Goal: Task Accomplishment & Management: Complete application form

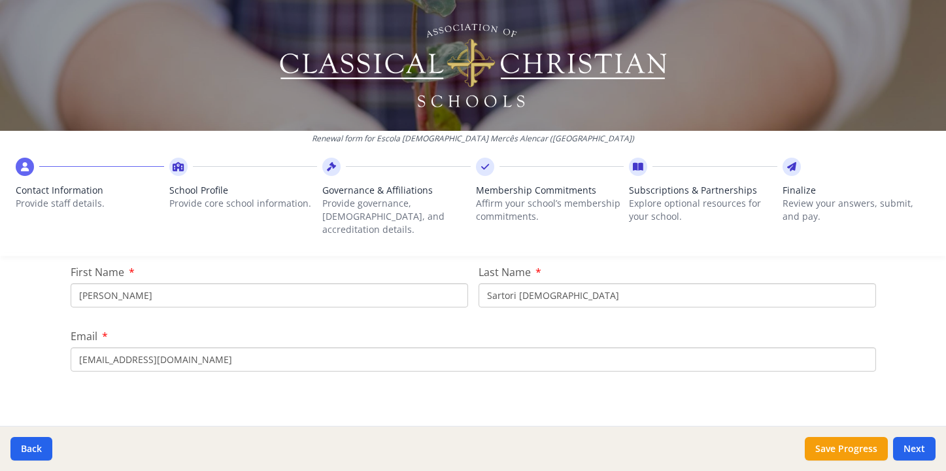
scroll to position [151, 0]
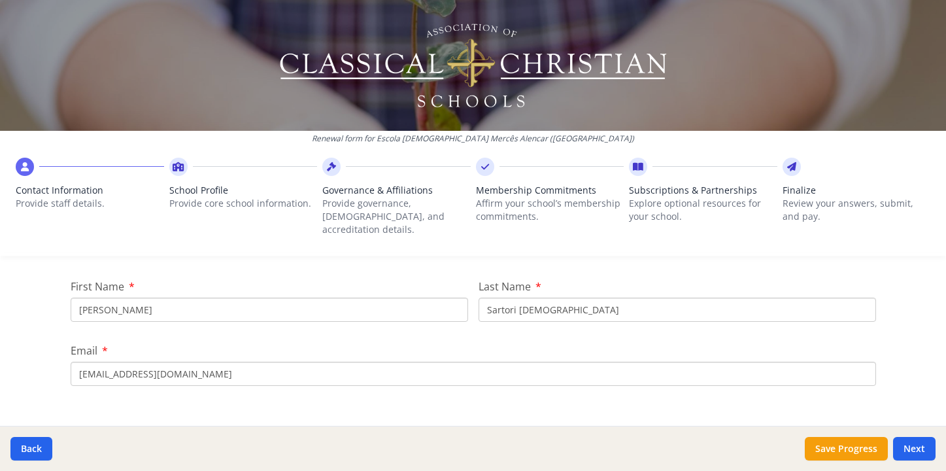
type input "[PERSON_NAME]"
type input "[DEMOGRAPHIC_DATA][PERSON_NAME][DEMOGRAPHIC_DATA]"
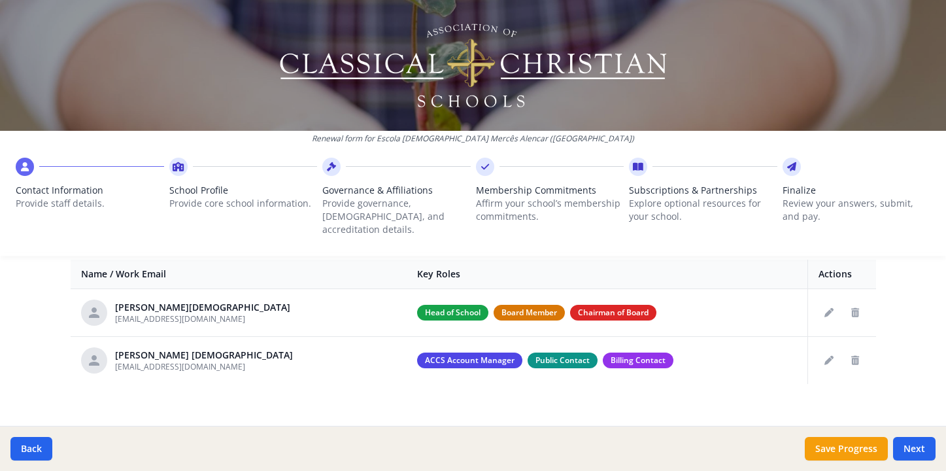
scroll to position [488, 0]
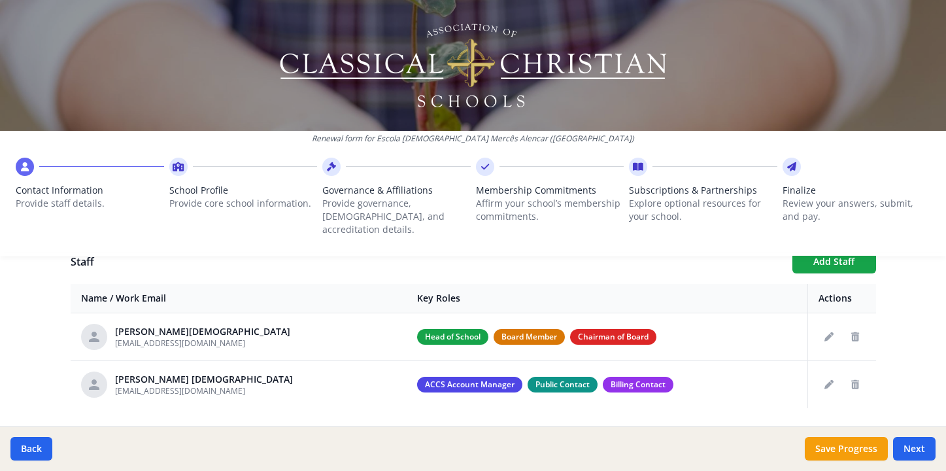
type input "[EMAIL_ADDRESS][DOMAIN_NAME]"
click at [818, 251] on div "Renewal form for Escola [DEMOGRAPHIC_DATA] Mercês Alencar ([GEOGRAPHIC_DATA]) C…" at bounding box center [473, 133] width 946 height 266
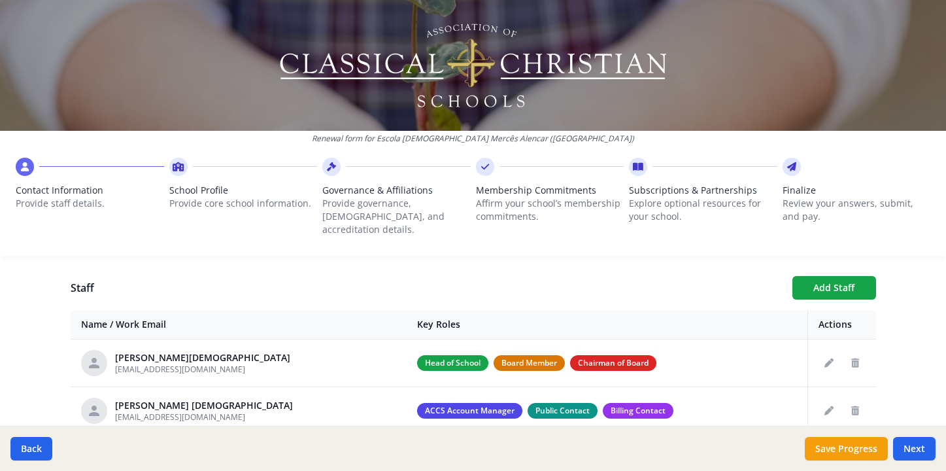
scroll to position [451, 0]
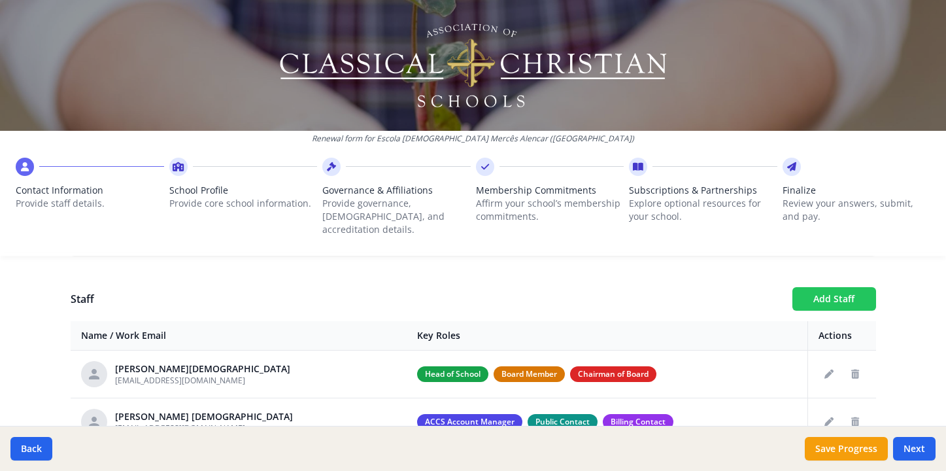
click at [818, 287] on button "Add Staff" at bounding box center [834, 299] width 84 height 24
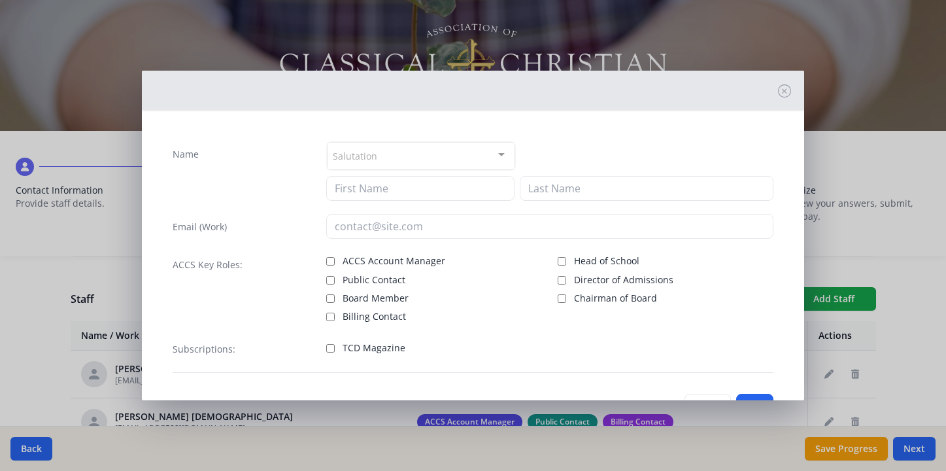
click at [409, 155] on div "Salutation" at bounding box center [421, 156] width 189 height 28
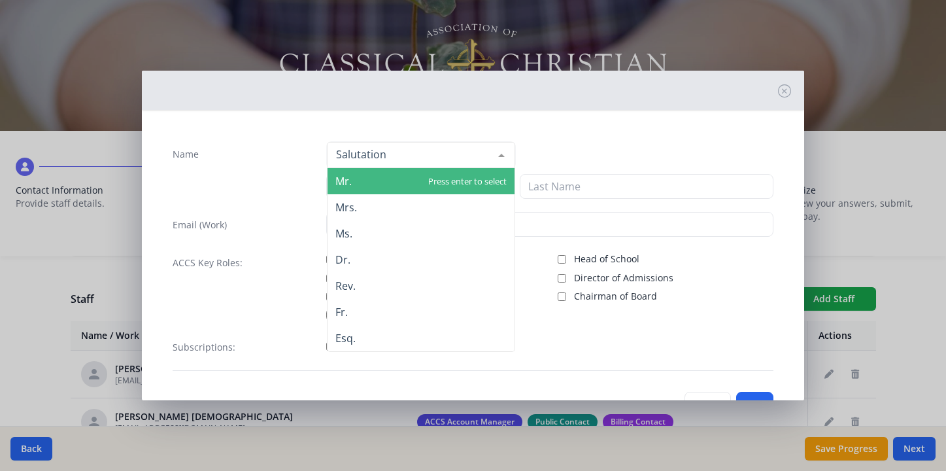
click at [388, 180] on span "Mr." at bounding box center [422, 181] width 188 height 26
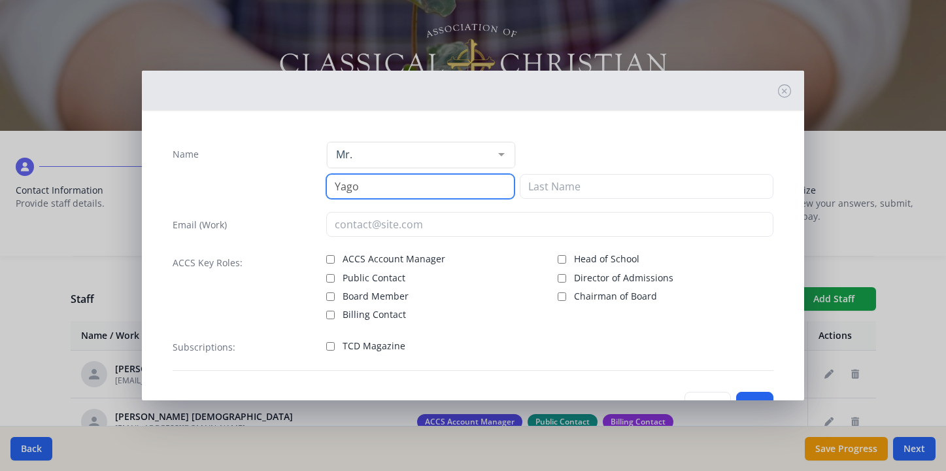
type input "Yago"
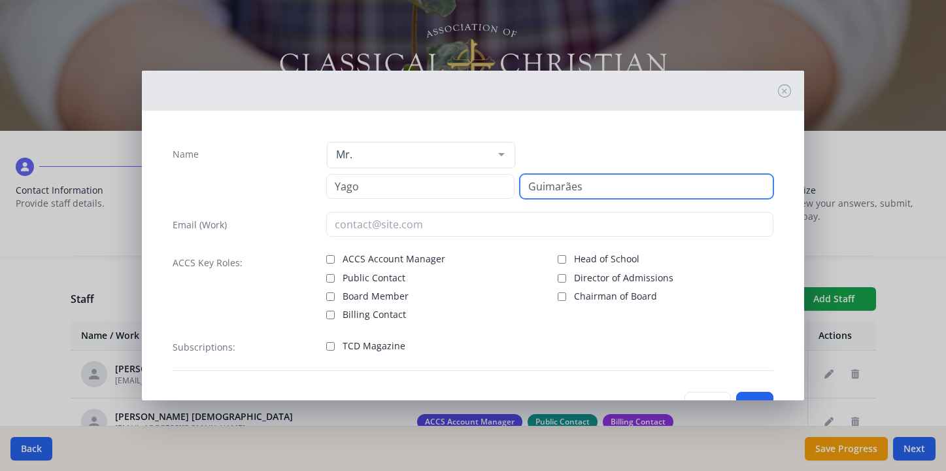
type input "Guimarães"
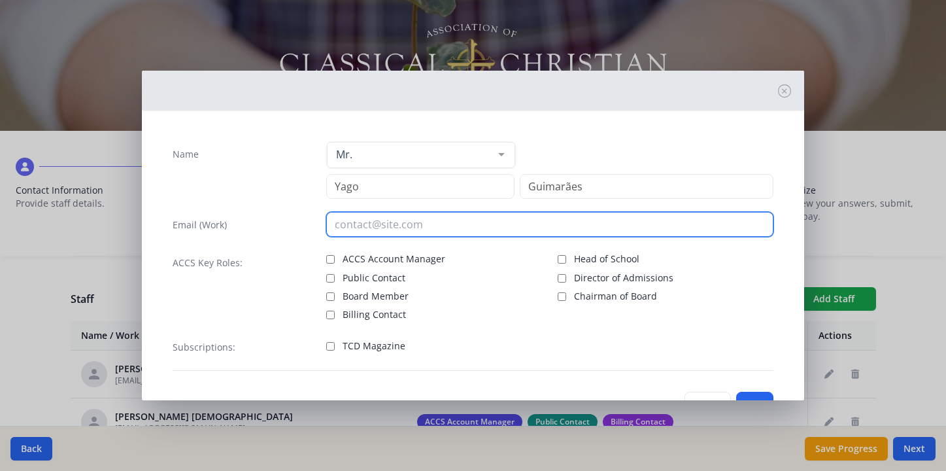
paste input "[EMAIL_ADDRESS][DOMAIN_NAME]"
click at [339, 222] on input "[EMAIL_ADDRESS][DOMAIN_NAME]" at bounding box center [549, 224] width 447 height 25
type input "[EMAIL_ADDRESS][DOMAIN_NAME]"
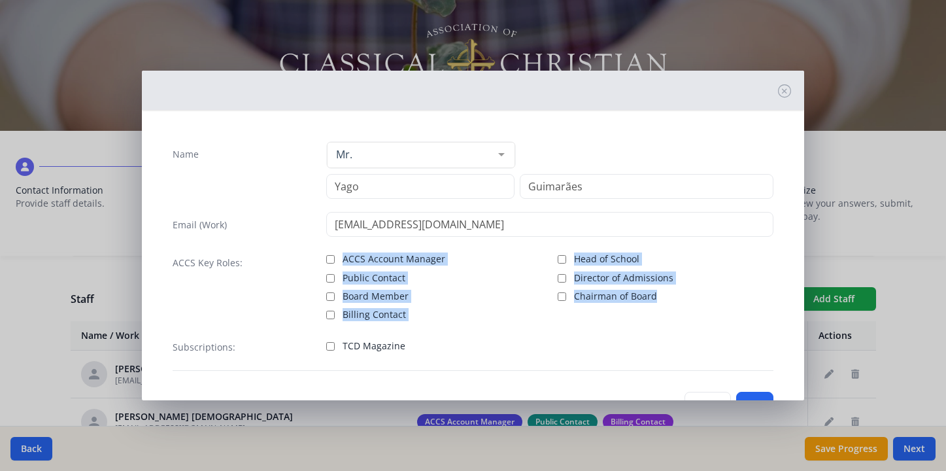
drag, startPoint x: 654, startPoint y: 299, endPoint x: 330, endPoint y: 256, distance: 327.0
click at [330, 256] on div "ACCS Account Manager Public Contact Board Member Billing Contact Head of School…" at bounding box center [549, 285] width 447 height 71
click at [323, 296] on div "ACCS Key Roles: ACCS Account Manager Public Contact Board Member Billing Contac…" at bounding box center [473, 285] width 601 height 71
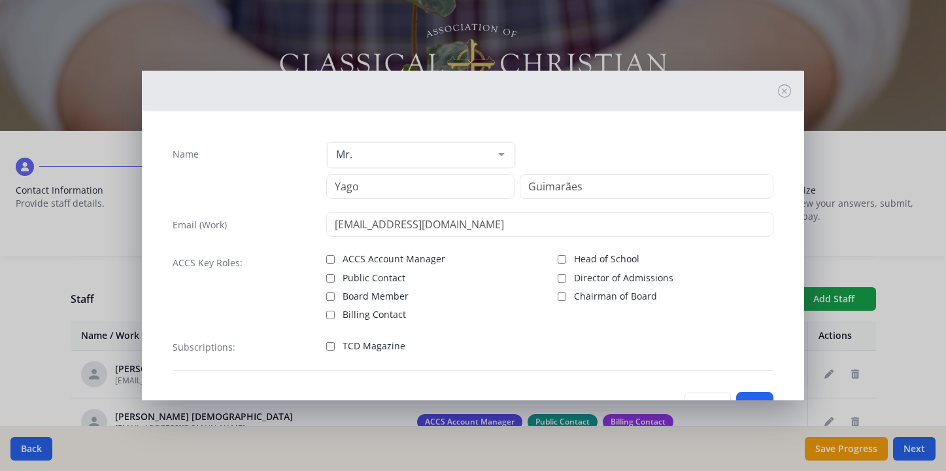
click at [329, 296] on input "Board Member" at bounding box center [330, 296] width 8 height 8
checkbox input "true"
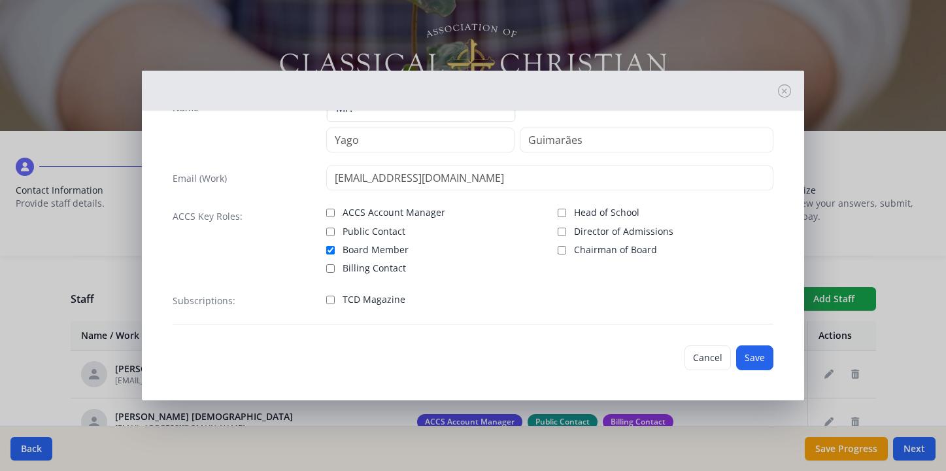
scroll to position [48, 0]
drag, startPoint x: 415, startPoint y: 305, endPoint x: 144, endPoint y: 291, distance: 271.0
click at [144, 291] on div "Name Mr. Mr. Mrs. Ms. Dr. Rev. Fr. Esq. No elements found. Consider changing th…" at bounding box center [473, 237] width 662 height 328
click at [208, 299] on label "Subscriptions:" at bounding box center [204, 299] width 63 height 13
drag, startPoint x: 171, startPoint y: 299, endPoint x: 282, endPoint y: 307, distance: 111.4
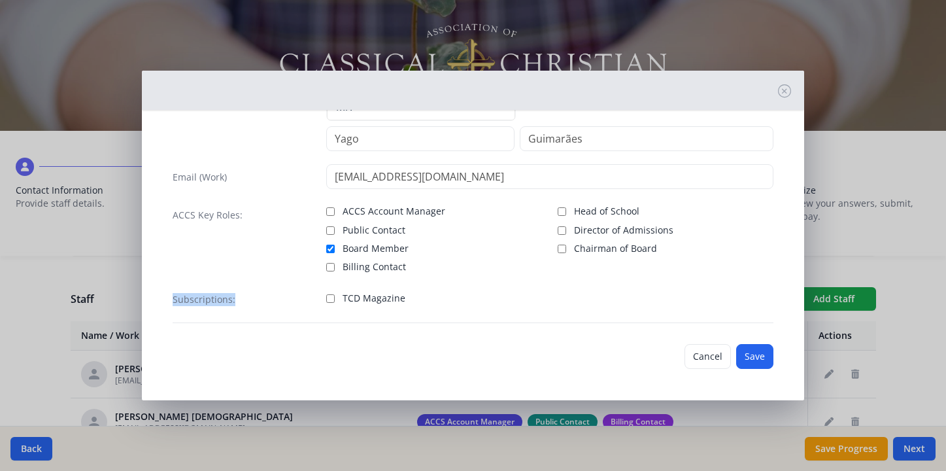
click at [282, 307] on div "Name Mr. Mr. Mrs. Ms. Dr. Rev. Fr. Esq. No elements found. Consider changing th…" at bounding box center [473, 208] width 622 height 250
click at [503, 309] on div "TCD Magazine" at bounding box center [549, 297] width 447 height 23
drag, startPoint x: 416, startPoint y: 300, endPoint x: 339, endPoint y: 299, distance: 77.8
click at [339, 299] on label "TCD Magazine" at bounding box center [434, 297] width 216 height 16
click at [335, 299] on input "TCD Magazine" at bounding box center [330, 298] width 8 height 8
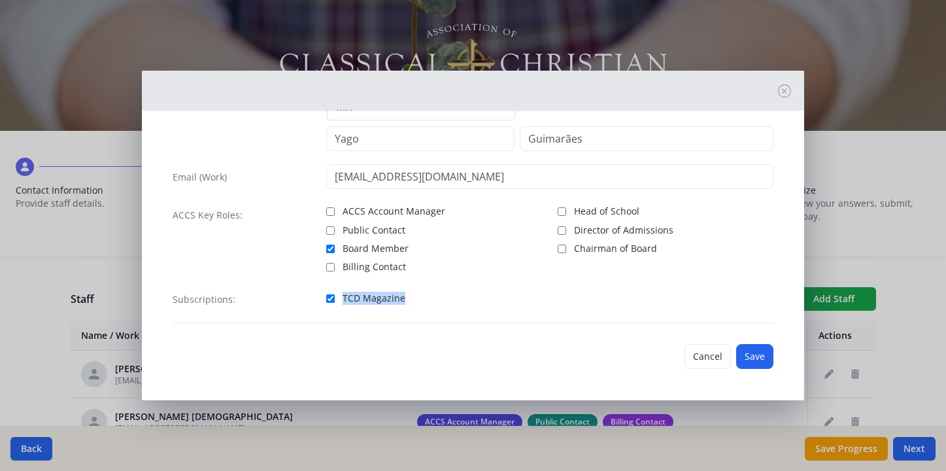
click at [414, 311] on div "Subscriptions: TCD Magazine" at bounding box center [473, 304] width 601 height 37
click at [328, 299] on input "TCD Magazine" at bounding box center [330, 298] width 8 height 8
checkbox input "false"
click at [751, 363] on button "Save" at bounding box center [754, 356] width 37 height 25
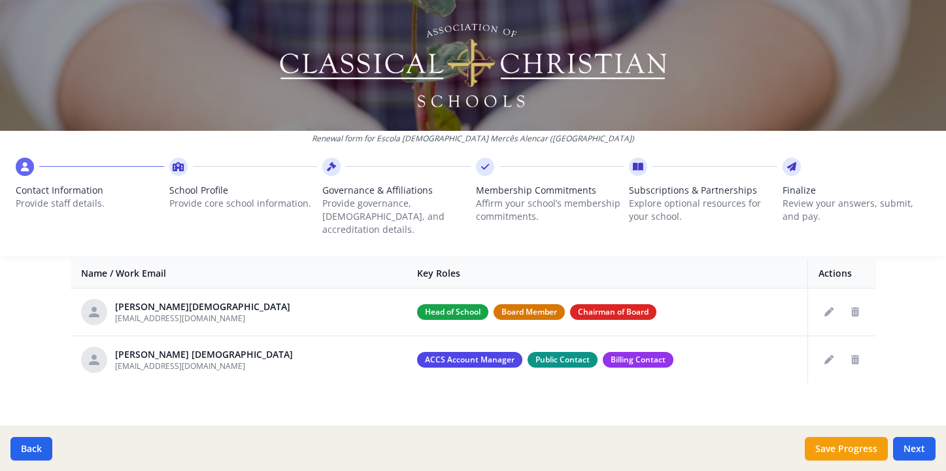
scroll to position [513, 0]
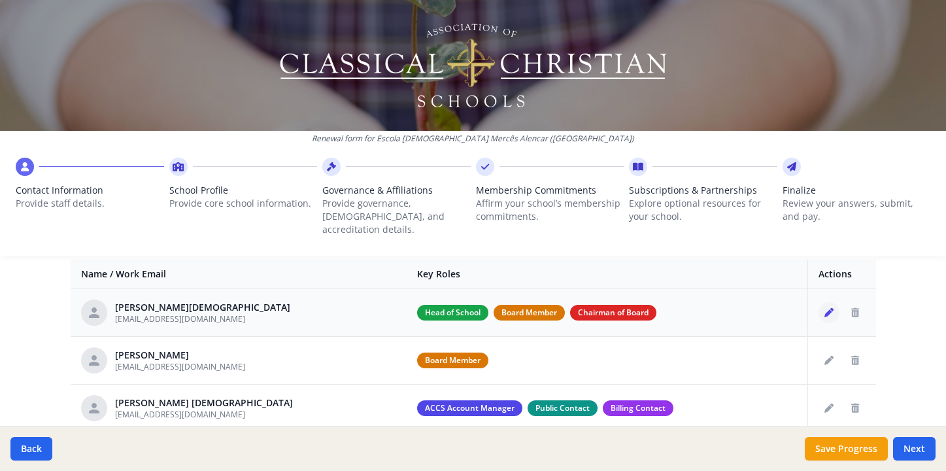
click at [825, 308] on icon "Edit staff" at bounding box center [828, 312] width 9 height 9
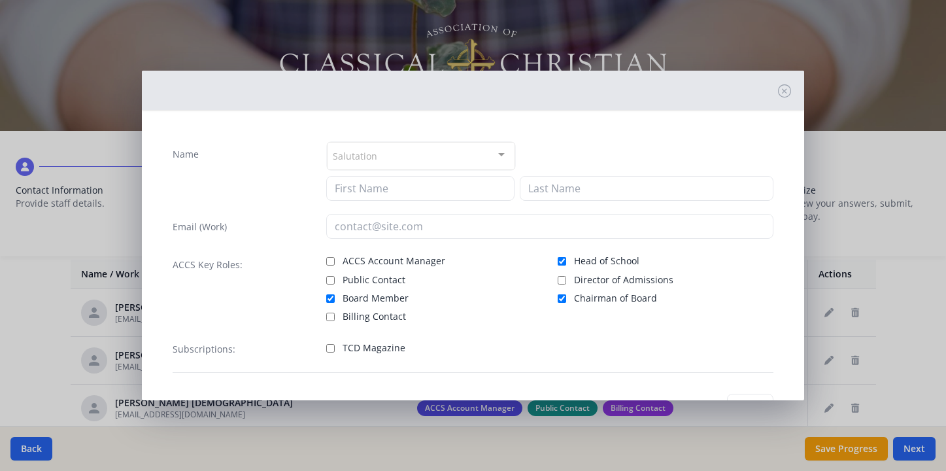
type input "[PERSON_NAME]"
type input "[DEMOGRAPHIC_DATA]"
type input "[EMAIL_ADDRESS][DOMAIN_NAME]"
checkbox input "true"
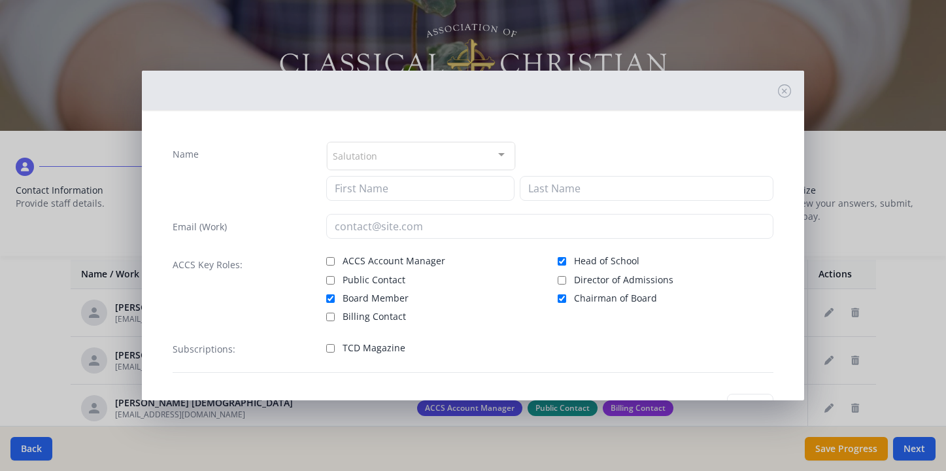
checkbox input "true"
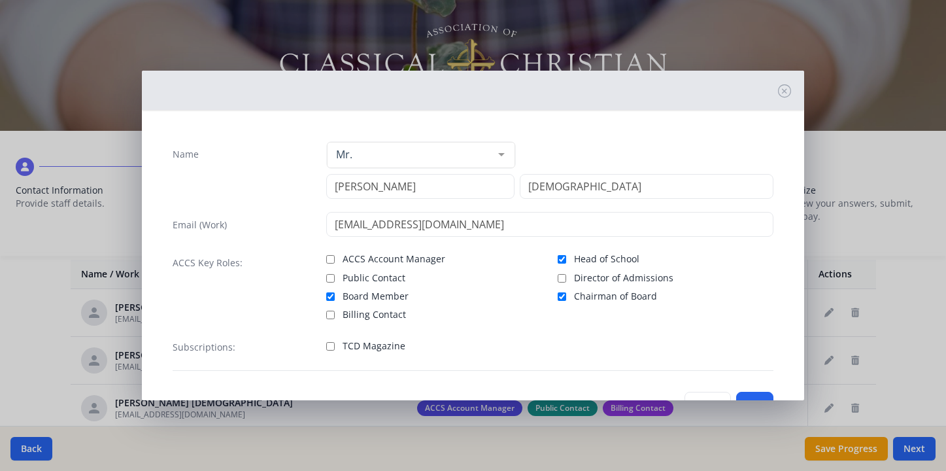
click at [328, 298] on input "Board Member" at bounding box center [330, 296] width 8 height 8
checkbox input "false"
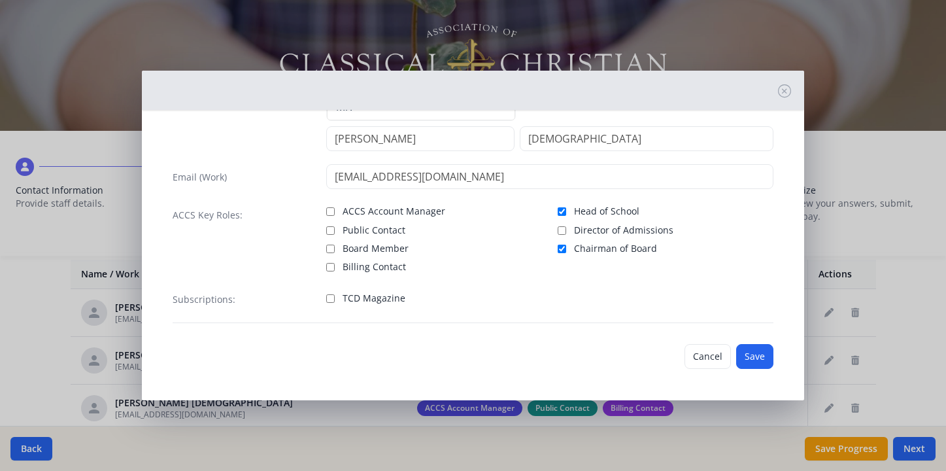
scroll to position [48, 0]
drag, startPoint x: 664, startPoint y: 251, endPoint x: 569, endPoint y: 250, distance: 95.4
click at [569, 250] on label "Chairman of Board" at bounding box center [666, 247] width 216 height 16
click at [566, 250] on input "Chairman of Board" at bounding box center [562, 248] width 8 height 8
click at [558, 248] on input "Chairman of Board" at bounding box center [562, 248] width 8 height 8
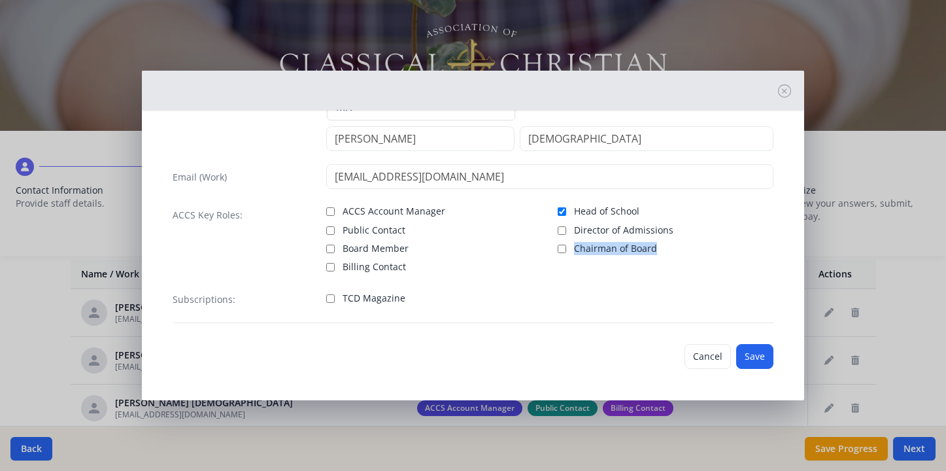
checkbox input "true"
click at [747, 357] on button "Save" at bounding box center [754, 356] width 37 height 25
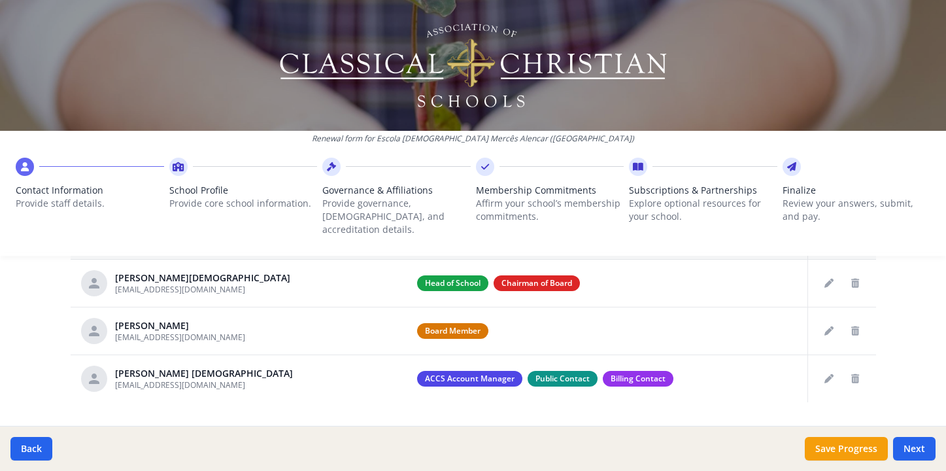
scroll to position [551, 0]
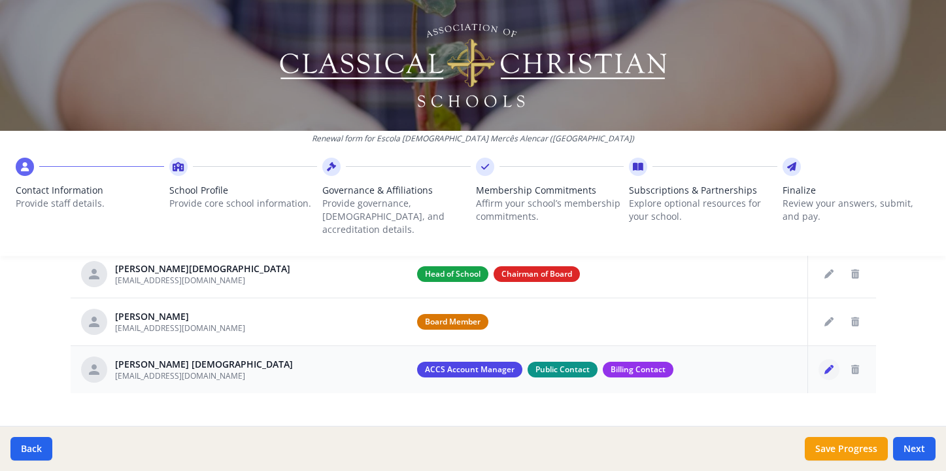
click at [824, 365] on icon "Edit staff" at bounding box center [828, 369] width 9 height 9
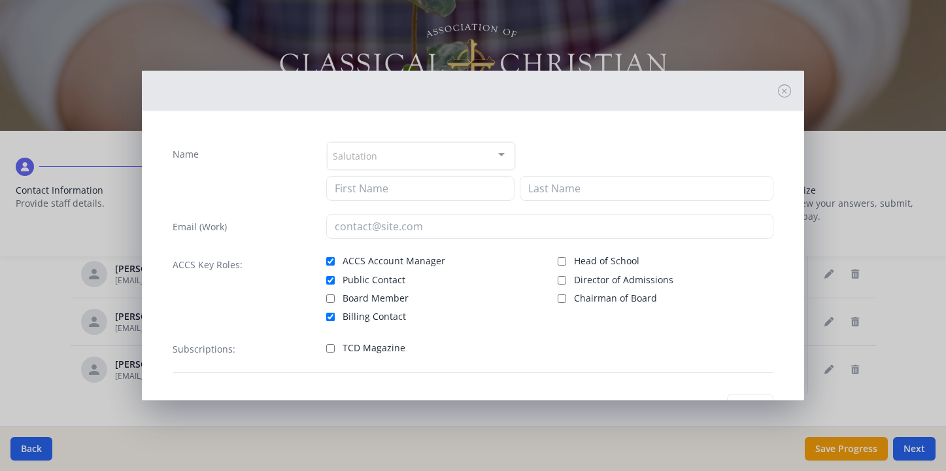
type input "[PERSON_NAME]"
type input "Sartori [DEMOGRAPHIC_DATA]"
type input "[EMAIL_ADDRESS][DOMAIN_NAME]"
checkbox input "true"
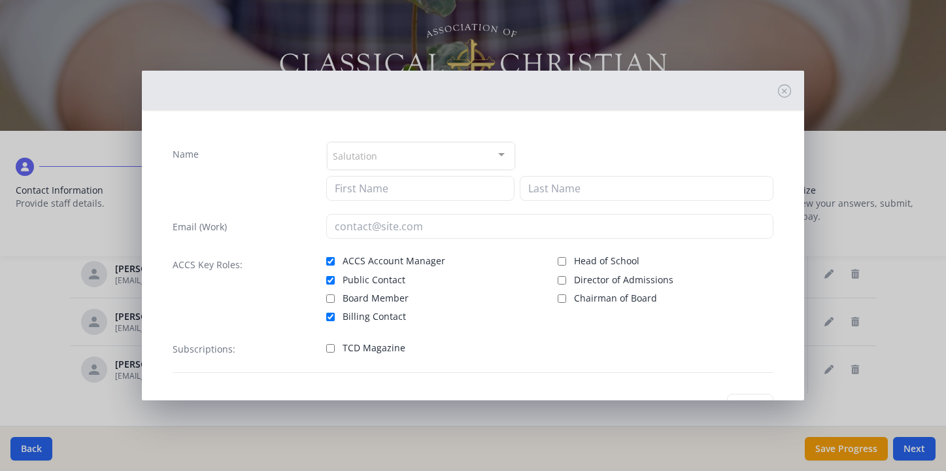
checkbox input "true"
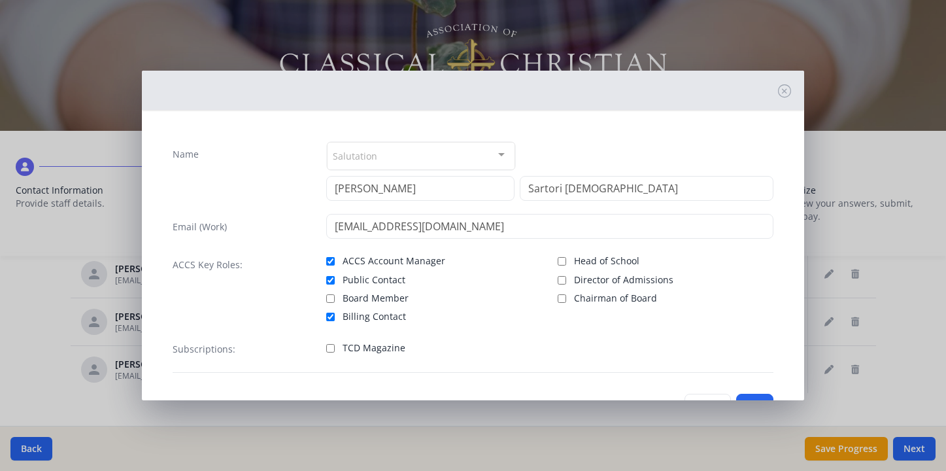
click at [429, 261] on span "ACCS Account Manager" at bounding box center [394, 260] width 103 height 13
click at [335, 261] on input "ACCS Account Manager" at bounding box center [330, 261] width 8 height 8
checkbox input "false"
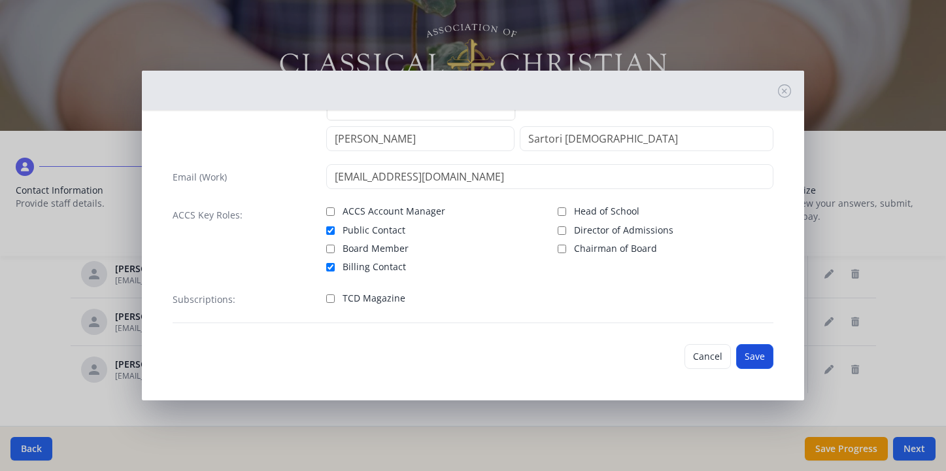
click at [746, 352] on button "Save" at bounding box center [754, 356] width 37 height 25
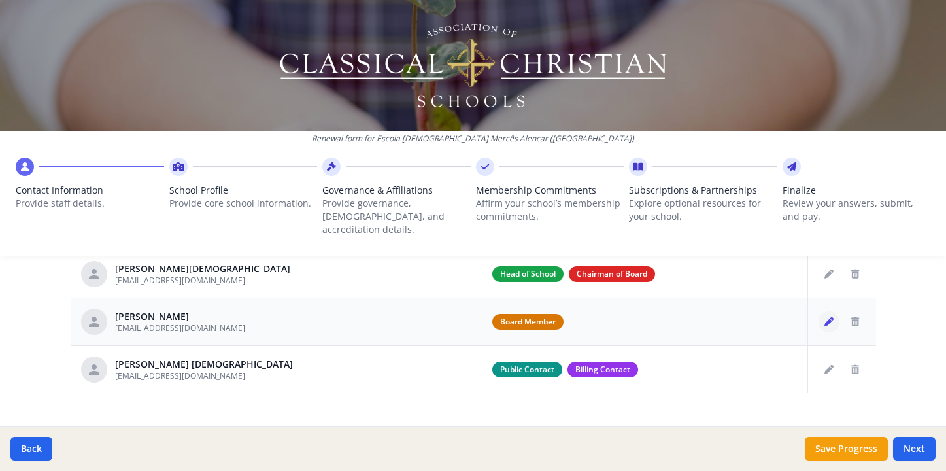
click at [828, 317] on icon "Edit staff" at bounding box center [828, 321] width 9 height 9
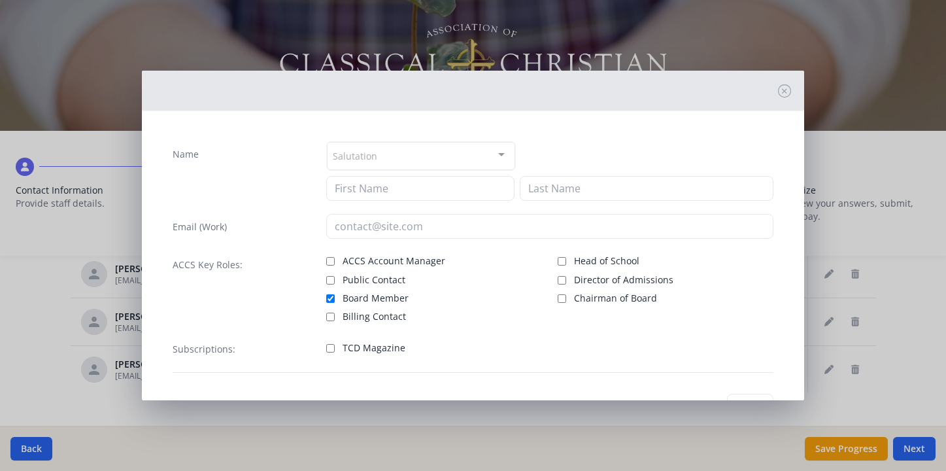
type input "Yago"
type input "Guimarães"
type input "[EMAIL_ADDRESS][DOMAIN_NAME]"
checkbox input "true"
click at [420, 258] on span "ACCS Account Manager" at bounding box center [394, 260] width 103 height 13
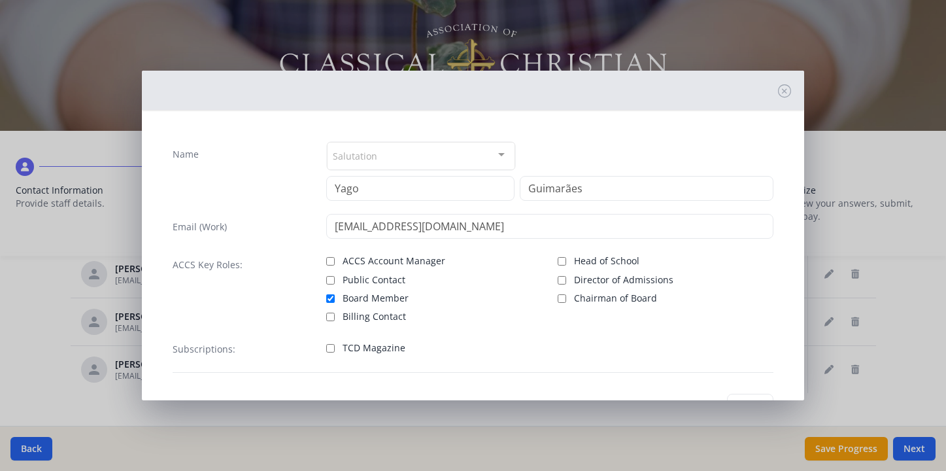
click at [335, 258] on input "ACCS Account Manager" at bounding box center [330, 261] width 8 height 8
checkbox input "true"
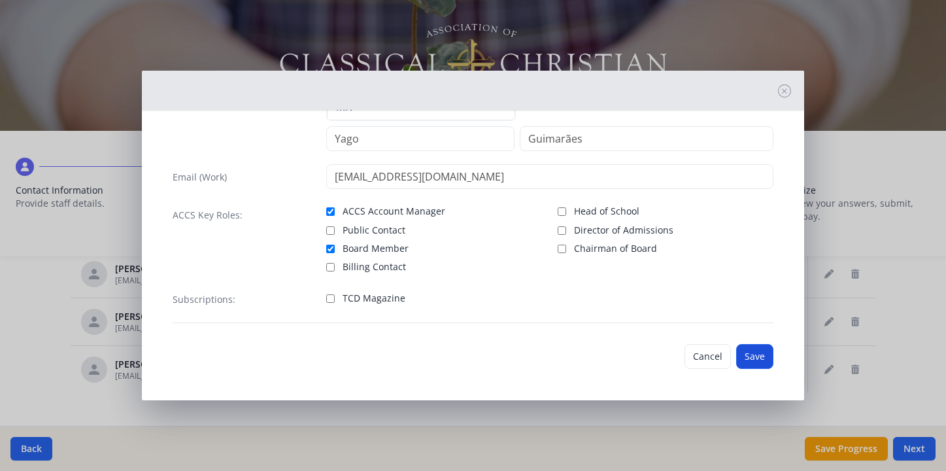
click at [749, 361] on button "Save" at bounding box center [754, 356] width 37 height 25
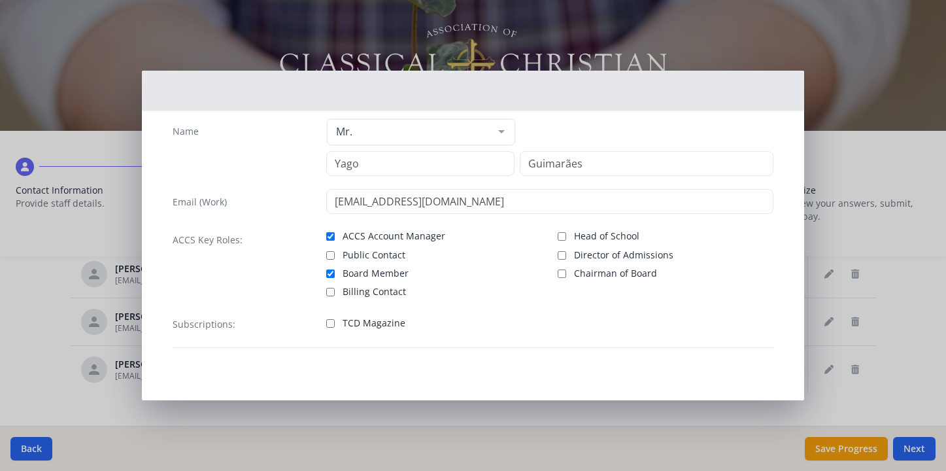
scroll to position [23, 0]
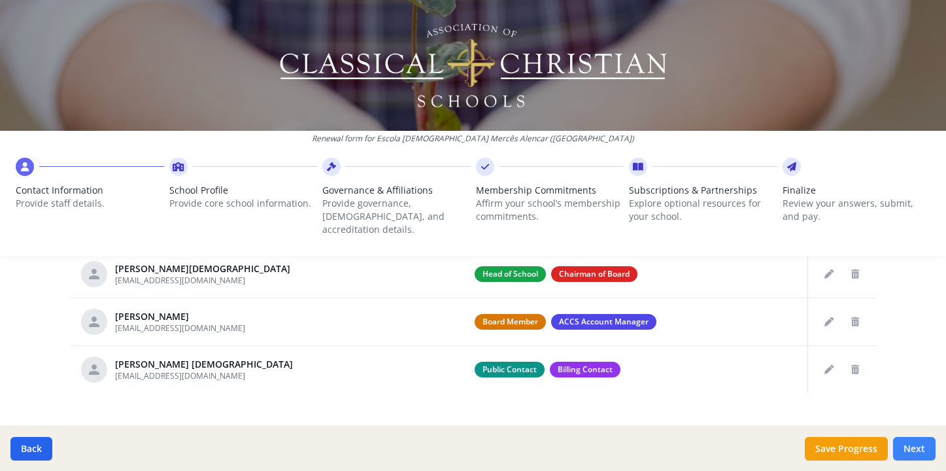
click at [925, 445] on button "Next" at bounding box center [914, 449] width 42 height 24
type input "994 271 116"
type input "5"
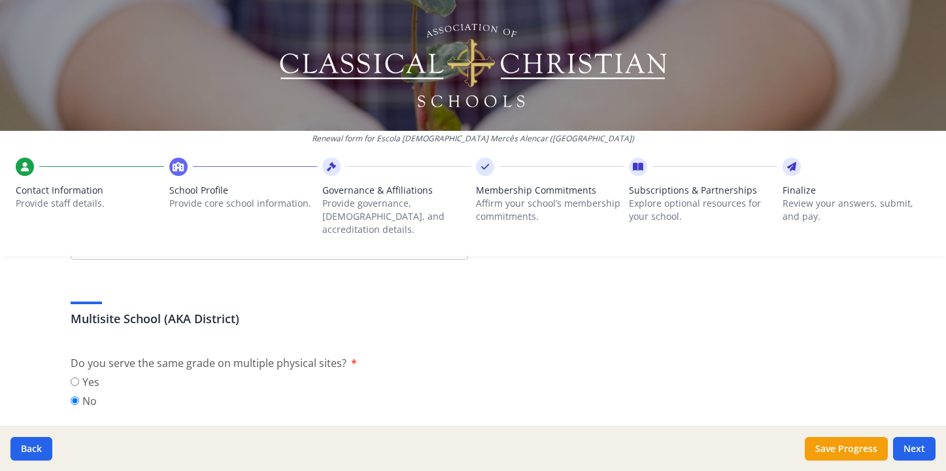
scroll to position [547, 0]
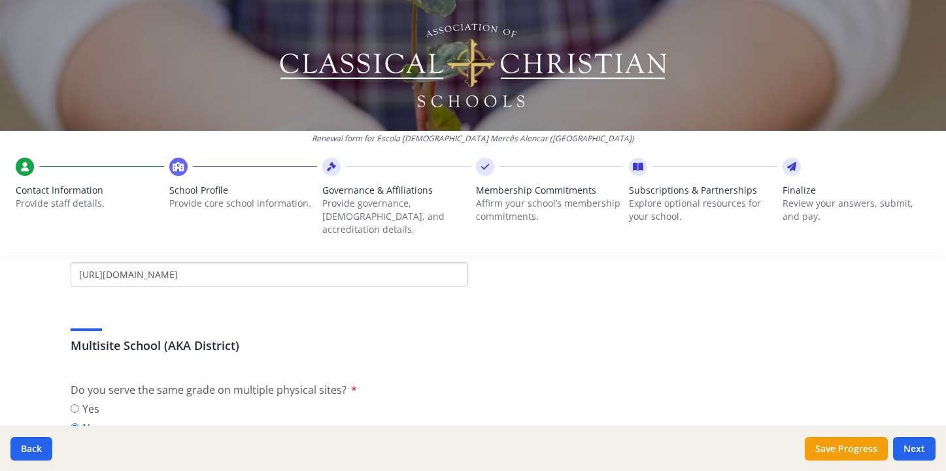
click at [107, 262] on input "[URL][DOMAIN_NAME]" at bounding box center [269, 274] width 397 height 24
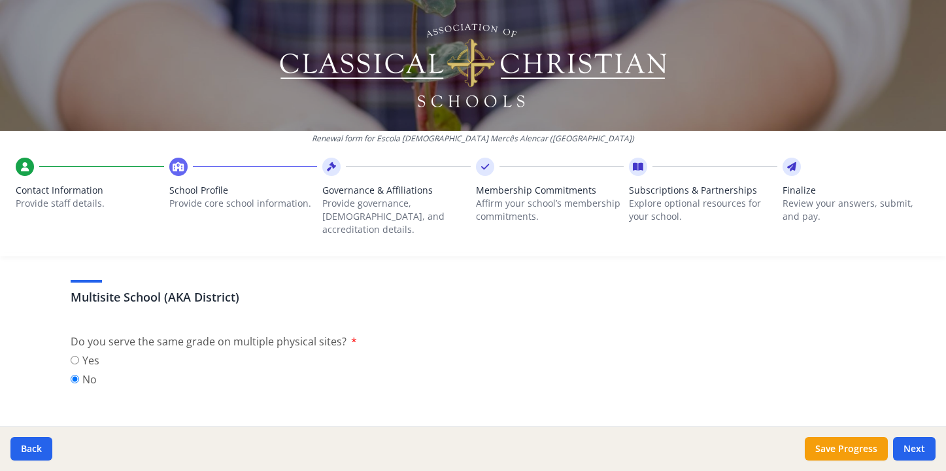
scroll to position [600, 0]
type input "https://www.ecmafloriano.org/"
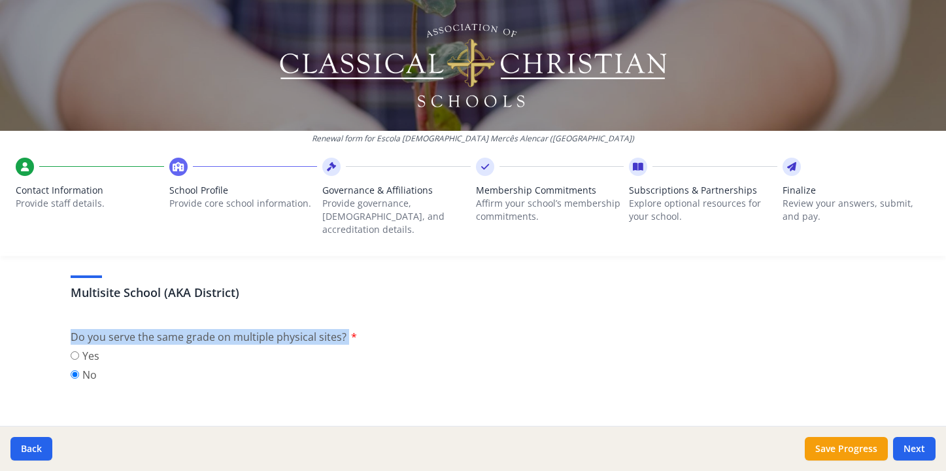
drag, startPoint x: 363, startPoint y: 327, endPoint x: 61, endPoint y: 320, distance: 302.1
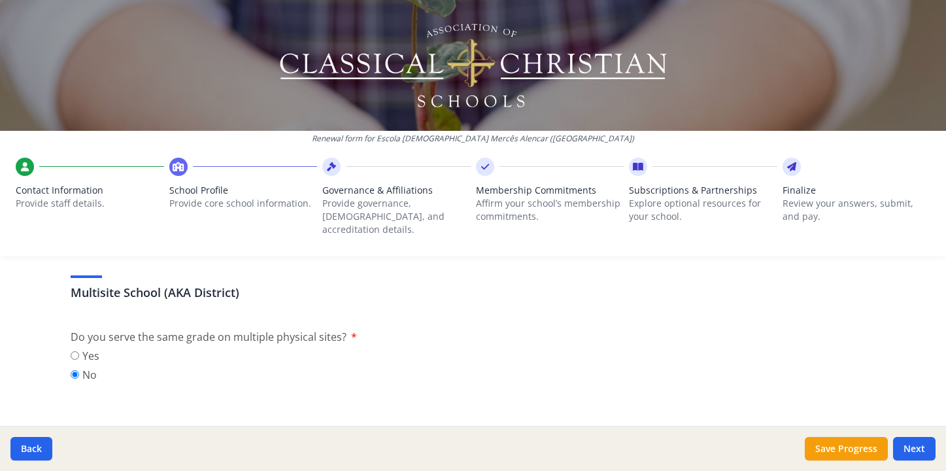
click at [265, 348] on div "Yes No" at bounding box center [473, 367] width 805 height 38
click at [79, 283] on h3 "Multisite School (AKA District)" at bounding box center [473, 292] width 805 height 18
drag, startPoint x: 65, startPoint y: 278, endPoint x: 155, endPoint y: 273, distance: 89.7
click at [155, 283] on h3 "Multisite School (AKA District)" at bounding box center [473, 292] width 805 height 18
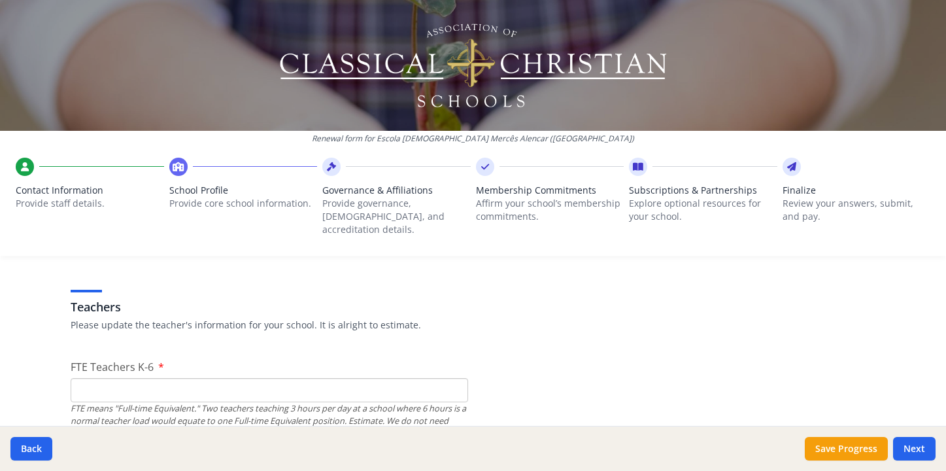
scroll to position [741, 0]
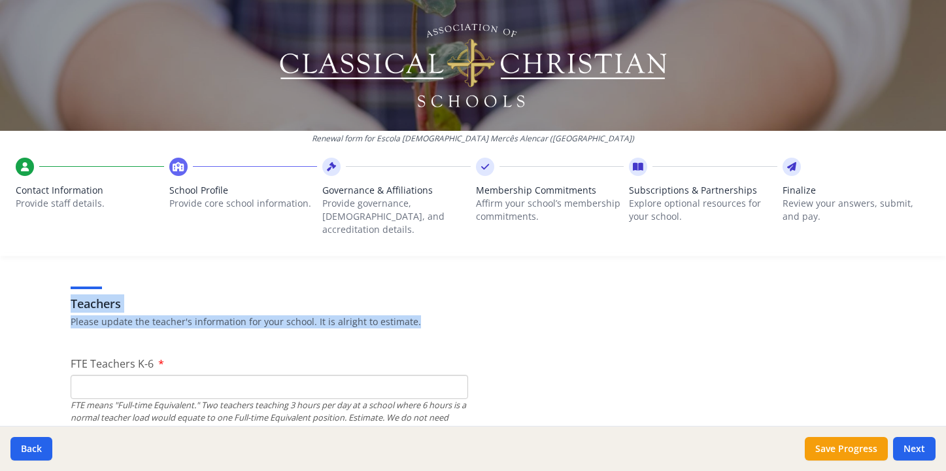
drag, startPoint x: 62, startPoint y: 292, endPoint x: 384, endPoint y: 315, distance: 322.4
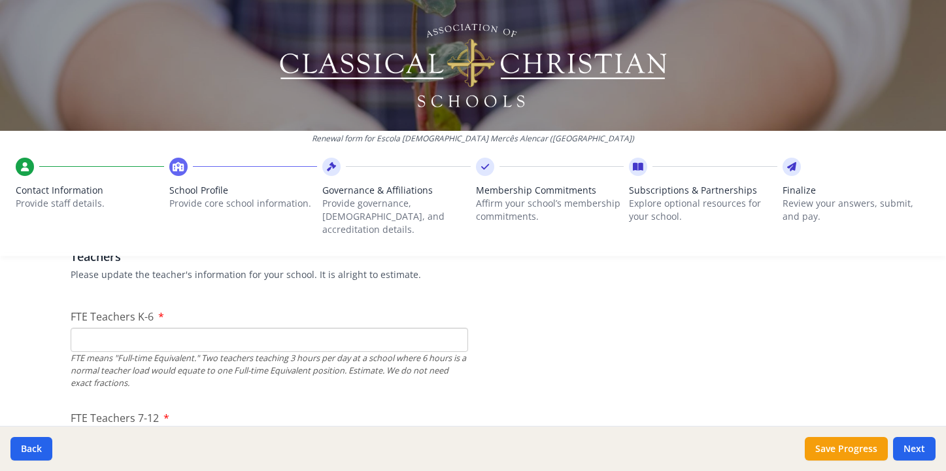
scroll to position [795, 0]
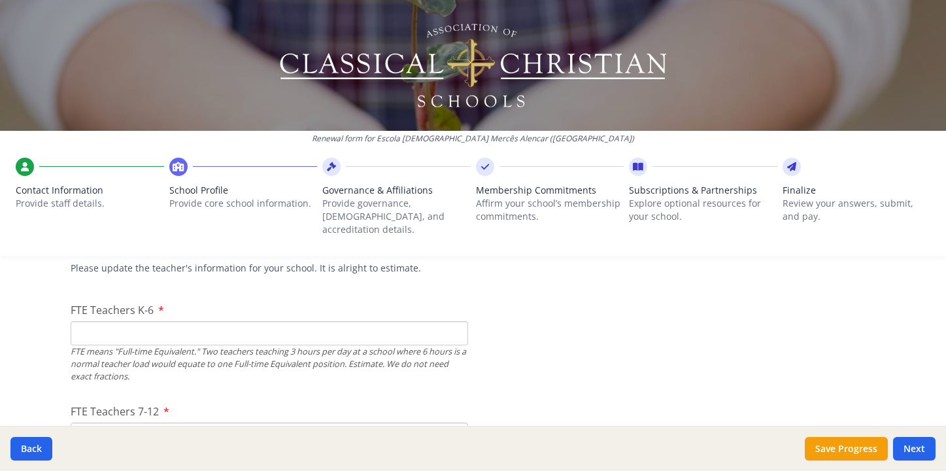
click at [354, 327] on input "FTE Teachers K-6" at bounding box center [269, 333] width 397 height 24
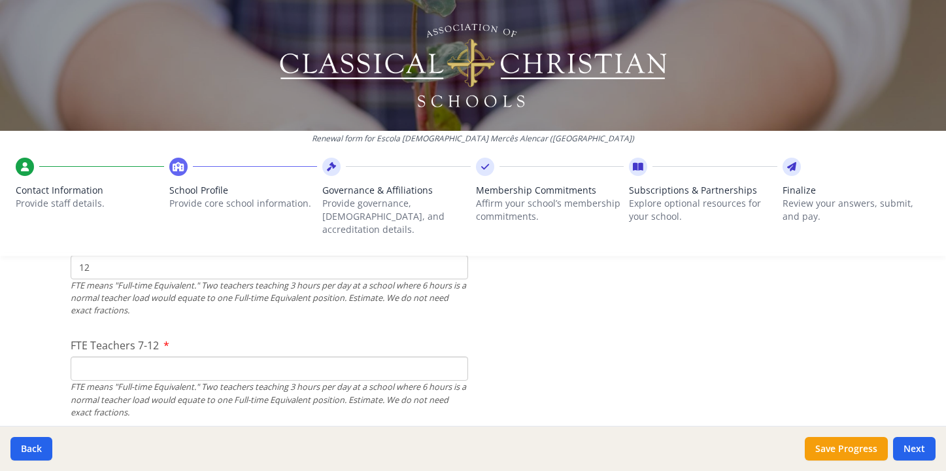
scroll to position [865, 0]
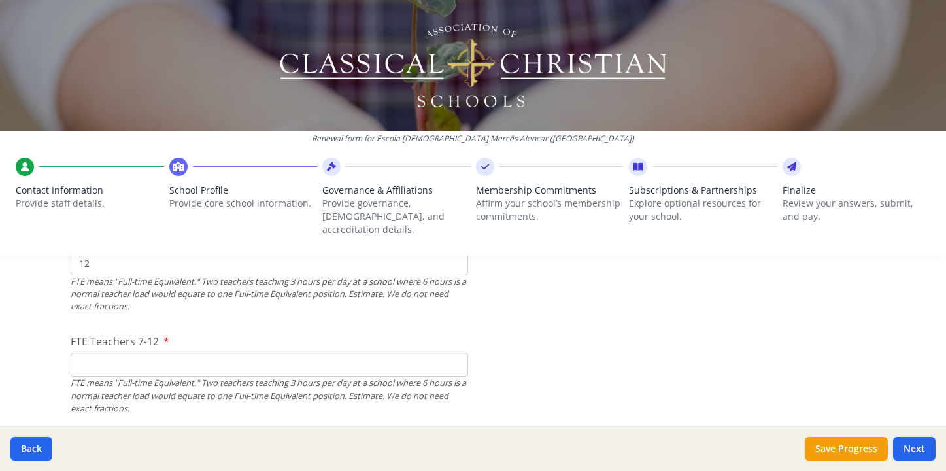
click at [313, 356] on input "FTE Teachers 7-12" at bounding box center [269, 364] width 397 height 24
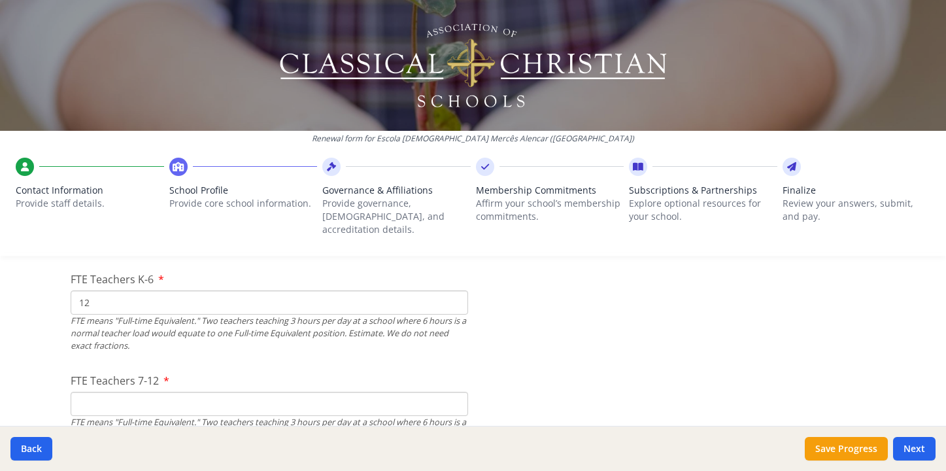
scroll to position [820, 0]
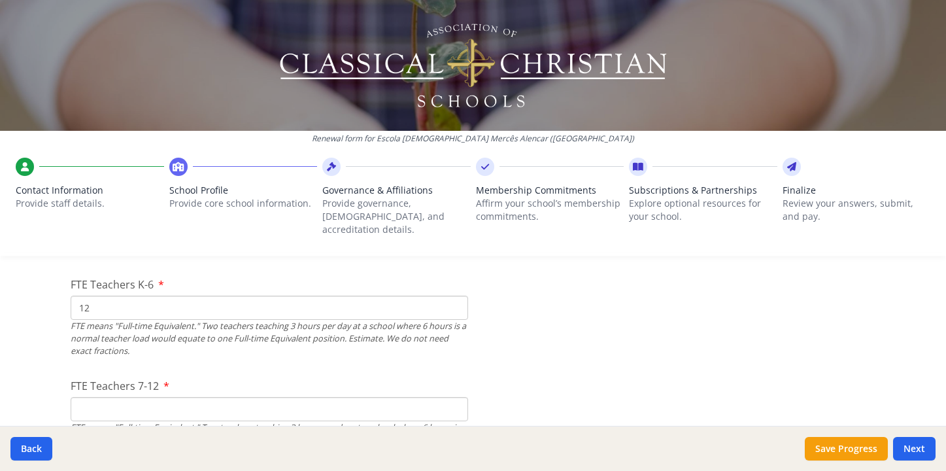
click at [280, 298] on input "12" at bounding box center [269, 307] width 397 height 24
type input "15"
click at [242, 397] on input "FTE Teachers 7-12" at bounding box center [269, 409] width 397 height 24
type input "8"
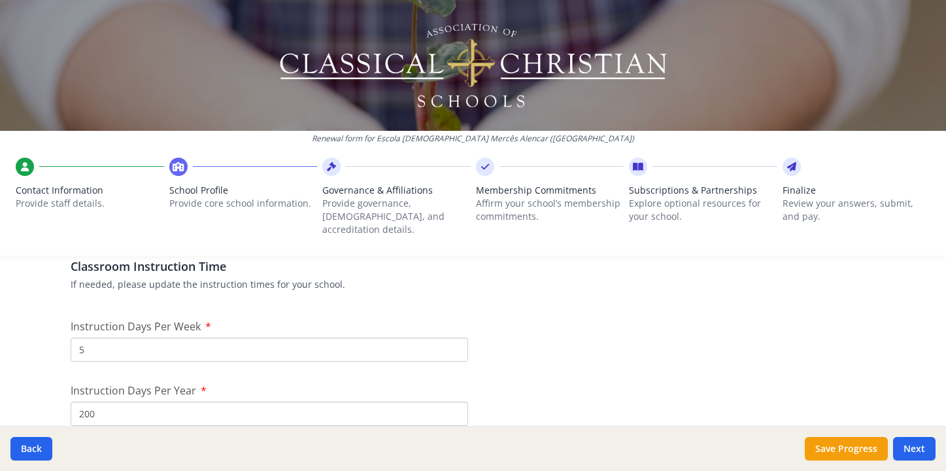
scroll to position [1095, 0]
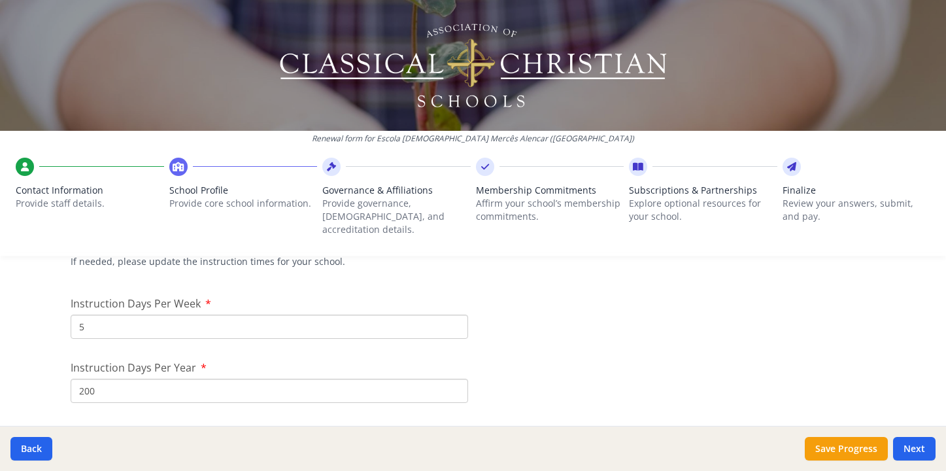
type input "7"
drag, startPoint x: 220, startPoint y: 288, endPoint x: 70, endPoint y: 285, distance: 149.7
click at [71, 295] on div "Instruction Days Per Week 5" at bounding box center [269, 316] width 397 height 43
click at [218, 360] on div "Instruction Days Per Year 200" at bounding box center [269, 381] width 397 height 43
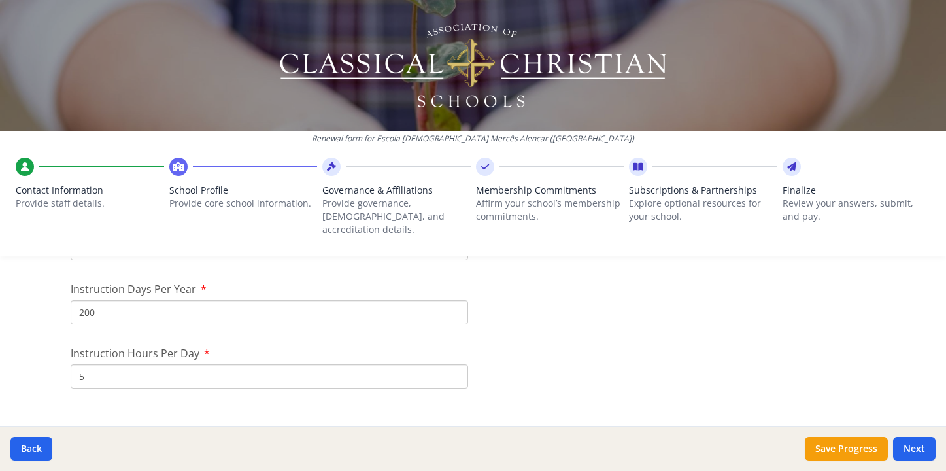
scroll to position [1209, 0]
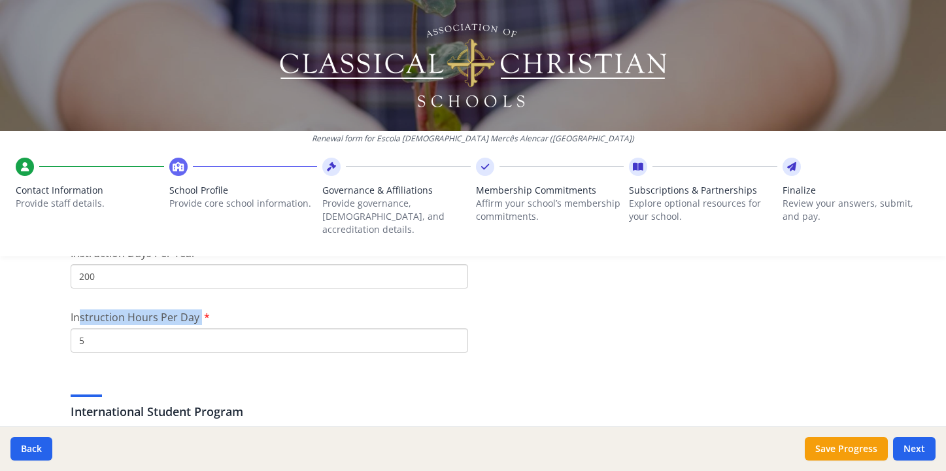
drag, startPoint x: 217, startPoint y: 303, endPoint x: 75, endPoint y: 298, distance: 142.0
click at [75, 309] on div "Instruction Hours Per Day 5" at bounding box center [269, 330] width 397 height 43
click at [91, 328] on input "5" at bounding box center [269, 340] width 397 height 24
click at [163, 423] on p "If needed, please update the international student program information for your…" at bounding box center [473, 429] width 805 height 13
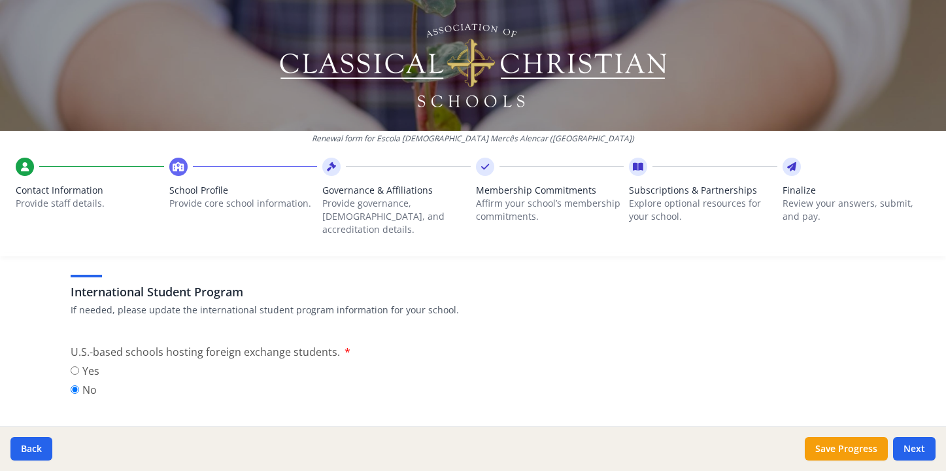
scroll to position [1330, 0]
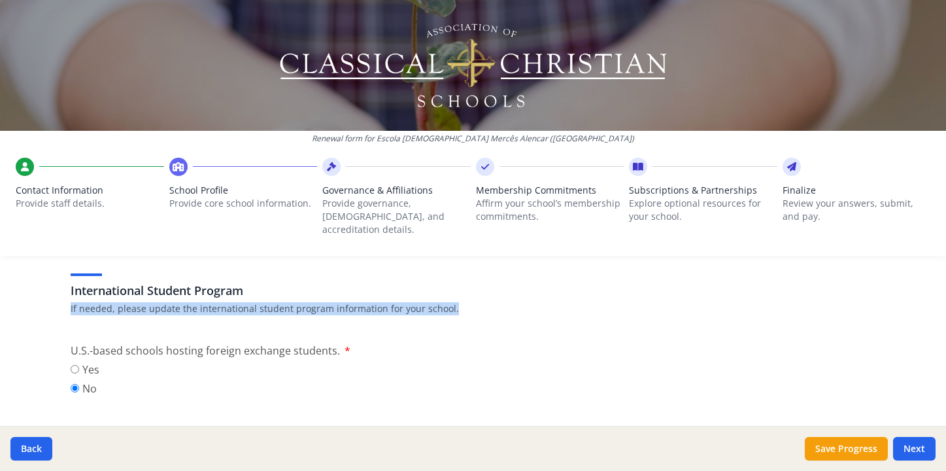
drag, startPoint x: 448, startPoint y: 292, endPoint x: 63, endPoint y: 290, distance: 385.0
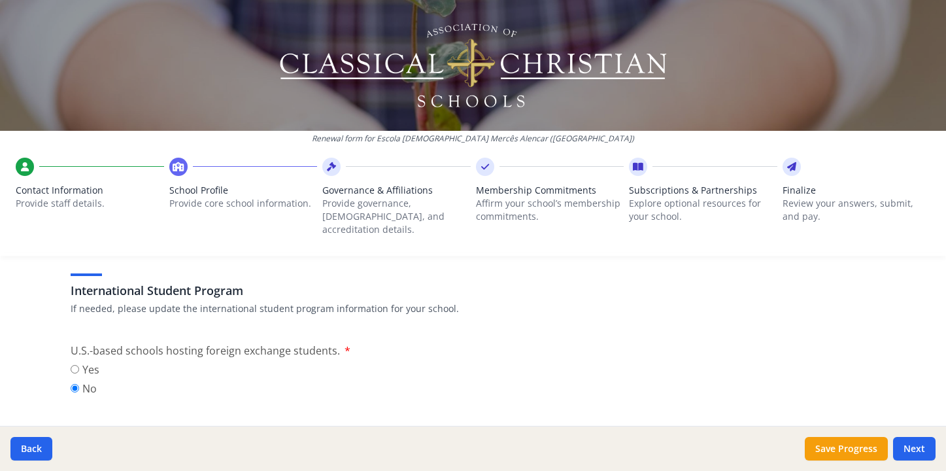
click at [394, 368] on div "Yes No" at bounding box center [269, 381] width 397 height 38
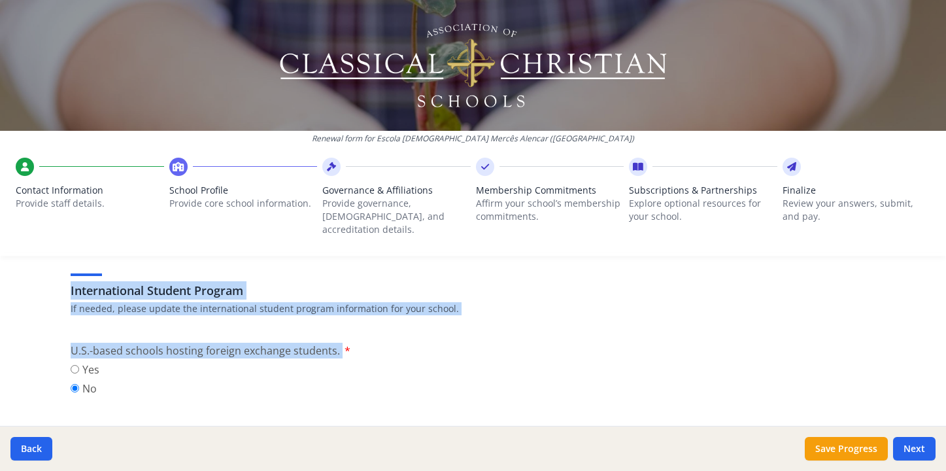
drag, startPoint x: 354, startPoint y: 338, endPoint x: 44, endPoint y: 319, distance: 309.8
click at [44, 319] on div "Renewal form for Escola Cristã Mercês Alencar (Brazil) Contact Information Prov…" at bounding box center [473, 235] width 946 height 471
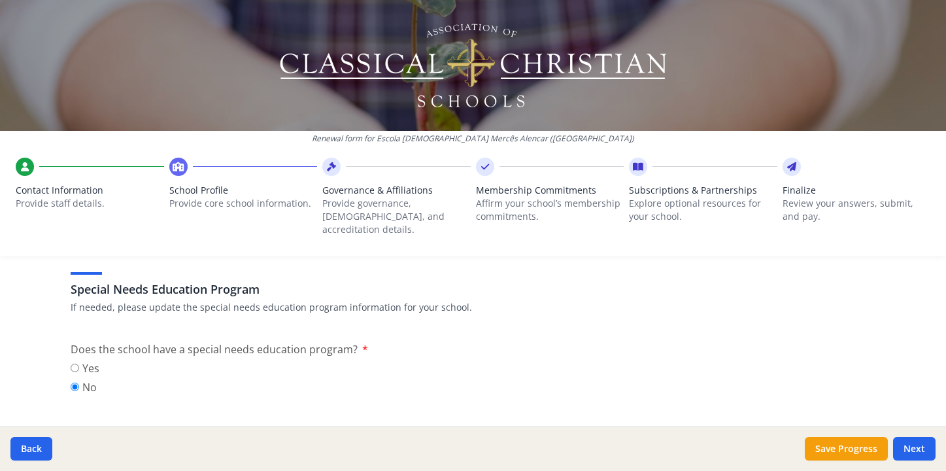
scroll to position [1492, 0]
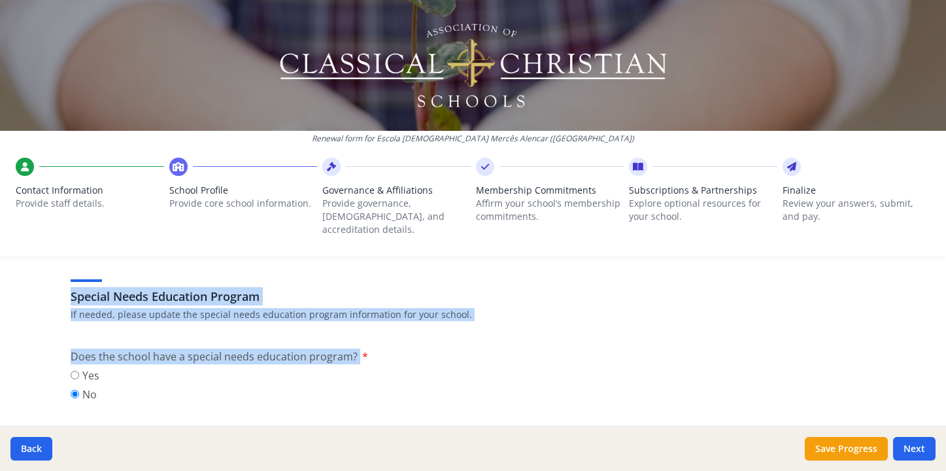
drag, startPoint x: 67, startPoint y: 284, endPoint x: 444, endPoint y: 347, distance: 381.8
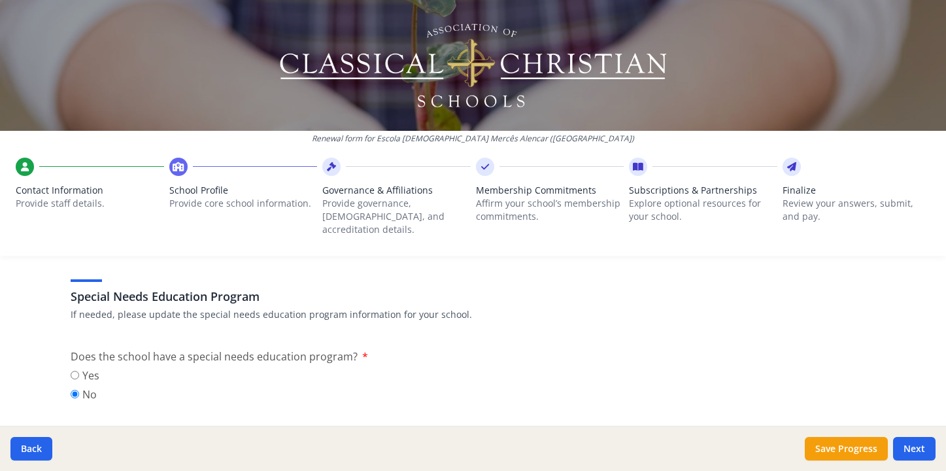
click at [350, 382] on div "Yes No" at bounding box center [473, 386] width 805 height 38
click at [85, 367] on label "Yes" at bounding box center [85, 375] width 29 height 16
click at [79, 371] on input "Yes" at bounding box center [75, 375] width 8 height 8
radio input "true"
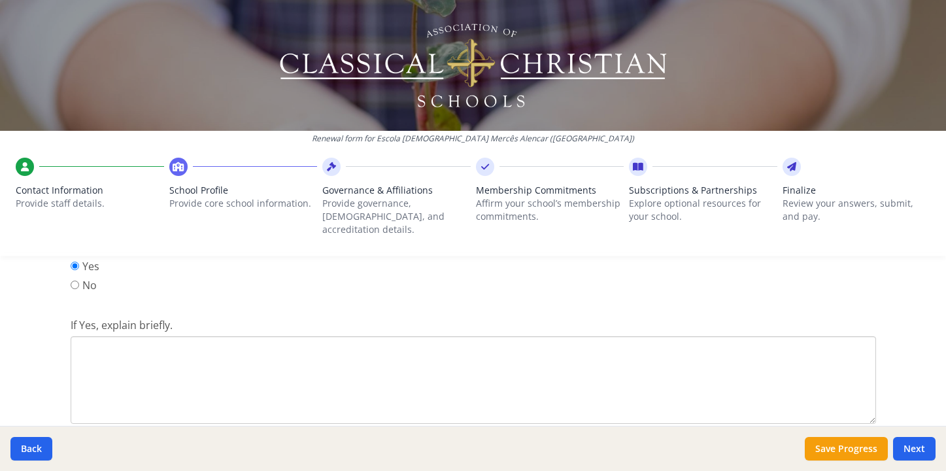
scroll to position [1604, 0]
drag, startPoint x: 61, startPoint y: 309, endPoint x: 178, endPoint y: 304, distance: 117.1
click at [148, 337] on textarea "If Yes, explain briefly." at bounding box center [473, 377] width 805 height 88
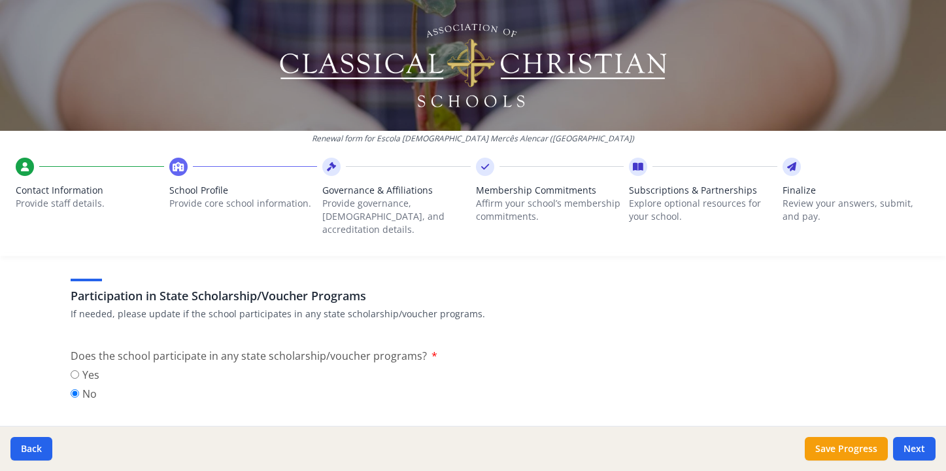
scroll to position [1798, 0]
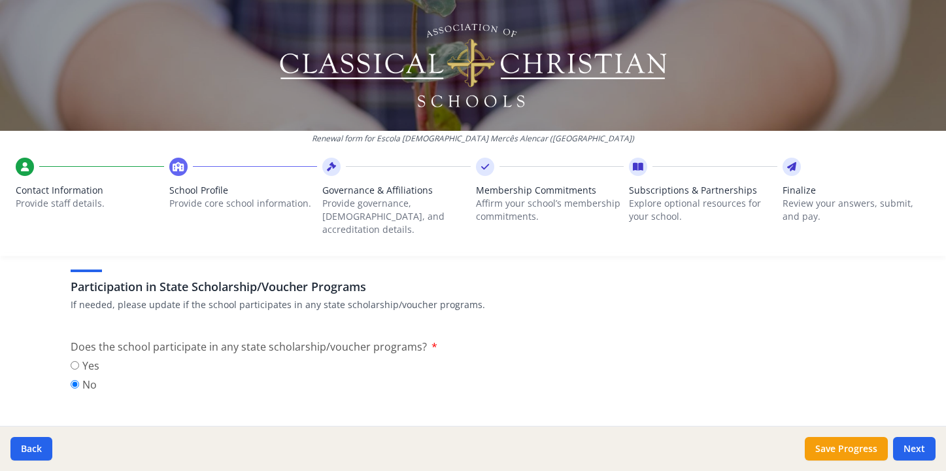
type textarea "We have a school department to serve children with specific disabilities. That …"
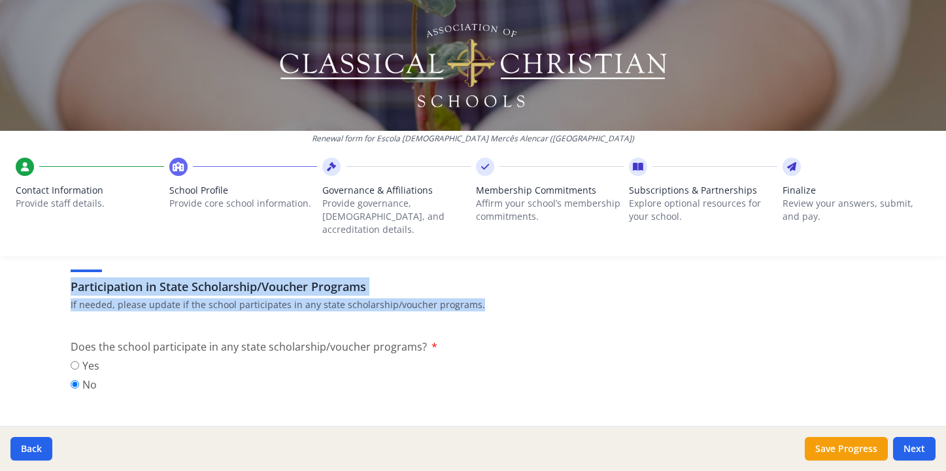
drag, startPoint x: 67, startPoint y: 272, endPoint x: 467, endPoint y: 294, distance: 400.7
click at [467, 294] on div "Participation in State Scholarship/Voucher Programs If needed, please update if…" at bounding box center [473, 279] width 805 height 63
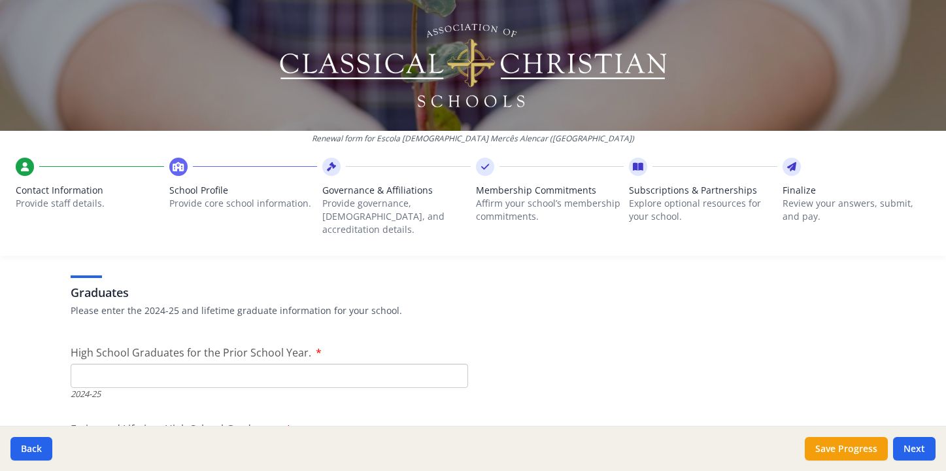
scroll to position [1961, 0]
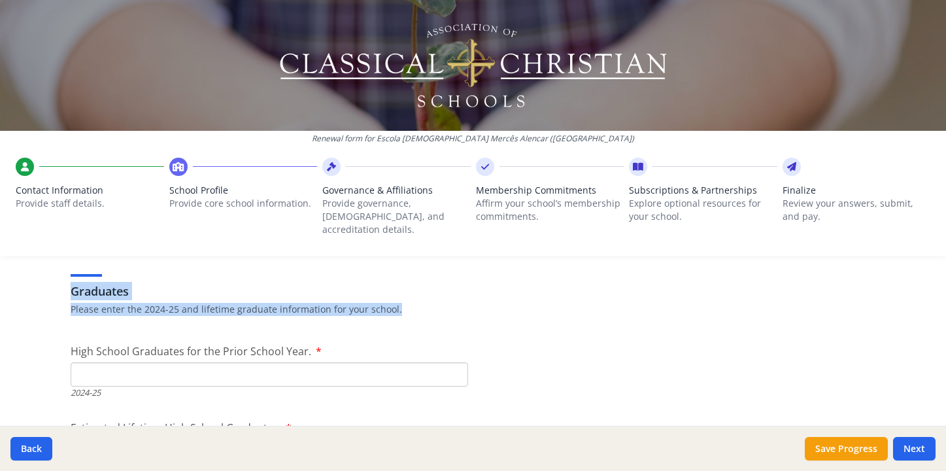
drag, startPoint x: 67, startPoint y: 278, endPoint x: 418, endPoint y: 305, distance: 352.0
click at [418, 305] on div "Graduates Please enter the 2024-25 and lifetime graduate information for your s…" at bounding box center [473, 287] width 805 height 69
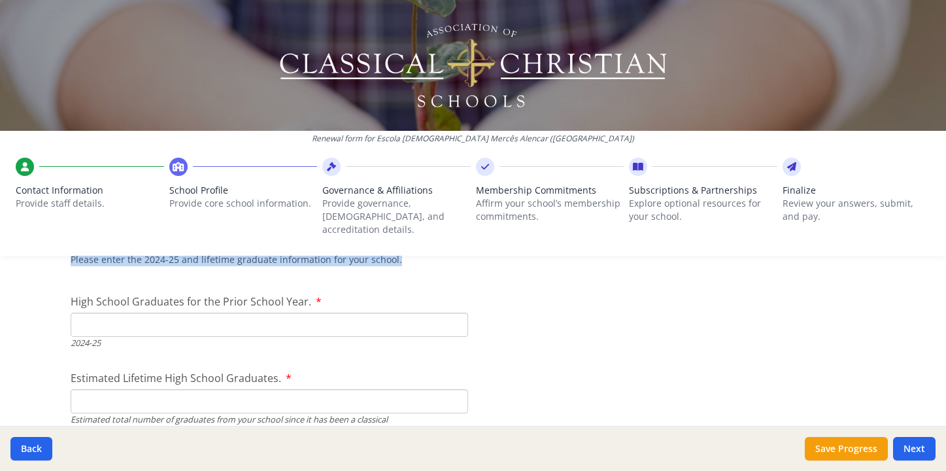
scroll to position [2012, 0]
click at [353, 316] on input "High School Graduates for the Prior School Year." at bounding box center [269, 323] width 397 height 24
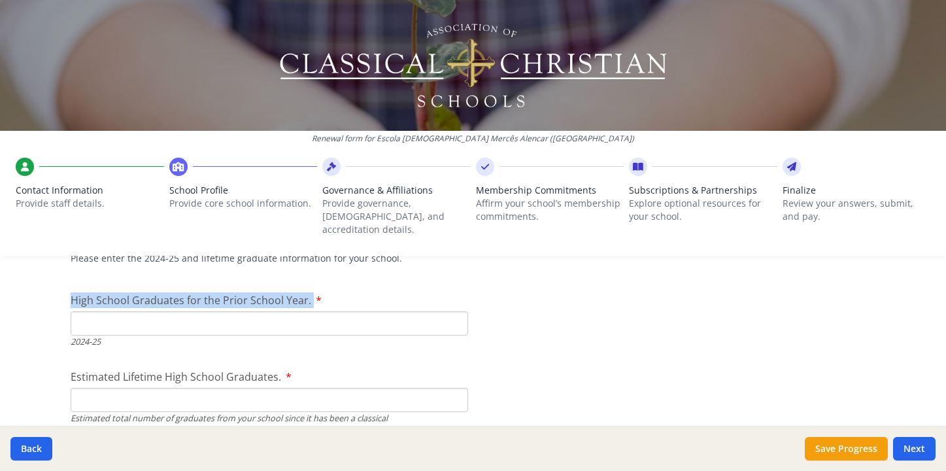
drag, startPoint x: 311, startPoint y: 285, endPoint x: 64, endPoint y: 288, distance: 246.5
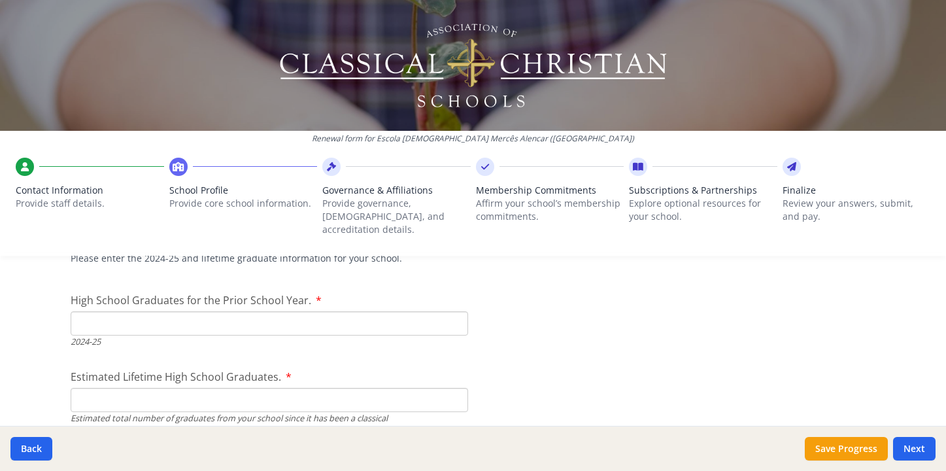
click at [256, 315] on input "High School Graduates for the Prior School Year." at bounding box center [269, 323] width 397 height 24
type input "0"
drag, startPoint x: 286, startPoint y: 363, endPoint x: 59, endPoint y: 352, distance: 226.5
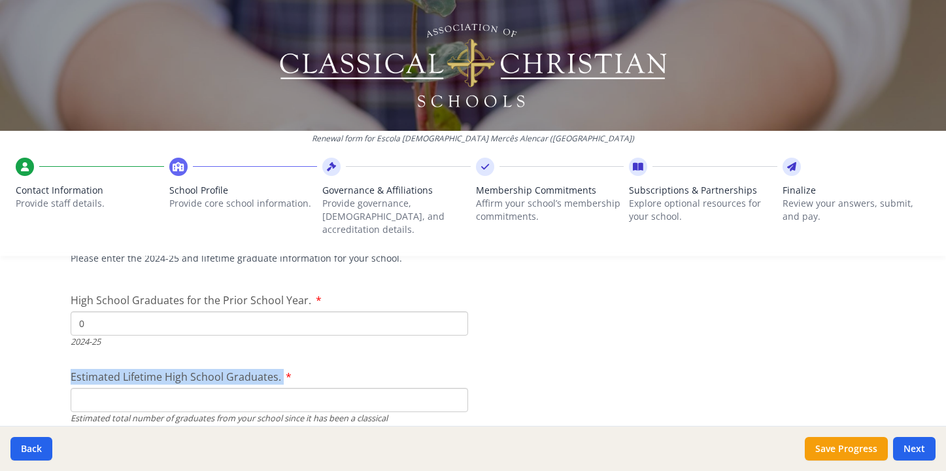
click at [248, 388] on input "Estimated Lifetime High School Graduates." at bounding box center [269, 400] width 397 height 24
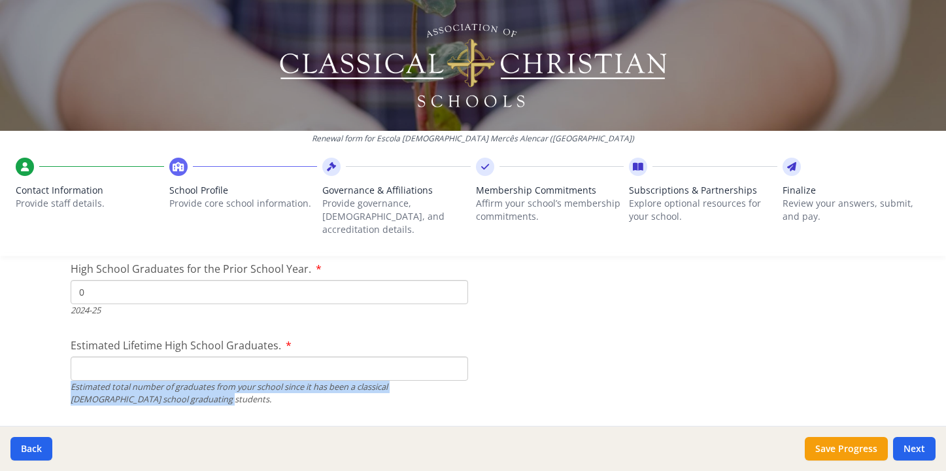
drag, startPoint x: 166, startPoint y: 387, endPoint x: 56, endPoint y: 375, distance: 110.5
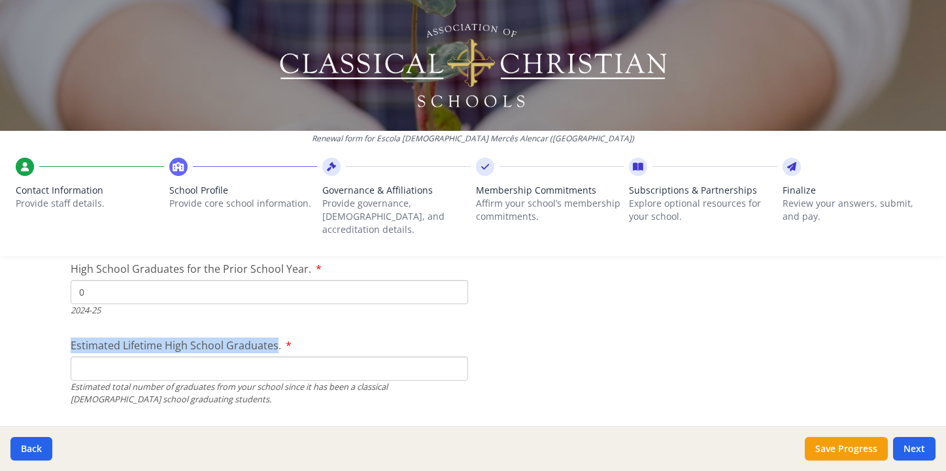
drag, startPoint x: 271, startPoint y: 332, endPoint x: 67, endPoint y: 333, distance: 204.6
click at [71, 338] on span "Estimated Lifetime High School Graduates." at bounding box center [176, 345] width 211 height 14
click at [71, 356] on input "Estimated Lifetime High School Graduates." at bounding box center [269, 368] width 397 height 24
drag, startPoint x: 64, startPoint y: 331, endPoint x: 272, endPoint y: 335, distance: 207.9
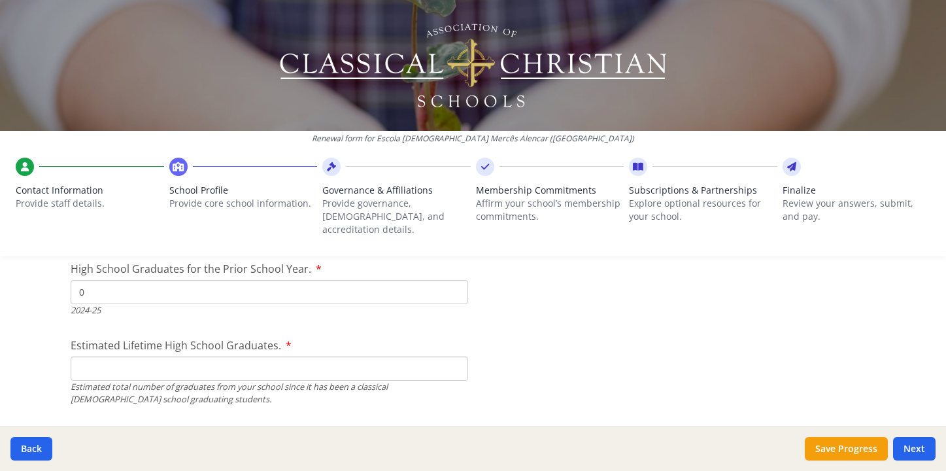
click at [253, 356] on input "Estimated Lifetime High School Graduates." at bounding box center [269, 368] width 397 height 24
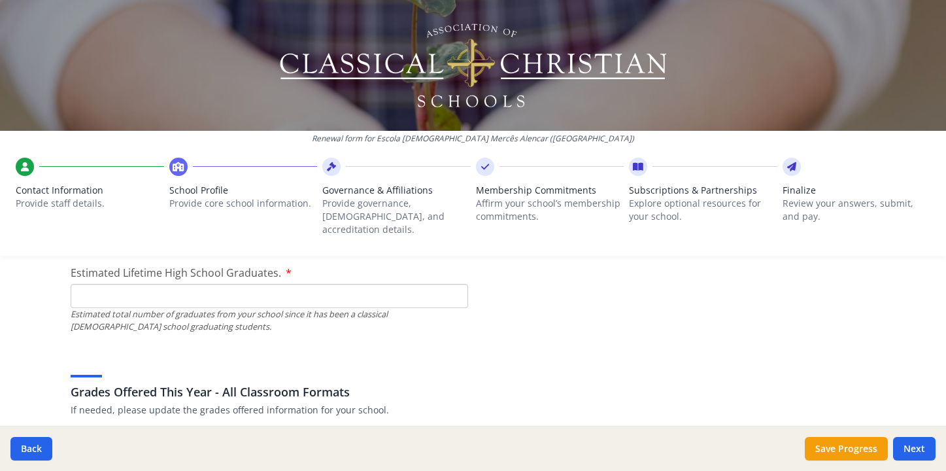
scroll to position [2103, 0]
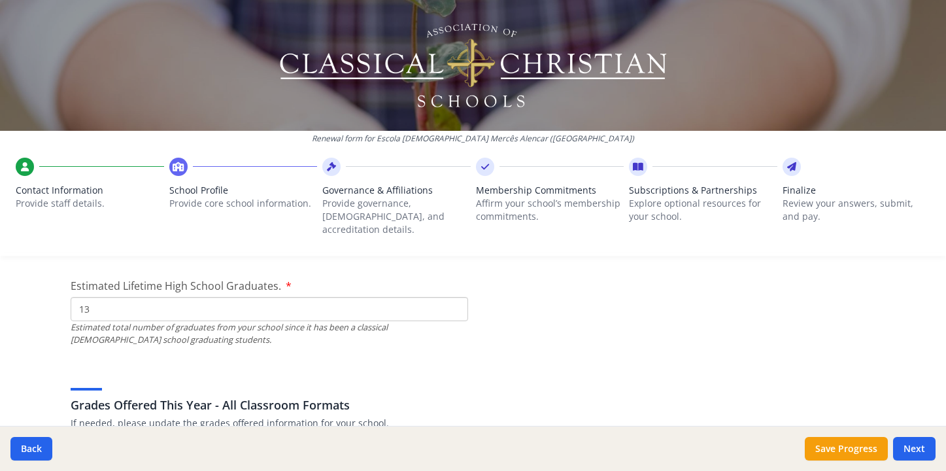
type input "1"
type input "224"
click at [443, 371] on div "Grades Offered This Year - All Classroom Formats If needed, please update the g…" at bounding box center [473, 398] width 805 height 63
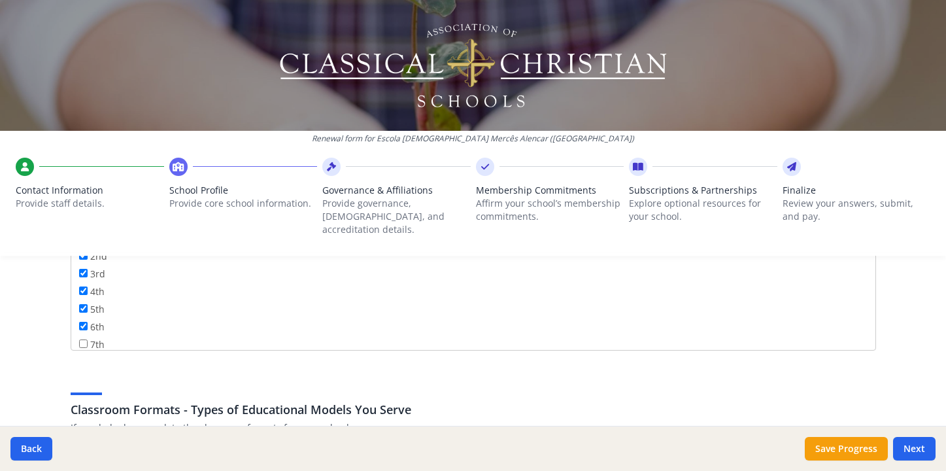
scroll to position [79, 0]
click at [82, 322] on input "7th" at bounding box center [83, 326] width 8 height 8
checkbox input "true"
click at [82, 339] on input "8th" at bounding box center [83, 343] width 8 height 8
checkbox input "true"
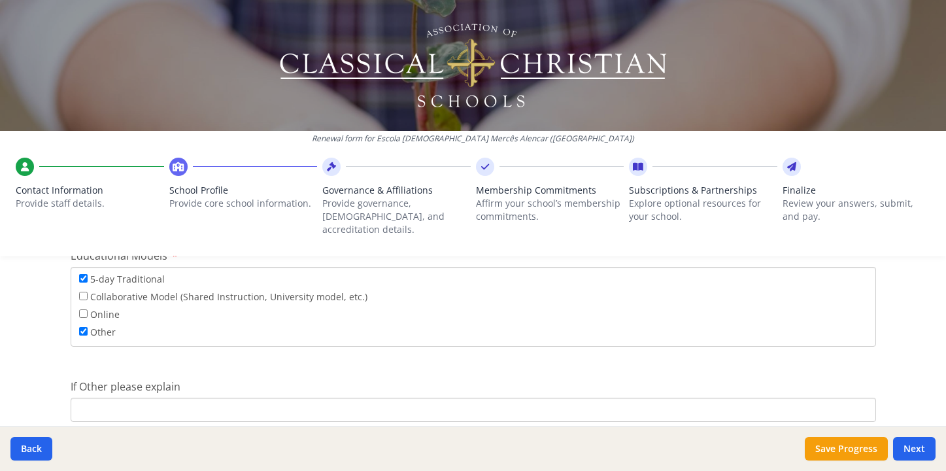
scroll to position [2517, 0]
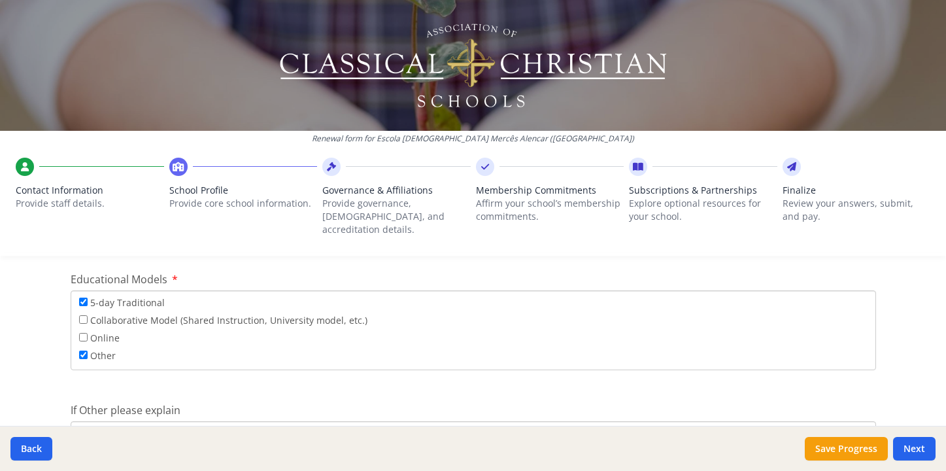
click at [80, 350] on input "Other" at bounding box center [83, 354] width 8 height 8
checkbox input "false"
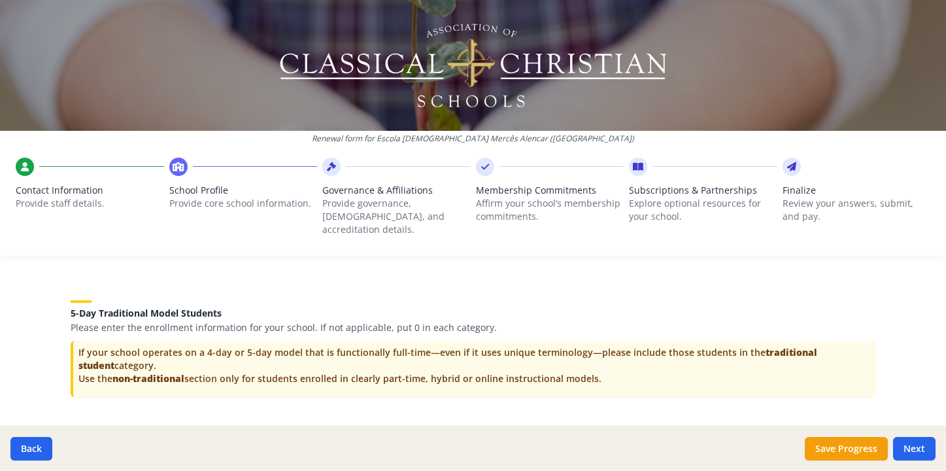
scroll to position [2715, 0]
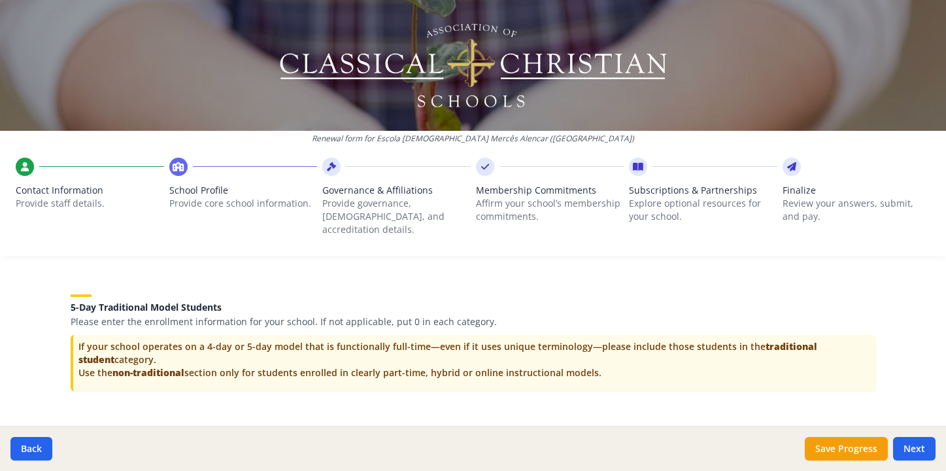
drag, startPoint x: 607, startPoint y: 355, endPoint x: 74, endPoint y: 326, distance: 534.3
click at [78, 340] on p "If your school operates on a 4-day or 5-day model that is functionally full-tim…" at bounding box center [474, 359] width 792 height 39
click at [632, 280] on div "5-Day Traditional Model Students Please enter the enrollment information for yo…" at bounding box center [473, 302] width 805 height 49
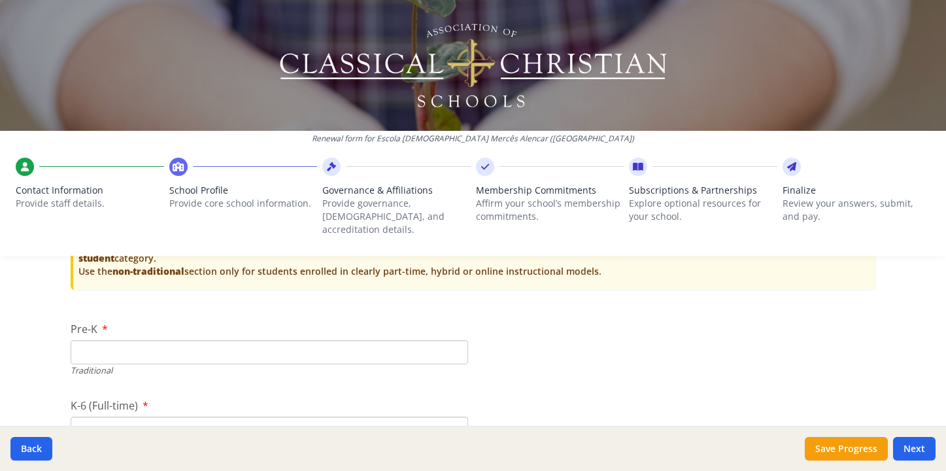
scroll to position [2820, 0]
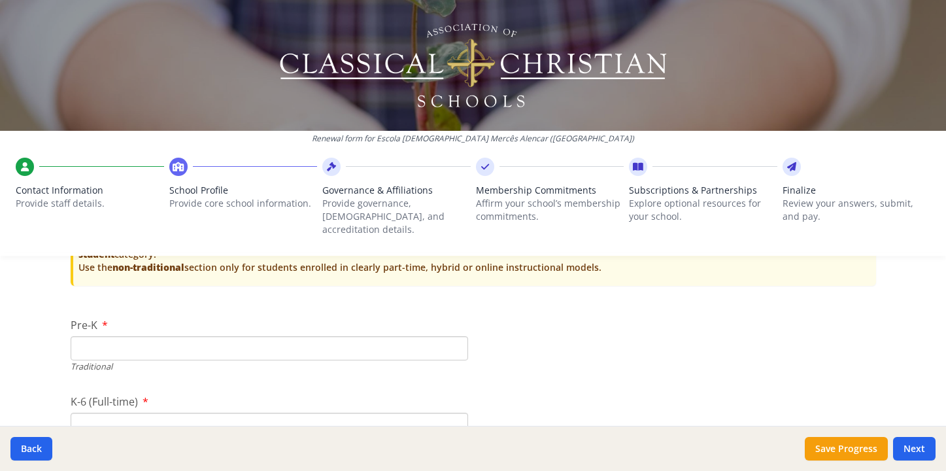
click at [418, 336] on input "Pre-K" at bounding box center [269, 348] width 397 height 24
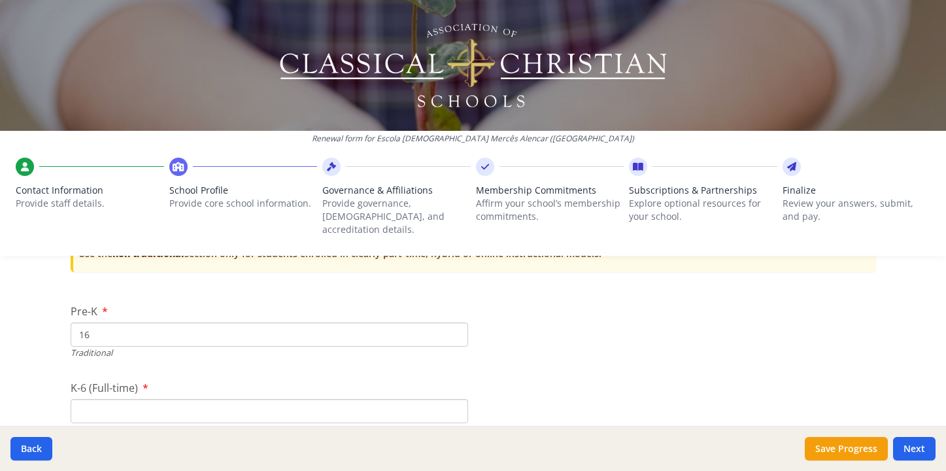
type input "16"
click at [303, 399] on input "K-6 (Full-time)" at bounding box center [269, 411] width 397 height 24
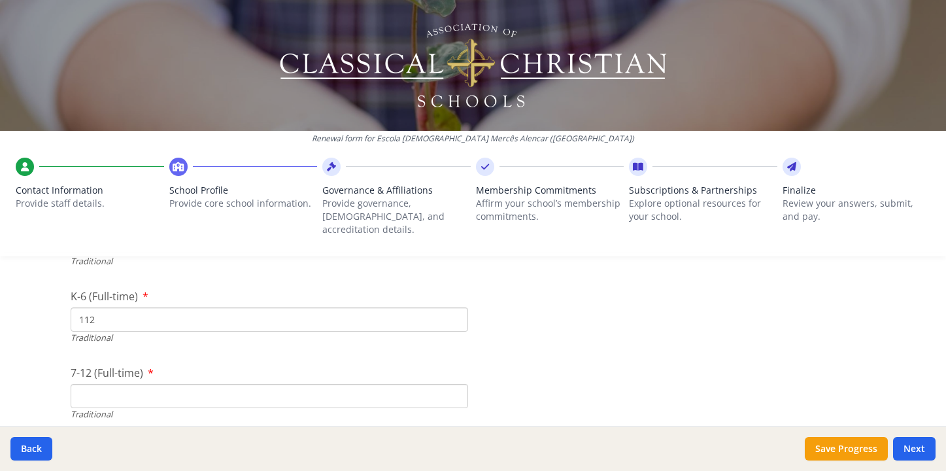
scroll to position [2926, 0]
type input "112"
click at [338, 383] on input "7-12 (Full-time)" at bounding box center [269, 395] width 397 height 24
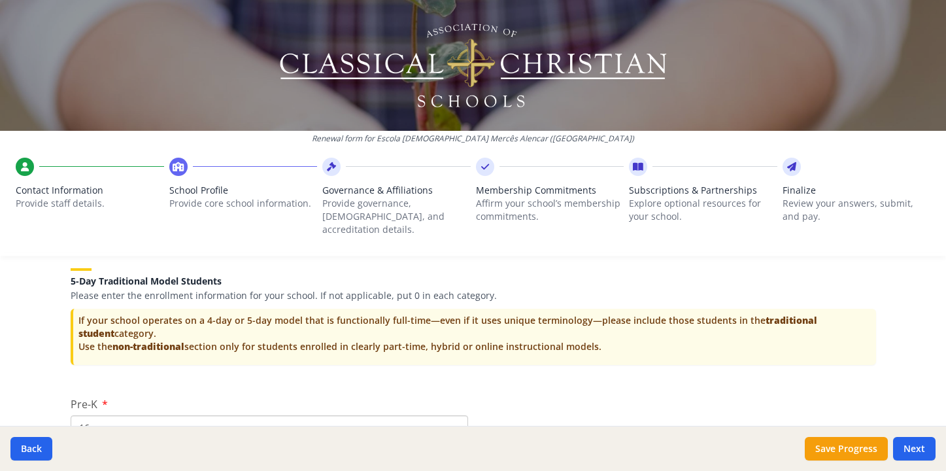
scroll to position [2738, 0]
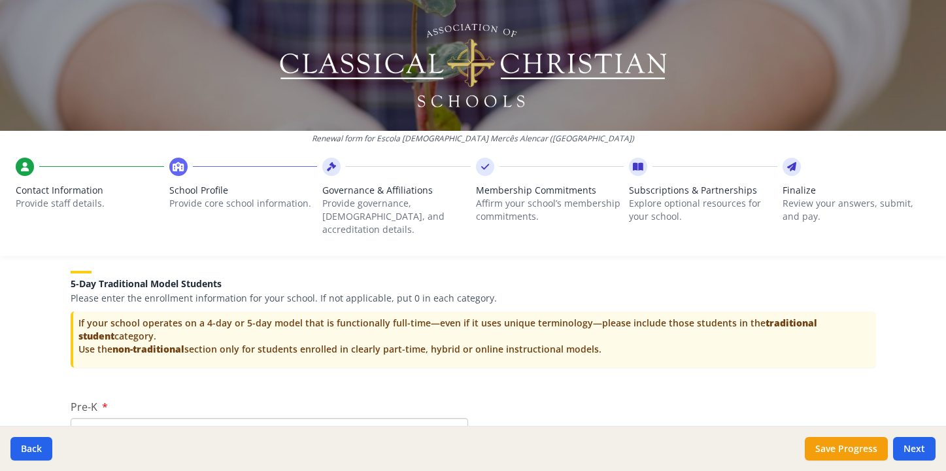
drag, startPoint x: 596, startPoint y: 331, endPoint x: 73, endPoint y: 333, distance: 523.0
click at [73, 333] on div "If your school operates on a 4-day or 5-day model that is functionally full-tim…" at bounding box center [473, 339] width 805 height 56
click at [505, 356] on div "5-Day Traditional Model Students Please enter the enrollment information for yo…" at bounding box center [473, 316] width 805 height 122
click at [303, 418] on input "16" at bounding box center [269, 430] width 397 height 24
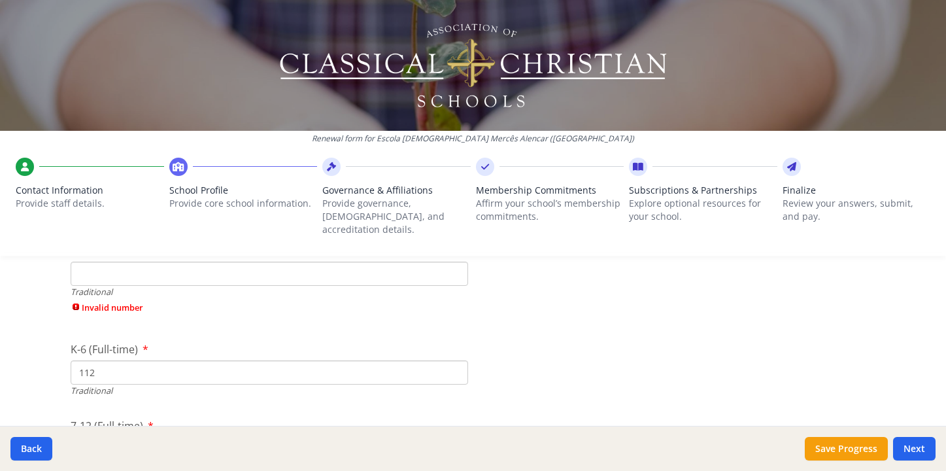
scroll to position [2879, 0]
type input "0"
click at [284, 367] on div "K-6 (Full-time) 112 Traditional" at bounding box center [269, 385] width 397 height 56
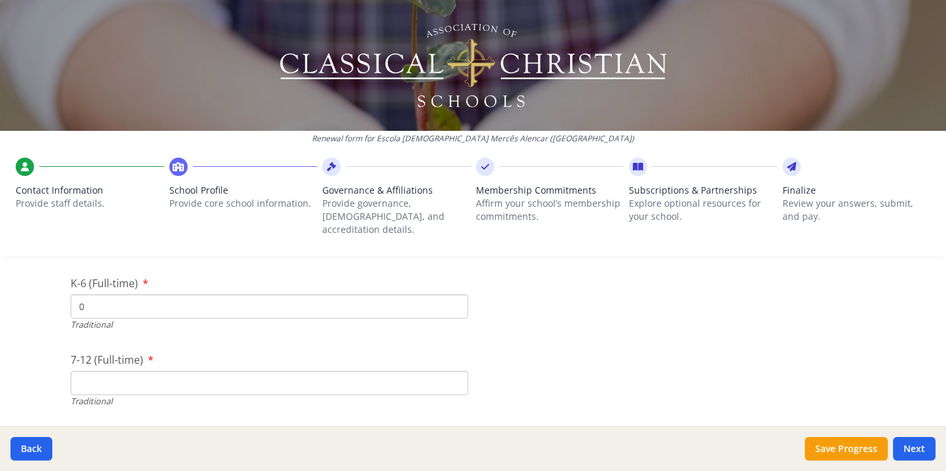
scroll to position [2941, 0]
type input "0"
click at [247, 368] on input "7-12 (Full-time)" at bounding box center [269, 380] width 397 height 24
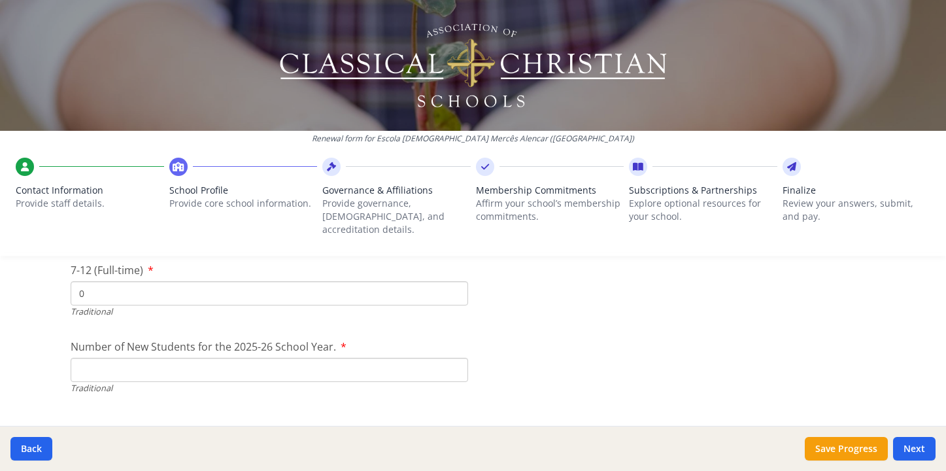
scroll to position [3031, 0]
type input "0"
click at [248, 354] on input "Number of New Students for the 2025-26 School Year." at bounding box center [269, 366] width 397 height 24
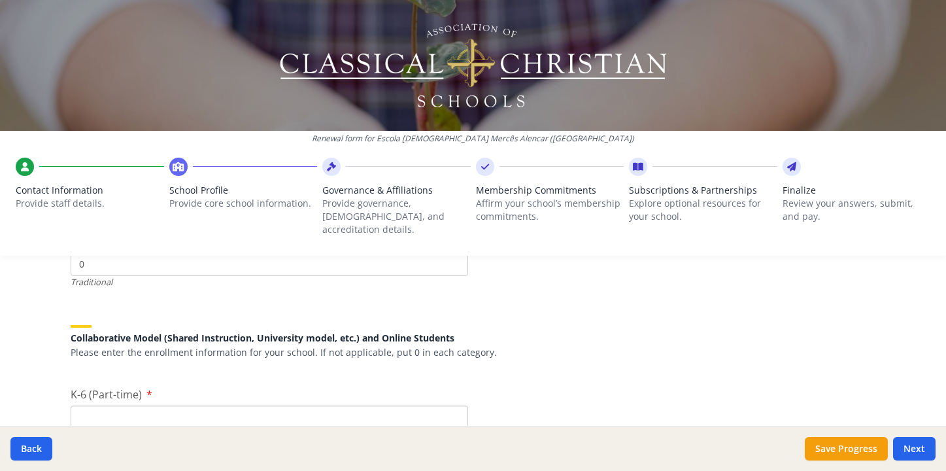
scroll to position [3166, 0]
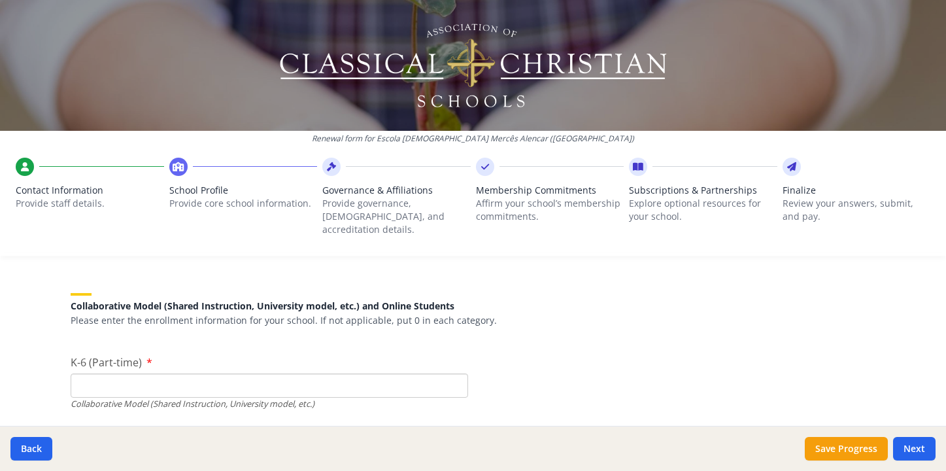
type input "0"
click at [261, 373] on input "K-6 (Part-time)" at bounding box center [269, 385] width 397 height 24
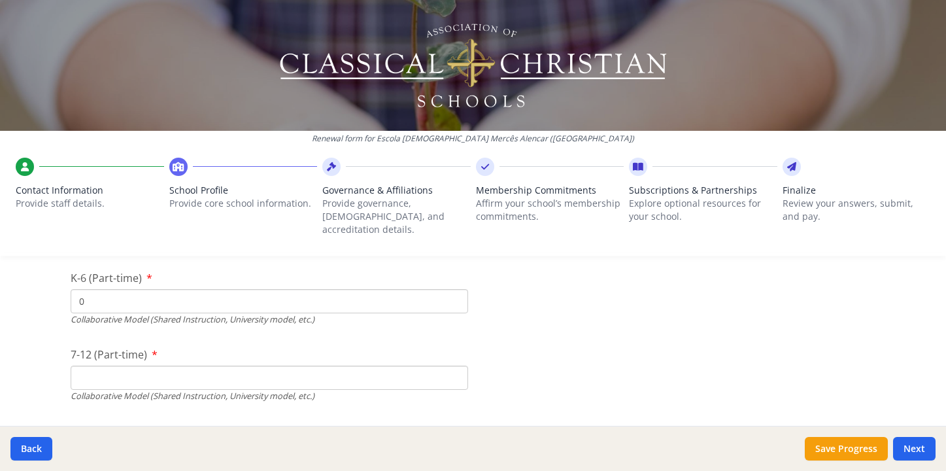
scroll to position [3262, 0]
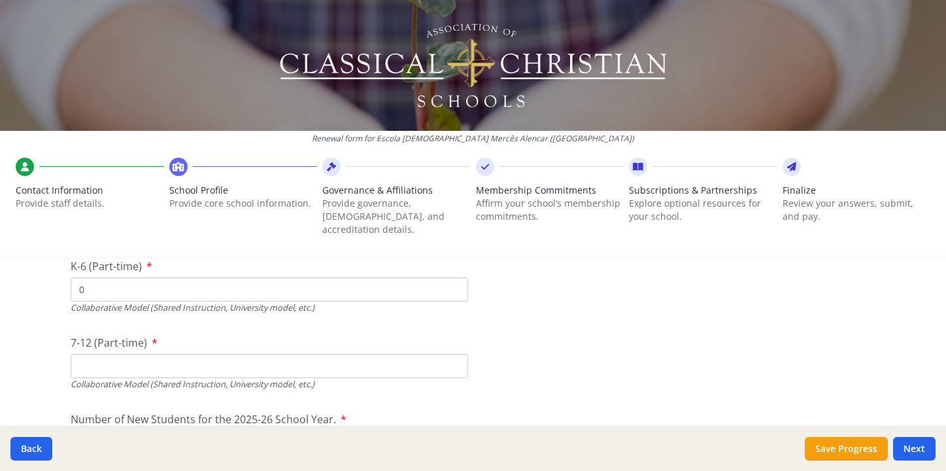
type input "0"
click at [225, 354] on input "7-12 (Part-time)" at bounding box center [269, 366] width 397 height 24
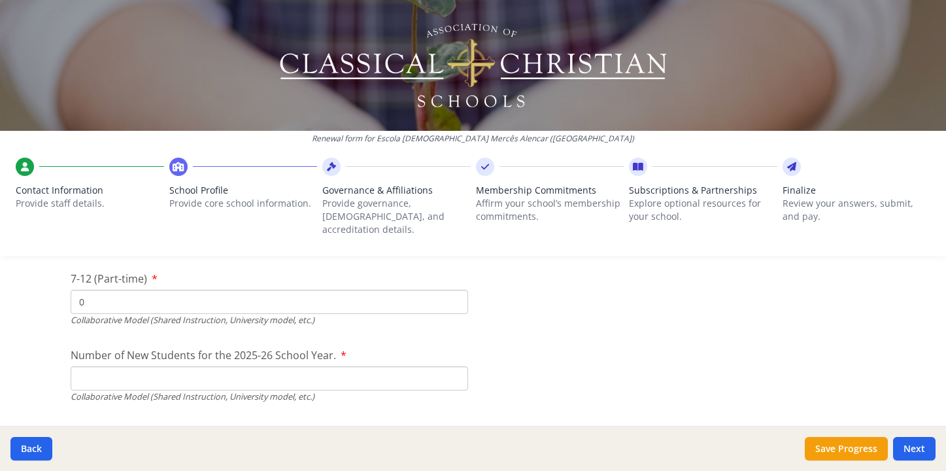
scroll to position [3335, 0]
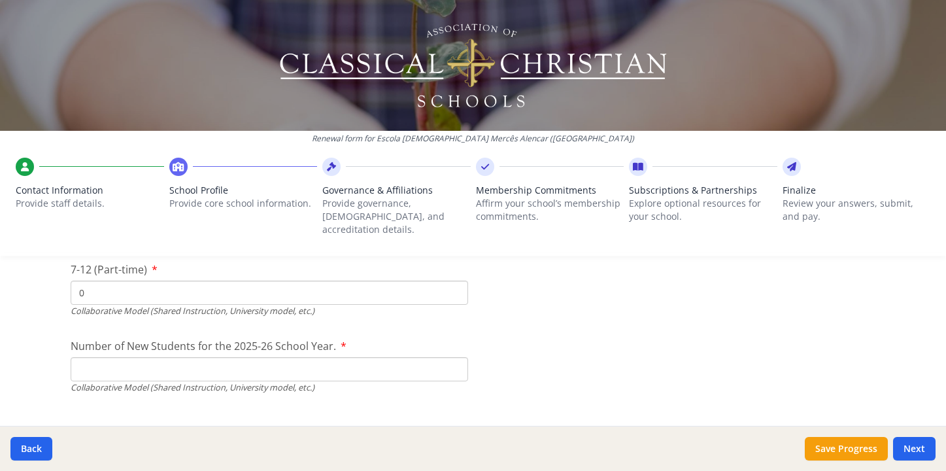
type input "0"
click at [211, 357] on input "Number of New Students for the 2025-26 School Year." at bounding box center [269, 369] width 397 height 24
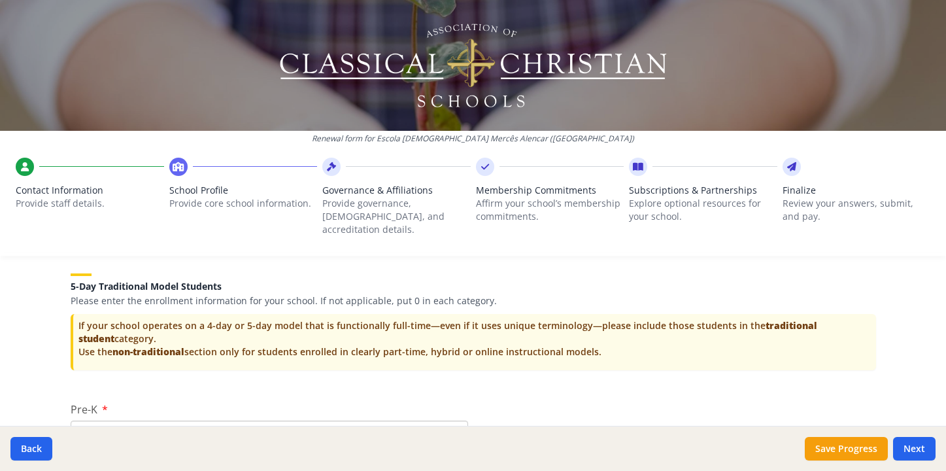
scroll to position [2729, 0]
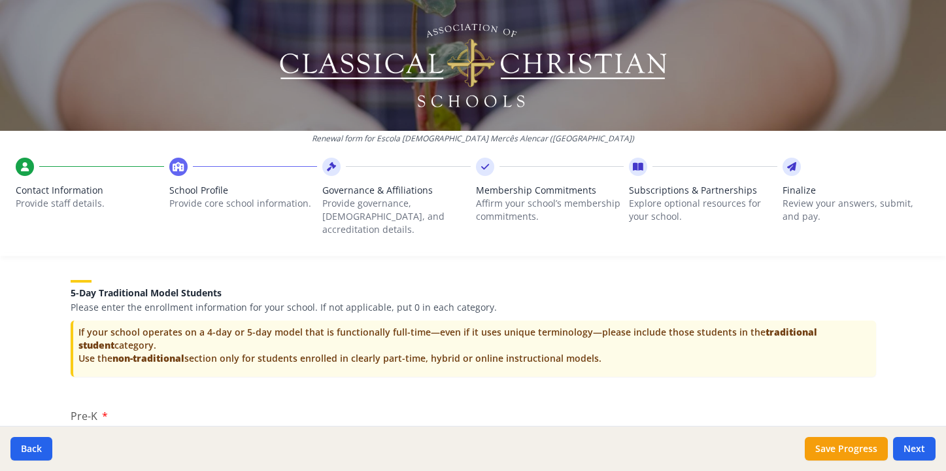
type input "0"
drag, startPoint x: 220, startPoint y: 275, endPoint x: 76, endPoint y: 276, distance: 144.5
click at [76, 288] on h5 "5-Day Traditional Model Students" at bounding box center [473, 293] width 805 height 10
click at [613, 345] on p "If your school operates on a 4-day or 5-day model that is functionally full-tim…" at bounding box center [474, 345] width 792 height 39
click at [602, 357] on div "5-Day Traditional Model Students Please enter the enrollment information for yo…" at bounding box center [473, 325] width 805 height 122
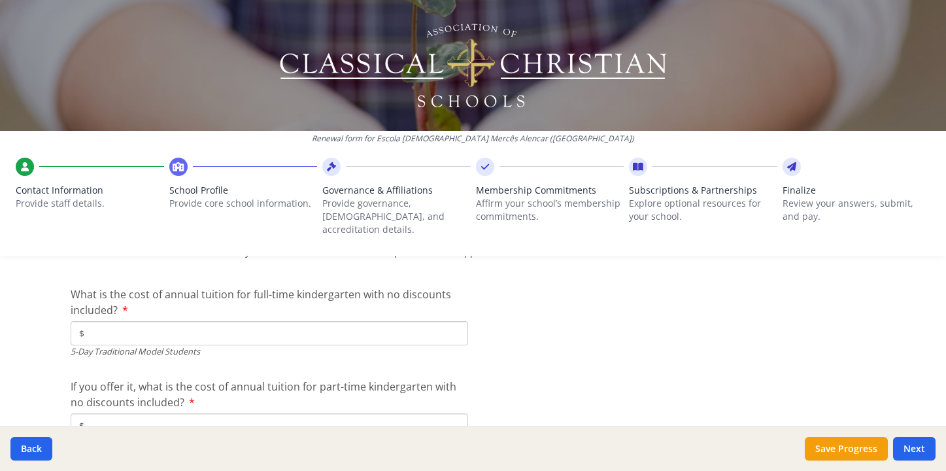
scroll to position [3560, 0]
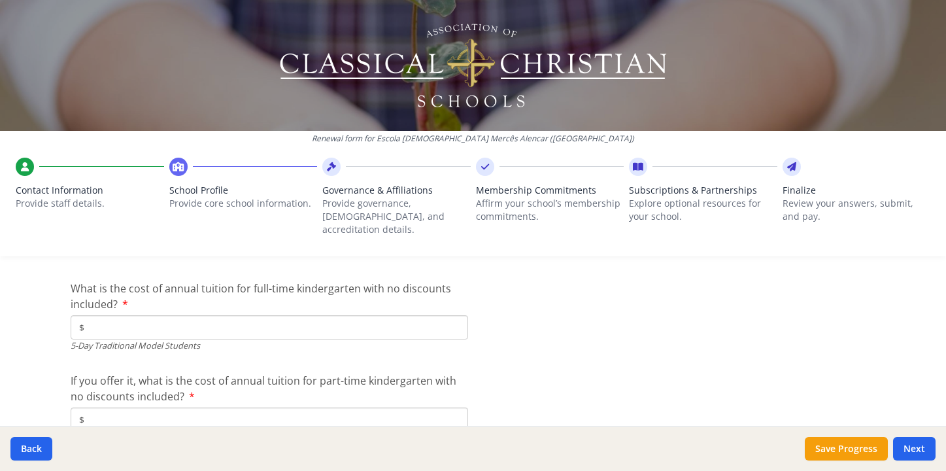
click at [360, 315] on input "$" at bounding box center [269, 327] width 397 height 24
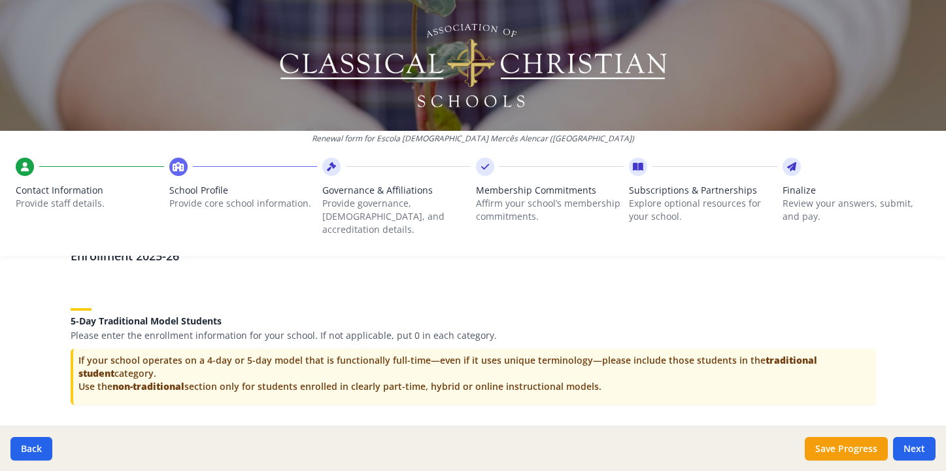
scroll to position [2718, 0]
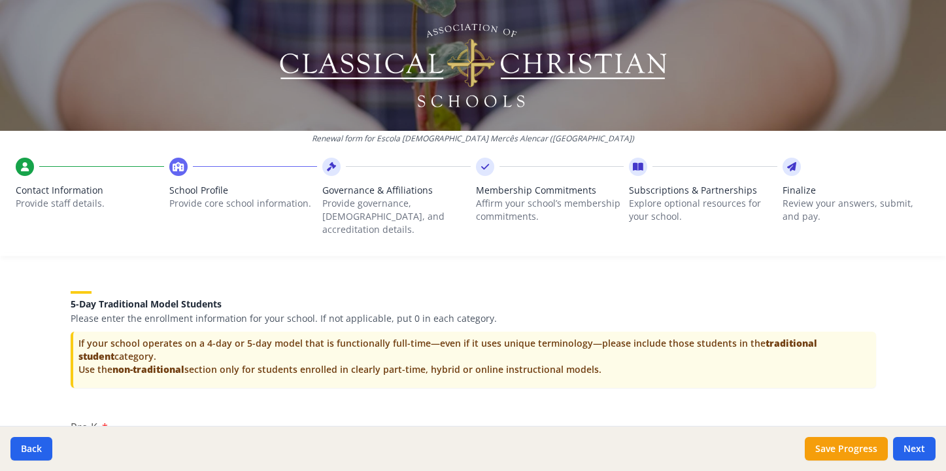
drag, startPoint x: 603, startPoint y: 348, endPoint x: 76, endPoint y: 351, distance: 527.6
click at [78, 351] on p "If your school operates on a 4-day or 5-day model that is functionally full-tim…" at bounding box center [474, 356] width 792 height 39
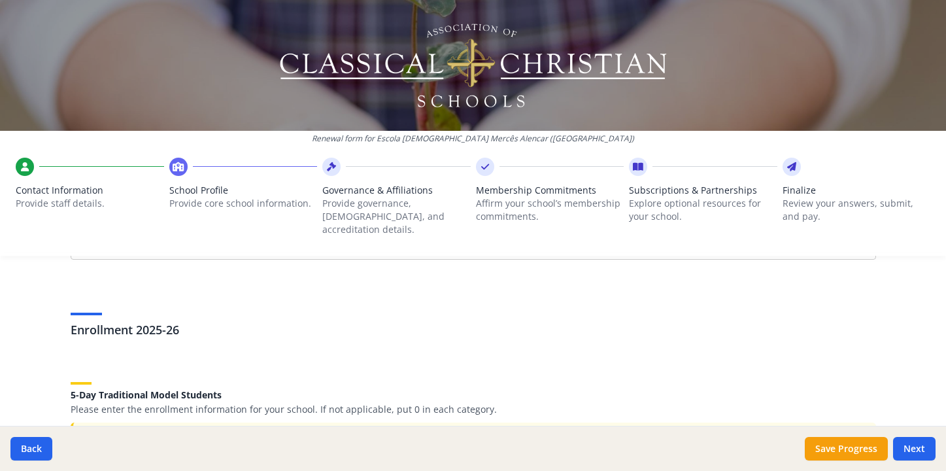
scroll to position [2704, 0]
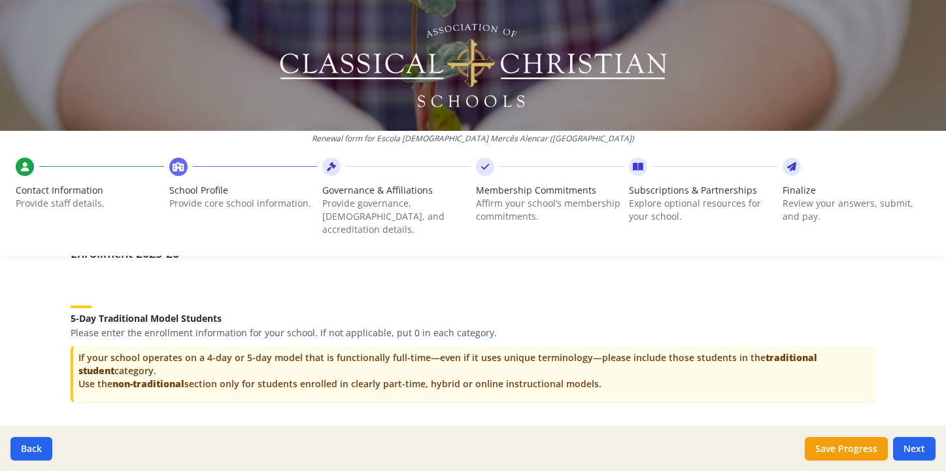
click at [538, 373] on div "If your school operates on a 4-day or 5-day model that is functionally full-tim…" at bounding box center [473, 374] width 805 height 56
drag, startPoint x: 596, startPoint y: 363, endPoint x: 74, endPoint y: 366, distance: 521.7
click at [78, 366] on p "If your school operates on a 4-day or 5-day model that is functionally full-tim…" at bounding box center [474, 370] width 792 height 39
click at [566, 392] on div "5-Day Traditional Model Students Please enter the enrollment information for yo…" at bounding box center [473, 351] width 805 height 122
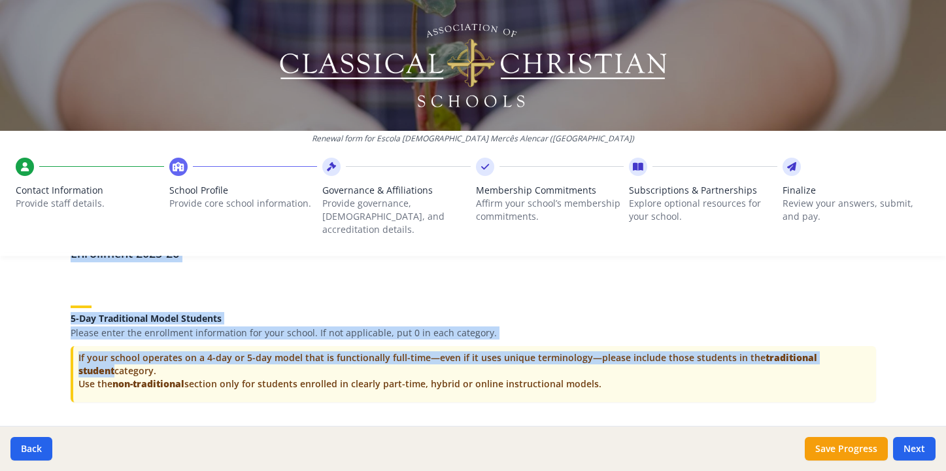
drag, startPoint x: 838, startPoint y: 337, endPoint x: 32, endPoint y: 340, distance: 806.1
click at [32, 340] on div "Renewal form for Escola Cristã Mercês Alencar (Brazil) Contact Information Prov…" at bounding box center [473, 235] width 946 height 471
click at [116, 351] on p "If your school operates on a 4-day or 5-day model that is functionally full-tim…" at bounding box center [474, 370] width 792 height 39
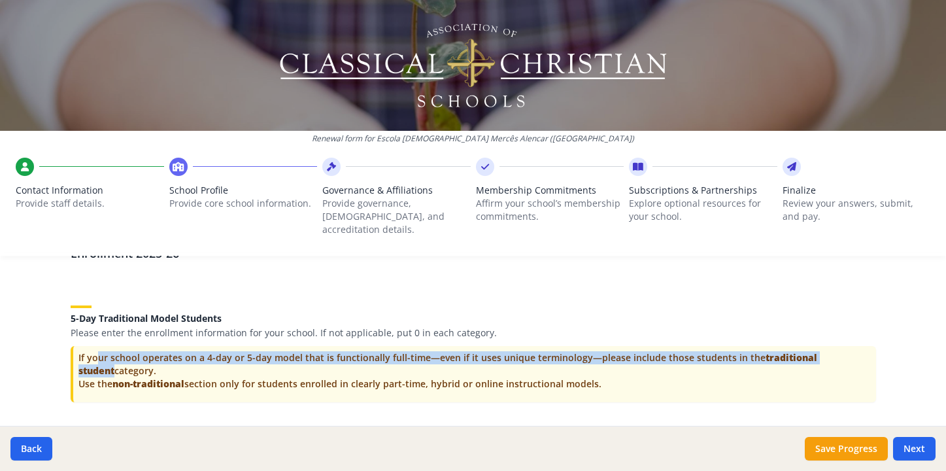
drag, startPoint x: 73, startPoint y: 337, endPoint x: 843, endPoint y: 341, distance: 770.1
click at [843, 346] on div "If your school operates on a 4-day or 5-day model that is functionally full-tim…" at bounding box center [473, 374] width 805 height 56
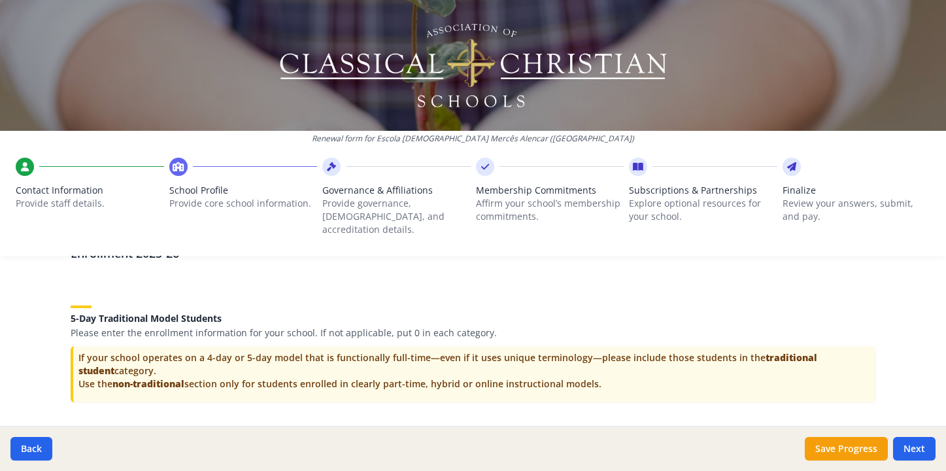
click at [627, 290] on div "5-Day Traditional Model Students Please enter the enrollment information for yo…" at bounding box center [473, 314] width 805 height 49
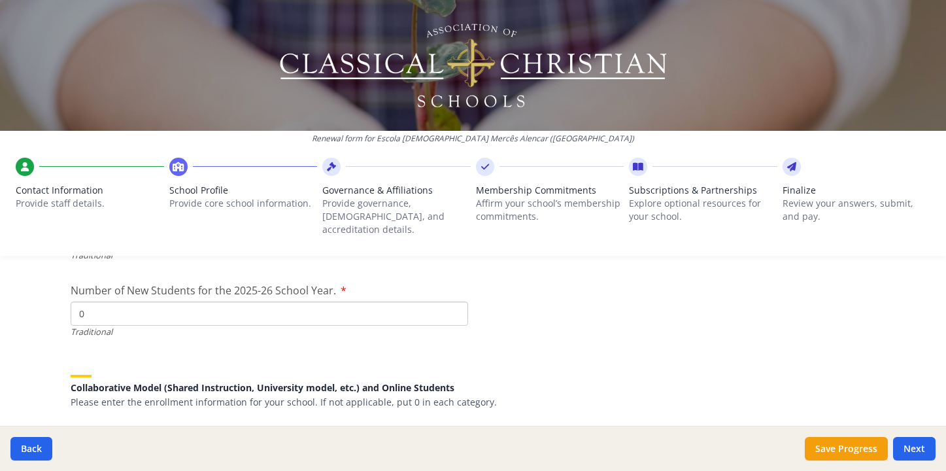
scroll to position [3113, 0]
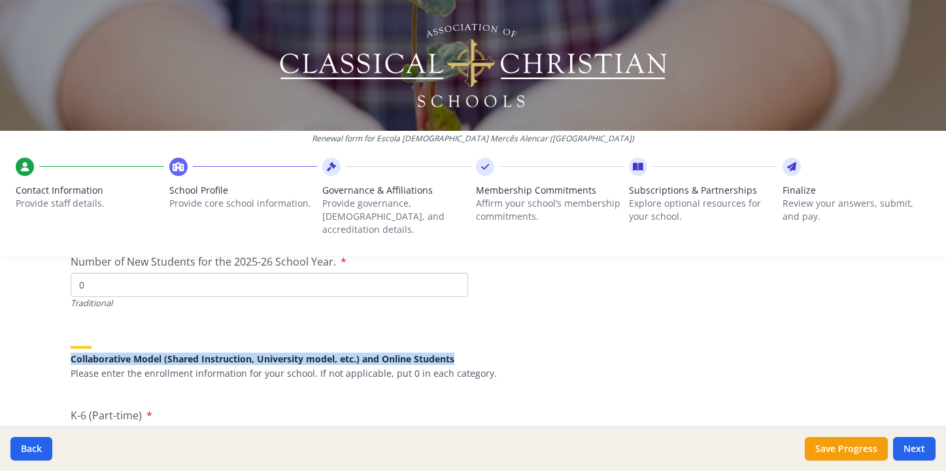
drag, startPoint x: 460, startPoint y: 339, endPoint x: 62, endPoint y: 338, distance: 397.5
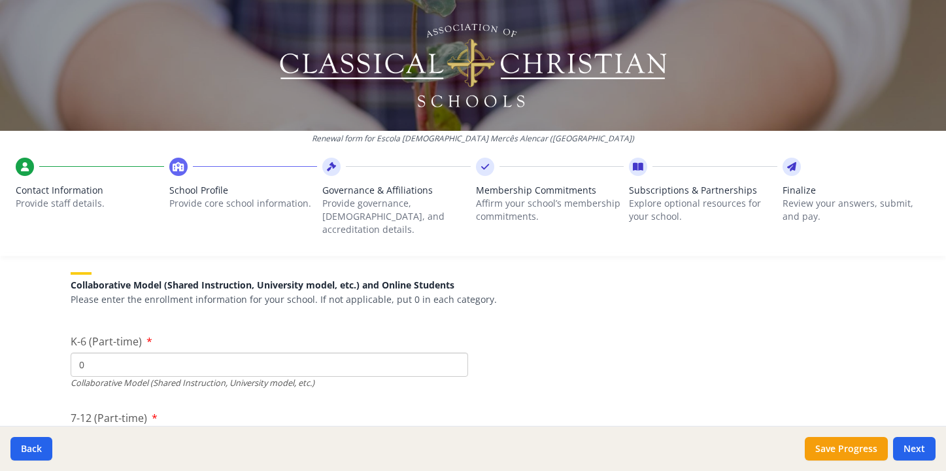
scroll to position [3193, 0]
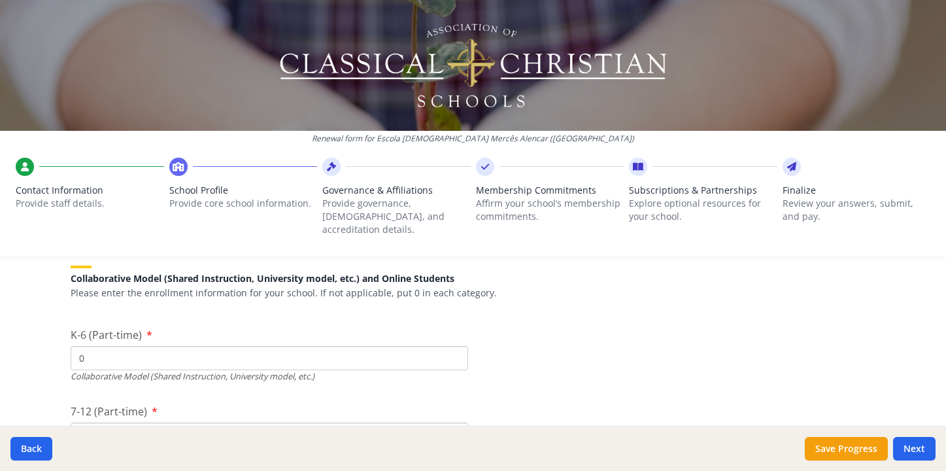
drag, startPoint x: 331, startPoint y: 340, endPoint x: 54, endPoint y: 341, distance: 277.2
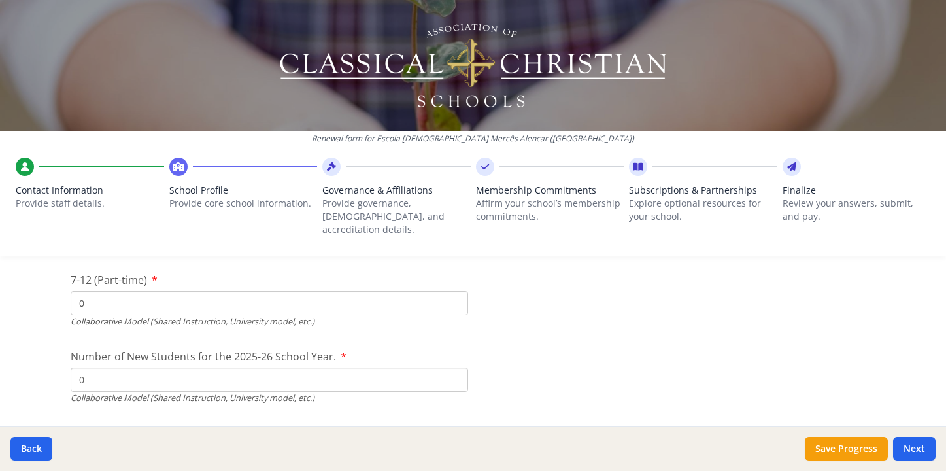
scroll to position [3349, 0]
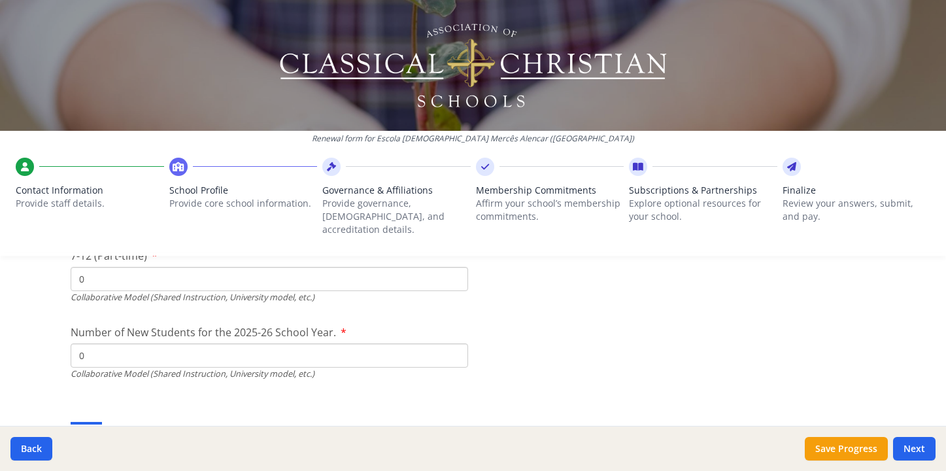
click at [333, 343] on input "0" at bounding box center [269, 355] width 397 height 24
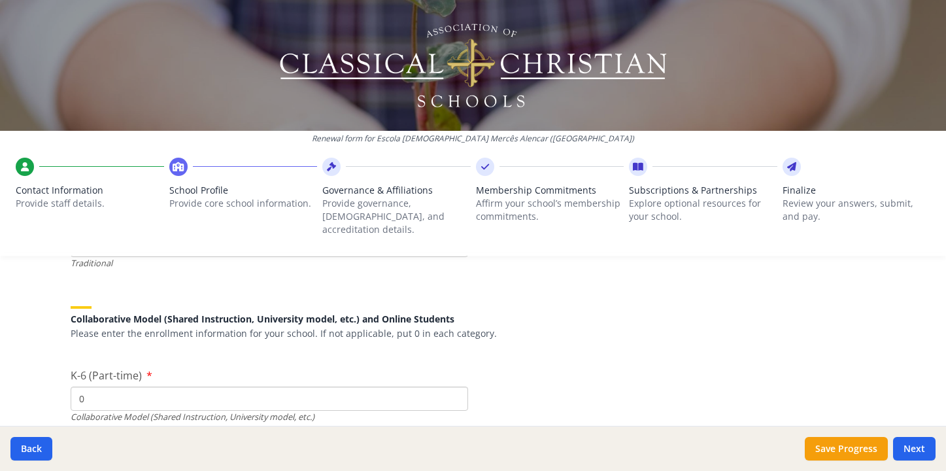
scroll to position [3182, 0]
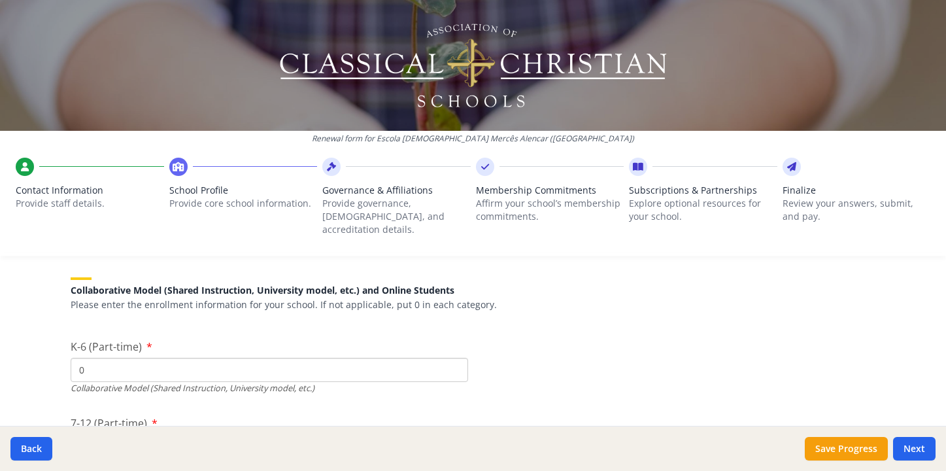
type input "16"
click at [285, 358] on input "0" at bounding box center [269, 370] width 397 height 24
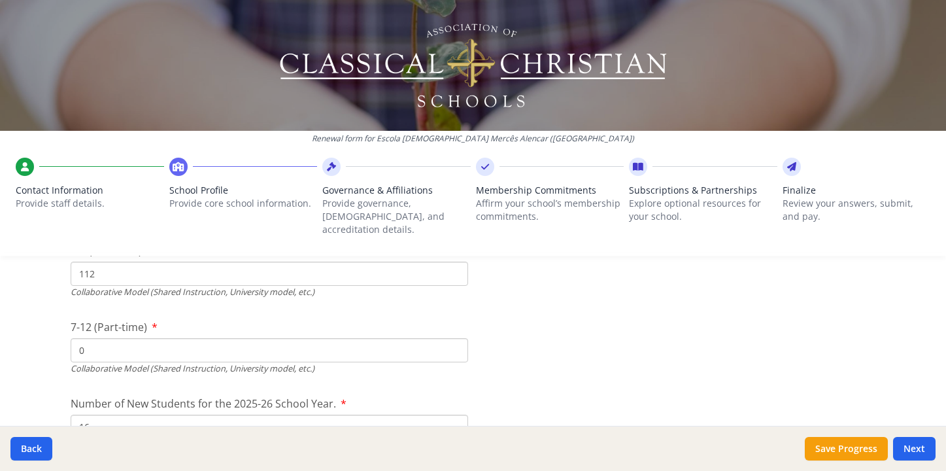
scroll to position [3297, 0]
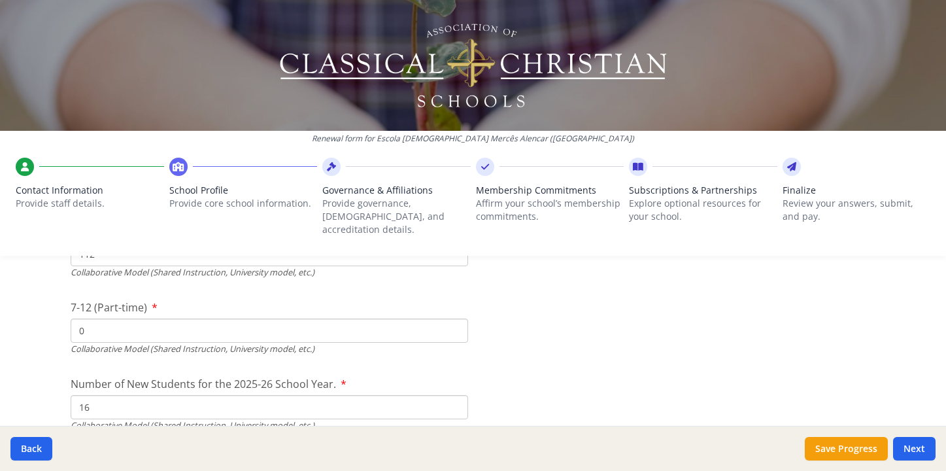
type input "112"
click at [201, 318] on input "0" at bounding box center [269, 330] width 397 height 24
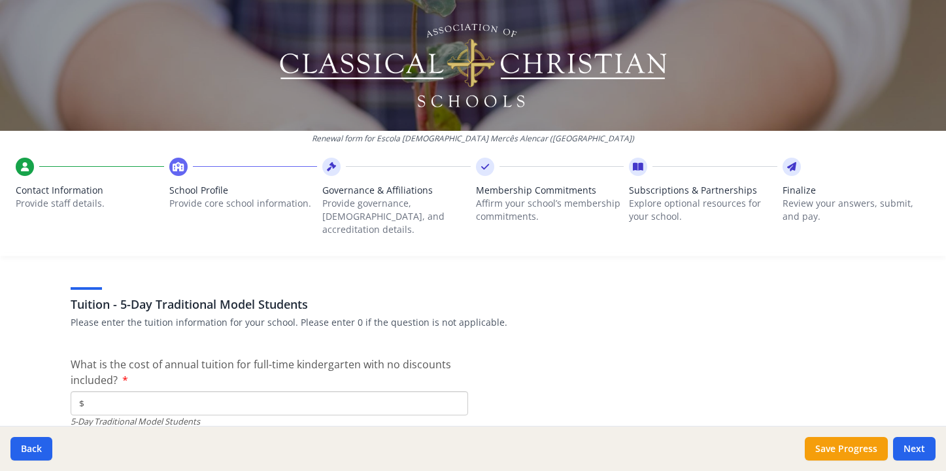
scroll to position [3489, 0]
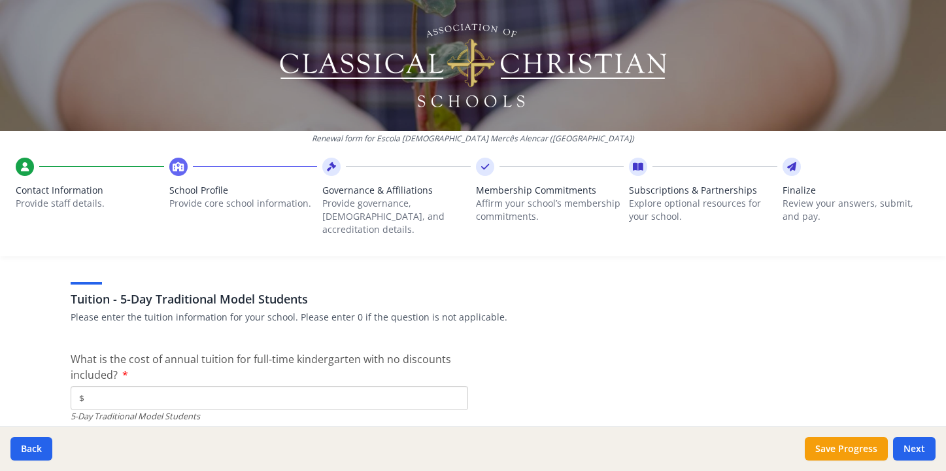
type input "16"
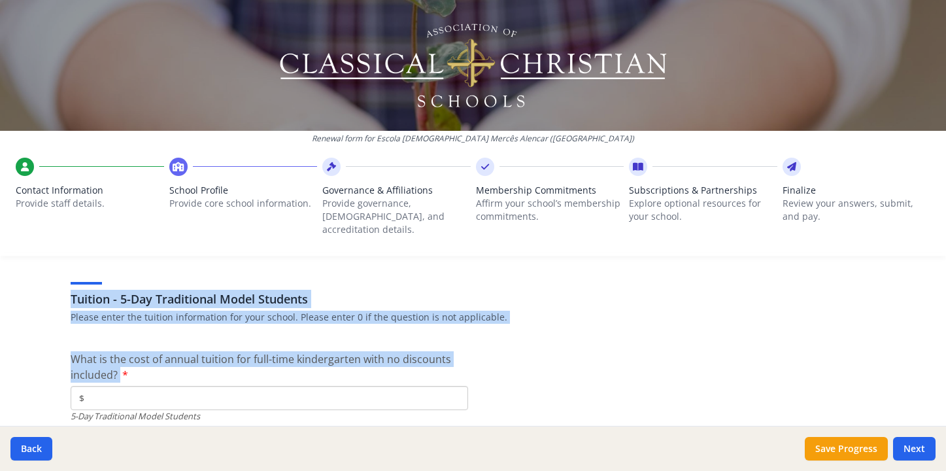
drag, startPoint x: 65, startPoint y: 279, endPoint x: 211, endPoint y: 360, distance: 166.2
click at [358, 352] on span "What is the cost of annual tuition for full-time kindergarten with no discounts…" at bounding box center [261, 367] width 380 height 30
click at [358, 386] on input "$" at bounding box center [269, 398] width 397 height 24
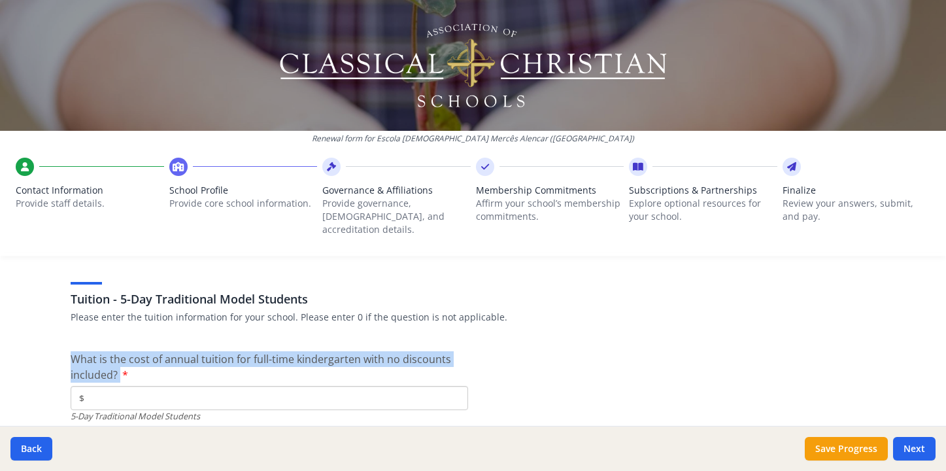
drag, startPoint x: 62, startPoint y: 339, endPoint x: 124, endPoint y: 354, distance: 63.3
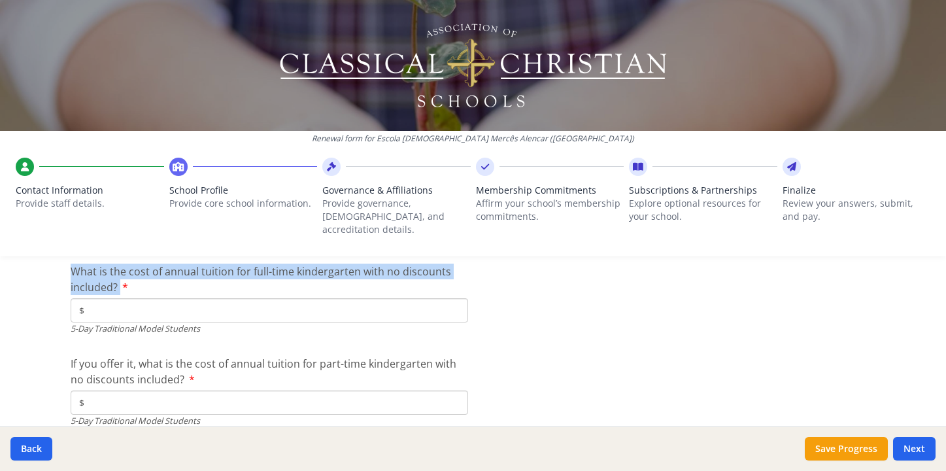
scroll to position [3573, 0]
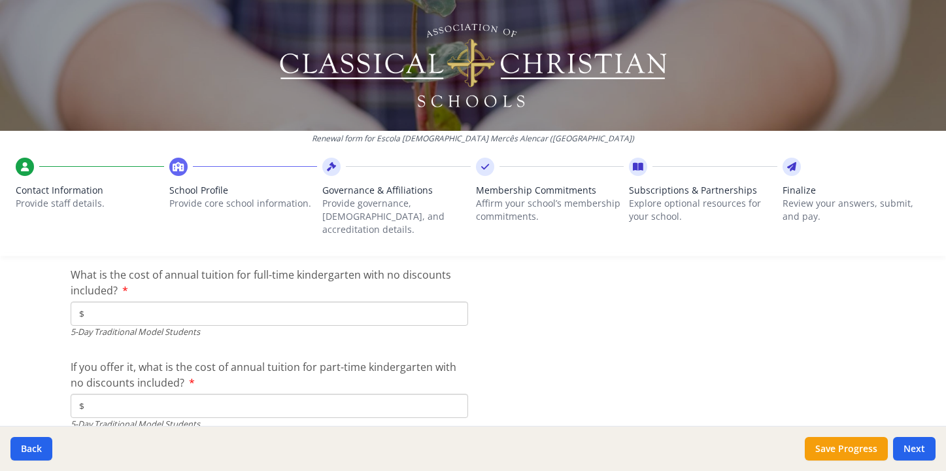
click at [234, 301] on input "$" at bounding box center [269, 313] width 397 height 24
type input "$0"
click at [192, 394] on input "$" at bounding box center [269, 406] width 397 height 24
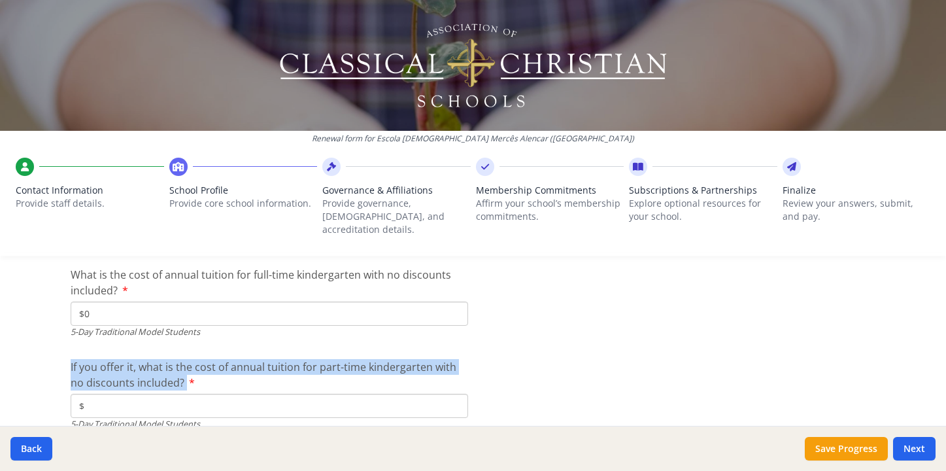
drag, startPoint x: 180, startPoint y: 360, endPoint x: 54, endPoint y: 348, distance: 126.1
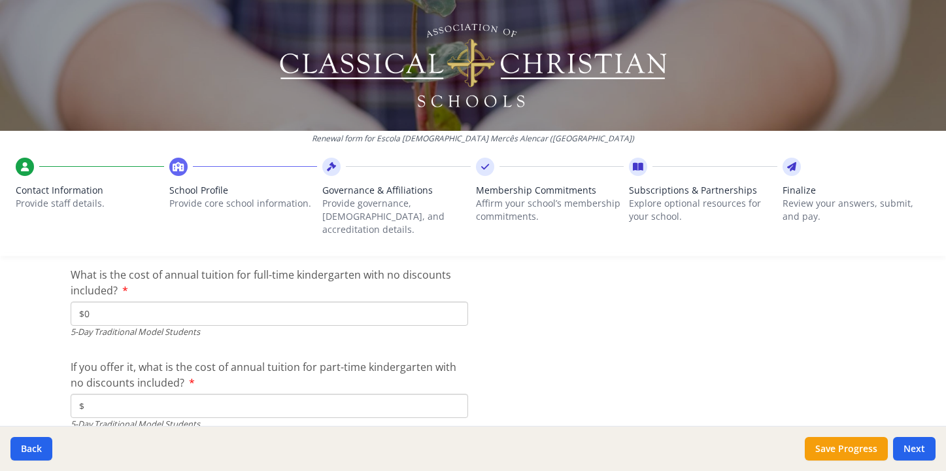
click at [110, 394] on input "$" at bounding box center [269, 406] width 397 height 24
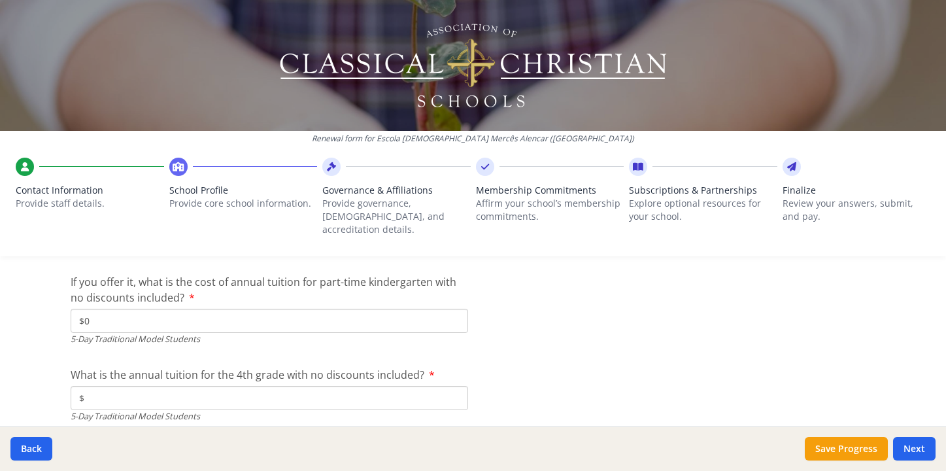
scroll to position [3663, 0]
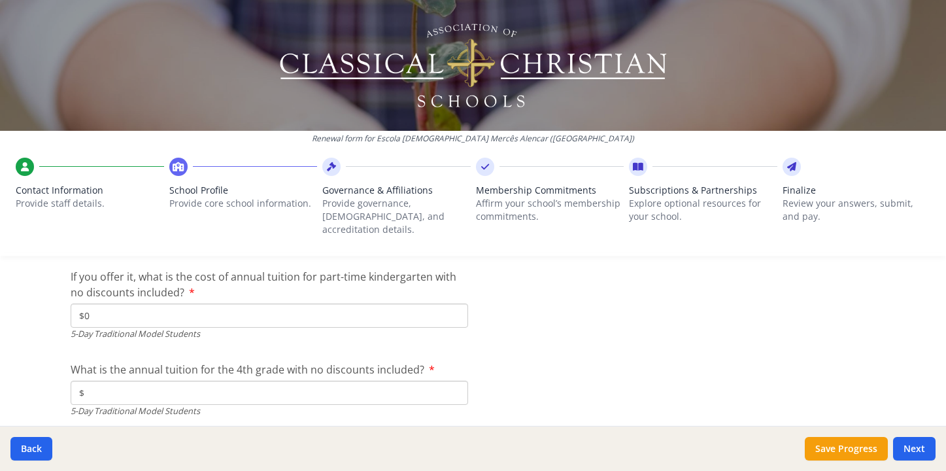
type input "$0"
click at [111, 380] on input "$" at bounding box center [269, 392] width 397 height 24
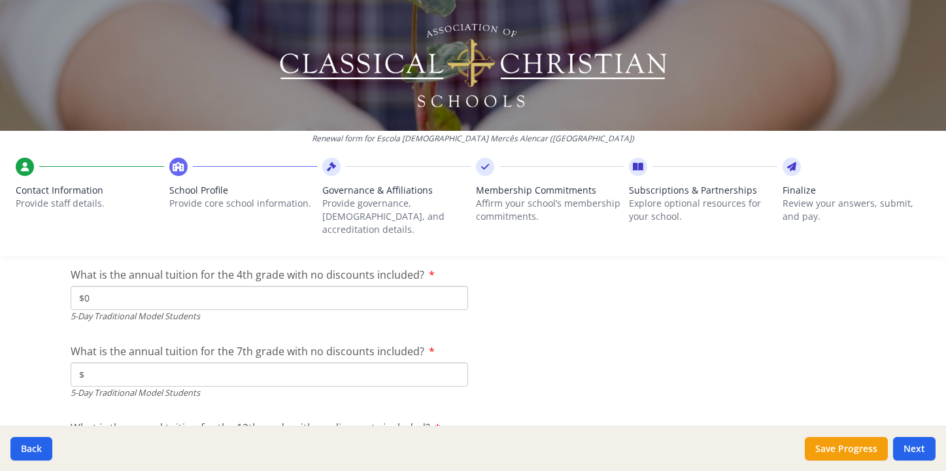
scroll to position [3773, 0]
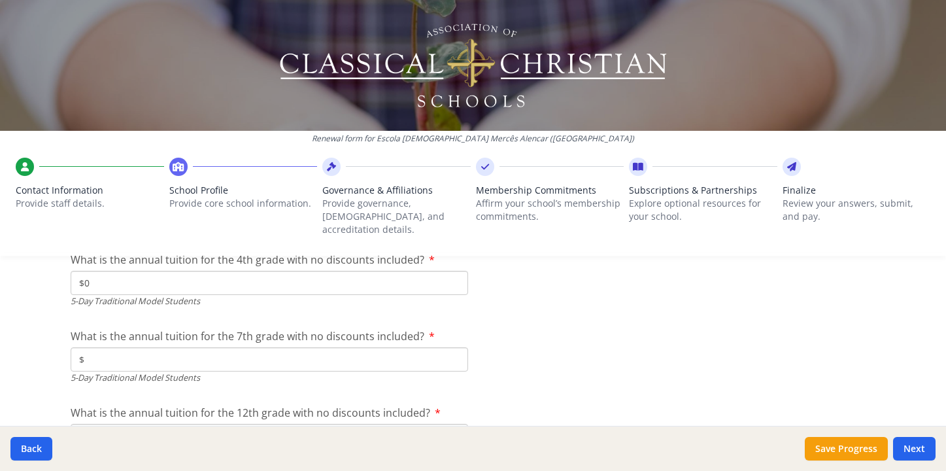
type input "$0"
click at [118, 347] on input "$" at bounding box center [269, 359] width 397 height 24
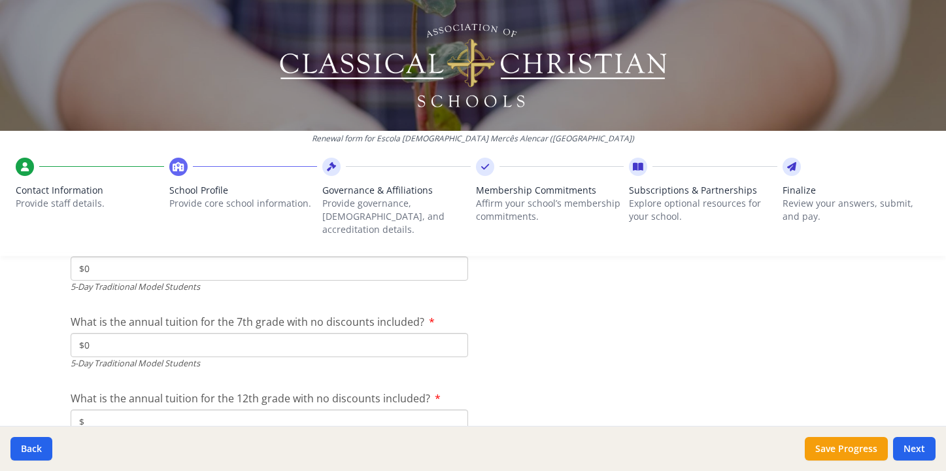
scroll to position [3828, 0]
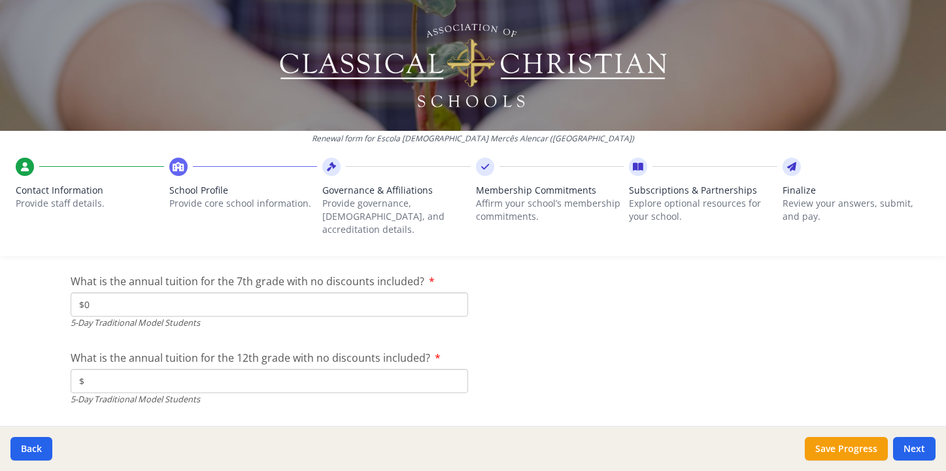
type input "$0"
click at [119, 369] on input "$" at bounding box center [269, 381] width 397 height 24
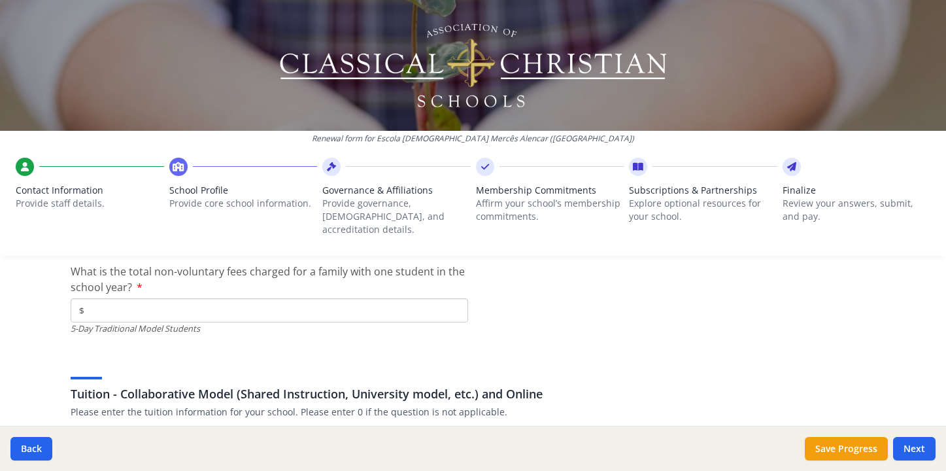
scroll to position [4013, 0]
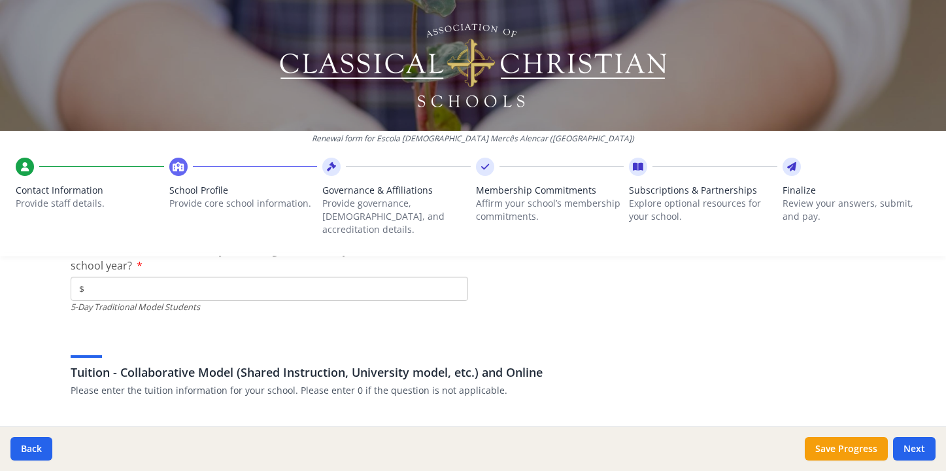
type input "$0"
click at [129, 277] on input "$" at bounding box center [269, 289] width 397 height 24
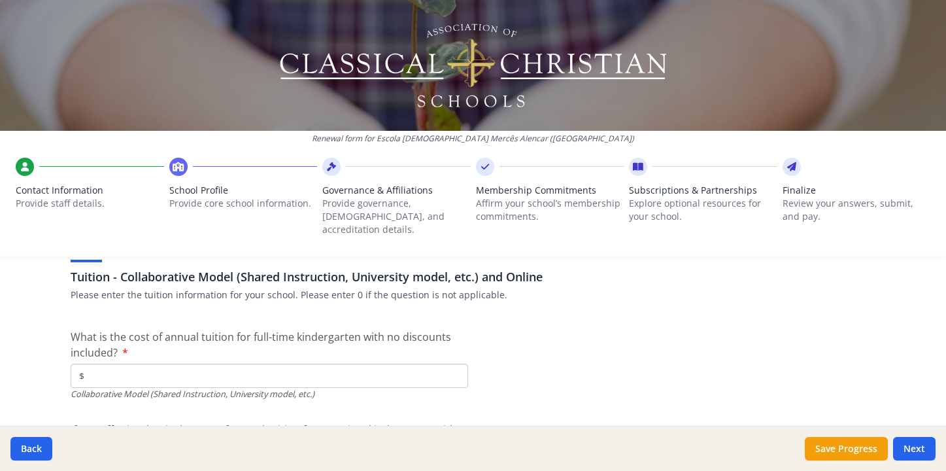
scroll to position [4122, 0]
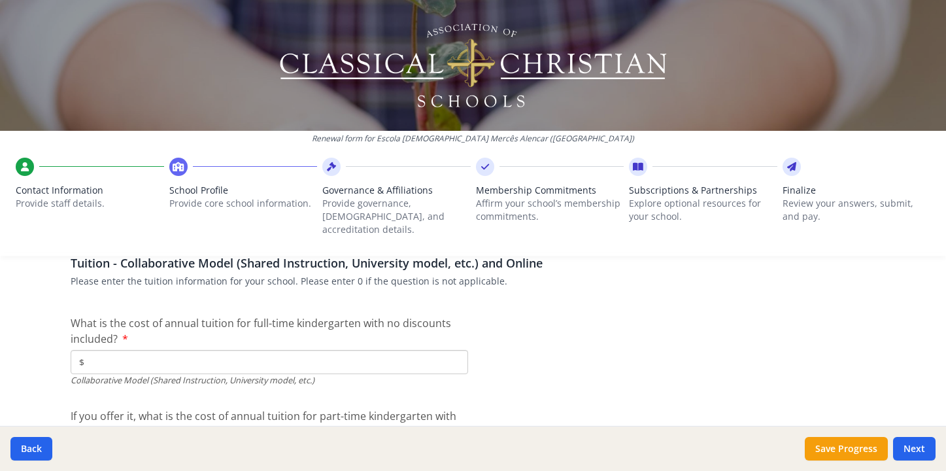
type input "$0"
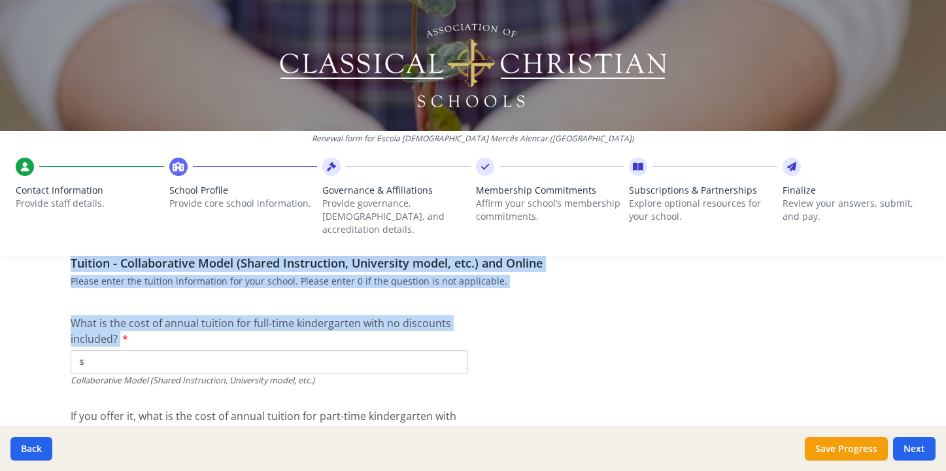
drag, startPoint x: 127, startPoint y: 316, endPoint x: 30, endPoint y: 303, distance: 98.4
click at [30, 303] on div "Renewal form for Escola Cristã Mercês Alencar (Brazil) Contact Information Prov…" at bounding box center [473, 235] width 946 height 471
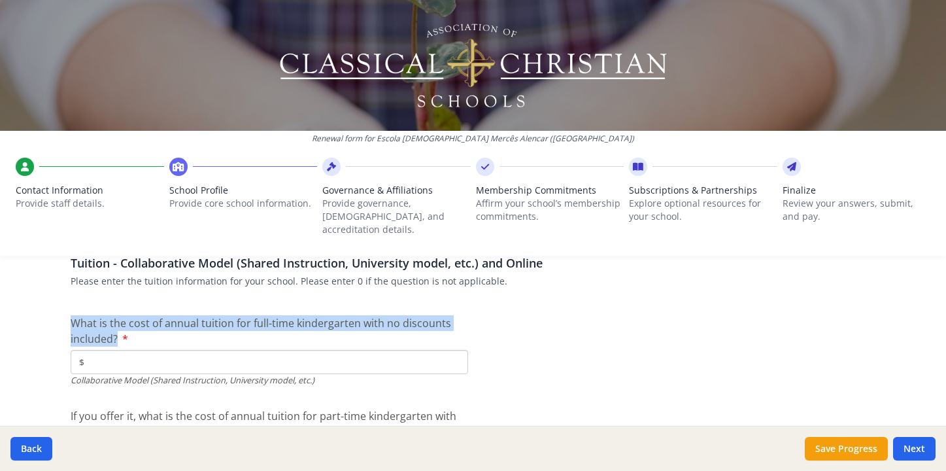
drag, startPoint x: 66, startPoint y: 299, endPoint x: 112, endPoint y: 317, distance: 49.7
click at [112, 317] on label "What is the cost of annual tuition for full-time kindergarten with no discounts…" at bounding box center [269, 330] width 397 height 31
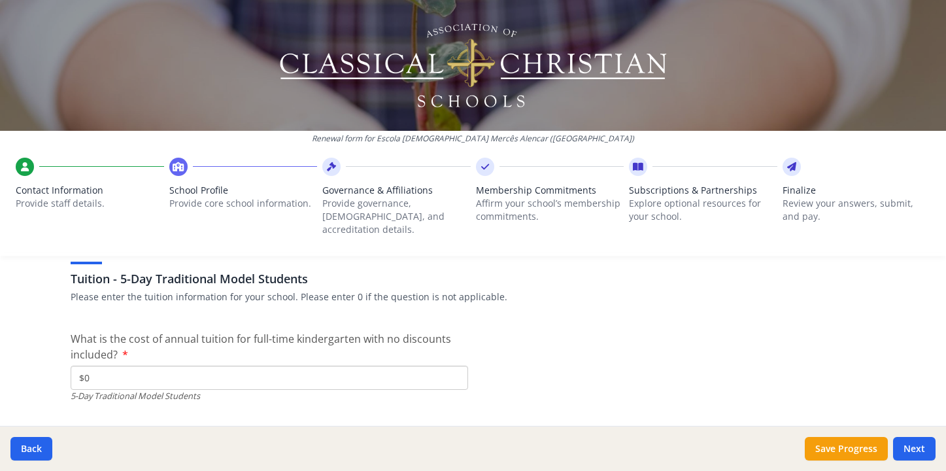
scroll to position [3462, 0]
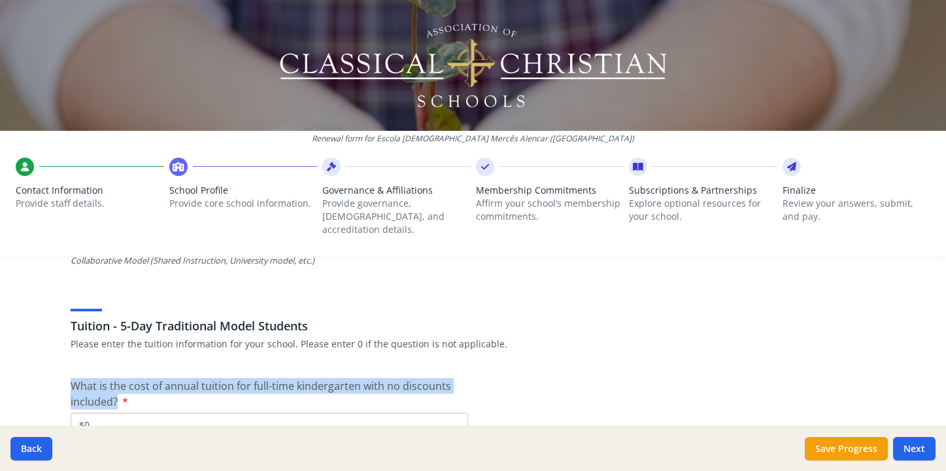
drag, startPoint x: 113, startPoint y: 382, endPoint x: 63, endPoint y: 368, distance: 51.5
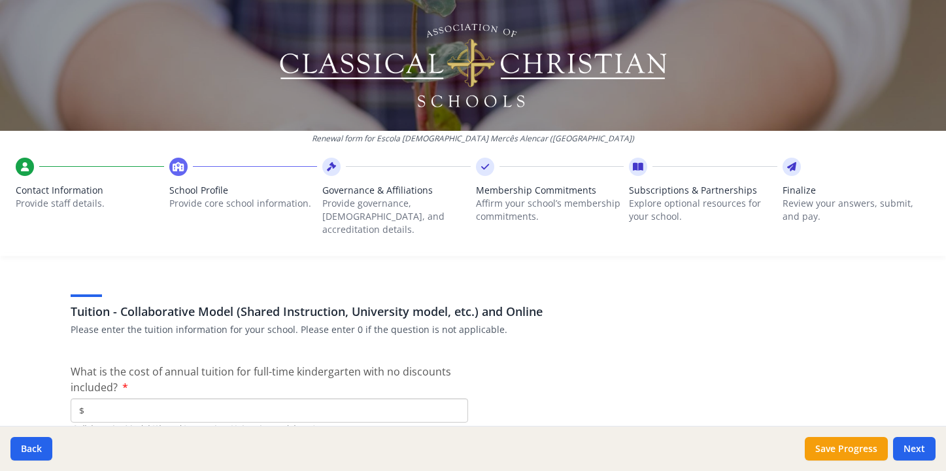
scroll to position [4151, 0]
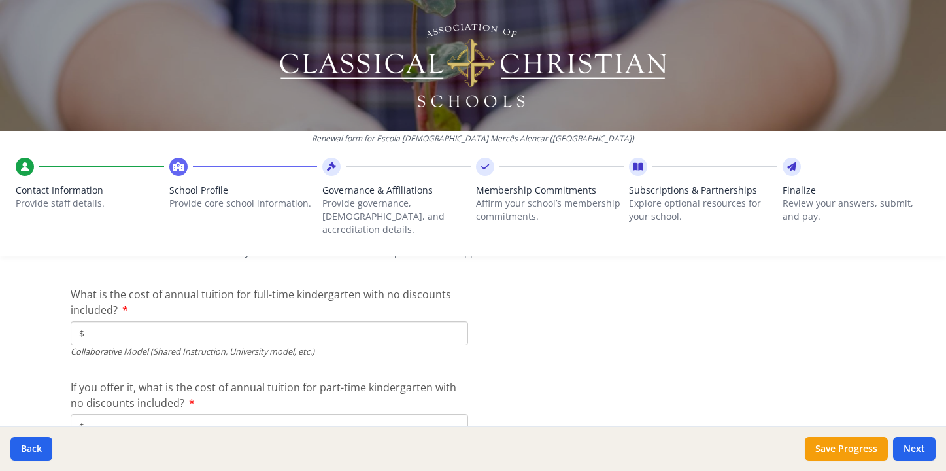
click at [160, 321] on input "$" at bounding box center [269, 333] width 397 height 24
paste input "112.45"
type input "$112.45"
click at [154, 414] on input "$" at bounding box center [269, 426] width 397 height 24
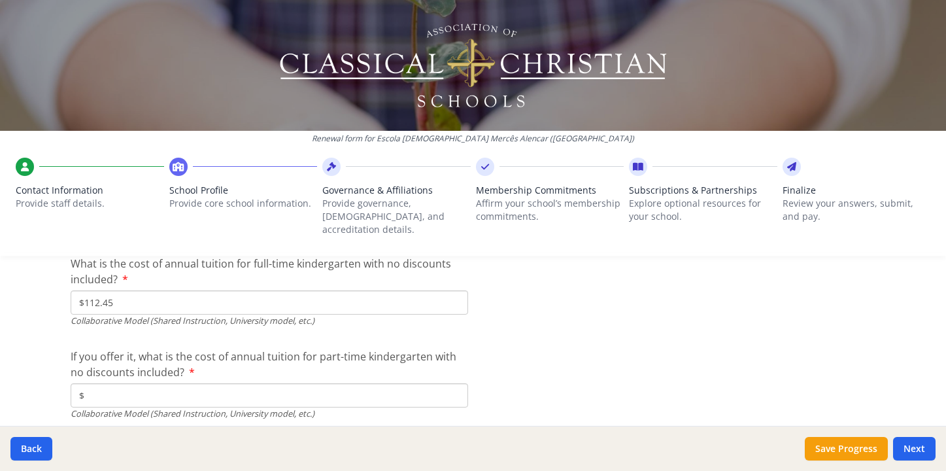
scroll to position [4185, 0]
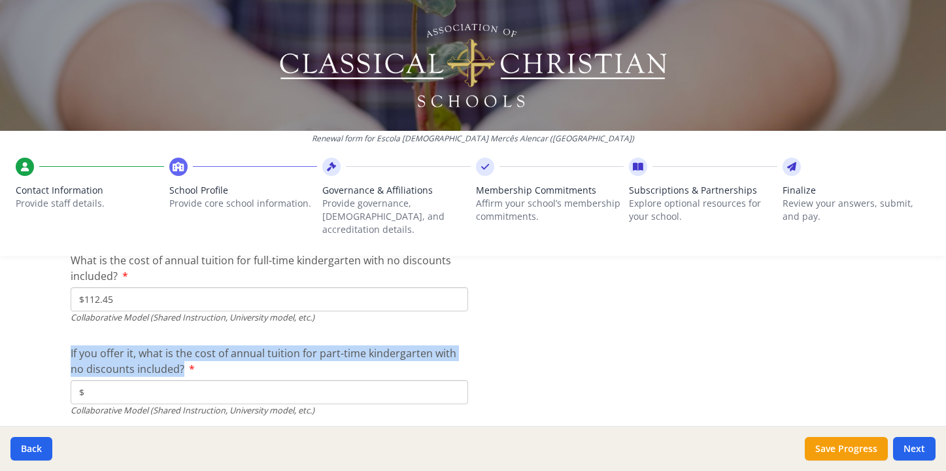
drag, startPoint x: 161, startPoint y: 345, endPoint x: 58, endPoint y: 336, distance: 103.7
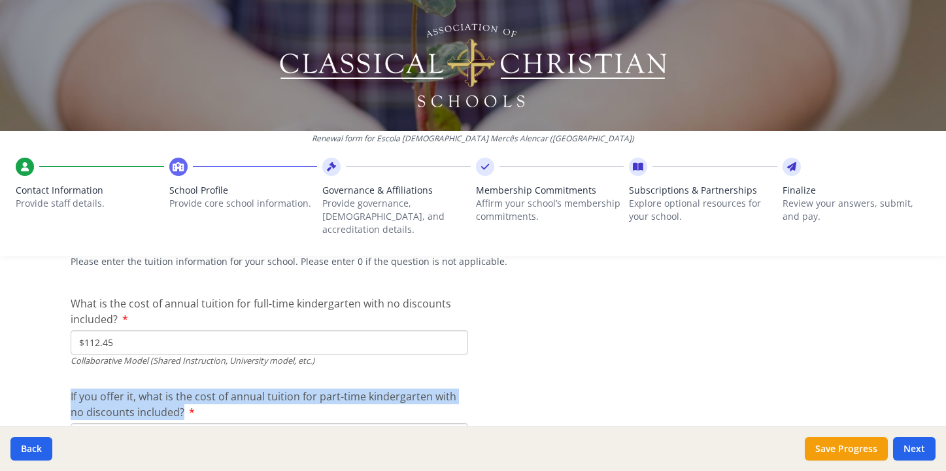
scroll to position [4140, 0]
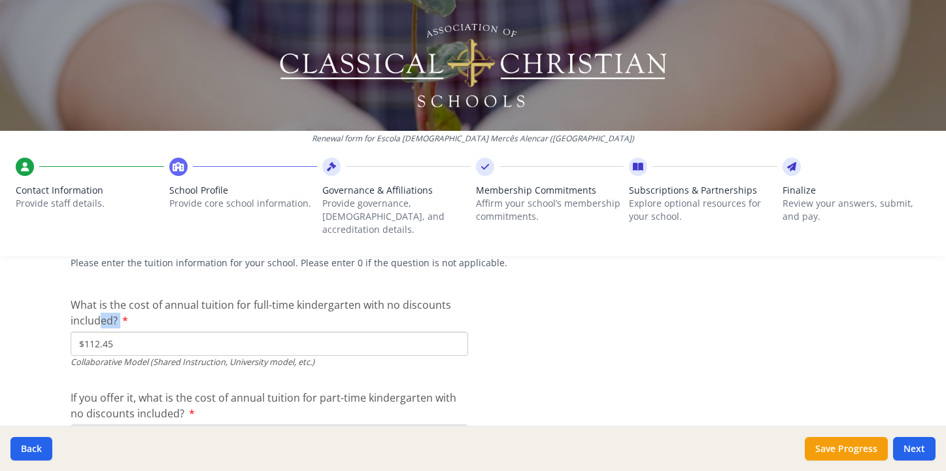
drag, startPoint x: 143, startPoint y: 299, endPoint x: 94, endPoint y: 296, distance: 49.1
click at [94, 297] on label "What is the cost of annual tuition for full-time kindergarten with no discounts…" at bounding box center [269, 312] width 397 height 31
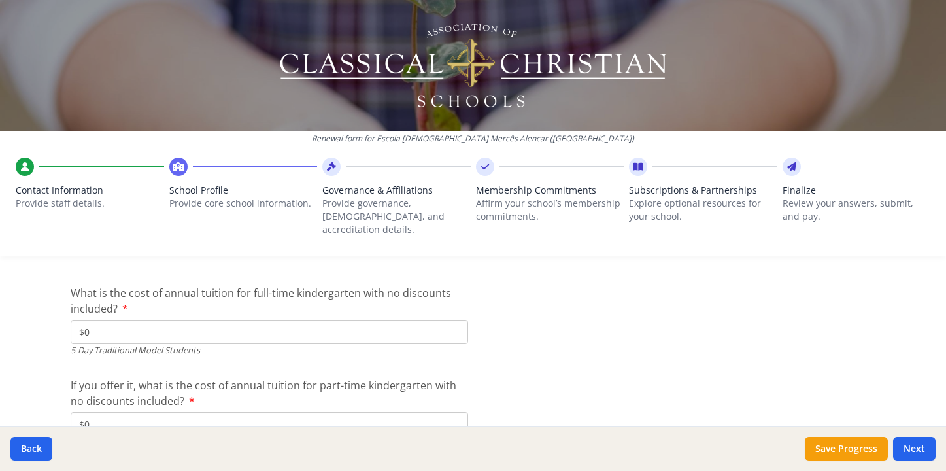
scroll to position [3563, 0]
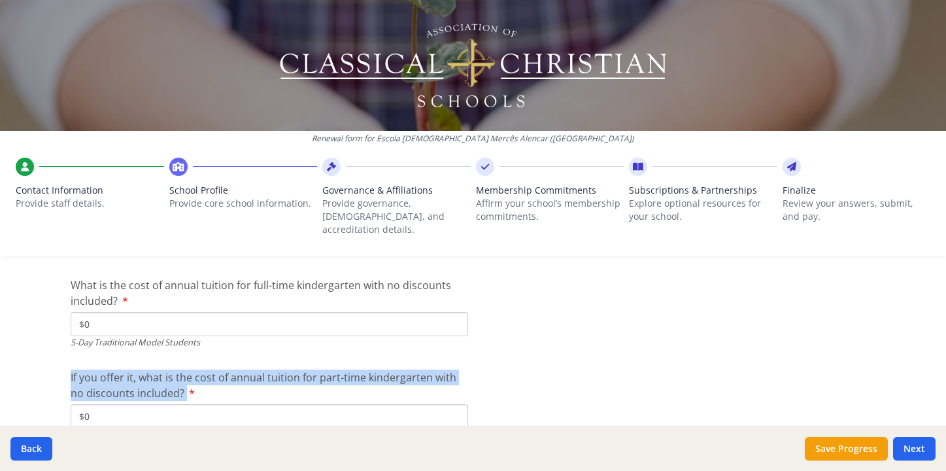
drag, startPoint x: 171, startPoint y: 375, endPoint x: 65, endPoint y: 353, distance: 108.7
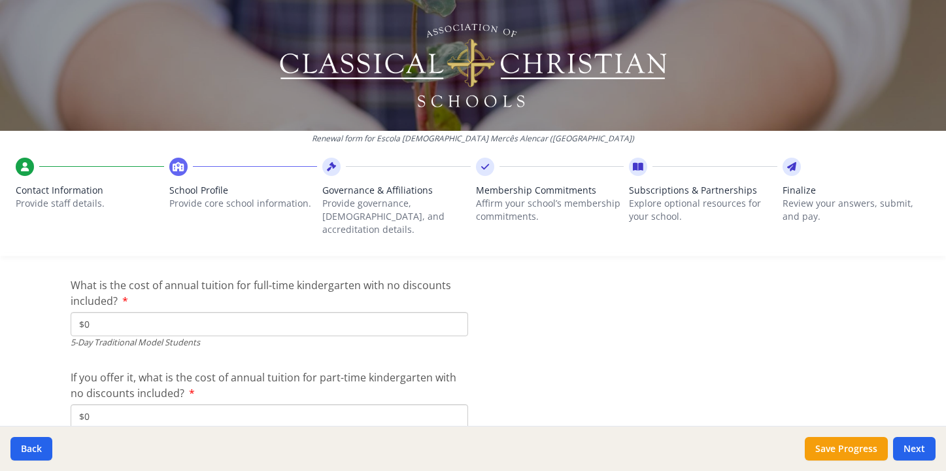
click at [184, 312] on input "$0" at bounding box center [269, 324] width 397 height 24
click at [163, 404] on input "$0" at bounding box center [269, 416] width 397 height 24
paste input "112.45"
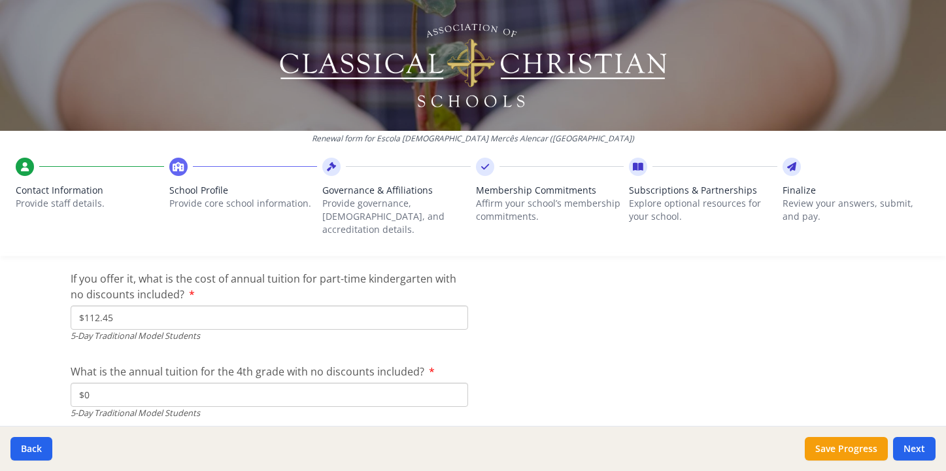
scroll to position [3665, 0]
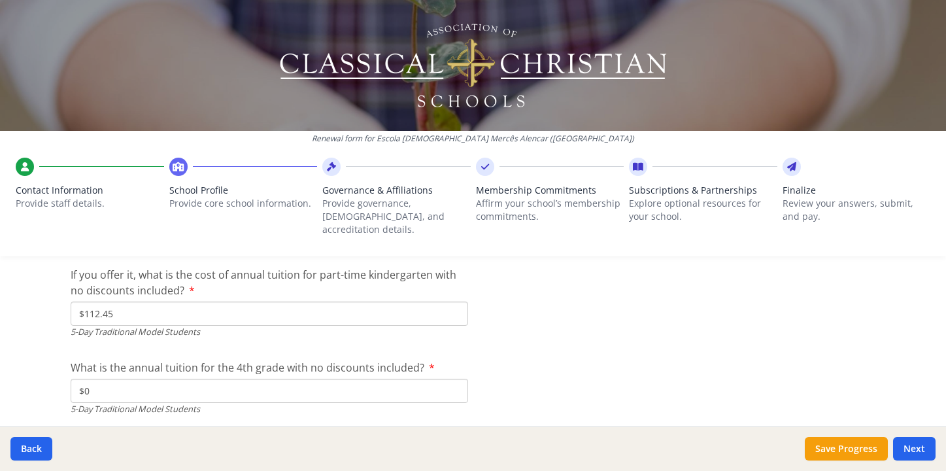
type input "$112.45"
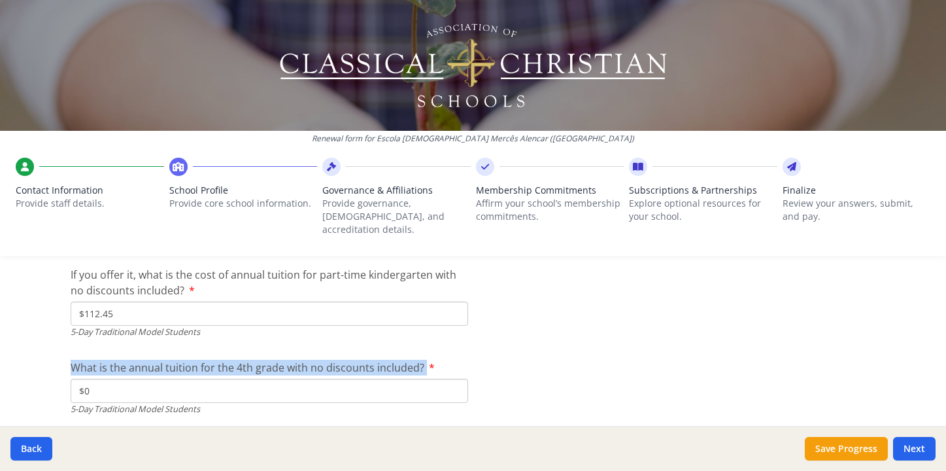
drag, startPoint x: 431, startPoint y: 347, endPoint x: 64, endPoint y: 348, distance: 366.7
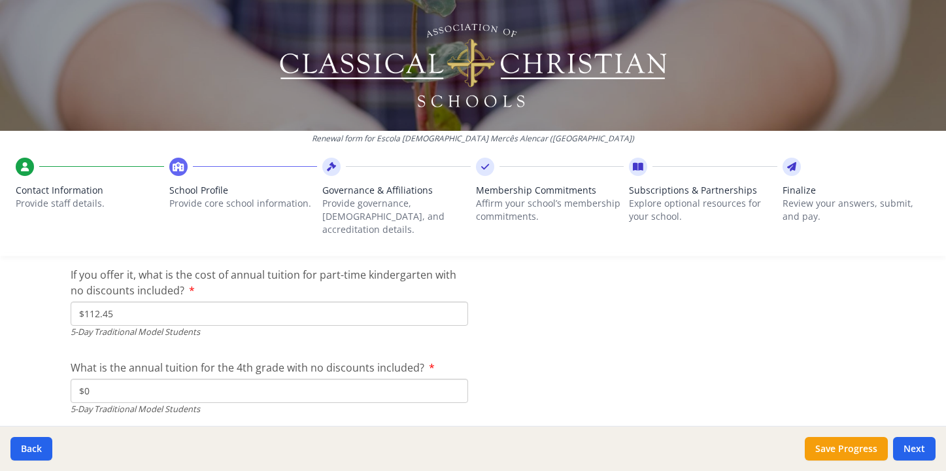
click at [412, 360] on span "What is the annual tuition for the 4th grade with no discounts included?" at bounding box center [248, 367] width 354 height 14
click at [412, 379] on input "$0" at bounding box center [269, 391] width 397 height 24
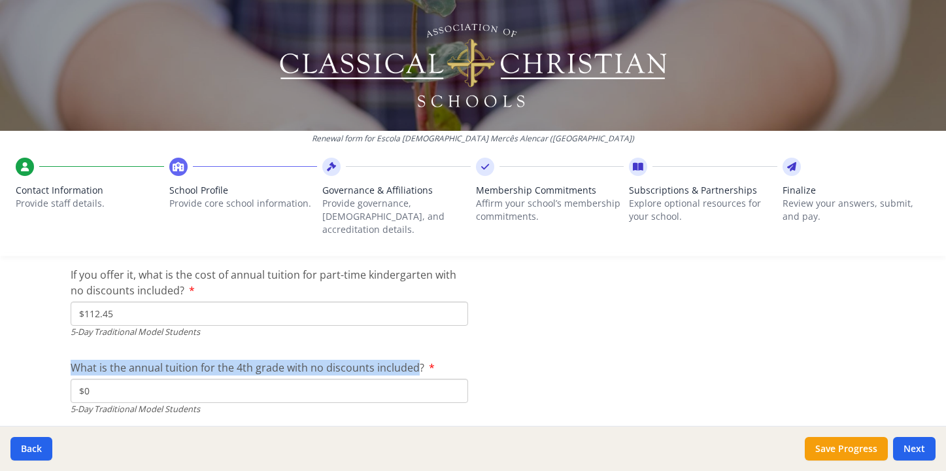
drag, startPoint x: 411, startPoint y: 345, endPoint x: 67, endPoint y: 349, distance: 343.9
click at [71, 360] on span "What is the annual tuition for the 4th grade with no discounts included?" at bounding box center [248, 367] width 354 height 14
click at [71, 379] on input "$0" at bounding box center [269, 391] width 397 height 24
drag, startPoint x: 65, startPoint y: 345, endPoint x: 417, endPoint y: 348, distance: 352.4
click at [417, 360] on label "What is the annual tuition for the 4th grade with no discounts included?" at bounding box center [253, 368] width 364 height 16
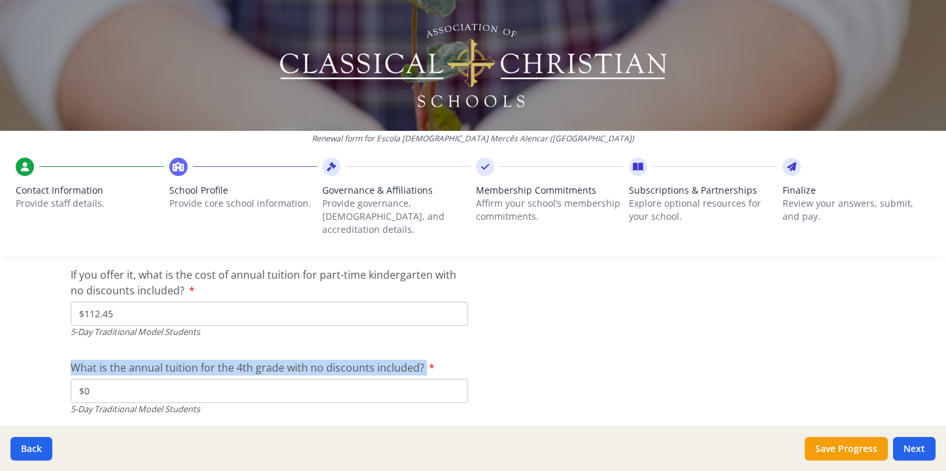
click at [417, 379] on input "$0" at bounding box center [269, 391] width 397 height 24
drag, startPoint x: 416, startPoint y: 344, endPoint x: 65, endPoint y: 343, distance: 351.7
copy label "What is the annual tuition for the 4th grade with no discounts included?"
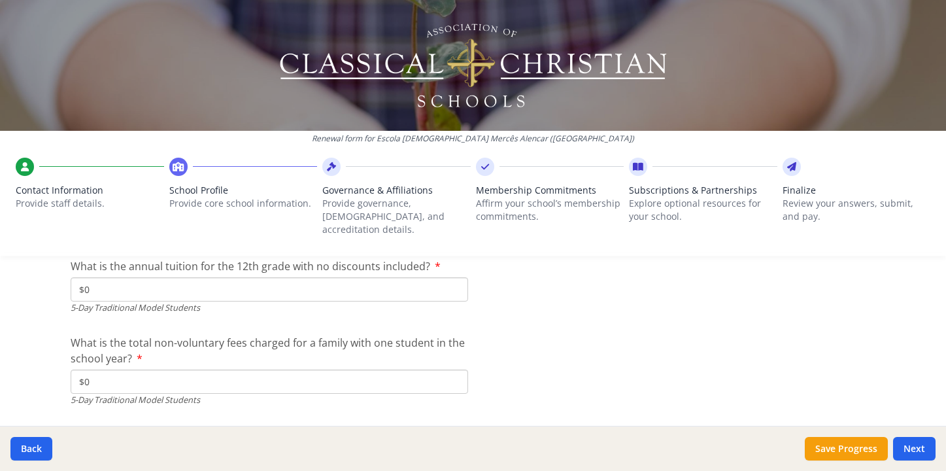
scroll to position [3926, 0]
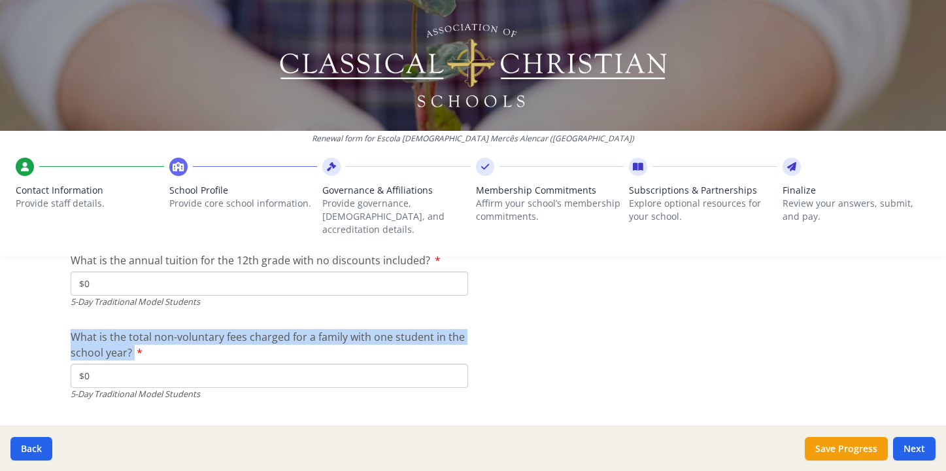
drag, startPoint x: 163, startPoint y: 334, endPoint x: 65, endPoint y: 318, distance: 99.4
click at [71, 329] on label "What is the total non-voluntary fees charged for a family with one student in t…" at bounding box center [269, 344] width 397 height 31
click at [71, 363] on input "$0" at bounding box center [269, 375] width 397 height 24
drag, startPoint x: 65, startPoint y: 313, endPoint x: 125, endPoint y: 333, distance: 62.6
click at [125, 333] on span "What is the total non-voluntary fees charged for a family with one student in t…" at bounding box center [268, 344] width 394 height 30
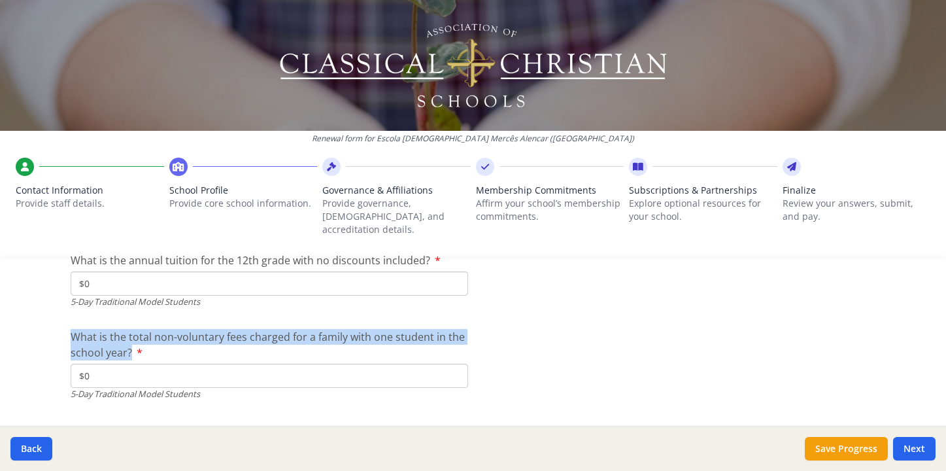
click at [125, 363] on input "$0" at bounding box center [269, 375] width 397 height 24
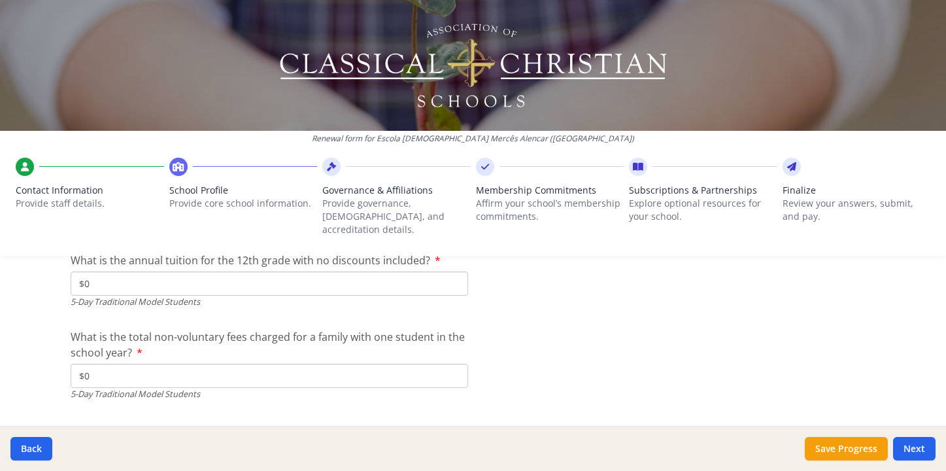
click at [71, 329] on label "What is the total non-voluntary fees charged for a family with one student in t…" at bounding box center [269, 344] width 397 height 31
click at [71, 363] on input "$0" at bounding box center [269, 375] width 397 height 24
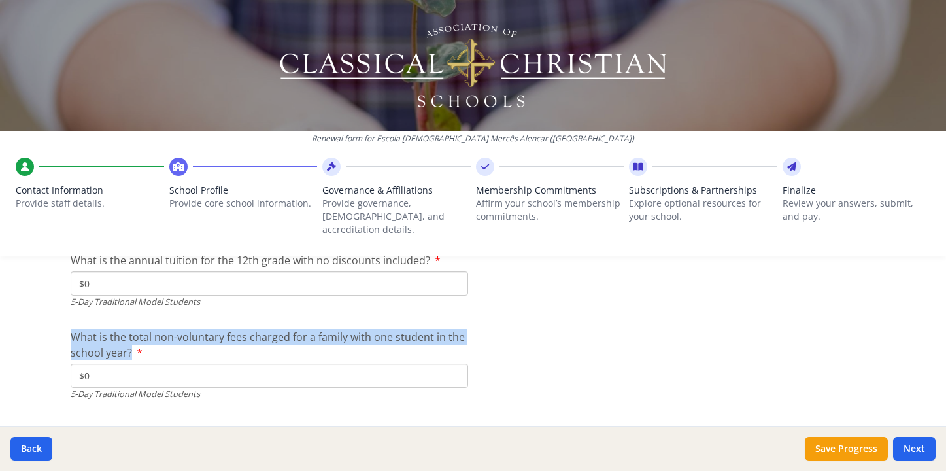
drag, startPoint x: 63, startPoint y: 313, endPoint x: 125, endPoint y: 333, distance: 65.3
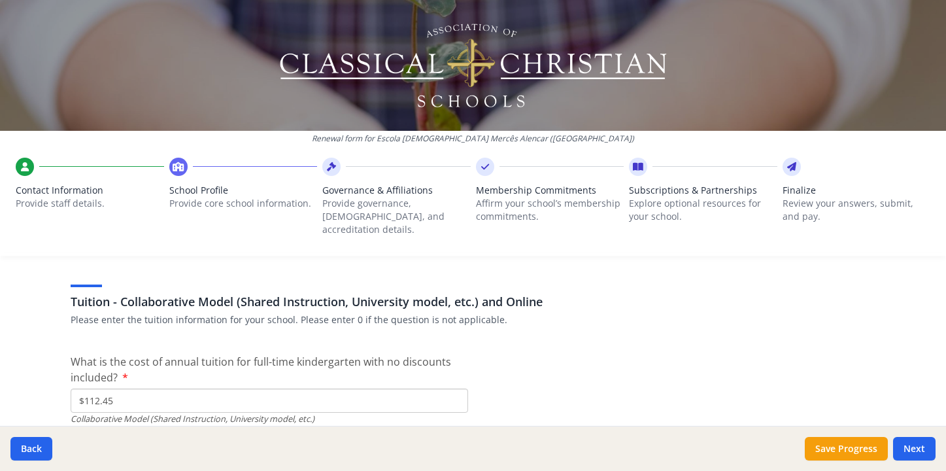
scroll to position [4087, 0]
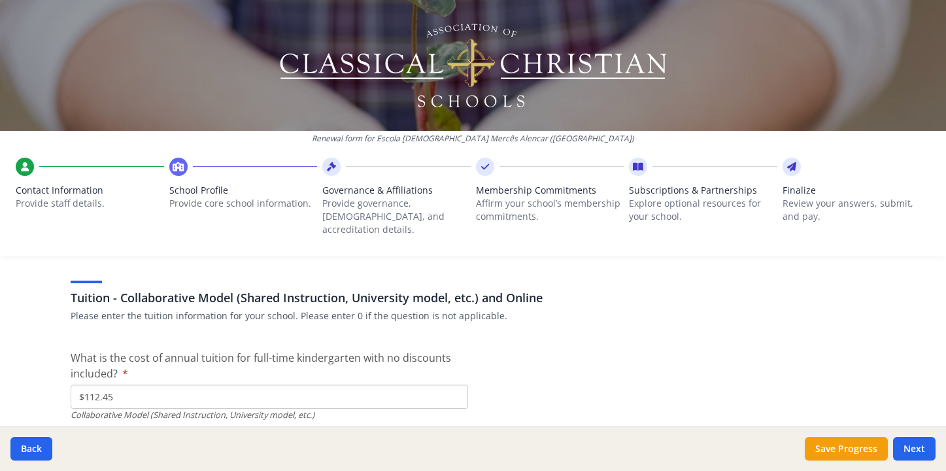
drag, startPoint x: 215, startPoint y: 379, endPoint x: 66, endPoint y: 379, distance: 149.1
click at [71, 384] on input "$112.45" at bounding box center [269, 396] width 397 height 24
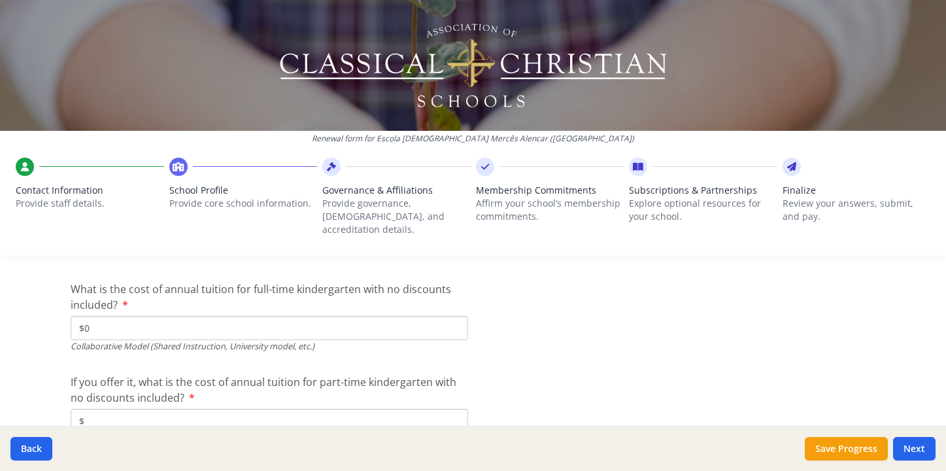
scroll to position [4183, 0]
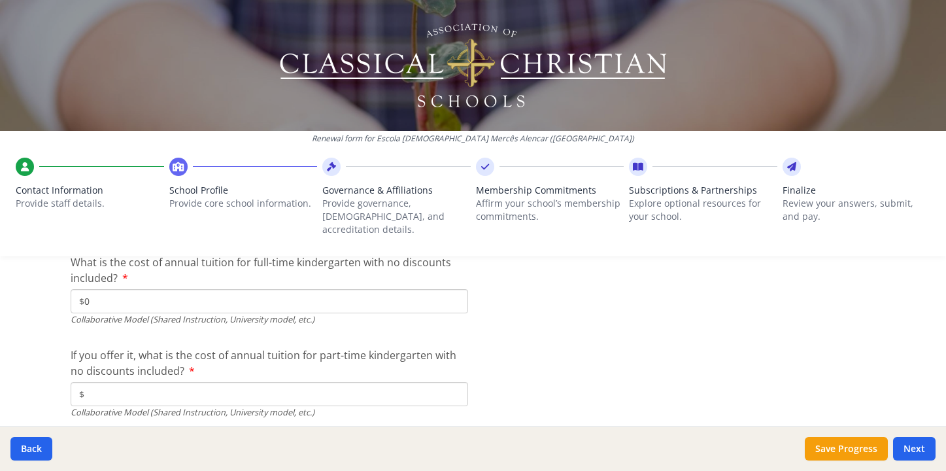
type input "$0"
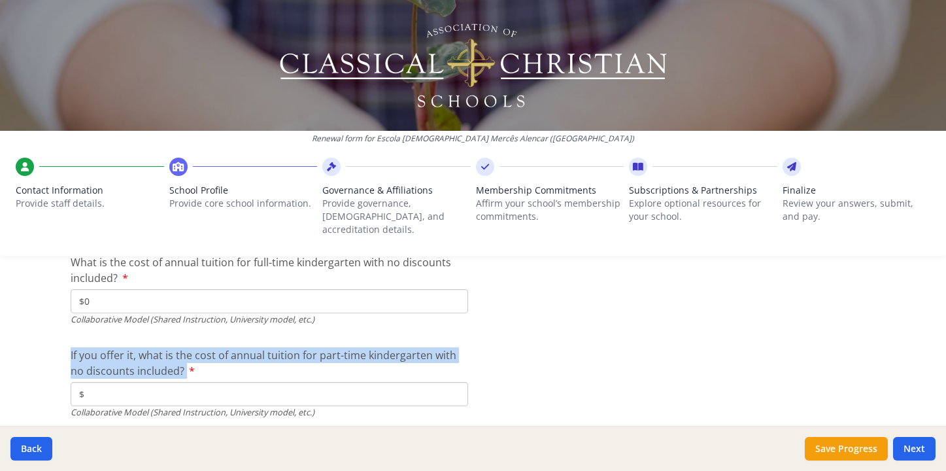
drag, startPoint x: 193, startPoint y: 345, endPoint x: 56, endPoint y: 329, distance: 138.2
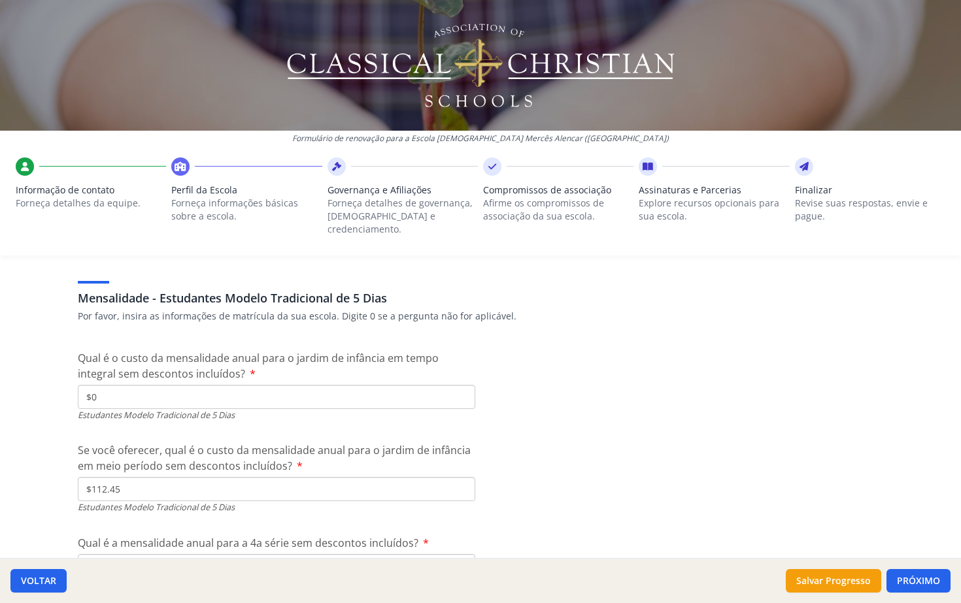
scroll to position [3507, 0]
click at [360, 470] on input "$112.45" at bounding box center [276, 488] width 397 height 24
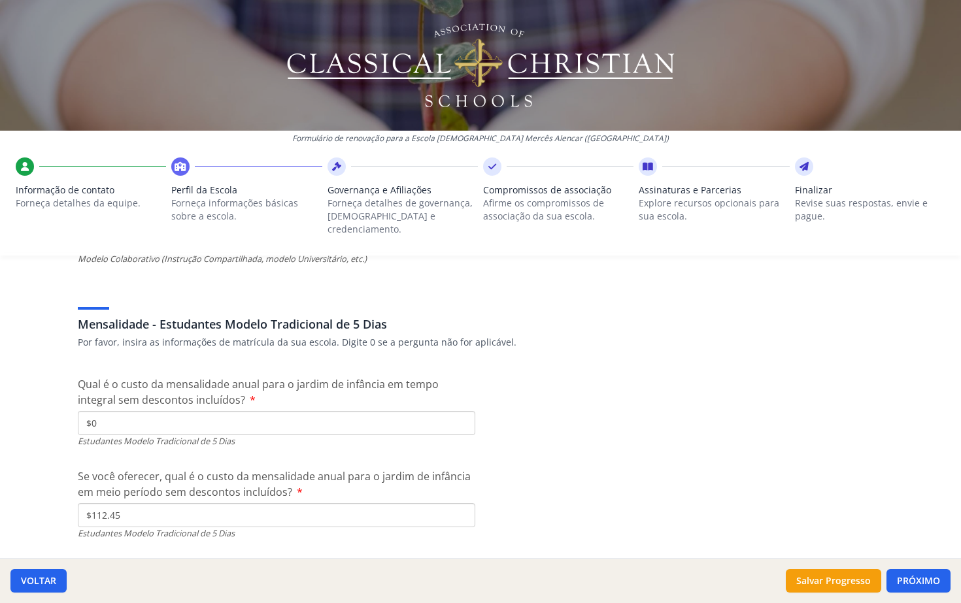
scroll to position [3491, 0]
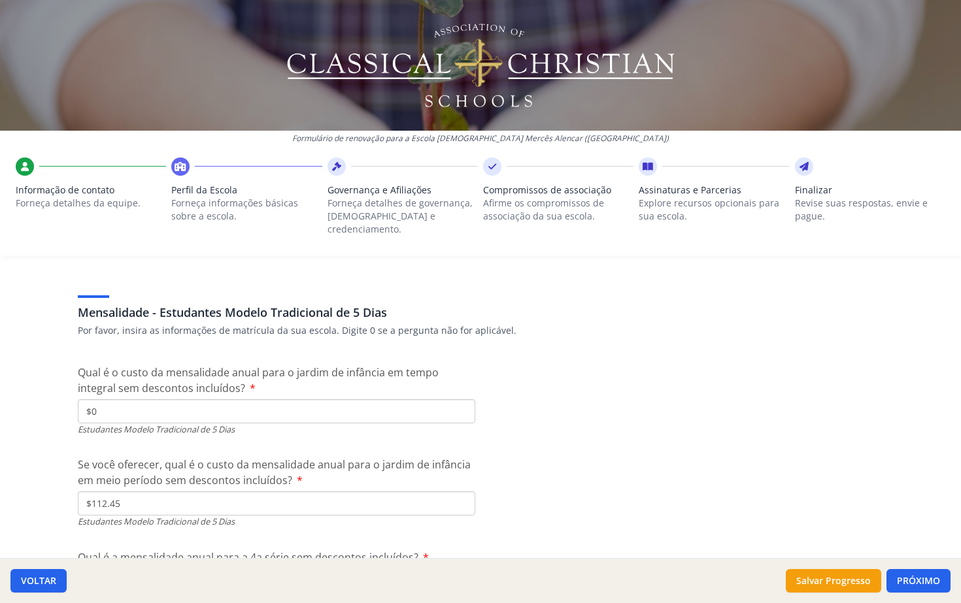
click at [222, 470] on input "$112.45" at bounding box center [276, 504] width 397 height 24
type input "$1 340"
click at [178, 470] on input "$0" at bounding box center [276, 581] width 397 height 24
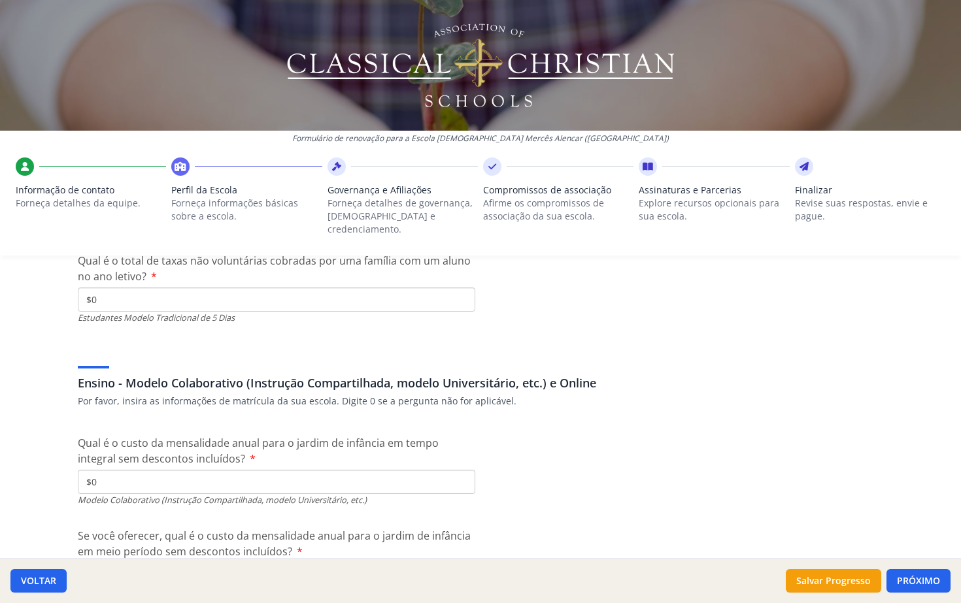
scroll to position [4039, 0]
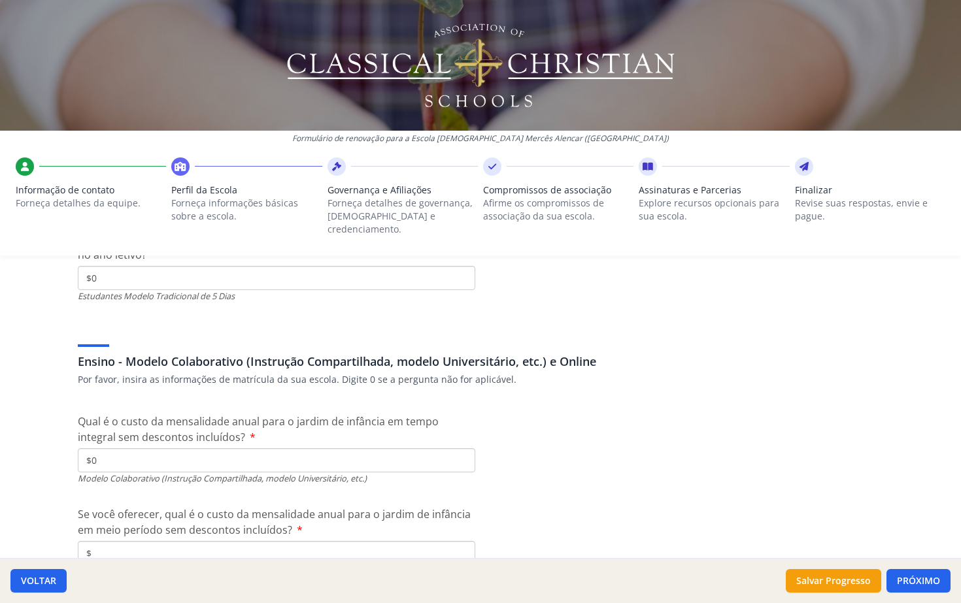
click at [154, 448] on input "$0" at bounding box center [276, 460] width 397 height 24
click at [131, 470] on input "$" at bounding box center [276, 553] width 397 height 24
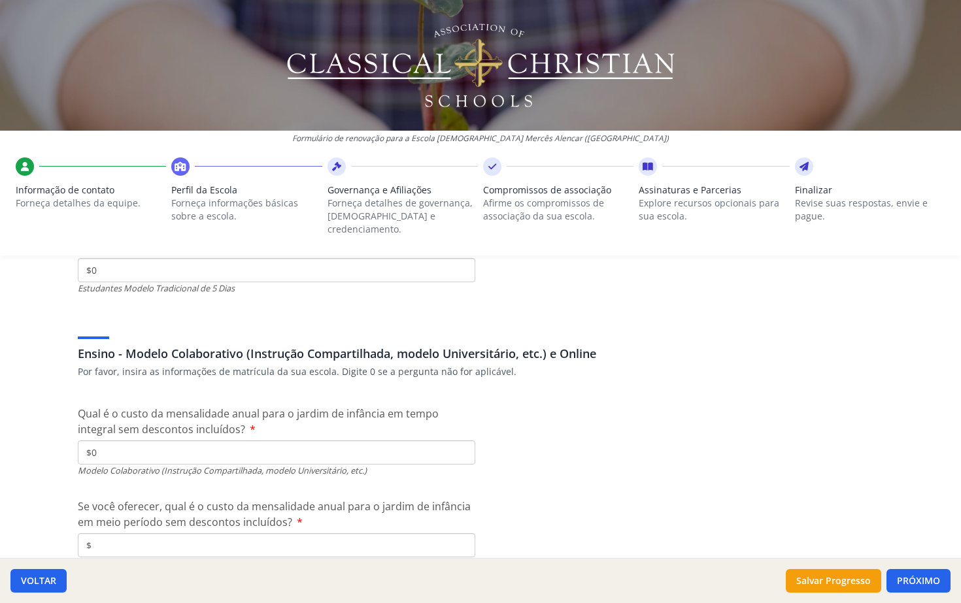
type input "$0"
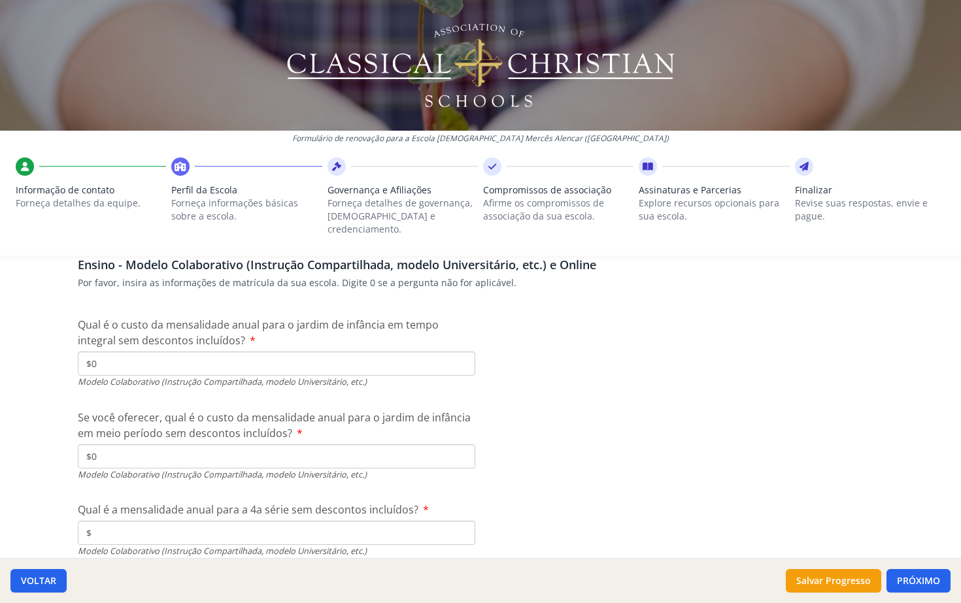
scroll to position [4201, 0]
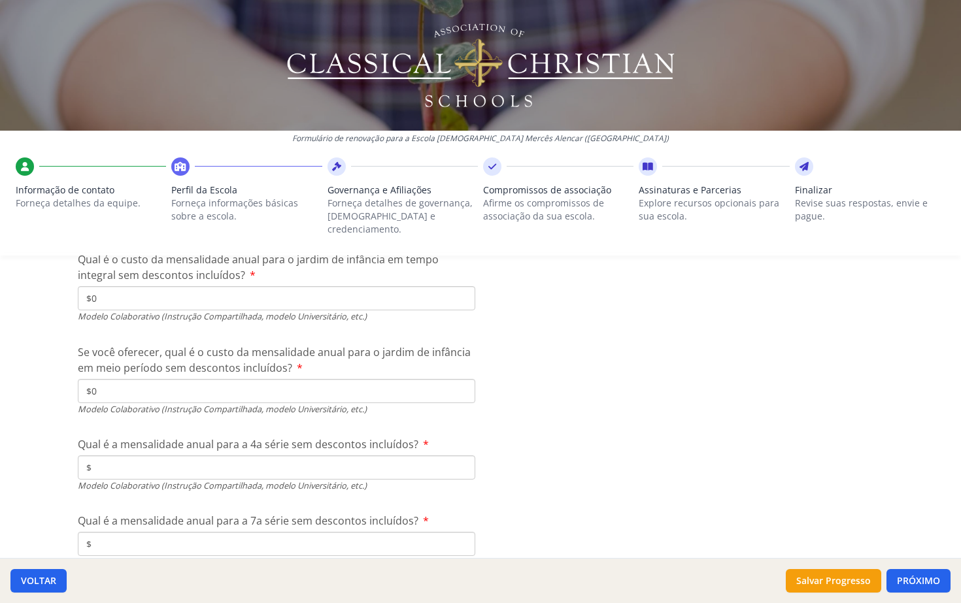
click at [161, 456] on input "$" at bounding box center [276, 468] width 397 height 24
paste input "1 461.91"
click at [131, 456] on input "$1 461.91" at bounding box center [276, 468] width 397 height 24
drag, startPoint x: 140, startPoint y: 432, endPoint x: 40, endPoint y: 431, distance: 100.0
click at [40, 431] on div "Formulário de renovação para a Escola Cristã Mercês Alencar (Brasil) Informação…" at bounding box center [480, 301] width 961 height 603
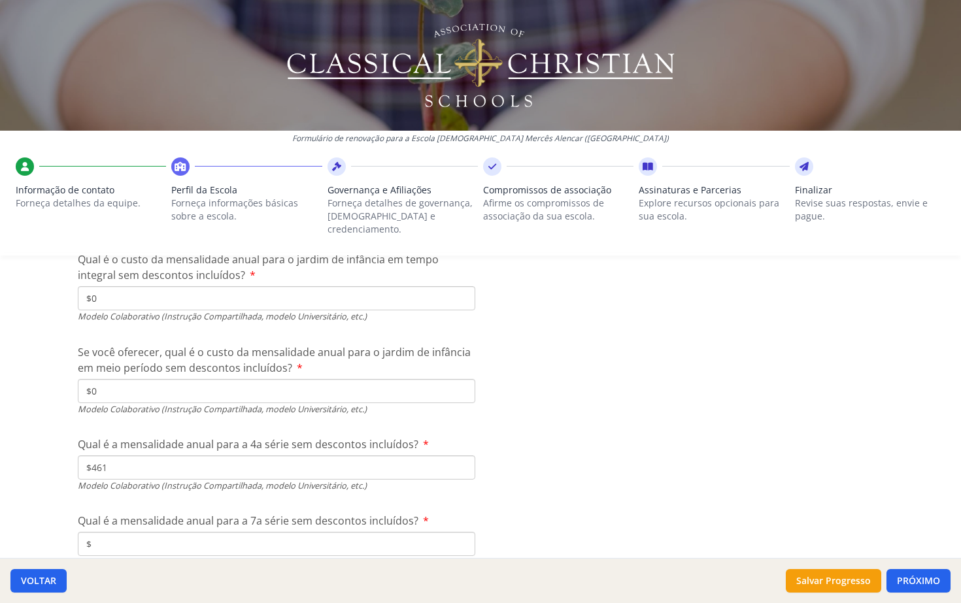
paste input "1 461.9"
click at [140, 456] on input "$1 461.91" at bounding box center [276, 468] width 397 height 24
type input "$1 462"
click at [146, 470] on input "$" at bounding box center [276, 544] width 397 height 24
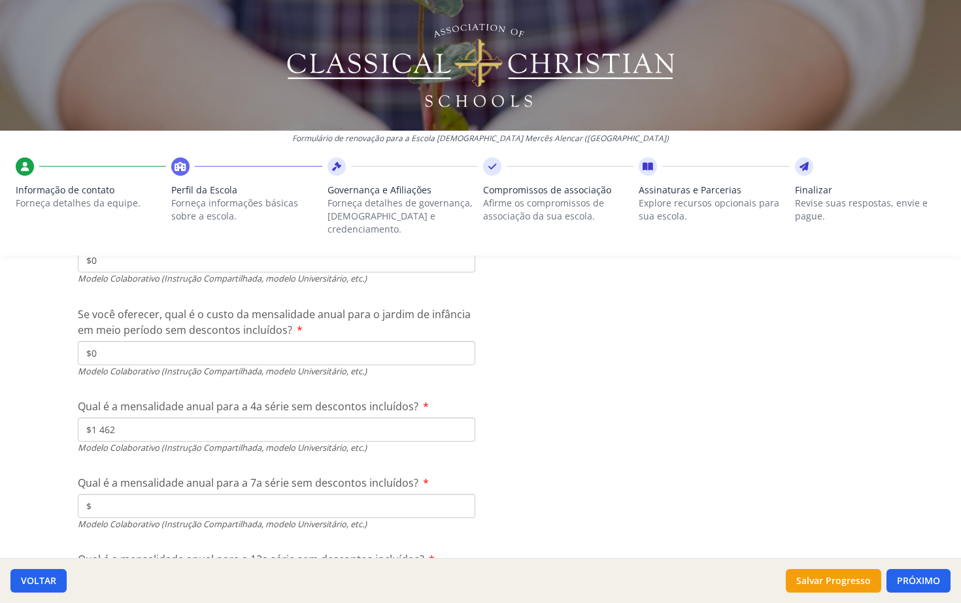
scroll to position [4249, 0]
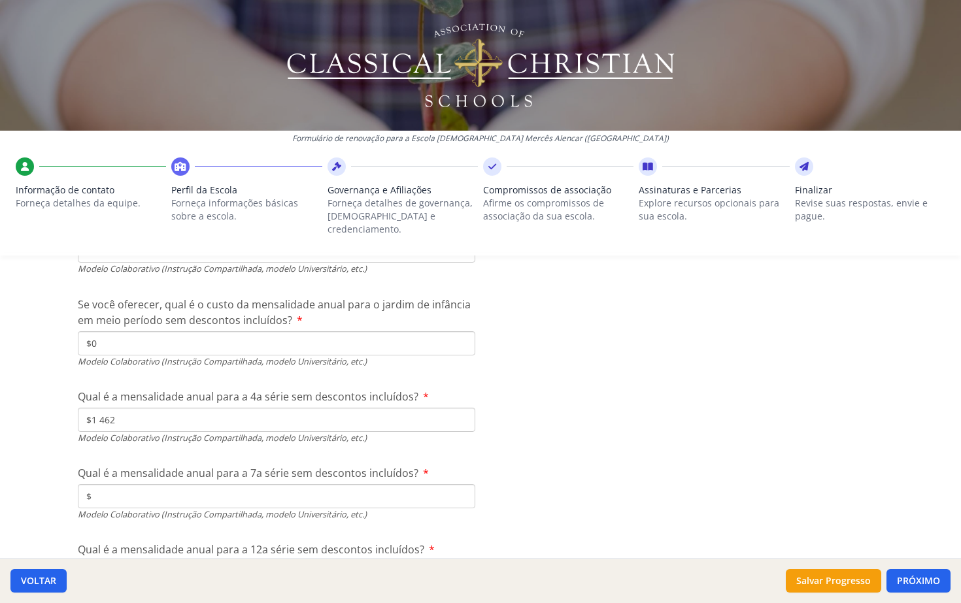
click at [190, 470] on input "$" at bounding box center [276, 496] width 397 height 24
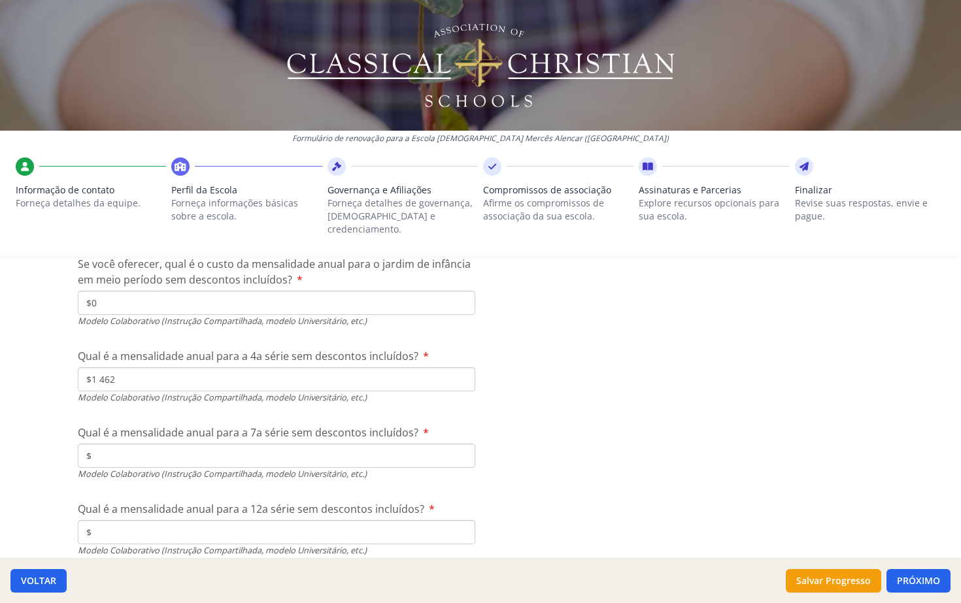
scroll to position [4315, 0]
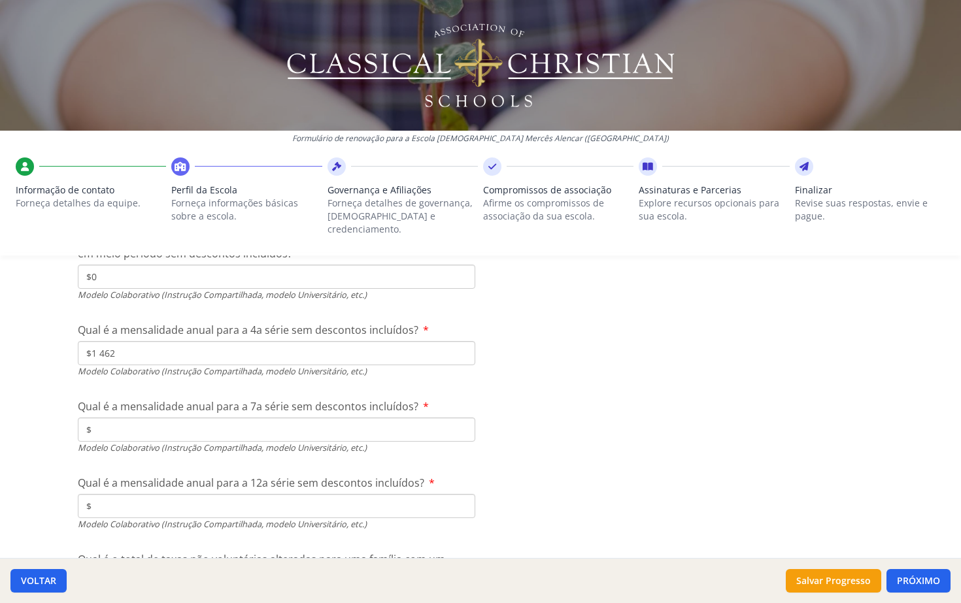
paste input "1 574.36"
click at [164, 470] on input "$" at bounding box center [276, 506] width 397 height 24
click at [158, 418] on input "$1 574.36" at bounding box center [276, 430] width 397 height 24
type input "$1 575"
click at [134, 470] on input "$" at bounding box center [276, 506] width 397 height 24
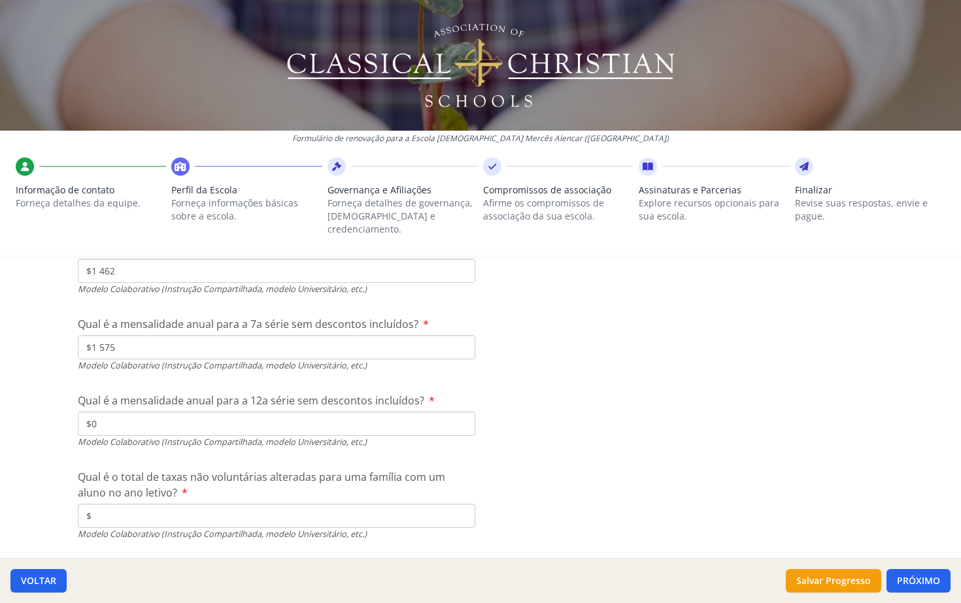
scroll to position [4397, 0]
type input "$0"
click at [173, 470] on input "$" at bounding box center [276, 517] width 397 height 24
click at [199, 470] on label "Qual é o total de taxas não voluntárias alteradas para uma família com um aluno…" at bounding box center [276, 485] width 397 height 31
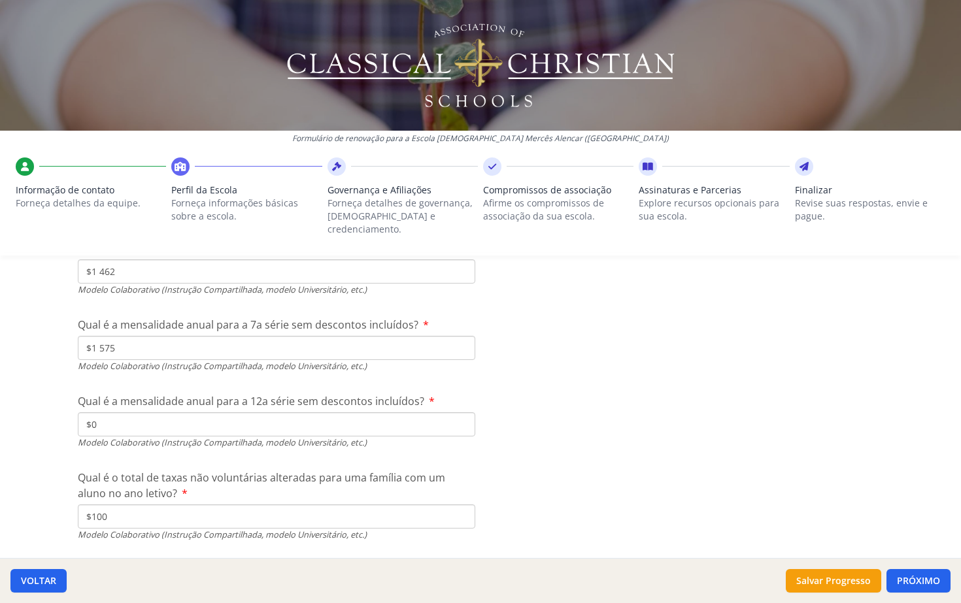
click at [199, 470] on input "$100" at bounding box center [276, 517] width 397 height 24
click at [165, 413] on input "$0" at bounding box center [276, 425] width 397 height 24
click at [172, 470] on input "$100" at bounding box center [276, 517] width 397 height 24
type input "$100"
click at [154, 413] on input "$0" at bounding box center [276, 425] width 397 height 24
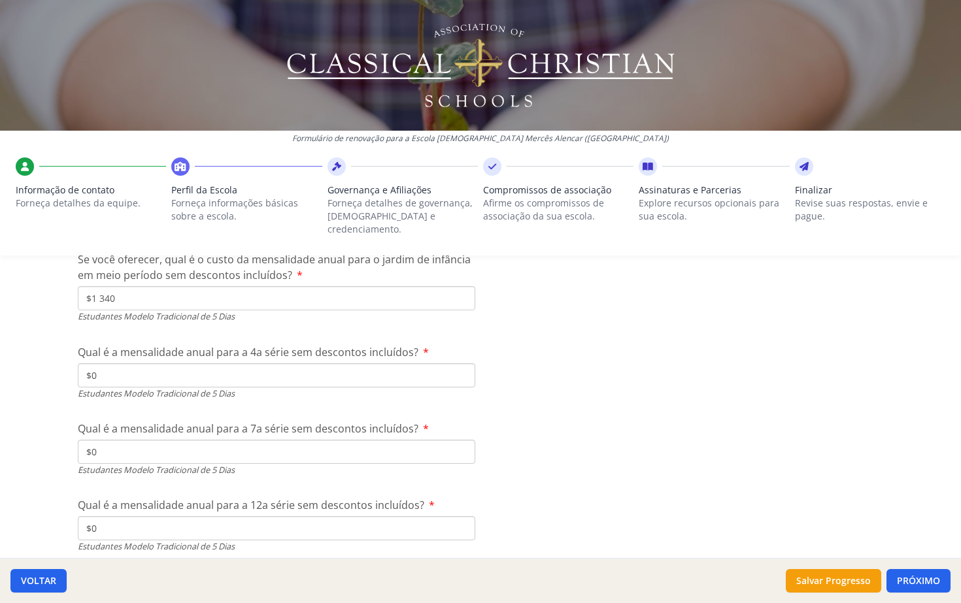
scroll to position [3623, 0]
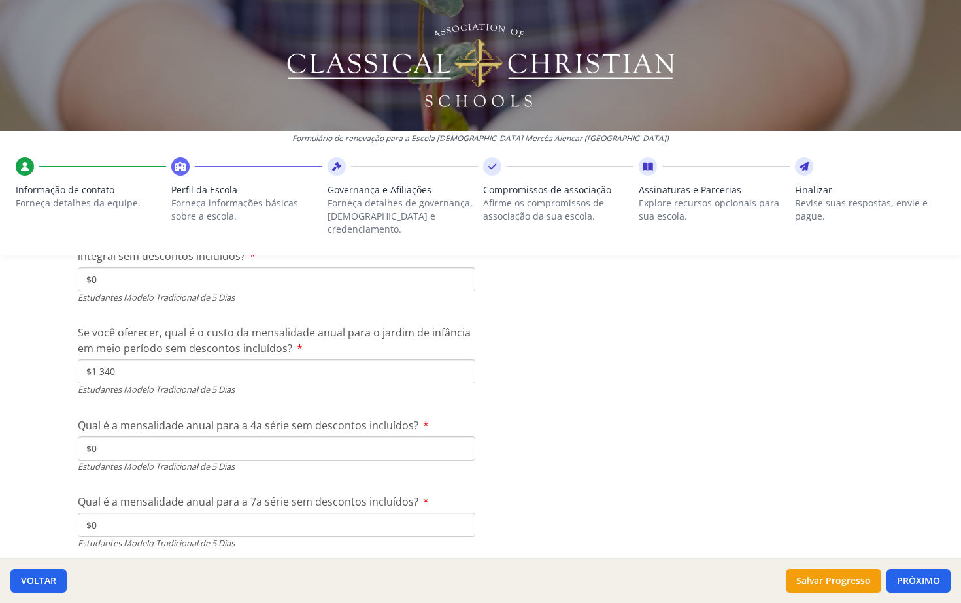
click at [929, 470] on div "VOLTAR Salvar Progresso PRÓXIMO" at bounding box center [480, 580] width 961 height 45
click at [917, 470] on button "PRÓXIMO" at bounding box center [918, 581] width 64 height 24
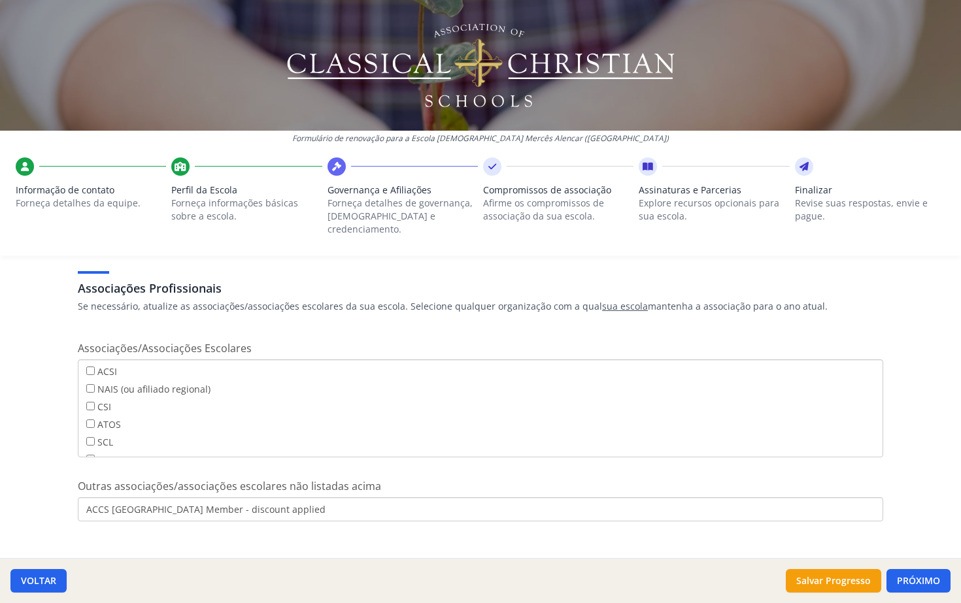
click at [86, 367] on input "ACSI" at bounding box center [90, 371] width 8 height 8
checkbox input "true"
click at [216, 470] on input "ACCS [GEOGRAPHIC_DATA] Member - discount applied" at bounding box center [480, 509] width 805 height 24
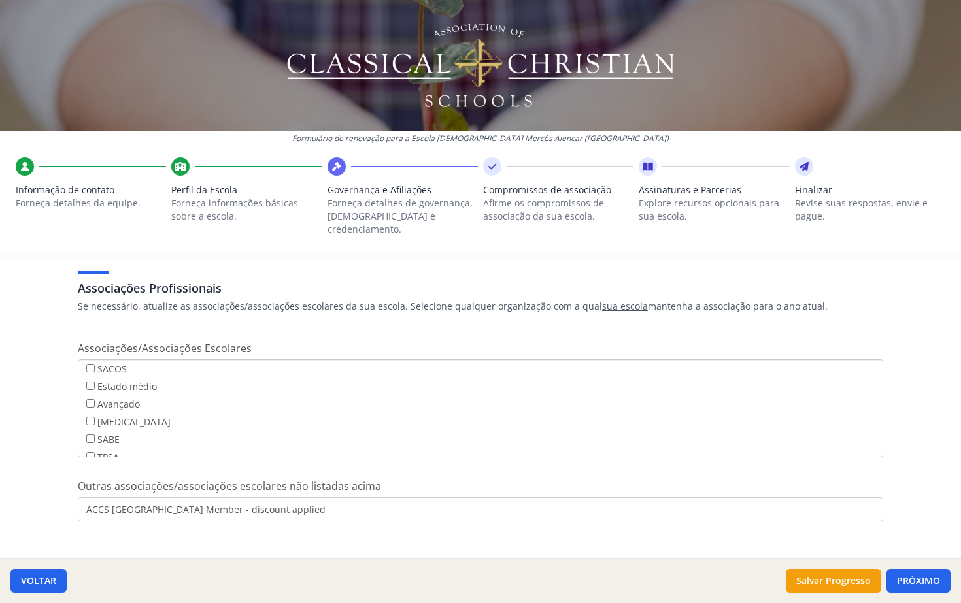
click at [216, 470] on input "ACCS [GEOGRAPHIC_DATA] Member - discount applied" at bounding box center [480, 509] width 805 height 24
click at [267, 470] on input "ACCS [GEOGRAPHIC_DATA] Member - discount applied" at bounding box center [480, 509] width 805 height 24
click at [934, 470] on button "PRÓXIMO" at bounding box center [918, 581] width 64 height 24
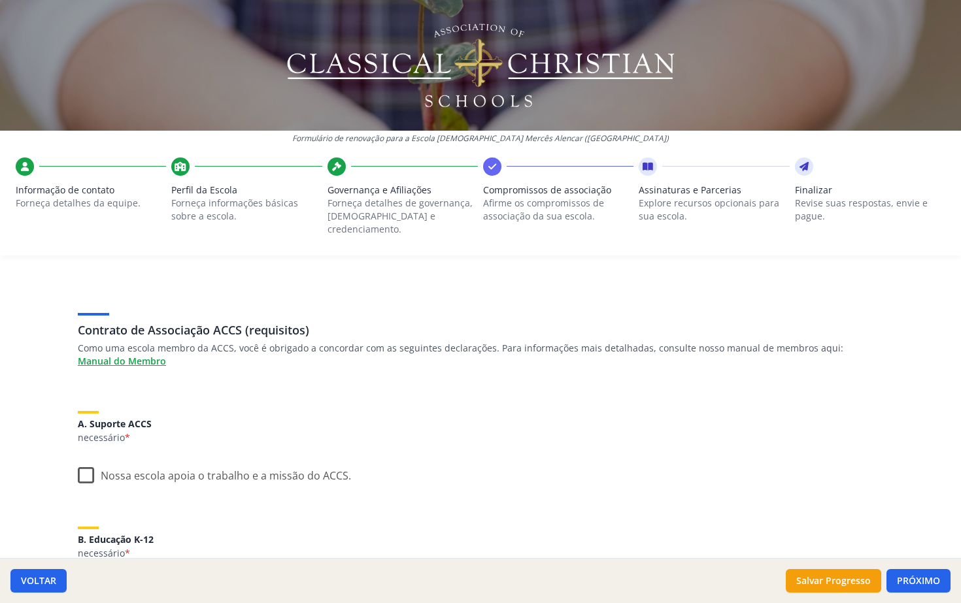
scroll to position [57, 0]
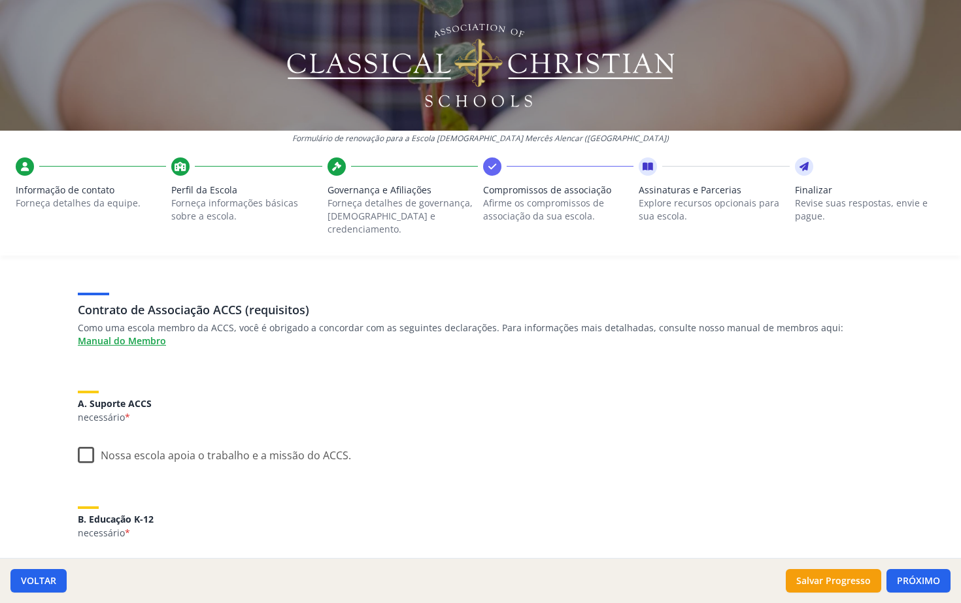
click at [78, 441] on label "Nossa escola apoia o trabalho e a missão do ACCS." at bounding box center [214, 453] width 273 height 28
click at [0, 0] on input "Nossa escola apoia o trabalho e a missão do ACCS." at bounding box center [0, 0] width 0 height 0
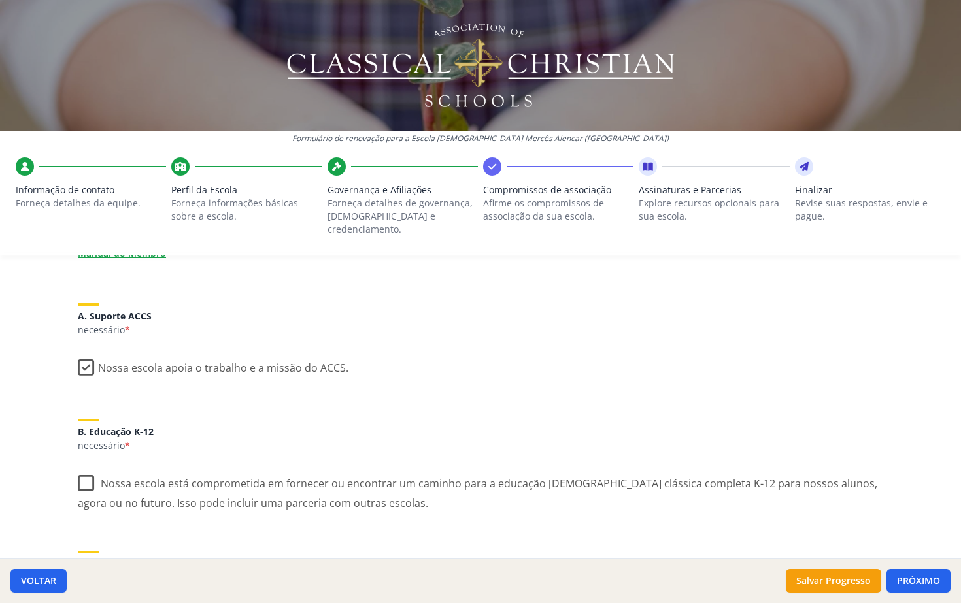
scroll to position [156, 0]
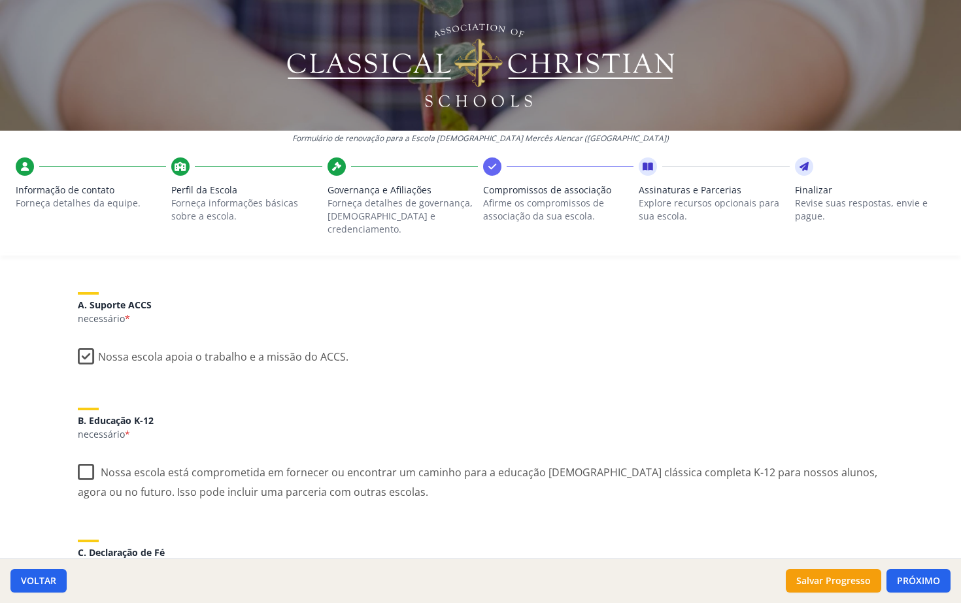
click at [82, 458] on label "Nossa escola está comprometida em fornecer ou encontrar um caminho para a educa…" at bounding box center [480, 478] width 805 height 44
click at [0, 0] on input "Nossa escola está comprometida em fornecer ou encontrar um caminho para a educa…" at bounding box center [0, 0] width 0 height 0
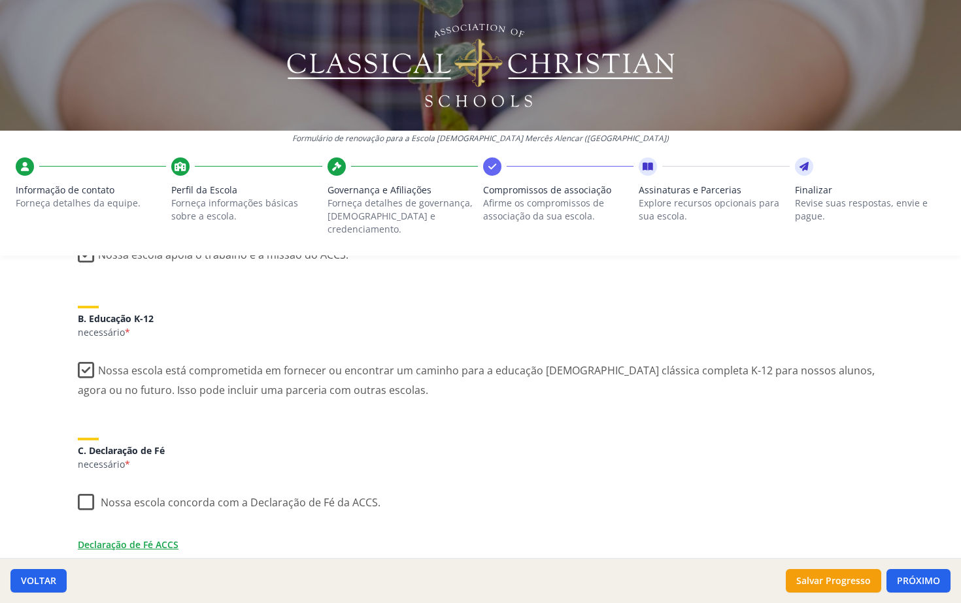
scroll to position [306, 0]
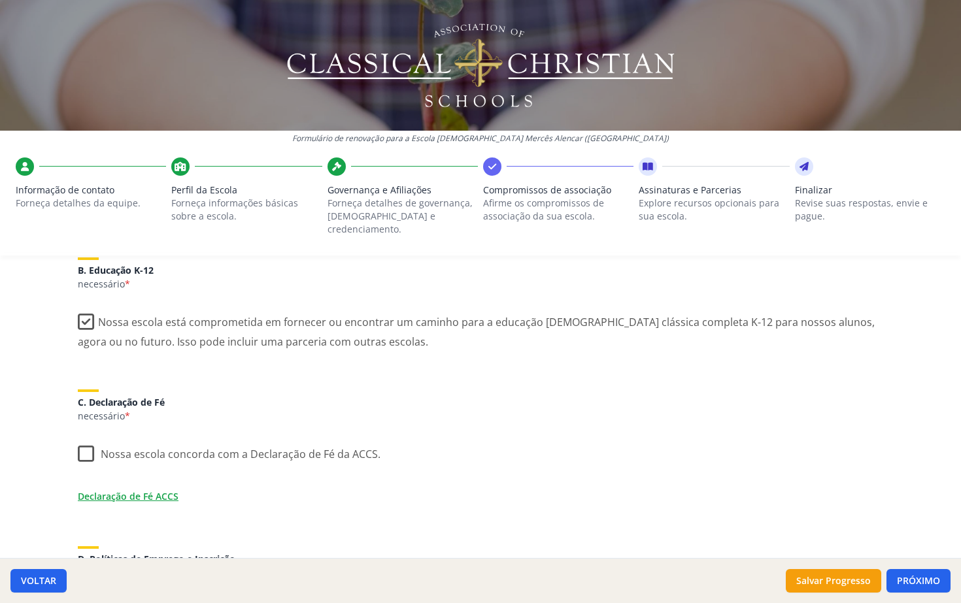
click at [78, 442] on label "Nossa escola concorda com a Declaração de Fé da ACCS." at bounding box center [229, 451] width 303 height 28
click at [0, 0] on input "Nossa escola concorda com a Declaração de Fé da ACCS." at bounding box center [0, 0] width 0 height 0
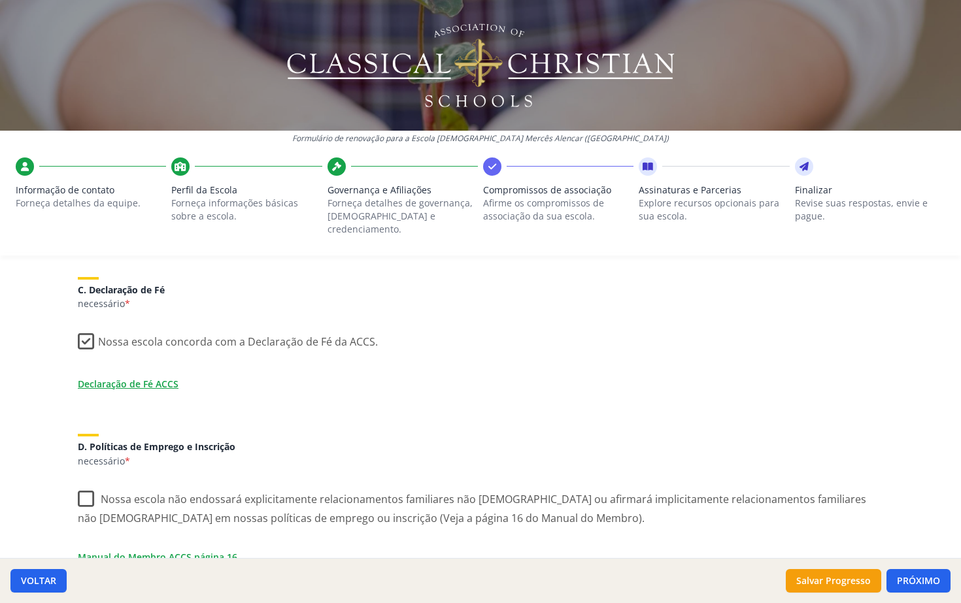
scroll to position [455, 0]
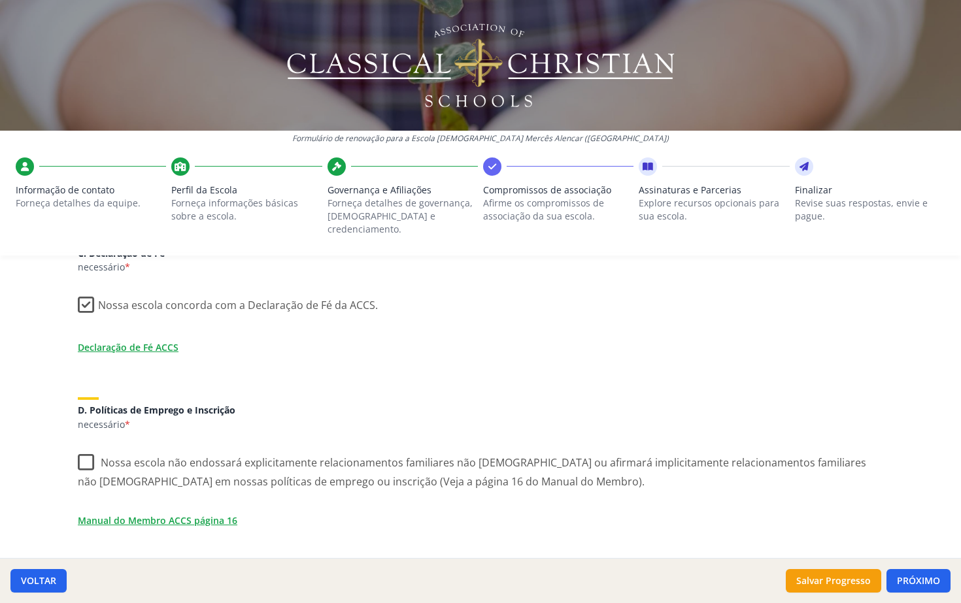
click at [81, 447] on label "Nossa escola não endossará explicitamente relacionamentos familiares não bíblic…" at bounding box center [480, 468] width 805 height 44
click at [0, 0] on input "Nossa escola não endossará explicitamente relacionamentos familiares não bíblic…" at bounding box center [0, 0] width 0 height 0
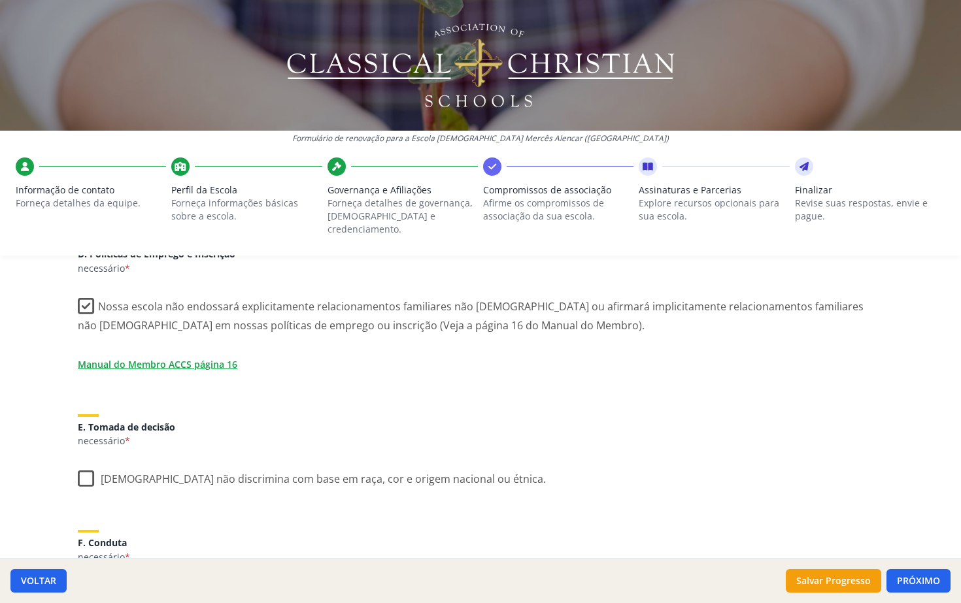
scroll to position [614, 0]
click at [81, 465] on label "Nossa escola não discrimina com base em raça, cor e origem nacional ou étnica." at bounding box center [312, 474] width 468 height 28
click at [0, 0] on input "Nossa escola não discrimina com base em raça, cor e origem nacional ou étnica." at bounding box center [0, 0] width 0 height 0
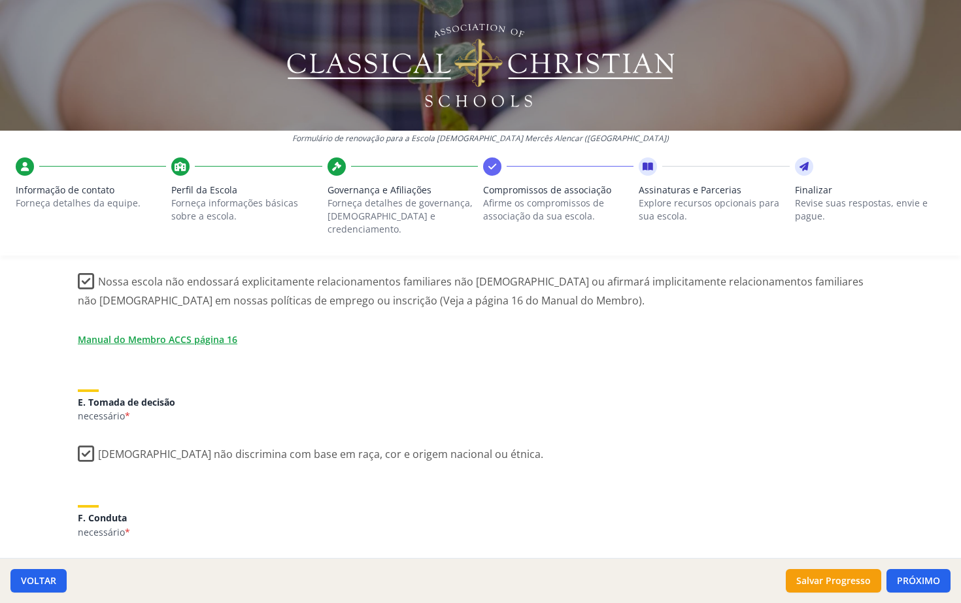
scroll to position [718, 0]
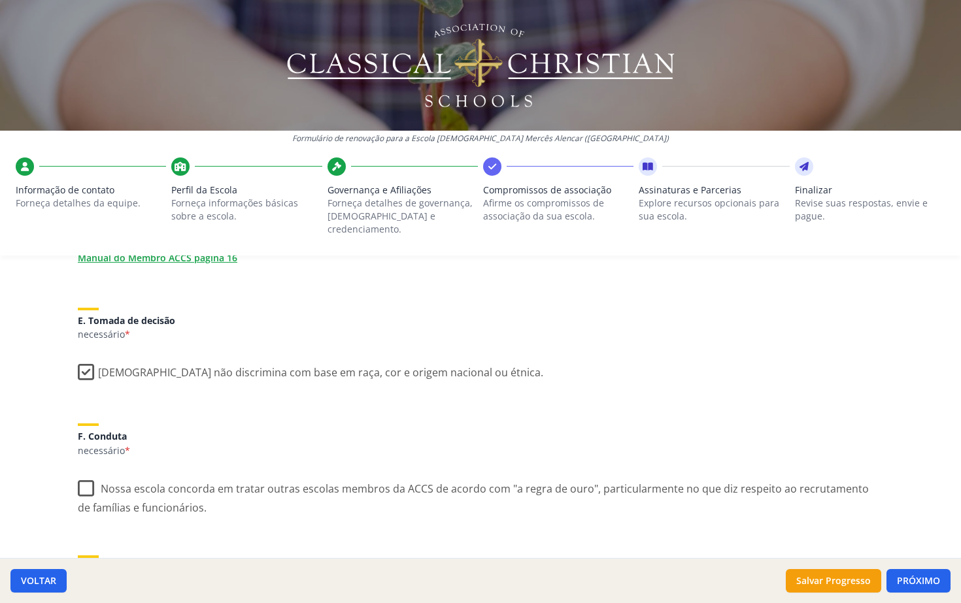
click at [82, 470] on label "Nossa escola concorda em tratar outras escolas membros da ACCS de acordo com "a…" at bounding box center [480, 494] width 805 height 44
click at [0, 0] on input "Nossa escola concorda em tratar outras escolas membros da ACCS de acordo com "a…" at bounding box center [0, 0] width 0 height 0
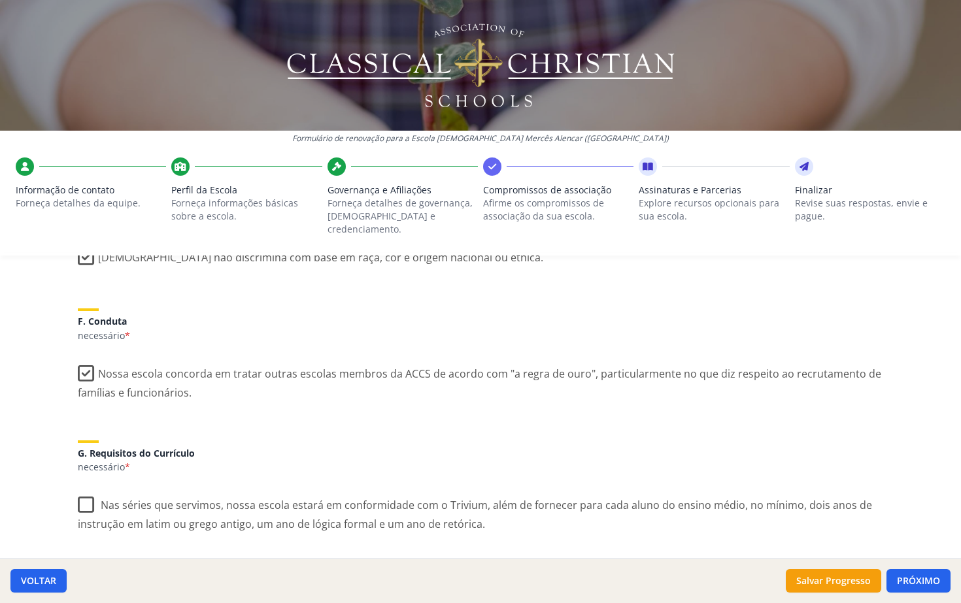
scroll to position [848, 0]
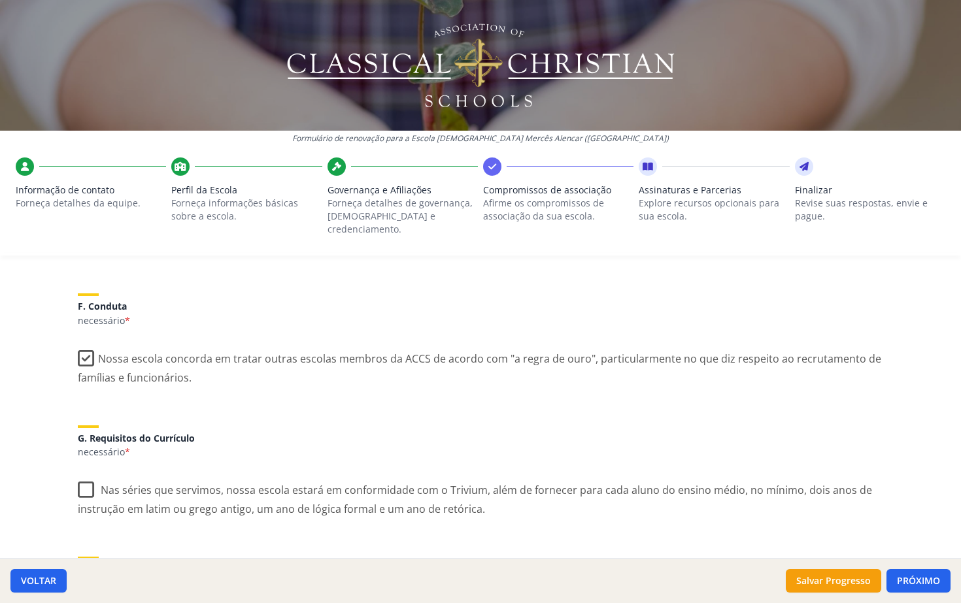
click at [82, 470] on label "Nas séries que servimos, nossa escola estará em conformidade com o Trivium, alé…" at bounding box center [480, 495] width 805 height 44
click at [0, 0] on input "Nas séries que servimos, nossa escola estará em conformidade com o Trivium, alé…" at bounding box center [0, 0] width 0 height 0
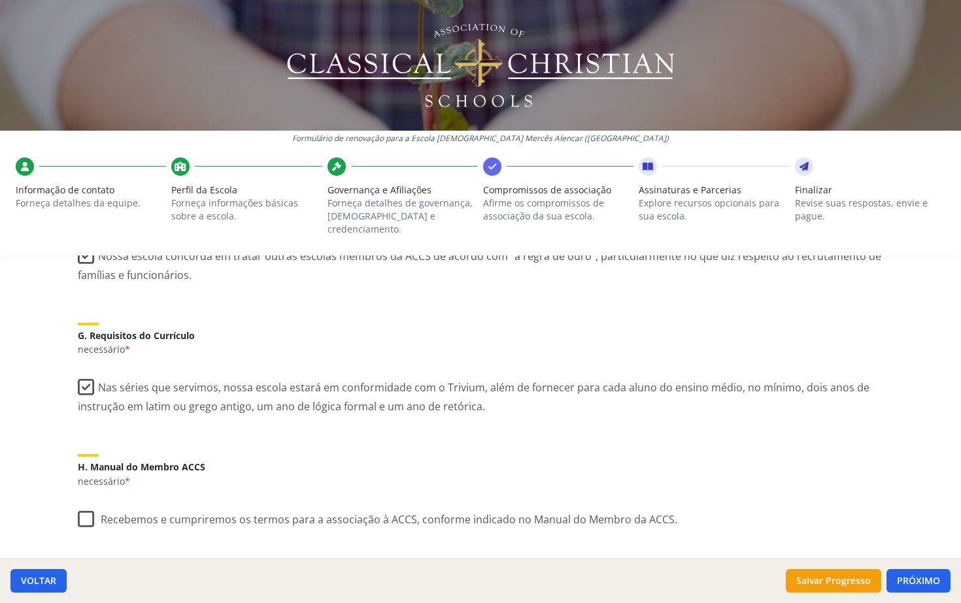
scroll to position [982, 0]
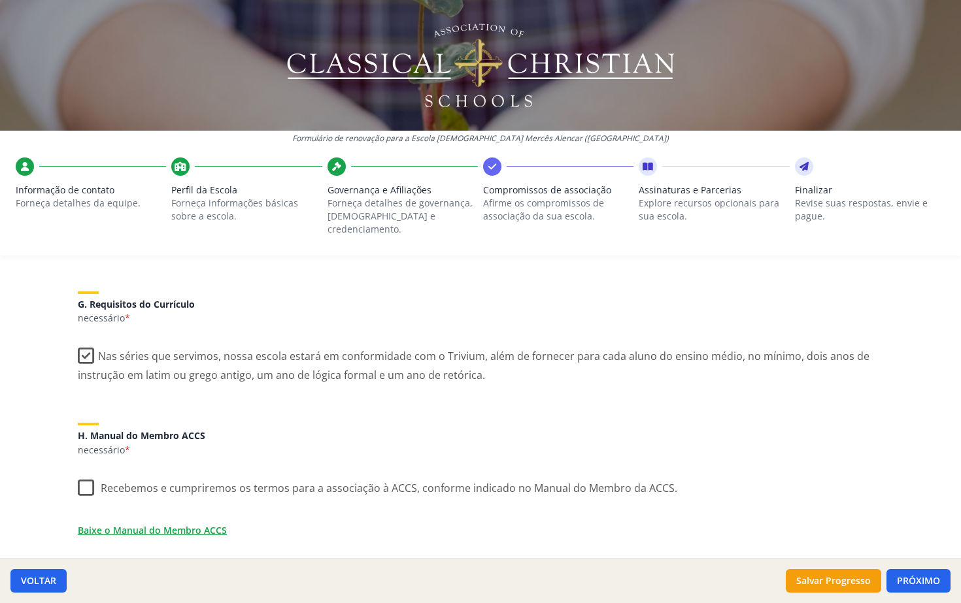
click at [80, 470] on label "Recebemos e cumpriremos os termos para a associação à ACCS, conforme indicado n…" at bounding box center [377, 485] width 599 height 28
click at [0, 0] on input "Recebemos e cumpriremos os termos para a associação à ACCS, conforme indicado n…" at bounding box center [0, 0] width 0 height 0
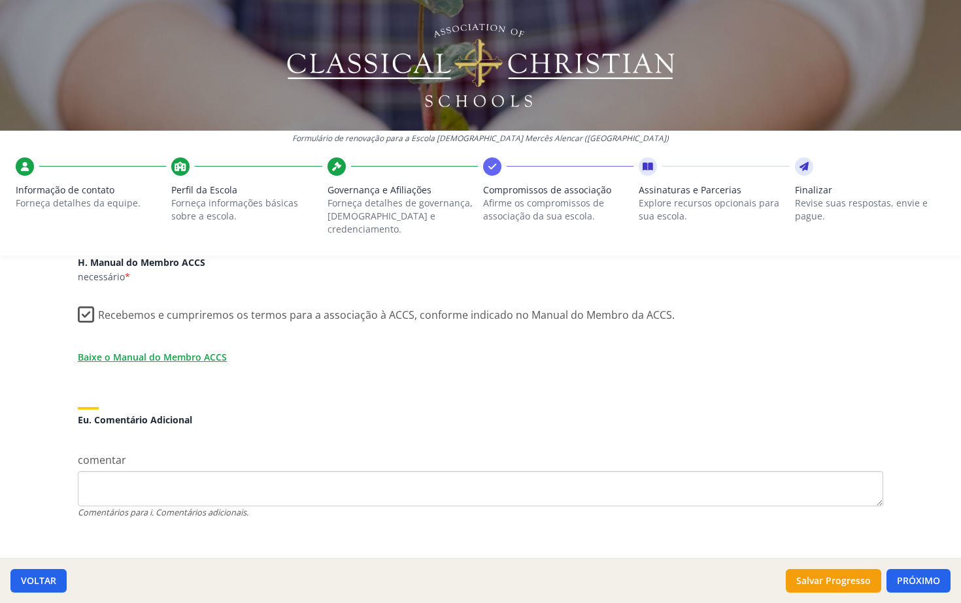
scroll to position [1154, 0]
click at [925, 470] on button "PRÓXIMO" at bounding box center [918, 581] width 64 height 24
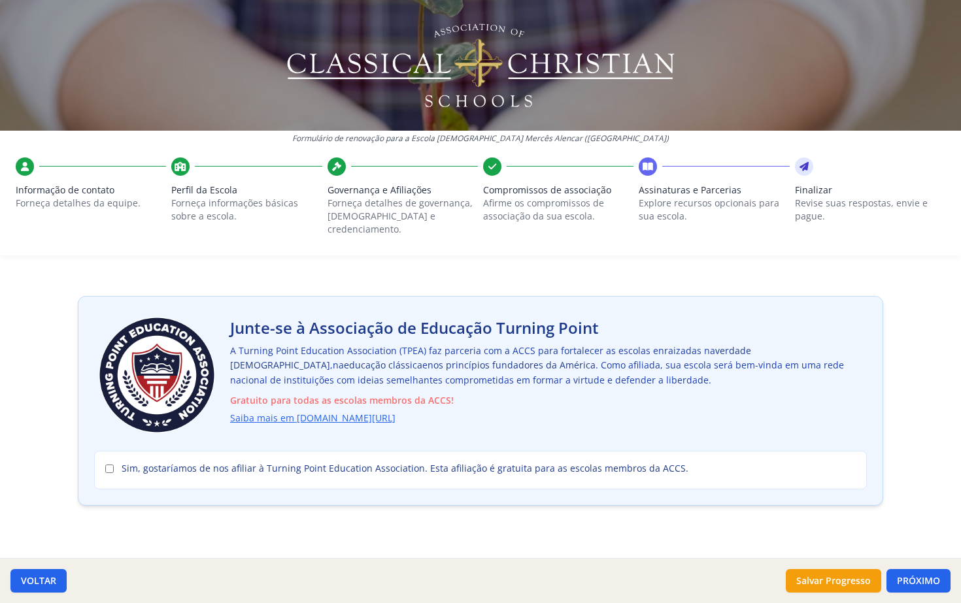
click at [372, 462] on span "Sim, gostaríamos de nos afiliar à Turning Point Education Association. Esta afi…" at bounding box center [405, 468] width 567 height 13
click at [114, 465] on input "Sim, gostaríamos de nos afiliar à Turning Point Education Association. Esta afi…" at bounding box center [109, 469] width 8 height 8
checkbox input "true"
click at [925, 470] on button "PRÓXIMO" at bounding box center [918, 581] width 64 height 24
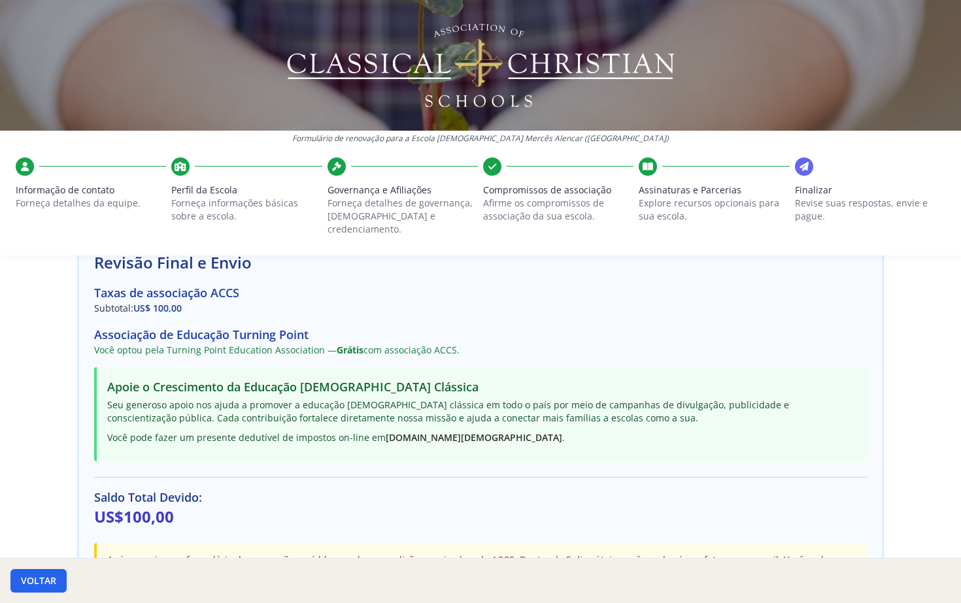
scroll to position [87, 0]
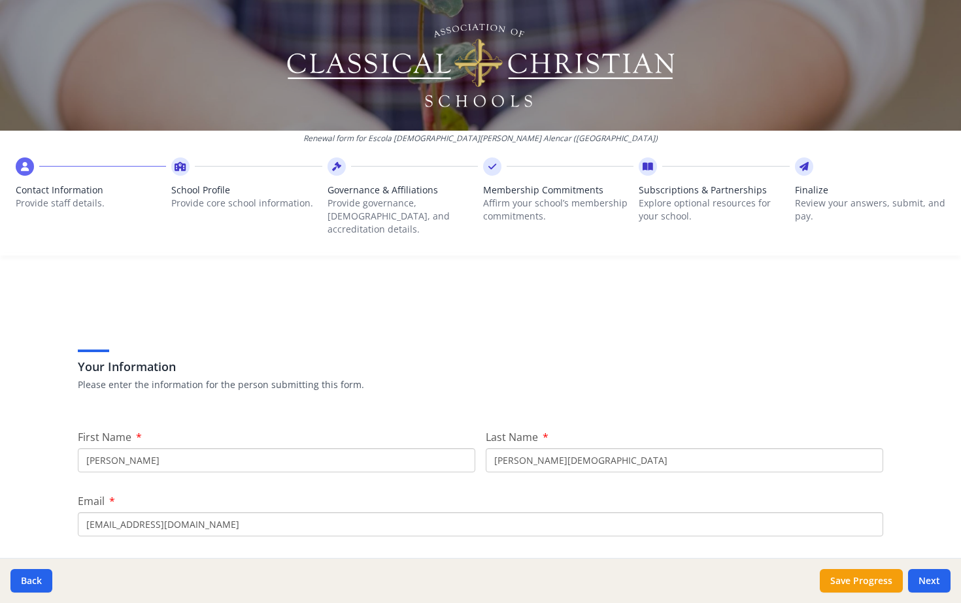
type input "[PERSON_NAME]"
type input "[DEMOGRAPHIC_DATA]"
type input "[PERSON_NAME][EMAIL_ADDRESS][DOMAIN_NAME]"
click at [930, 580] on button "Next" at bounding box center [929, 581] width 42 height 24
type input "994 271 116"
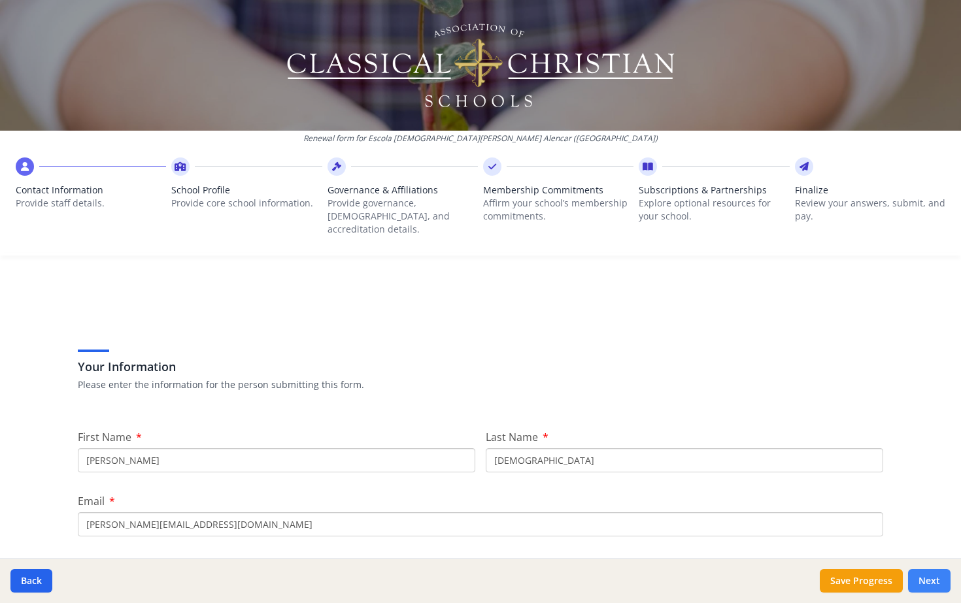
type input "5"
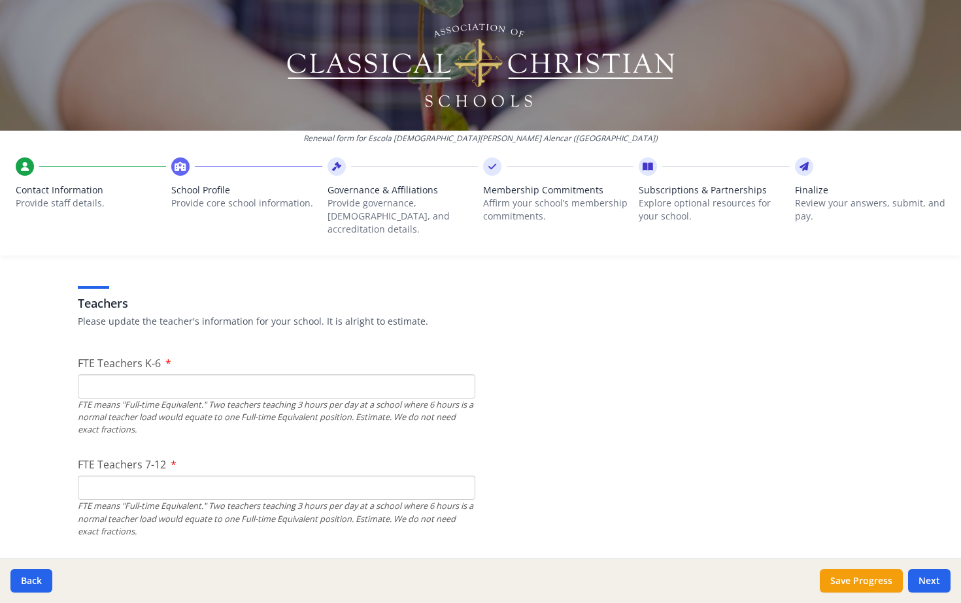
scroll to position [786, 0]
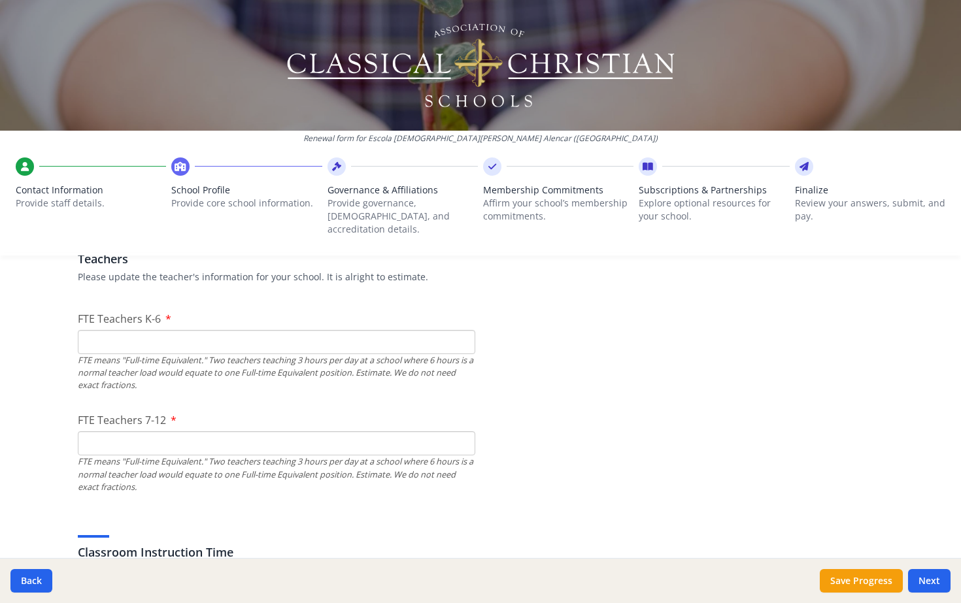
click at [112, 330] on input "FTE Teachers K-6" at bounding box center [276, 342] width 397 height 24
type input "15"
click at [127, 431] on input "FTE Teachers 7-12" at bounding box center [276, 443] width 397 height 24
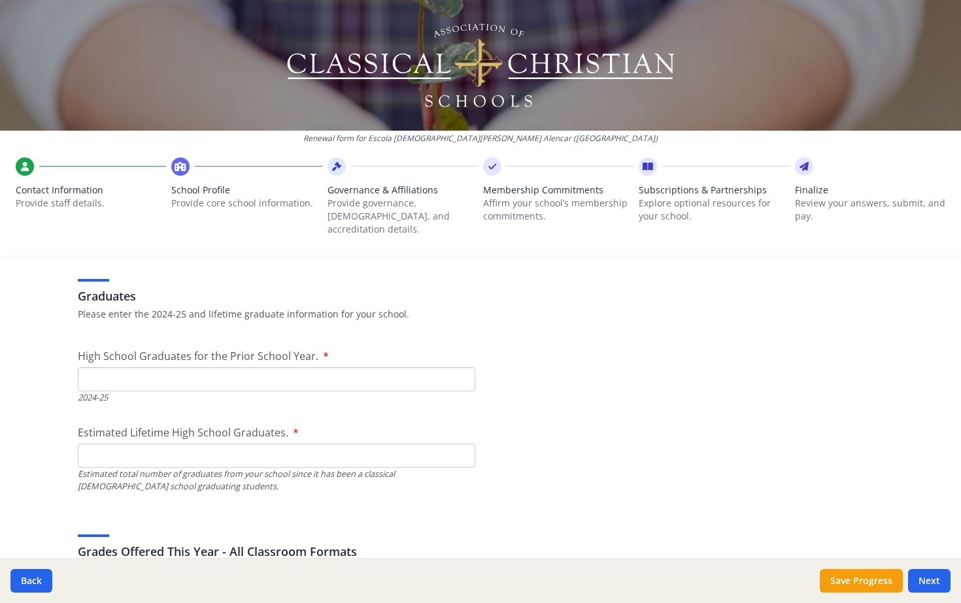
scroll to position [1843, 0]
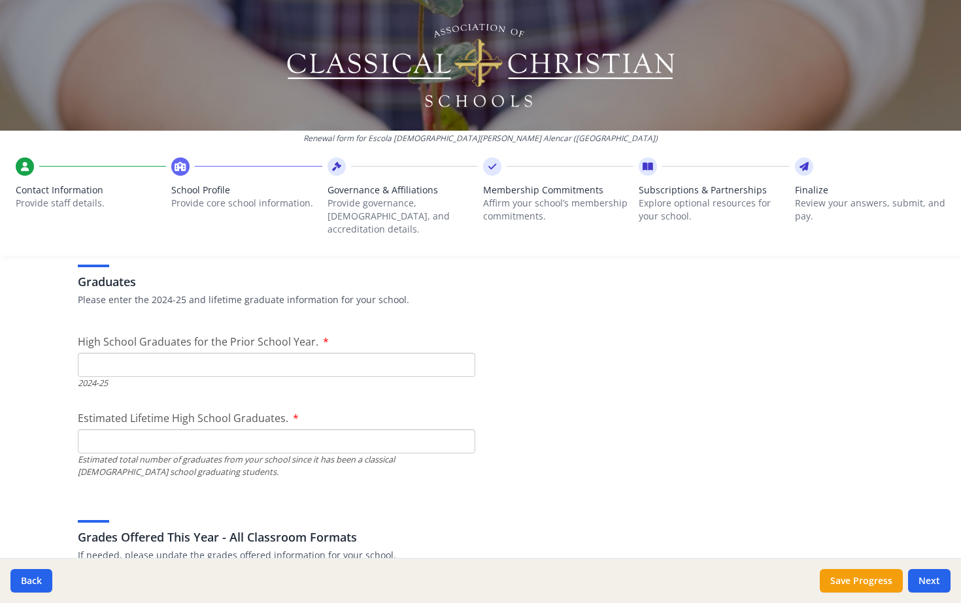
type input "7"
click at [171, 354] on input "High School Graduates for the Prior School Year." at bounding box center [276, 365] width 397 height 24
type input "0"
click at [106, 429] on input "Estimated Lifetime High School Graduates." at bounding box center [276, 441] width 397 height 24
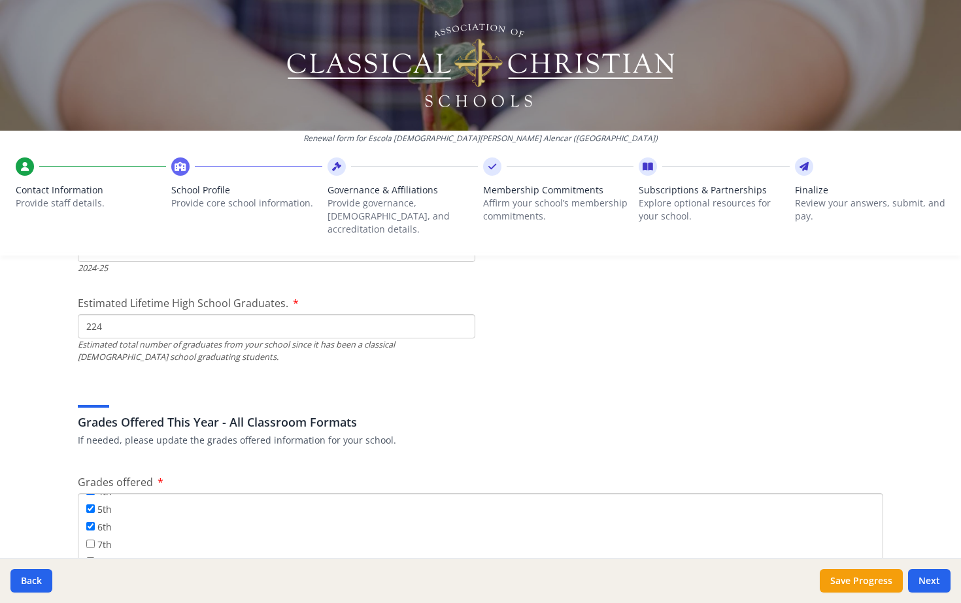
scroll to position [92, 0]
type input "224"
click at [98, 548] on label "7th" at bounding box center [98, 555] width 25 height 14
click at [95, 550] on input "7th" at bounding box center [90, 554] width 8 height 8
checkbox input "true"
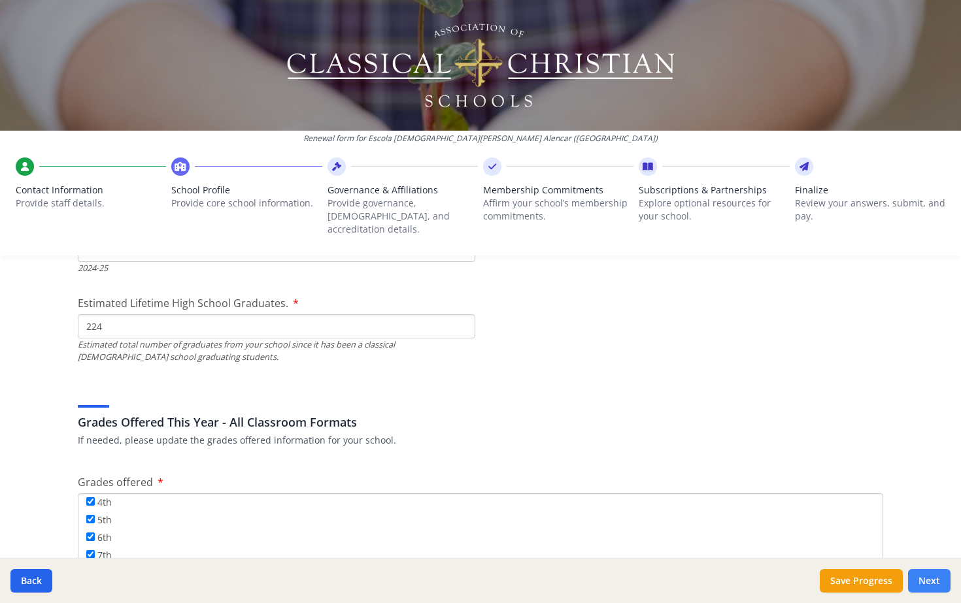
click at [940, 587] on button "Next" at bounding box center [929, 581] width 42 height 24
click at [923, 581] on button "Next" at bounding box center [929, 581] width 42 height 24
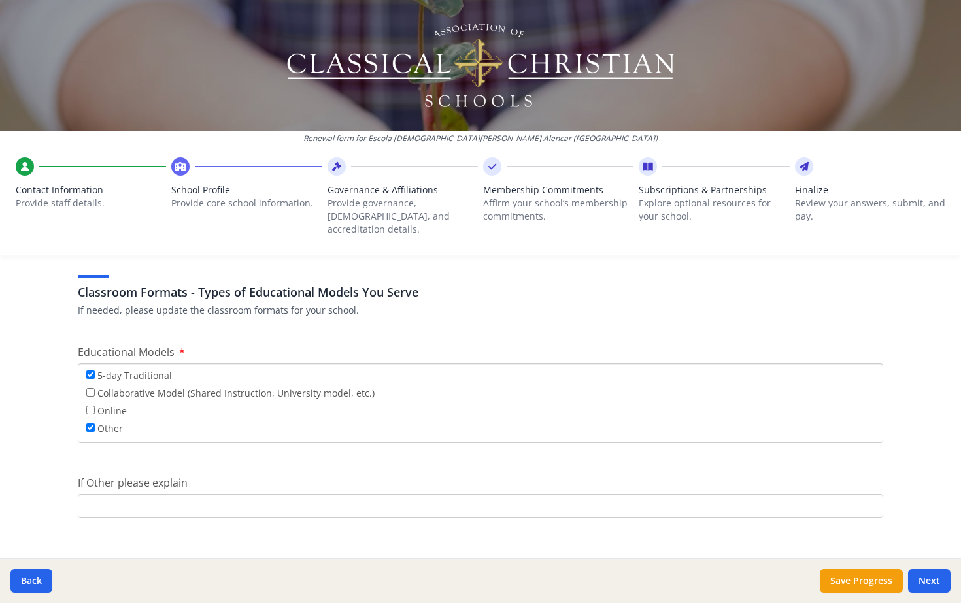
scroll to position [2339, 0]
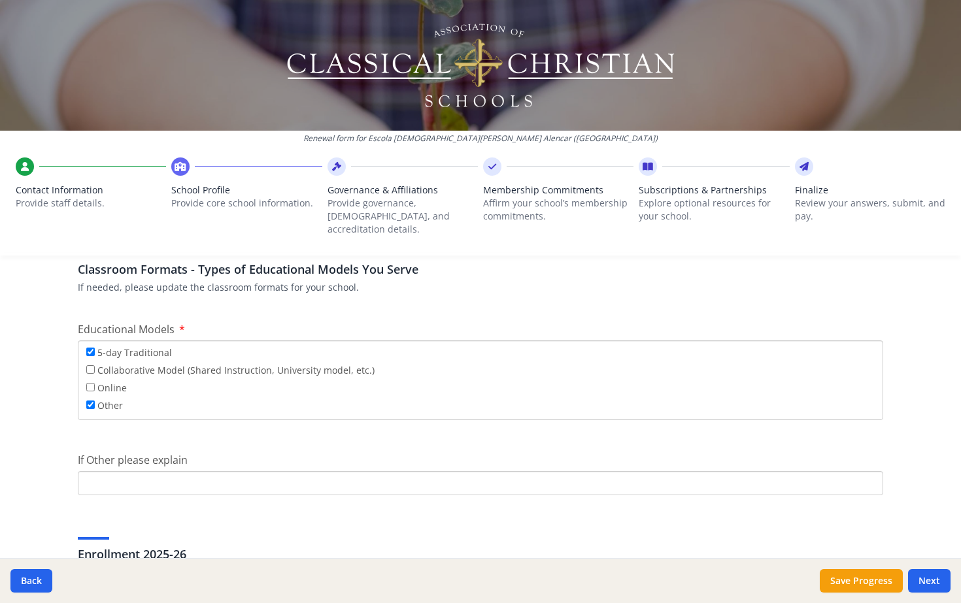
click at [153, 363] on label "Collaborative Model (Shared Instruction, University model, etc.)" at bounding box center [230, 370] width 288 height 14
click at [95, 365] on input "Collaborative Model (Shared Instruction, University model, etc.)" at bounding box center [90, 369] width 8 height 8
checkbox input "true"
click at [121, 345] on label "5-day Traditional" at bounding box center [129, 352] width 86 height 14
click at [95, 348] on input "5-day Traditional" at bounding box center [90, 352] width 8 height 8
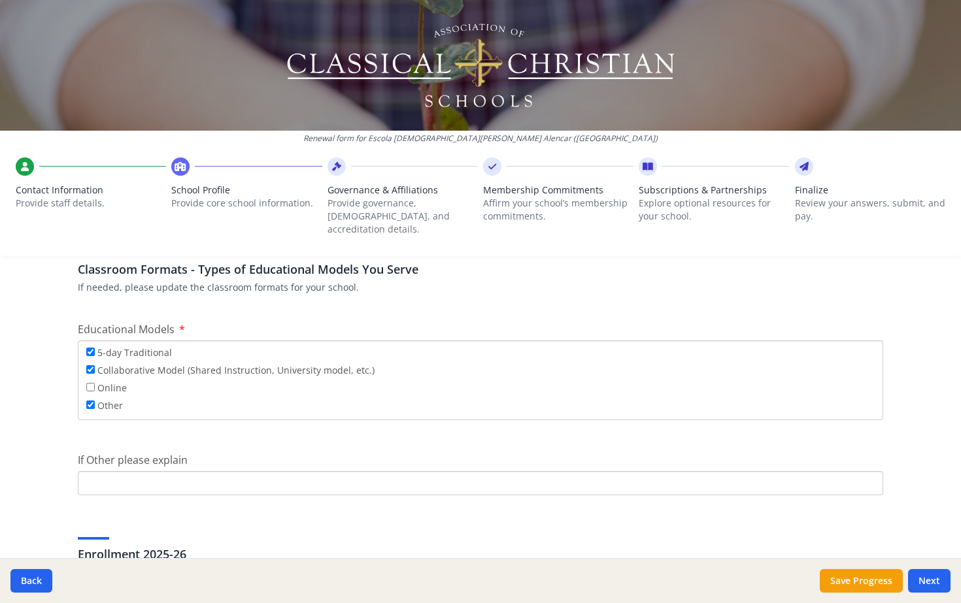
checkbox input "false"
click at [94, 398] on label "Other" at bounding box center [104, 405] width 37 height 14
click at [94, 401] on input "Other" at bounding box center [90, 405] width 8 height 8
checkbox input "false"
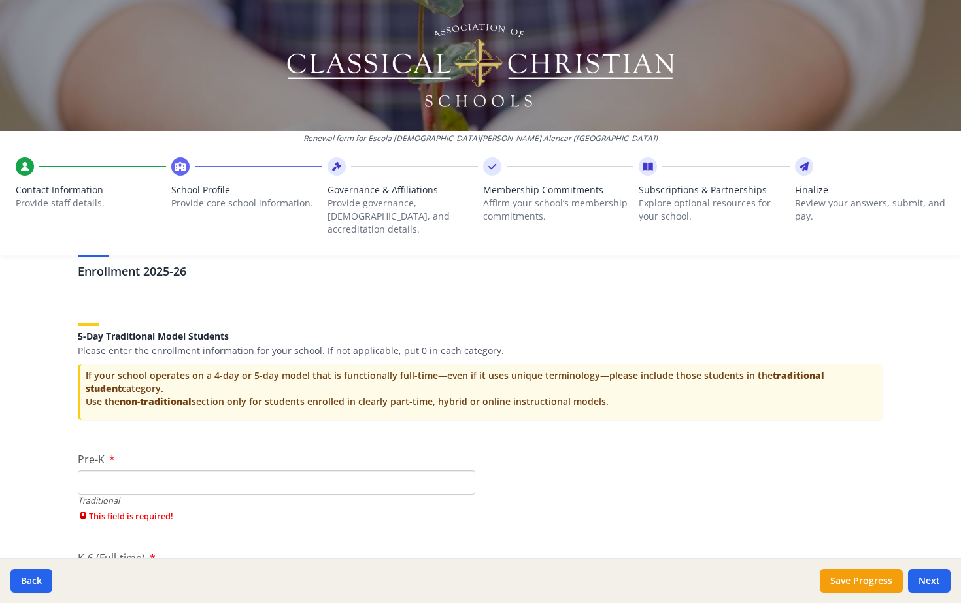
scroll to position [2576, 0]
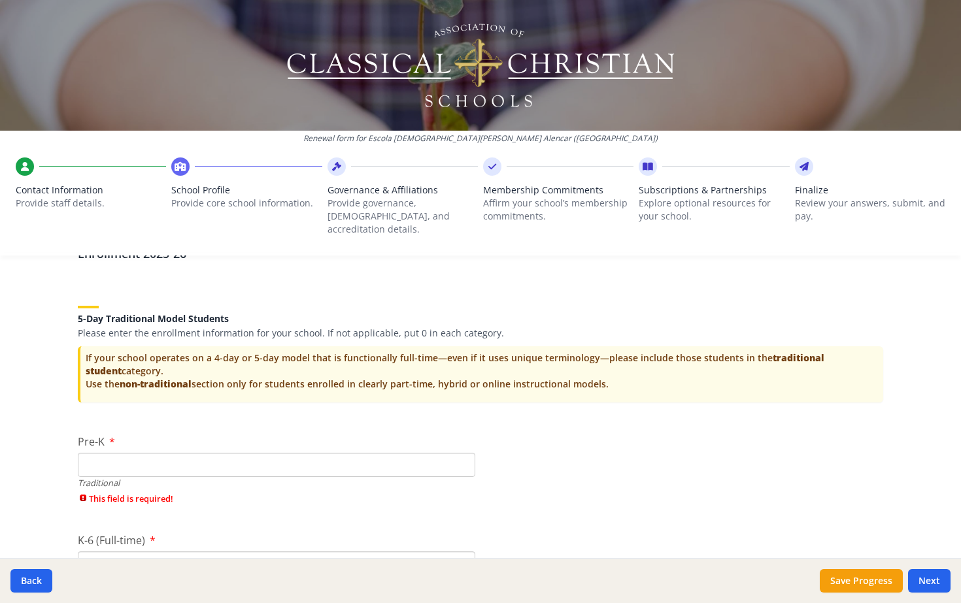
click at [136, 453] on input "Pre-K" at bounding box center [276, 465] width 397 height 24
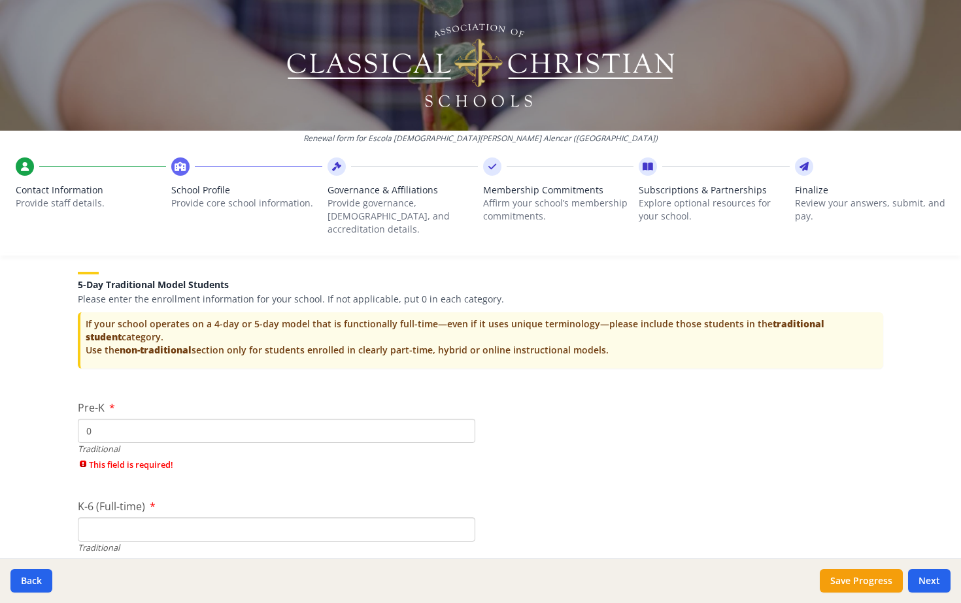
scroll to position [2627, 0]
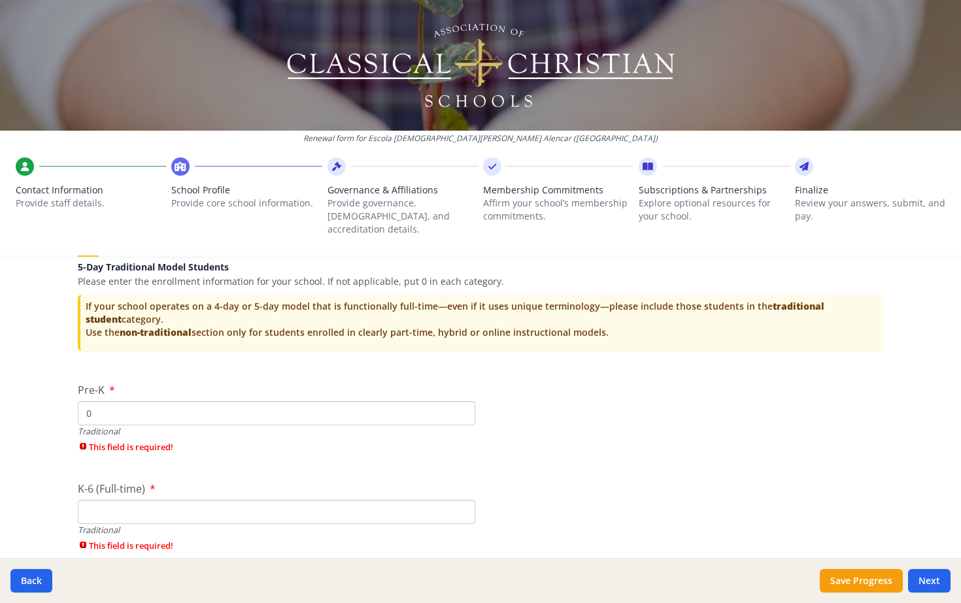
type input "0"
click at [133, 483] on div "K-6 (Full-time) Traditional This field is required!" at bounding box center [276, 498] width 397 height 78
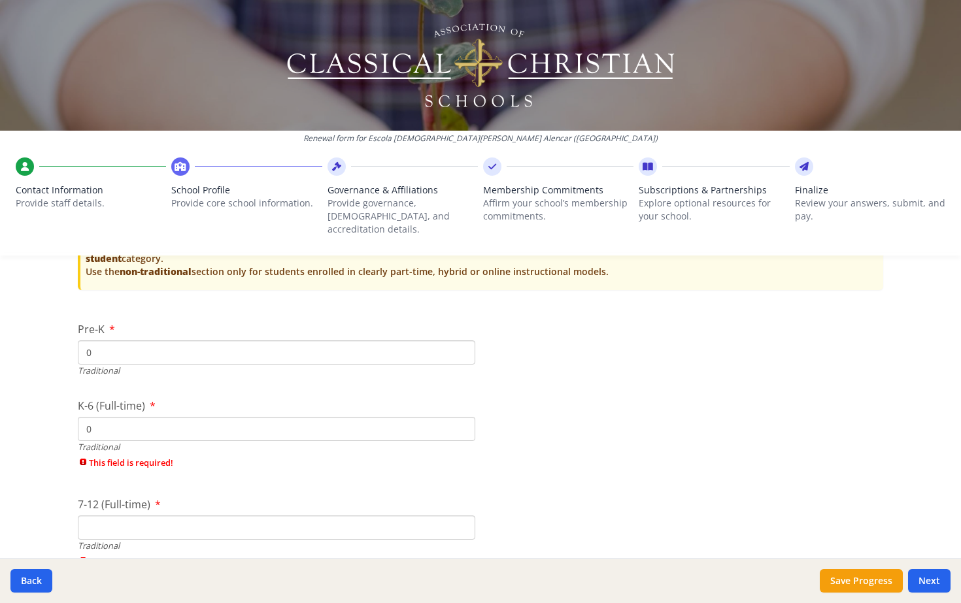
scroll to position [2709, 0]
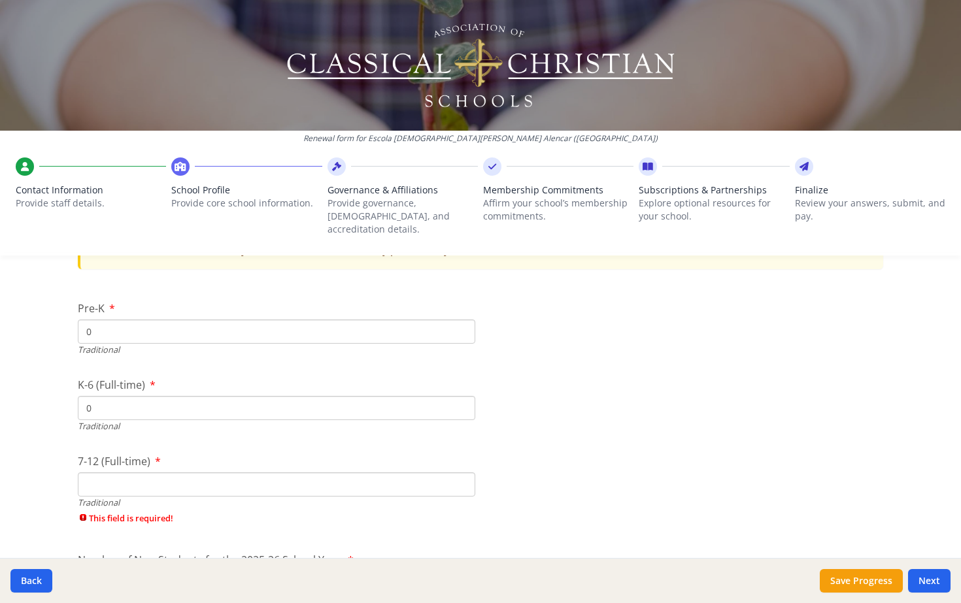
type input "0"
click at [117, 473] on input "7-12 (Full-time)" at bounding box center [276, 485] width 397 height 24
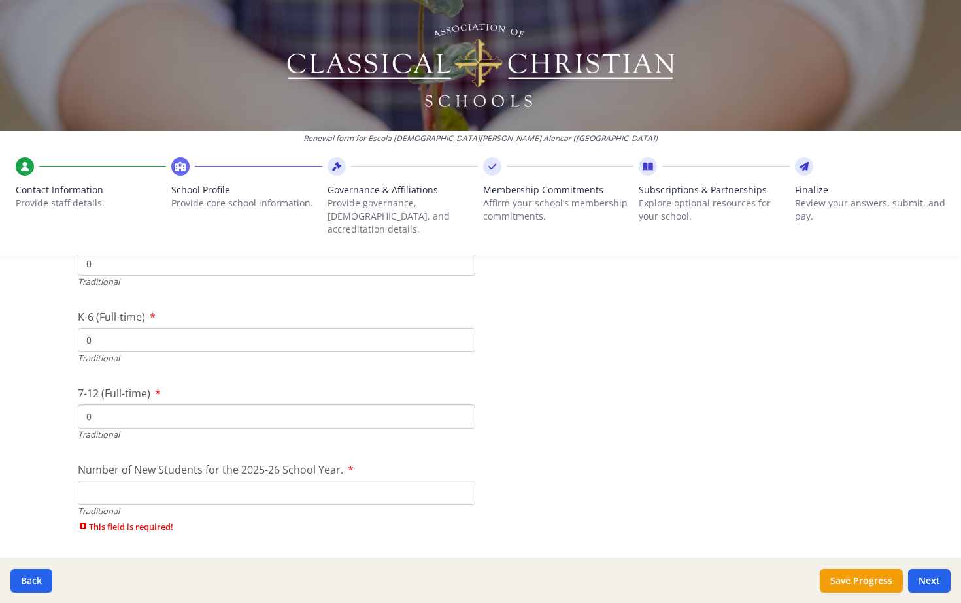
scroll to position [2791, 0]
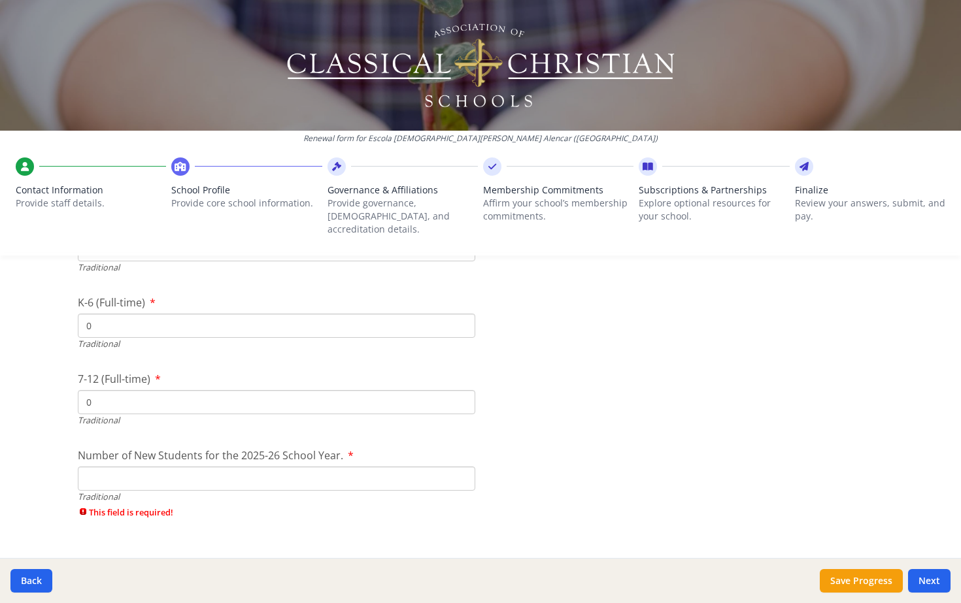
type input "0"
click at [117, 467] on input "Number of New Students for the 2025-26 School Year." at bounding box center [276, 479] width 397 height 24
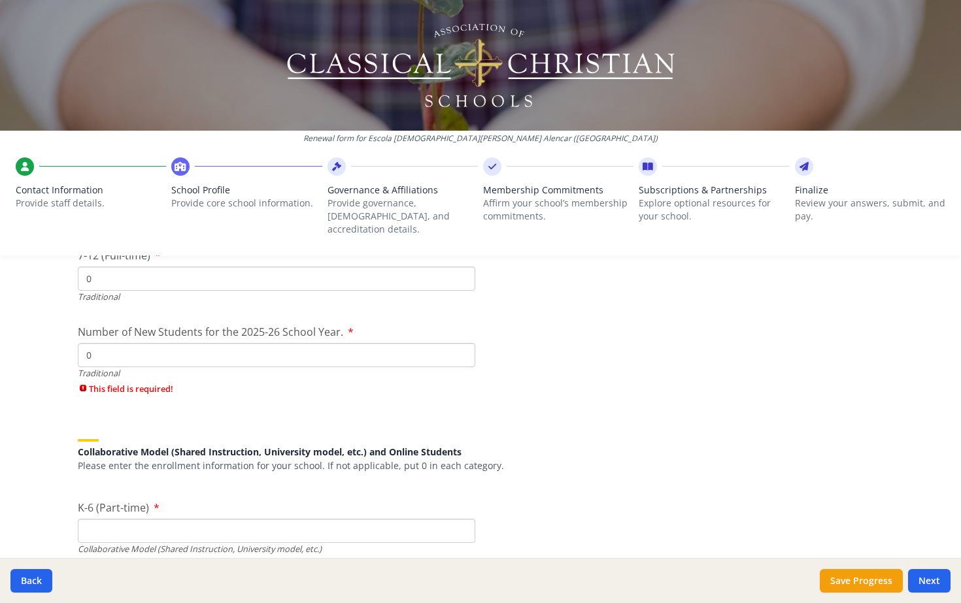
scroll to position [2937, 0]
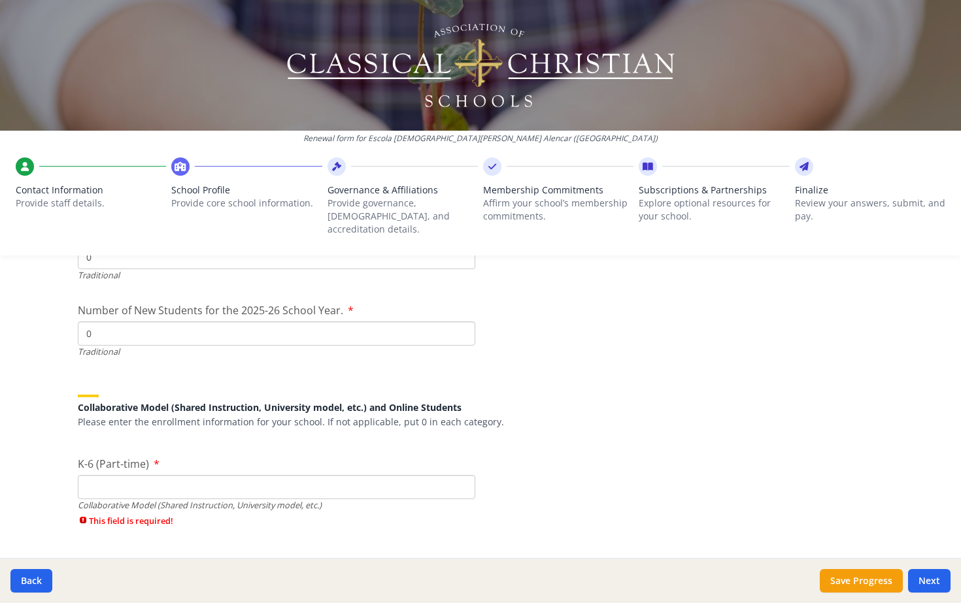
type input "0"
click at [103, 475] on input "K-6 (Part-time)" at bounding box center [276, 487] width 397 height 24
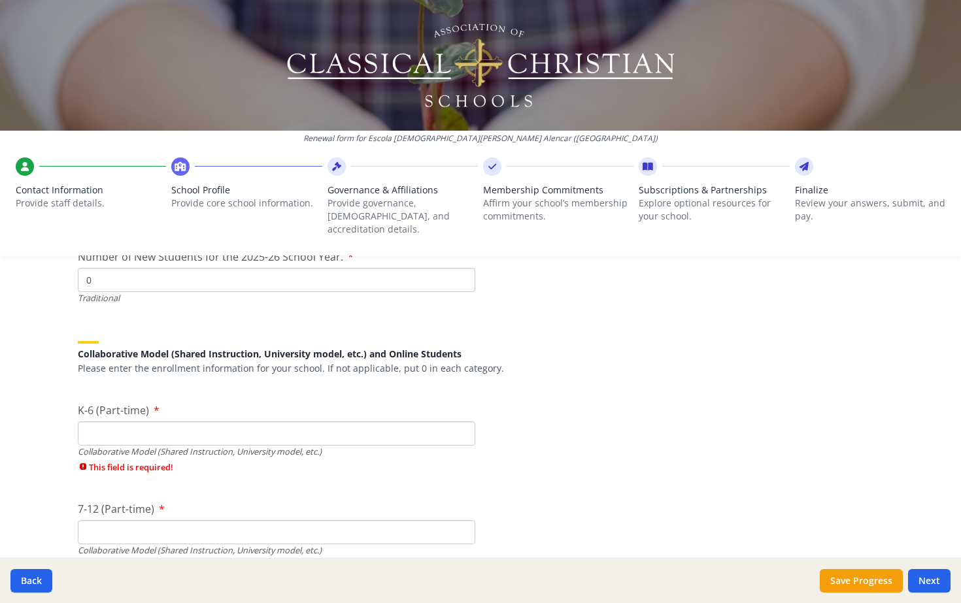
scroll to position [2992, 0]
type input "128"
click at [189, 516] on div "7-12 (Part-time) Collaborative Model (Shared Instruction, University model, etc…" at bounding box center [276, 538] width 397 height 78
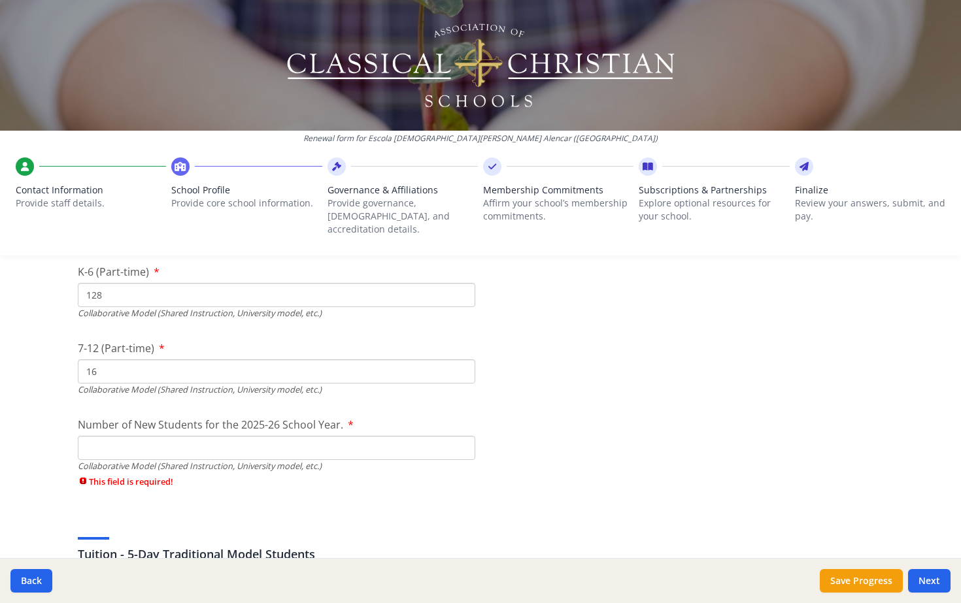
scroll to position [3184, 0]
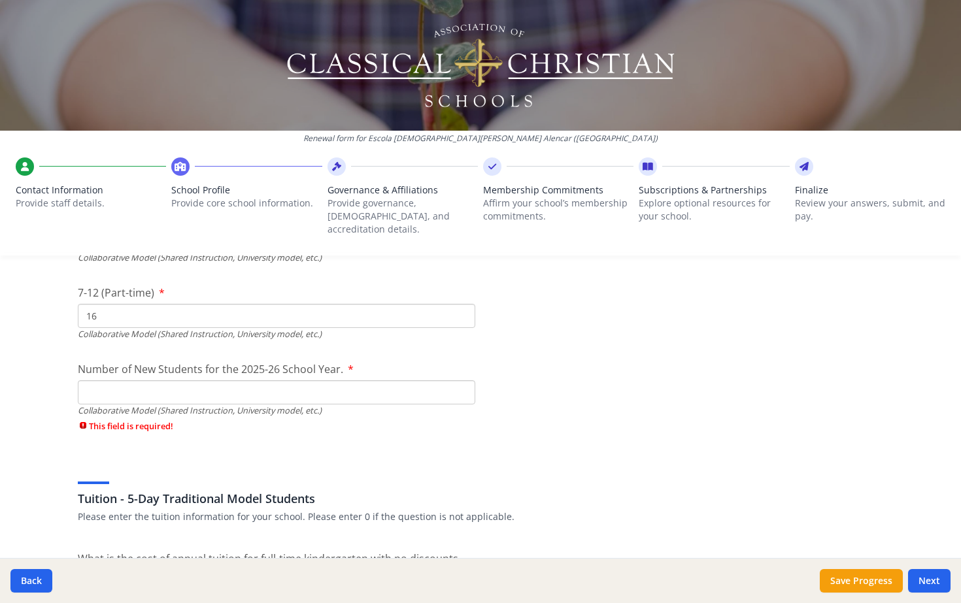
type input "16"
click at [133, 380] on input "Number of New Students for the 2025-26 School Year." at bounding box center [276, 392] width 397 height 24
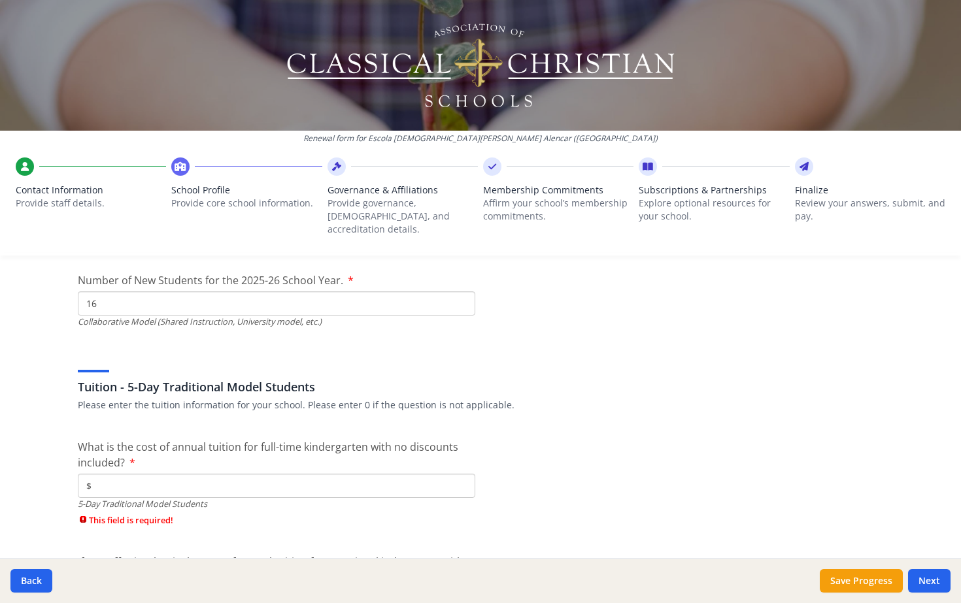
scroll to position [3280, 0]
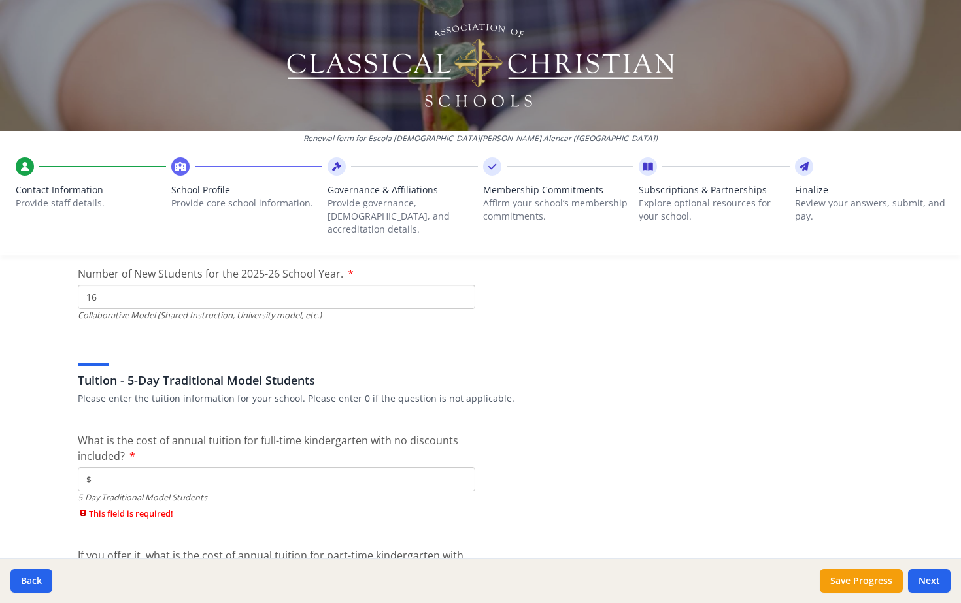
type input "16"
click at [211, 467] on input "$" at bounding box center [276, 479] width 397 height 24
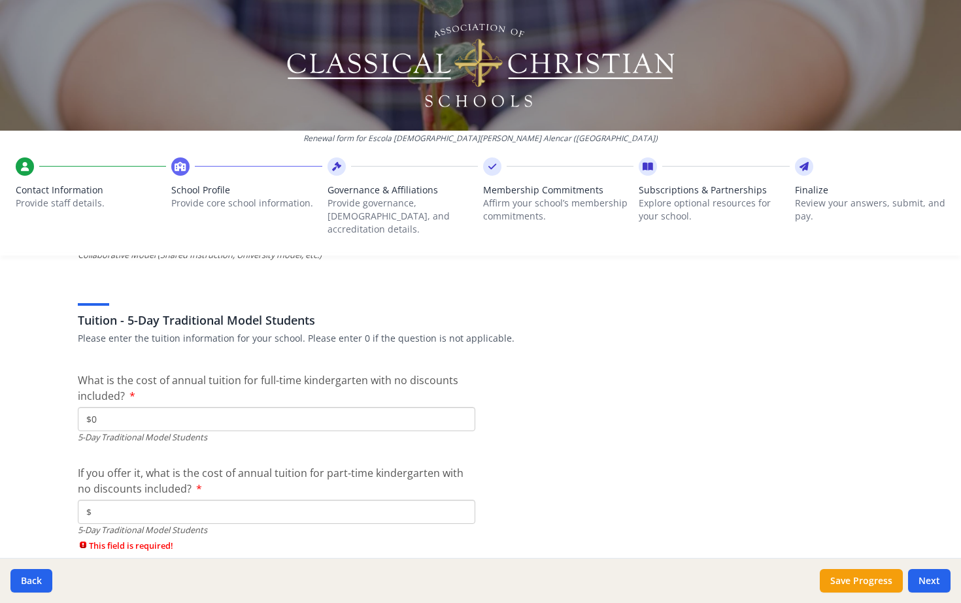
scroll to position [3349, 0]
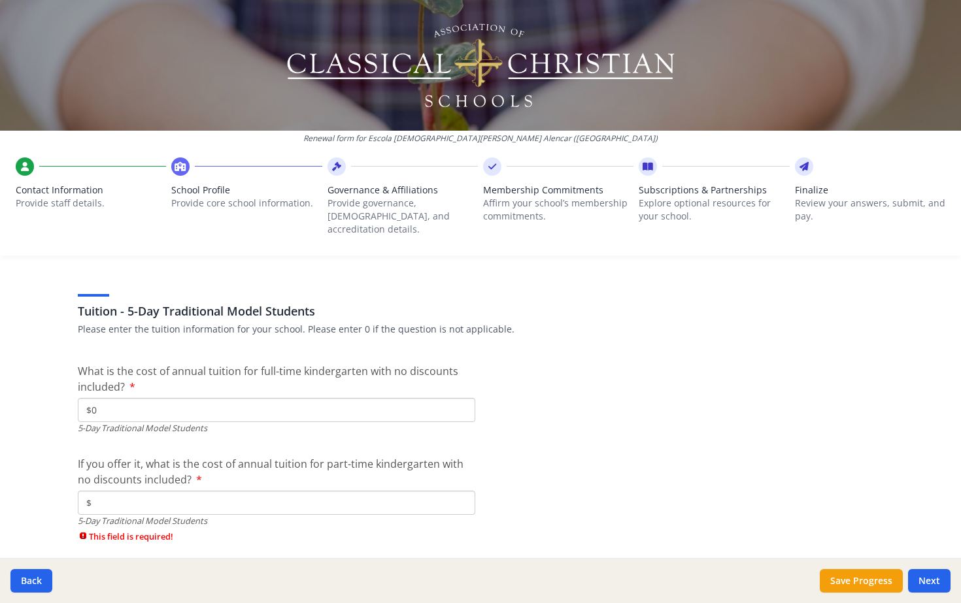
type input "$0"
click at [194, 491] on input "$" at bounding box center [276, 503] width 397 height 24
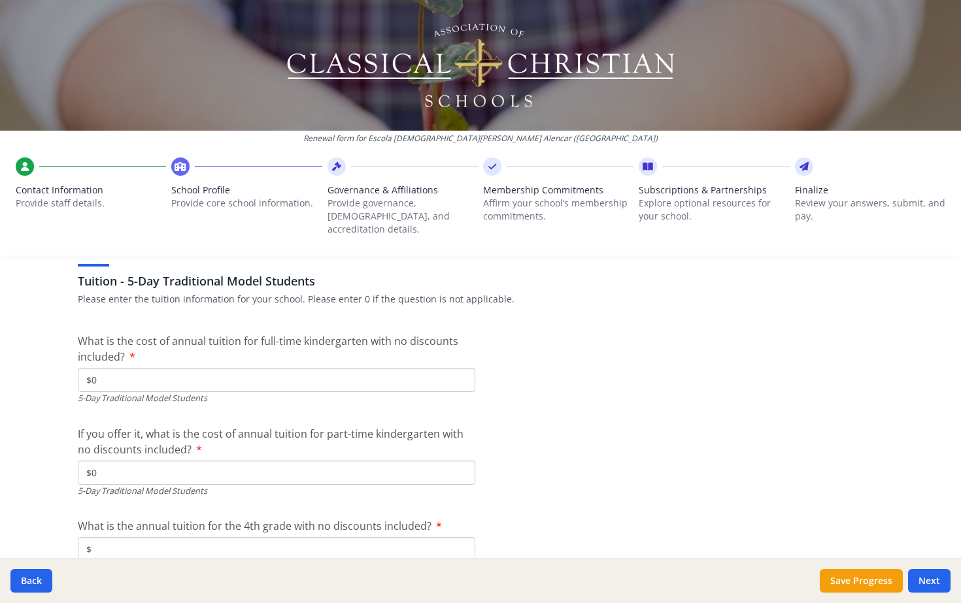
scroll to position [3385, 0]
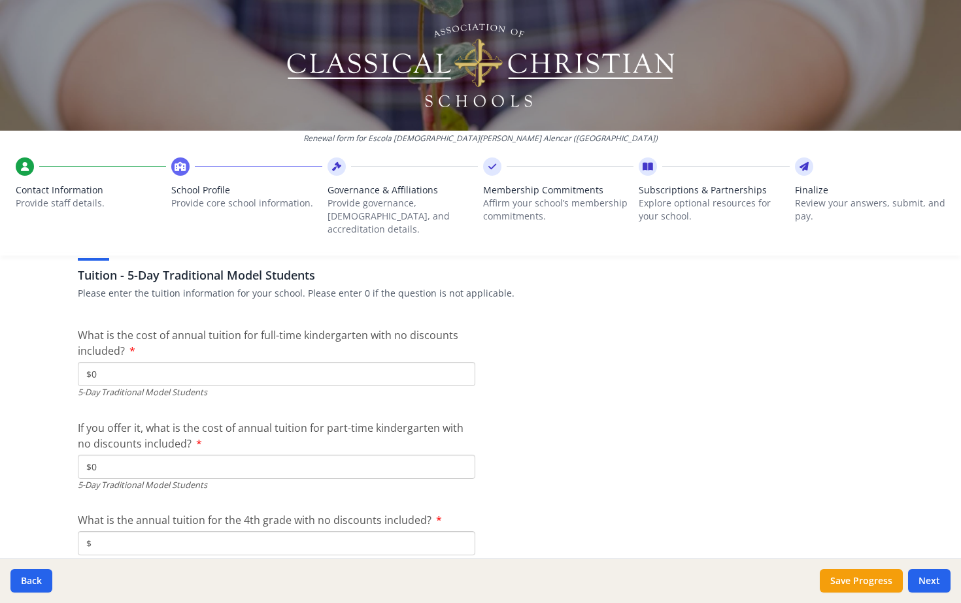
type input "$0"
click at [182, 531] on input "$" at bounding box center [276, 543] width 397 height 24
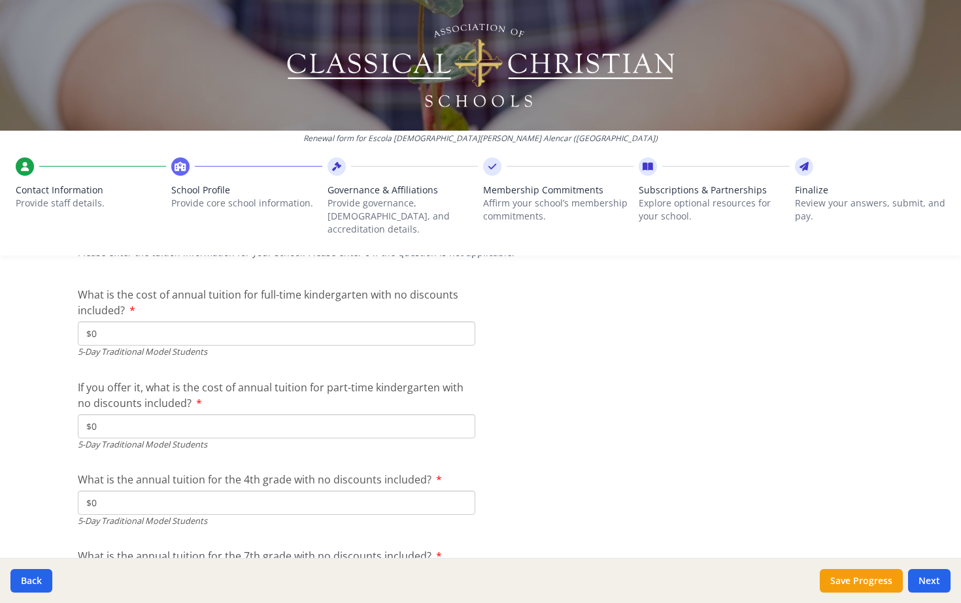
scroll to position [3473, 0]
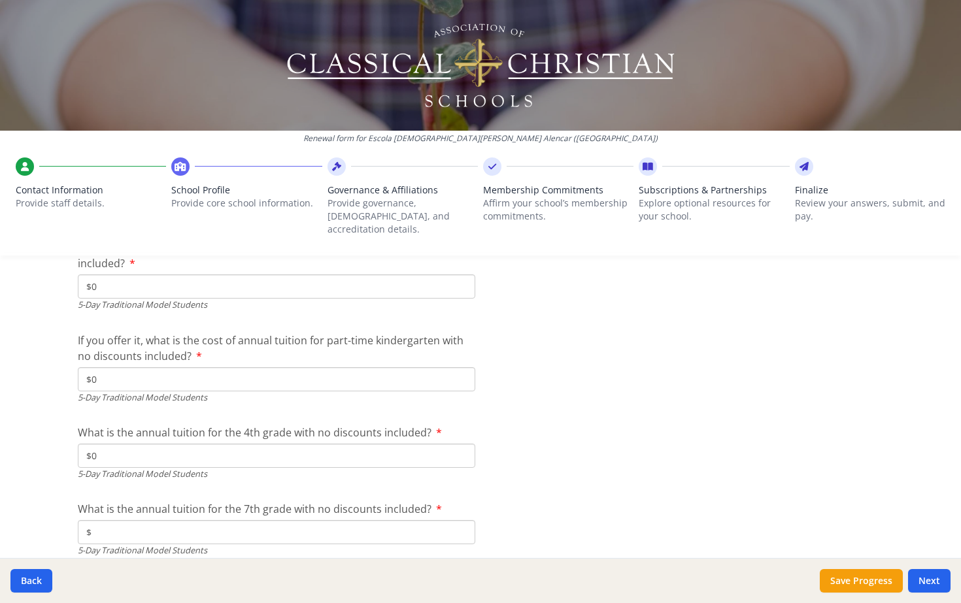
type input "$0"
click at [170, 520] on input "$" at bounding box center [276, 532] width 397 height 24
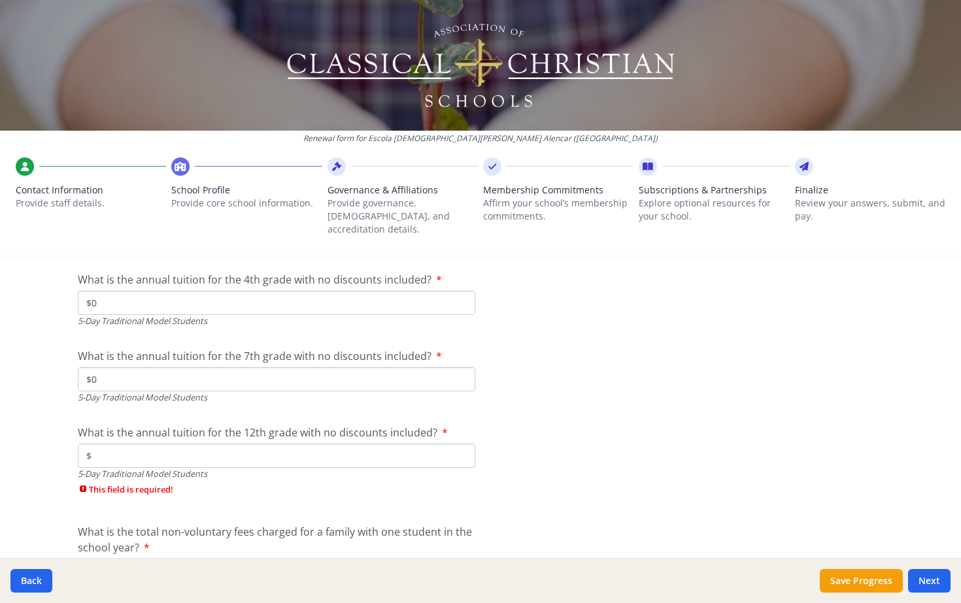
scroll to position [3637, 0]
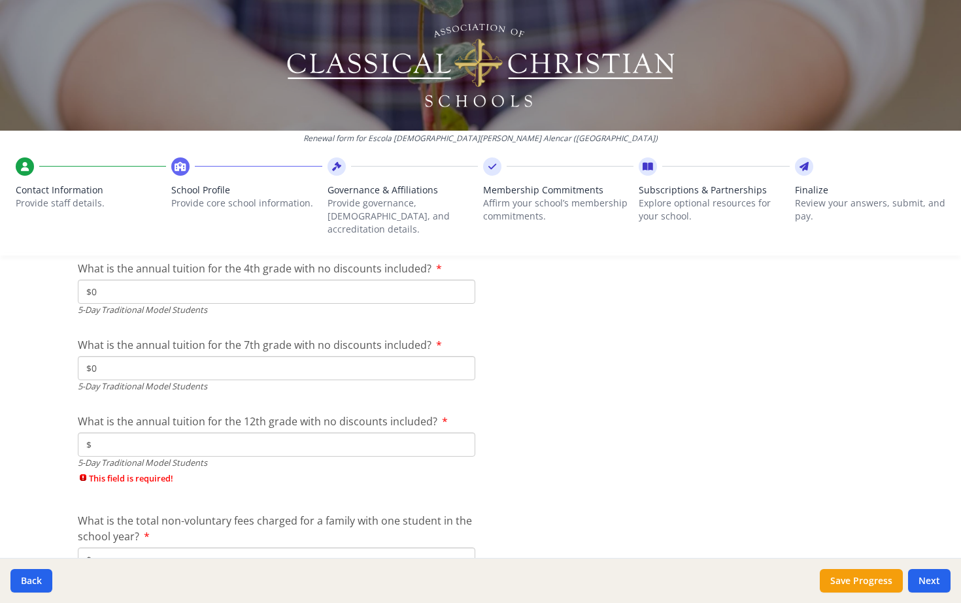
type input "$0"
click at [129, 433] on input "$" at bounding box center [276, 445] width 397 height 24
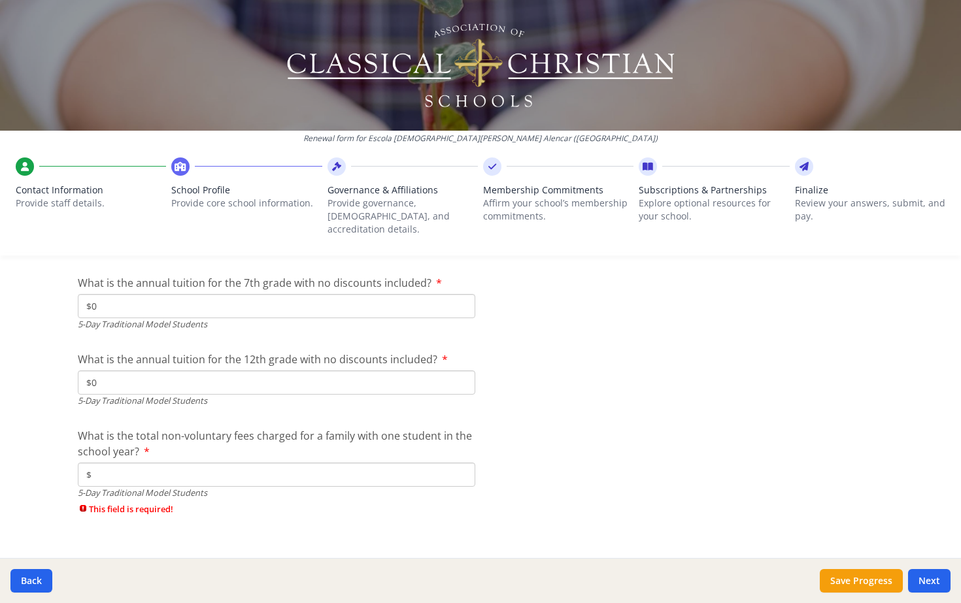
scroll to position [3715, 0]
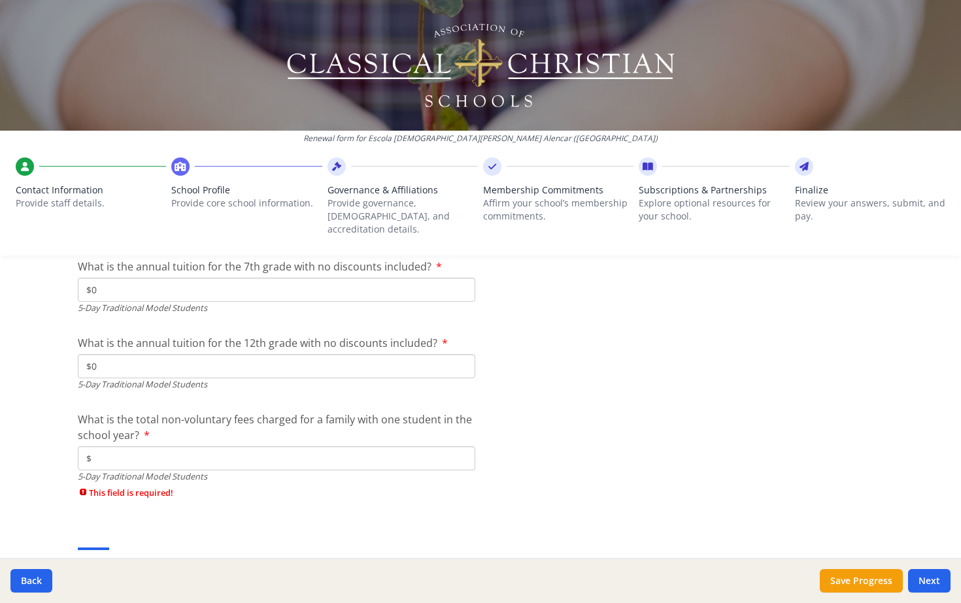
type input "$0"
click at [141, 446] on input "$" at bounding box center [276, 458] width 397 height 24
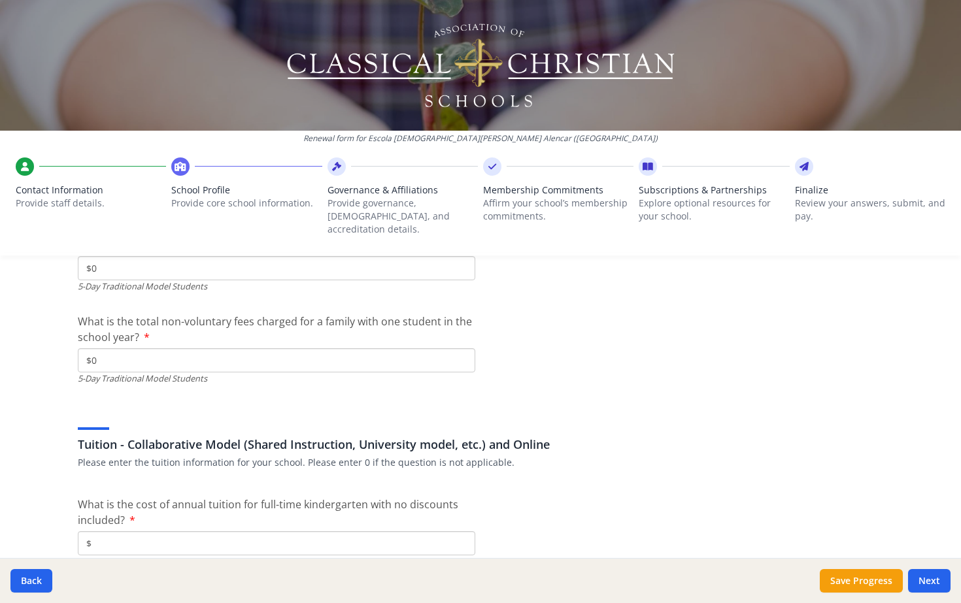
scroll to position [3863, 0]
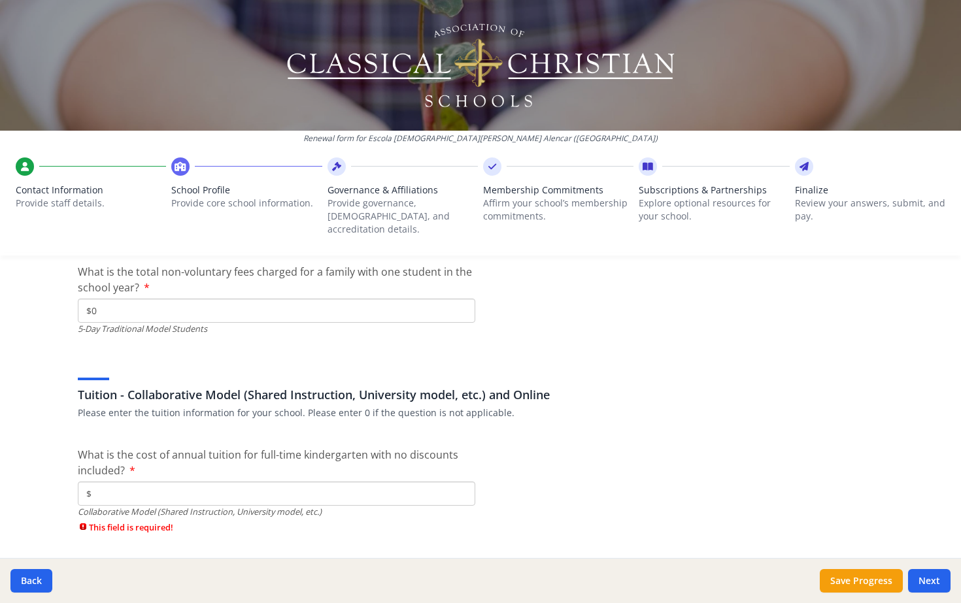
type input "$0"
click at [127, 482] on input "$" at bounding box center [276, 494] width 397 height 24
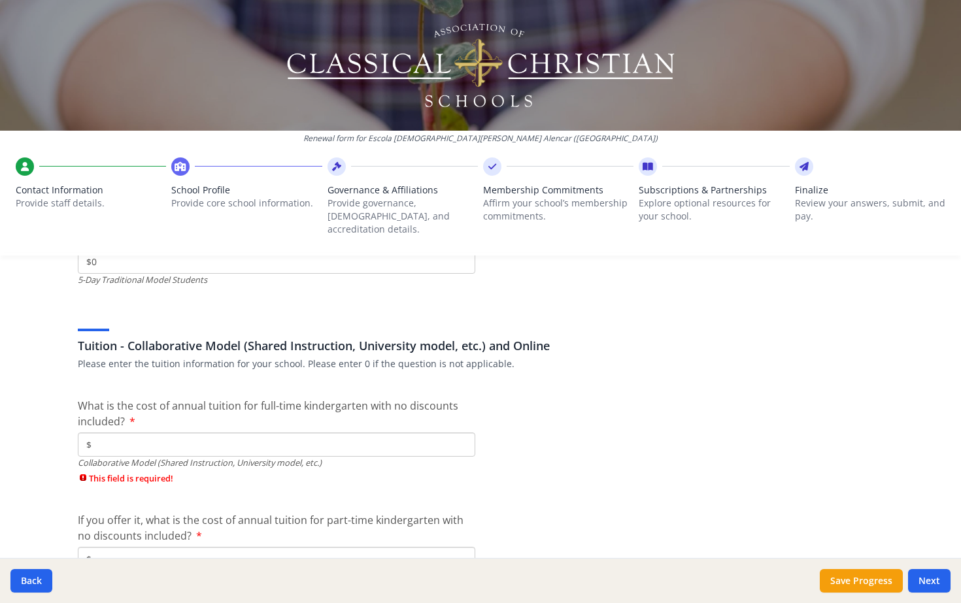
scroll to position [3921, 0]
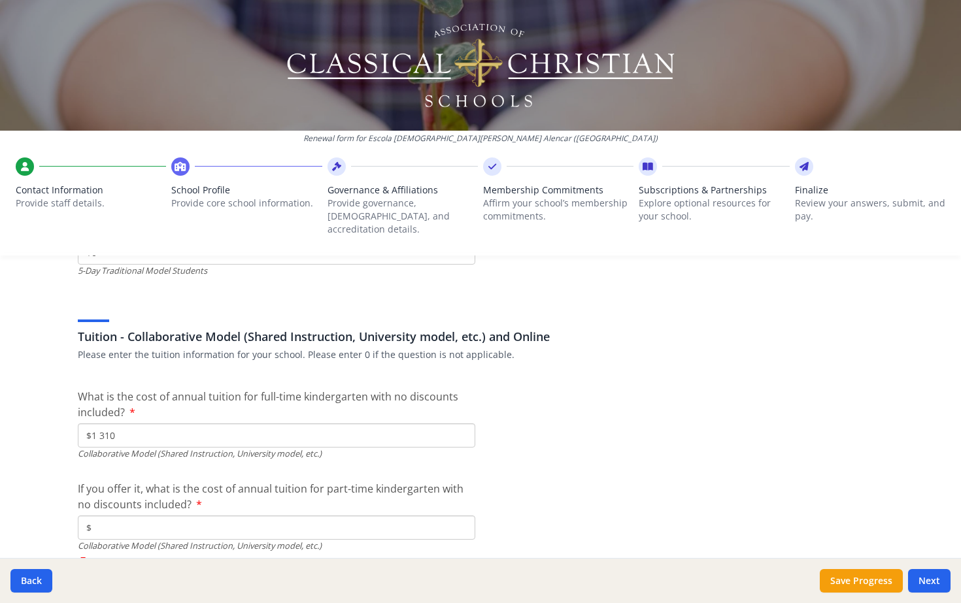
click at [120, 516] on input "$" at bounding box center [276, 528] width 397 height 24
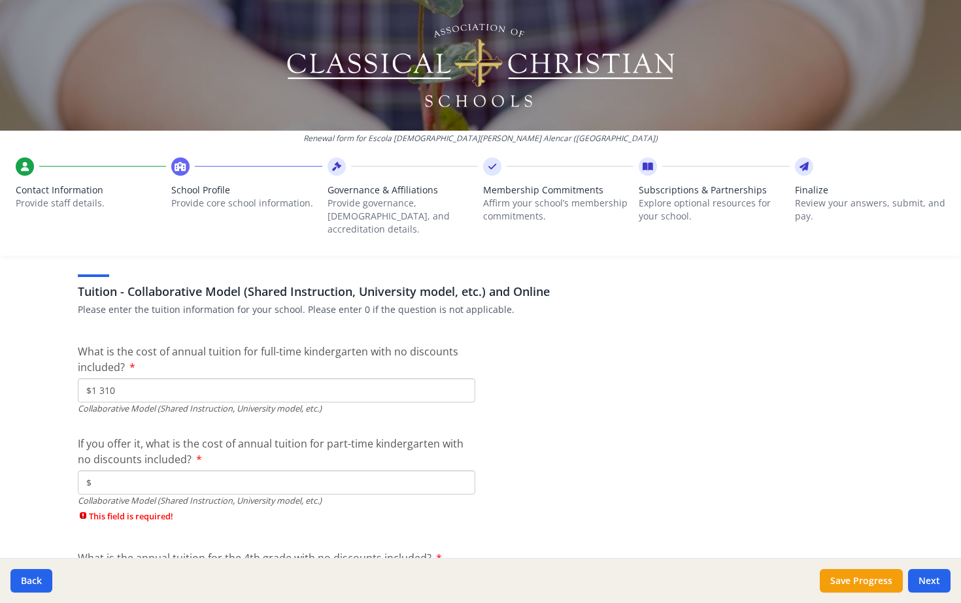
scroll to position [3975, 0]
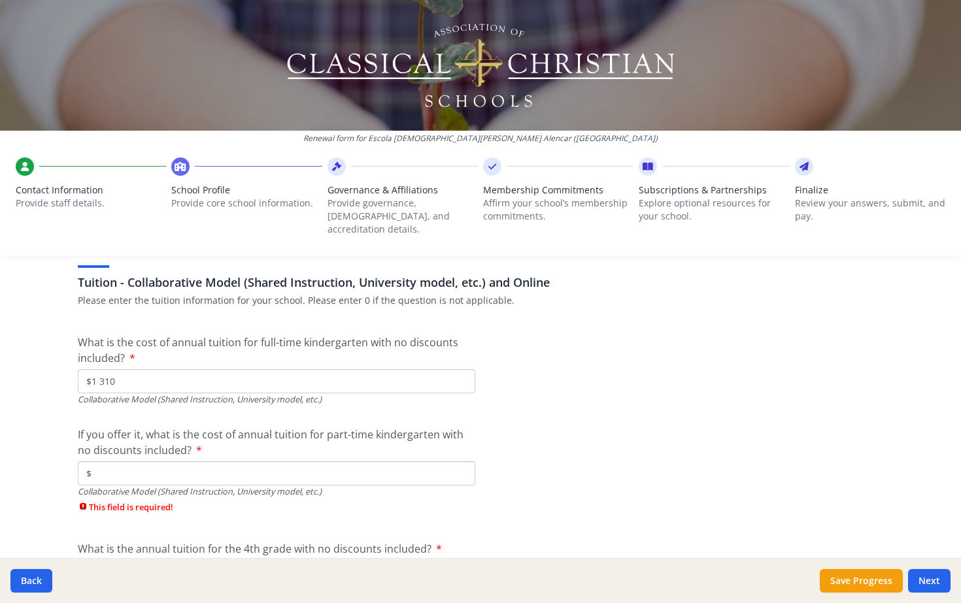
drag, startPoint x: 111, startPoint y: 358, endPoint x: 75, endPoint y: 358, distance: 36.0
click at [78, 369] on input "$1 310" at bounding box center [276, 381] width 397 height 24
type input "$0"
click at [127, 462] on input "$" at bounding box center [276, 474] width 397 height 24
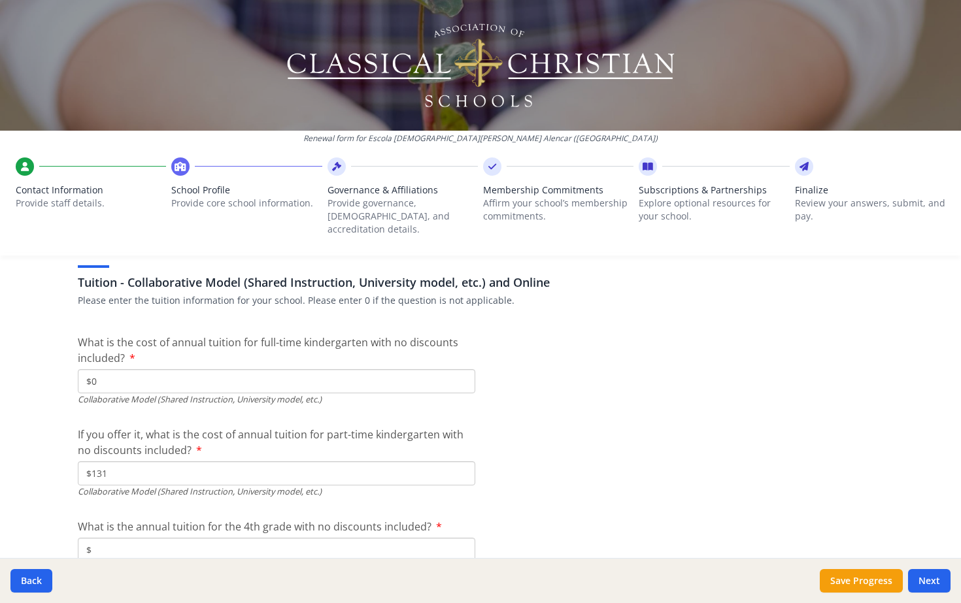
type input "$1 310"
click at [178, 538] on input "$" at bounding box center [276, 550] width 397 height 24
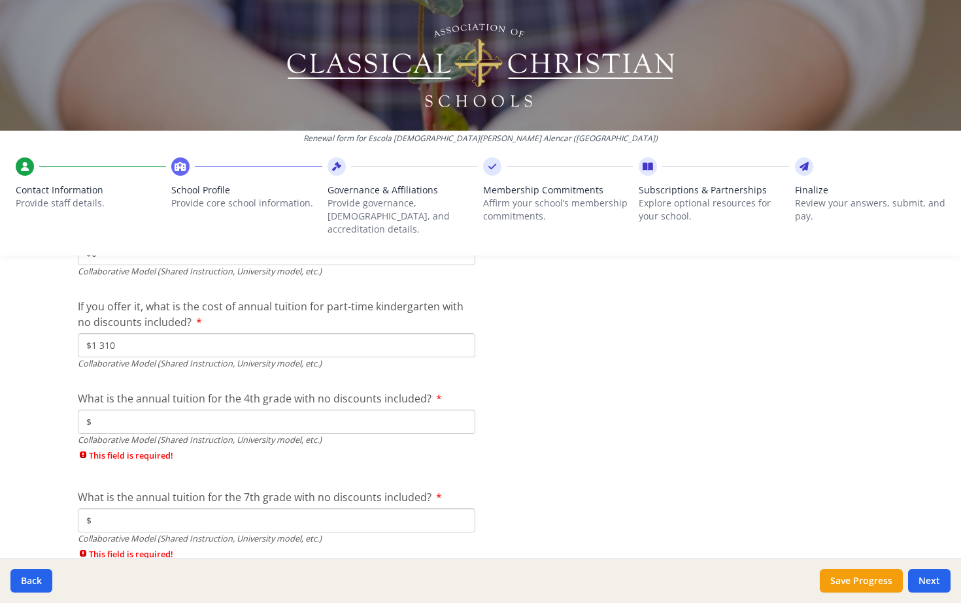
scroll to position [4106, 0]
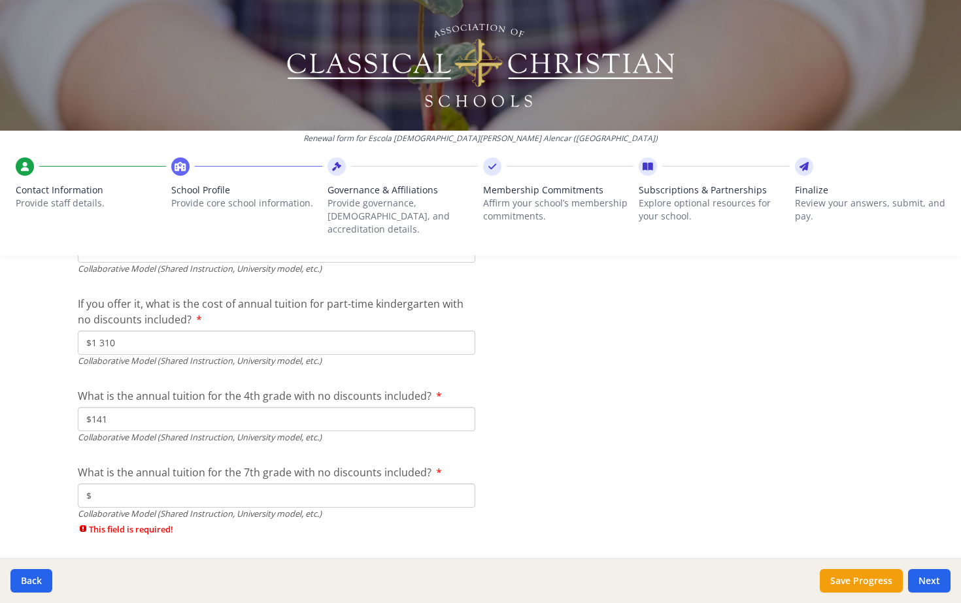
type input "$1 419"
click at [166, 484] on input "$" at bounding box center [276, 496] width 397 height 24
type input "$1 528"
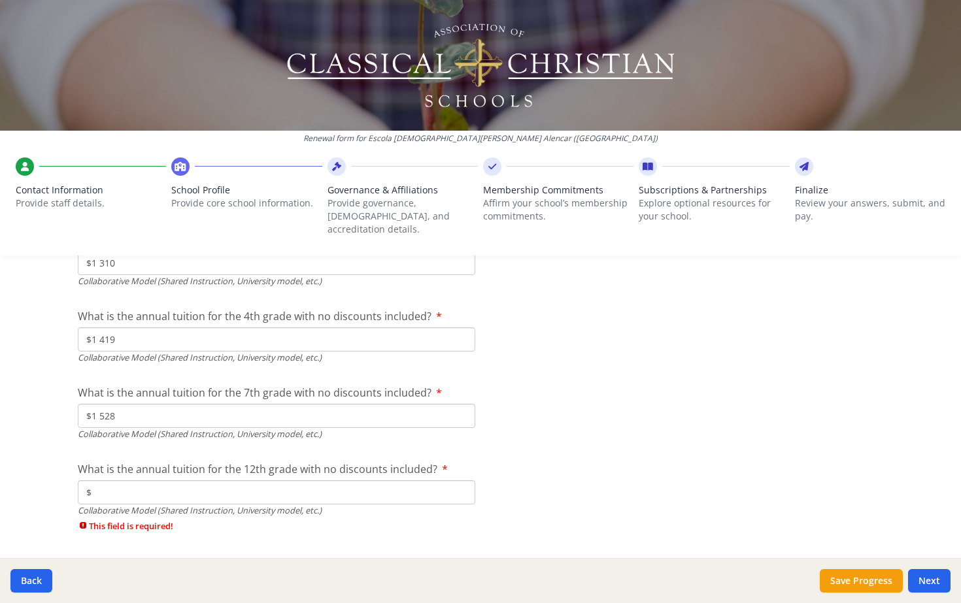
scroll to position [4218, 0]
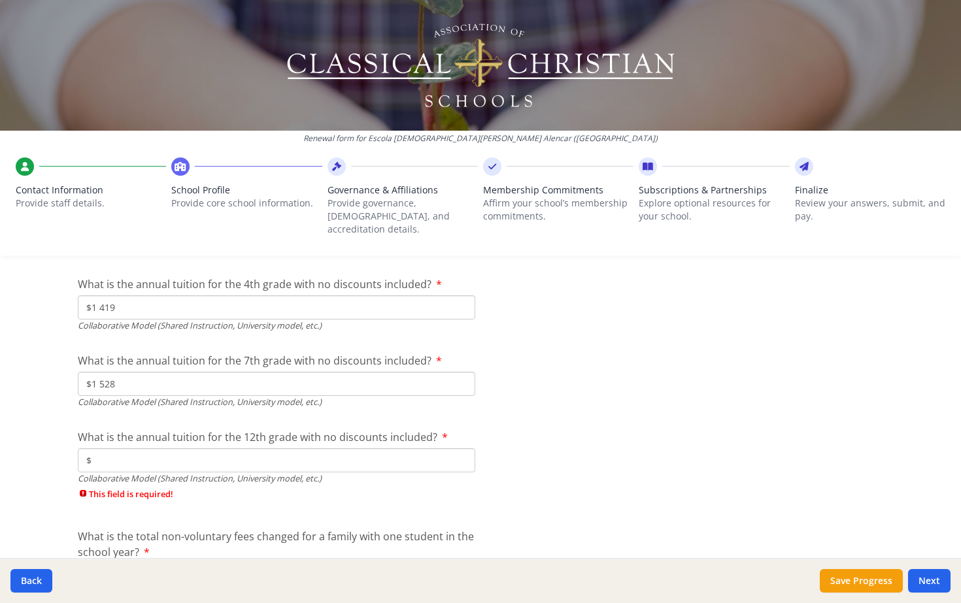
click at [298, 448] on input "$" at bounding box center [276, 460] width 397 height 24
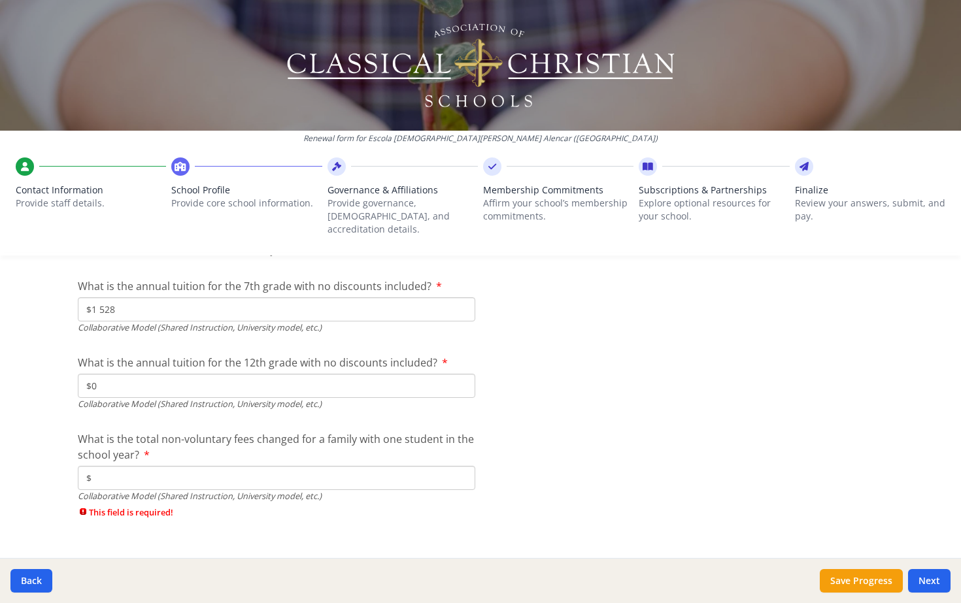
scroll to position [4292, 0]
type input "$0"
click at [230, 467] on input "$" at bounding box center [276, 479] width 397 height 24
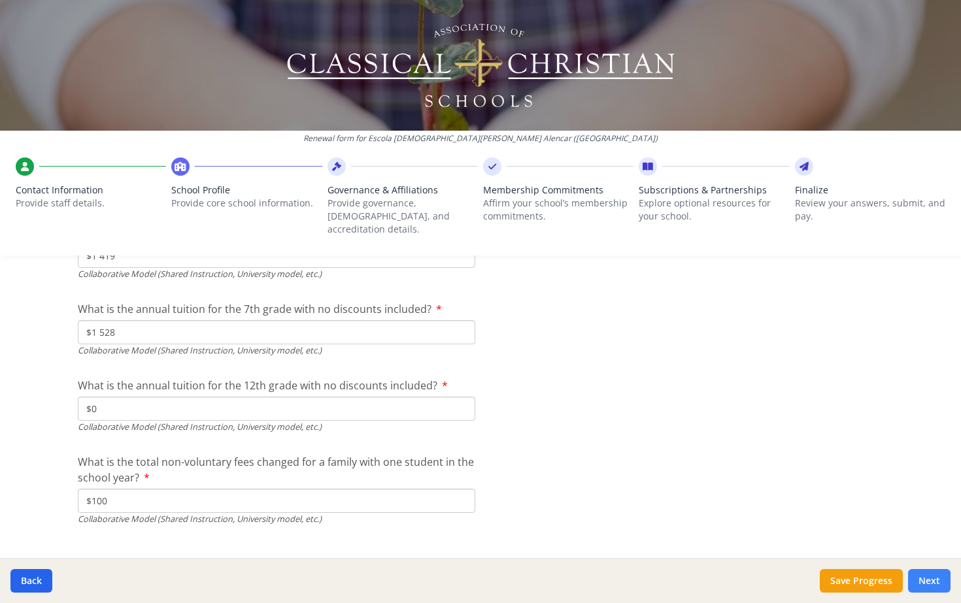
type input "$100"
click at [926, 582] on button "Next" at bounding box center [929, 581] width 42 height 24
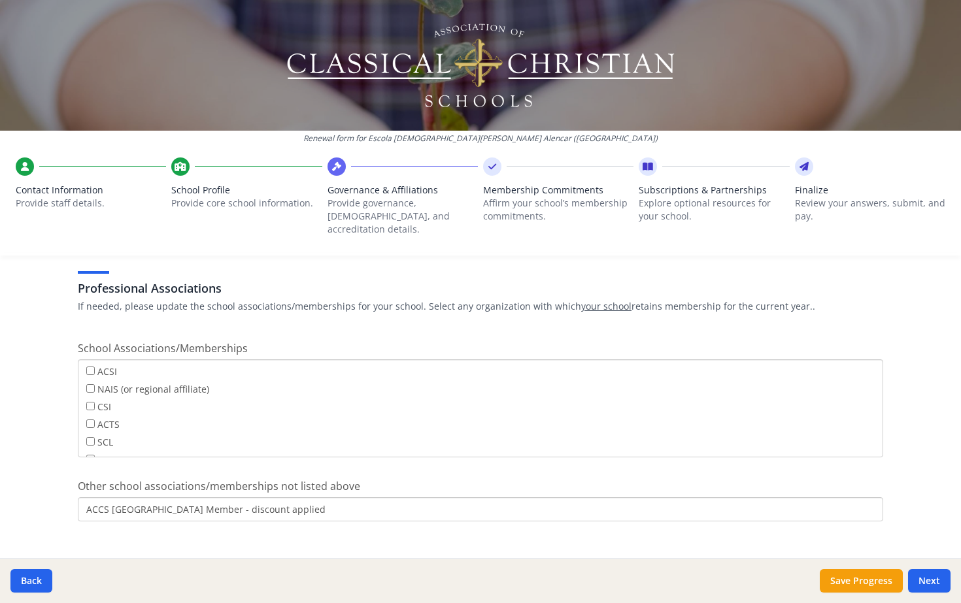
click at [86, 367] on input "ACSI" at bounding box center [90, 371] width 8 height 8
click at [88, 367] on input "ACSI" at bounding box center [90, 371] width 8 height 8
checkbox input "false"
click at [256, 497] on input "ACCS [GEOGRAPHIC_DATA] Member - discount applied" at bounding box center [480, 509] width 805 height 24
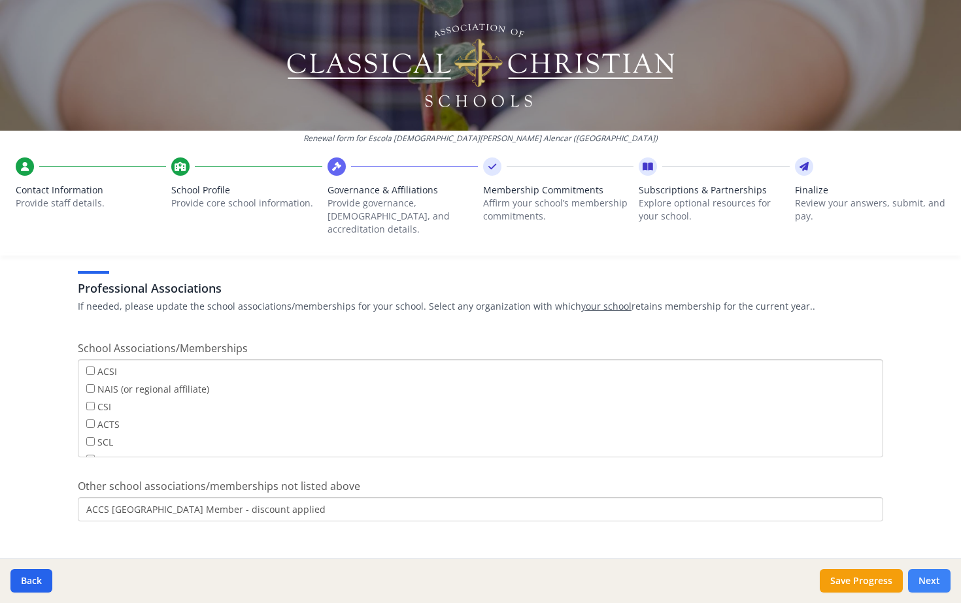
click at [932, 577] on button "Next" at bounding box center [929, 581] width 42 height 24
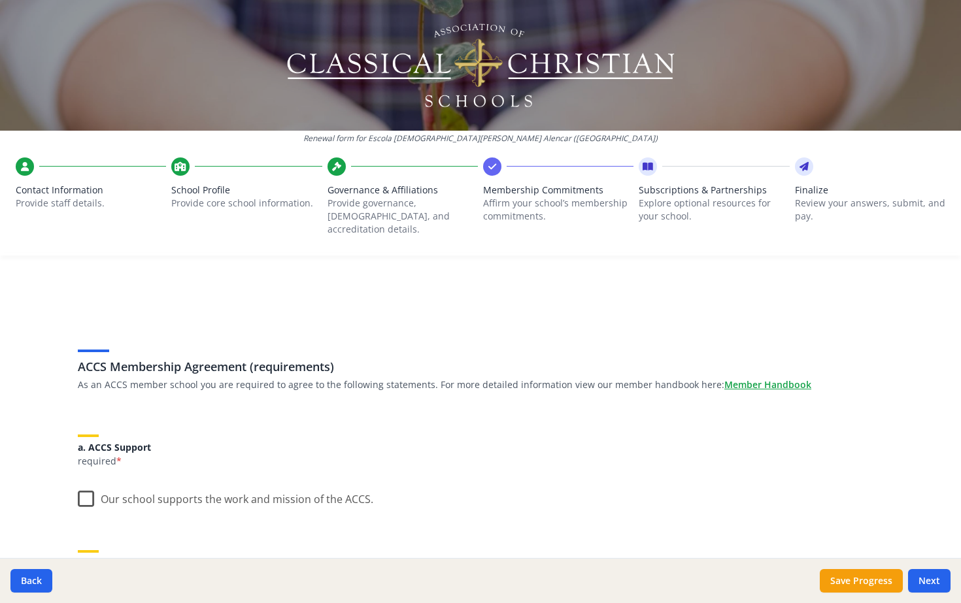
click at [88, 482] on label "Our school supports the work and mission of the ACCS." at bounding box center [225, 496] width 295 height 28
click at [0, 0] on input "Our school supports the work and mission of the ACCS." at bounding box center [0, 0] width 0 height 0
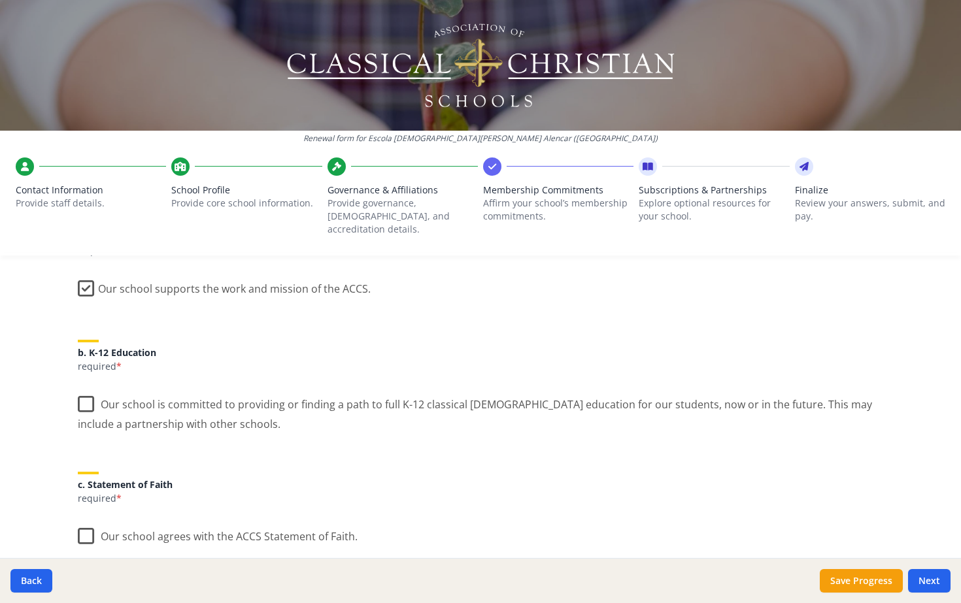
scroll to position [228, 0]
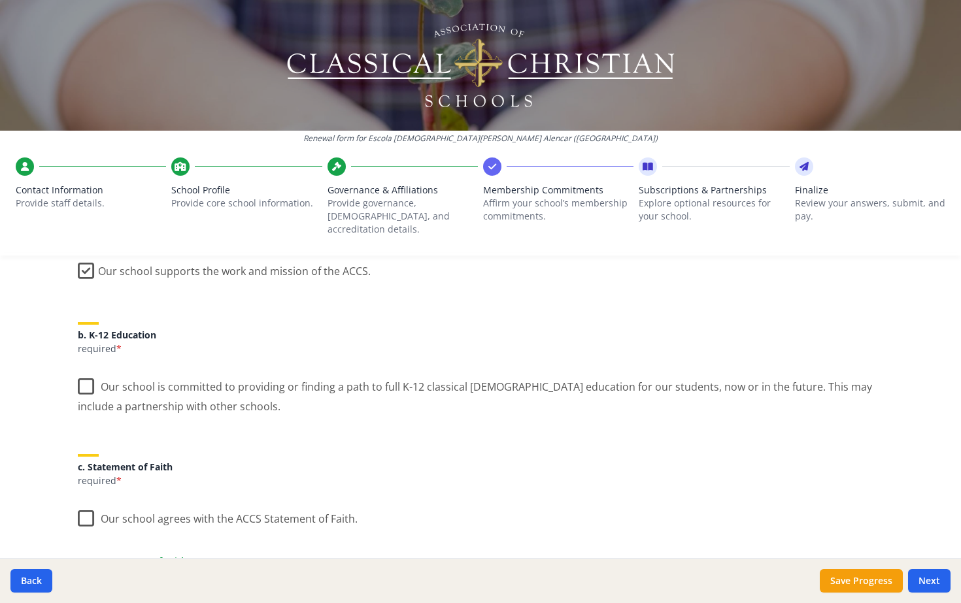
click at [81, 380] on label "Our school is committed to providing or finding a path to full K-12 classical […" at bounding box center [480, 392] width 805 height 44
click at [0, 0] on input "Our school is committed to providing or finding a path to full K-12 classical […" at bounding box center [0, 0] width 0 height 0
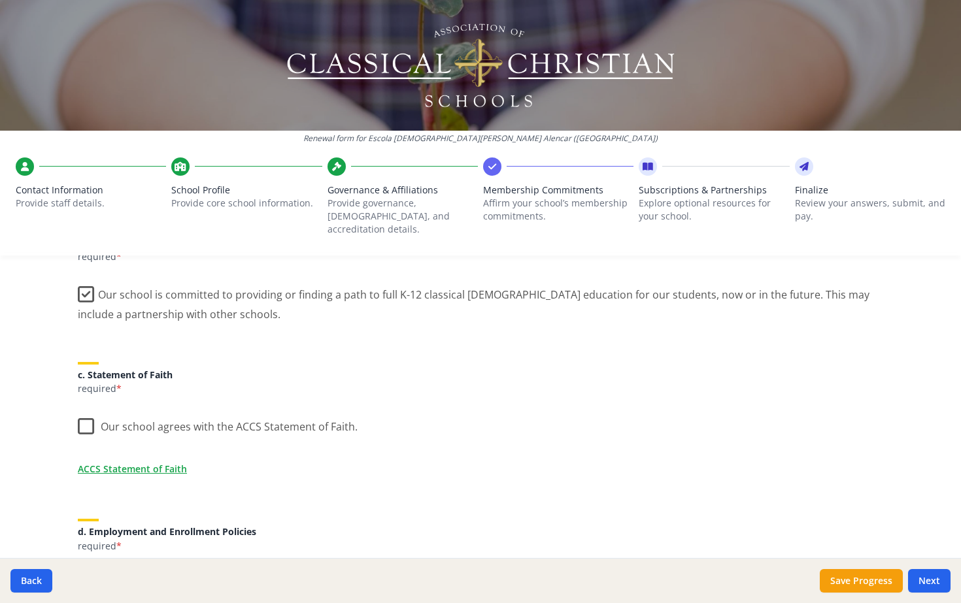
click at [82, 414] on label "Our school agrees with the ACCS Statement of Faith." at bounding box center [218, 424] width 280 height 28
click at [0, 0] on input "Our school agrees with the ACCS Statement of Faith." at bounding box center [0, 0] width 0 height 0
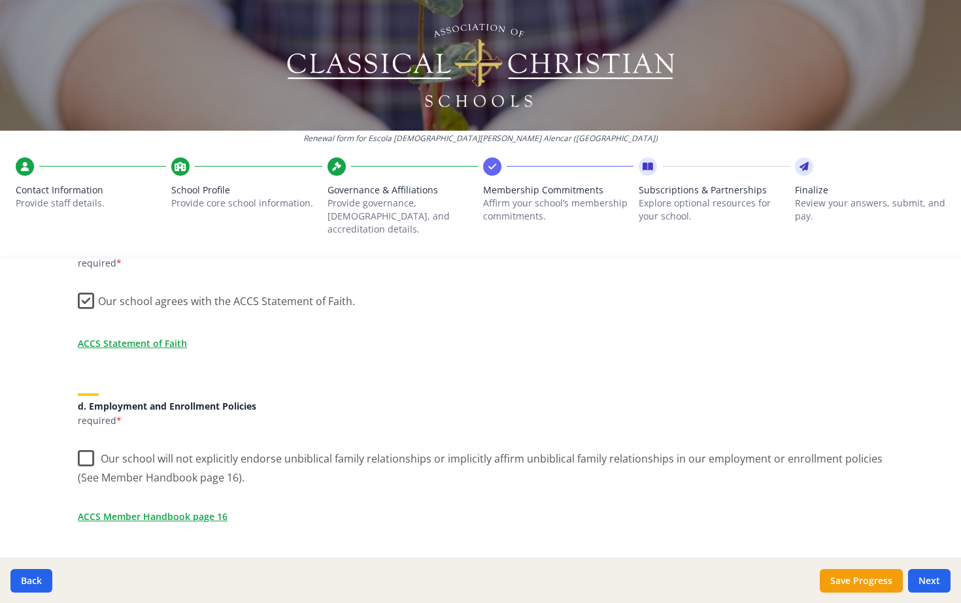
click at [81, 446] on label "Our school will not explicitly endorse unbiblical family relationships or impli…" at bounding box center [480, 464] width 805 height 44
click at [0, 0] on input "Our school will not explicitly endorse unbiblical family relationships or impli…" at bounding box center [0, 0] width 0 height 0
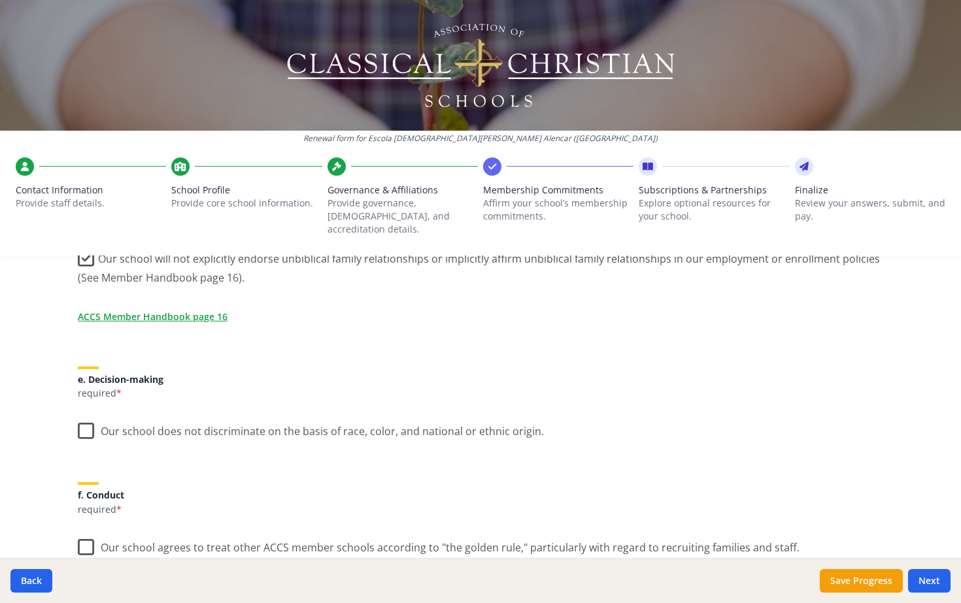
scroll to position [687, 0]
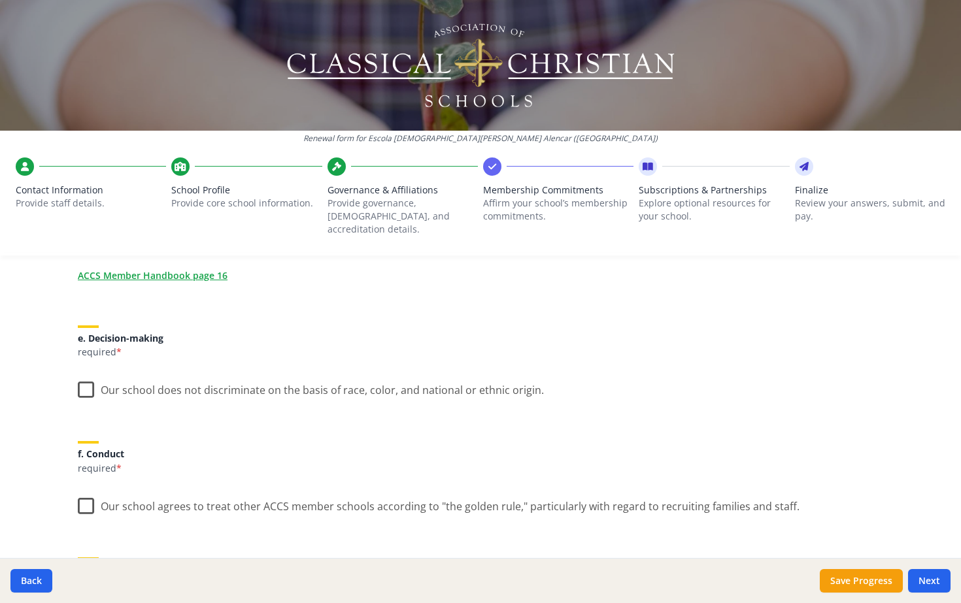
click at [84, 373] on label "Our school does not discriminate on the basis of race, color, and national or e…" at bounding box center [311, 387] width 466 height 28
click at [0, 0] on input "Our school does not discriminate on the basis of race, color, and national or e…" at bounding box center [0, 0] width 0 height 0
click at [85, 494] on label "Our school agrees to treat other ACCS member schools according to "the golden r…" at bounding box center [439, 504] width 722 height 28
click at [0, 0] on input "Our school agrees to treat other ACCS member schools according to "the golden r…" at bounding box center [0, 0] width 0 height 0
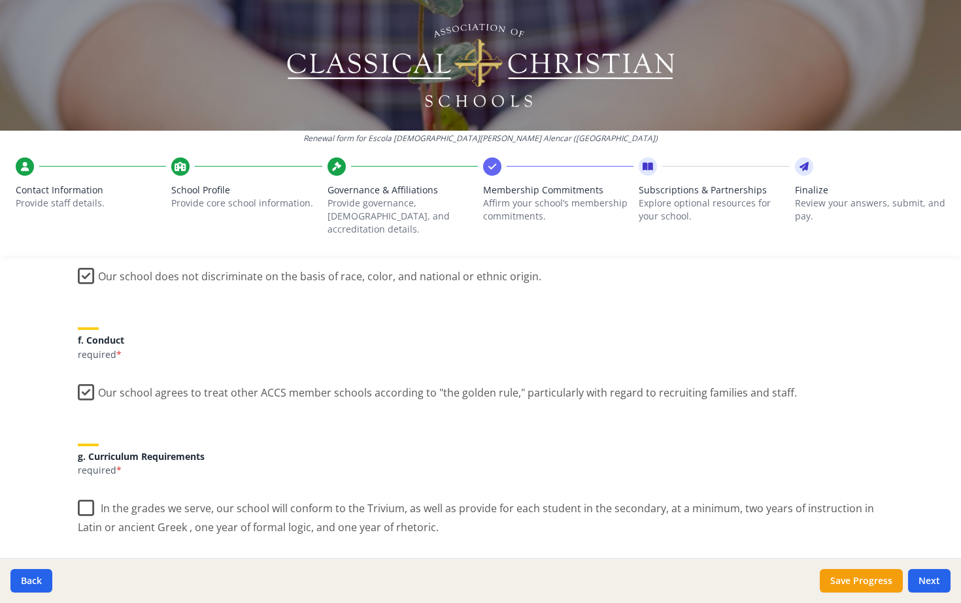
click at [86, 496] on label "In the grades we serve, our school will conform to the Trivium, as well as prov…" at bounding box center [480, 514] width 805 height 44
click at [0, 0] on input "In the grades we serve, our school will conform to the Trivium, as well as prov…" at bounding box center [0, 0] width 0 height 0
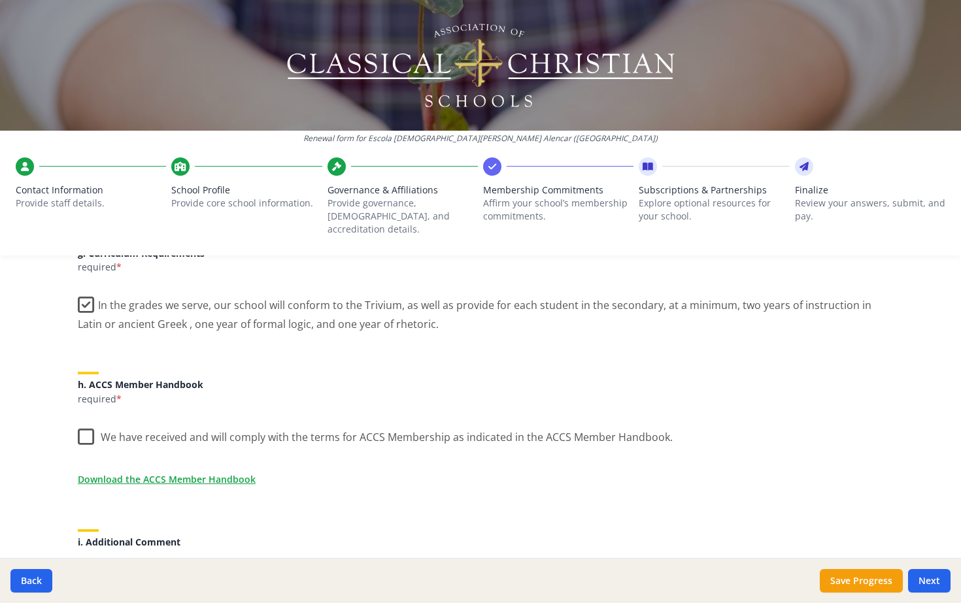
click at [84, 420] on label "We have received and will comply with the terms for ACCS Membership as indicate…" at bounding box center [375, 434] width 595 height 28
click at [0, 0] on input "We have received and will comply with the terms for ACCS Membership as indicate…" at bounding box center [0, 0] width 0 height 0
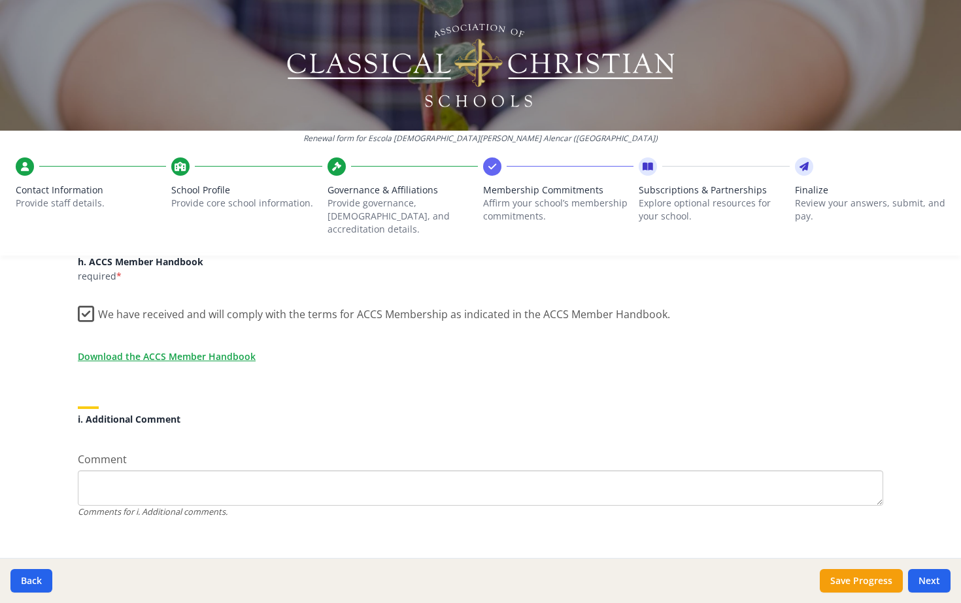
scroll to position [1126, 0]
click at [932, 579] on button "Next" at bounding box center [929, 581] width 42 height 24
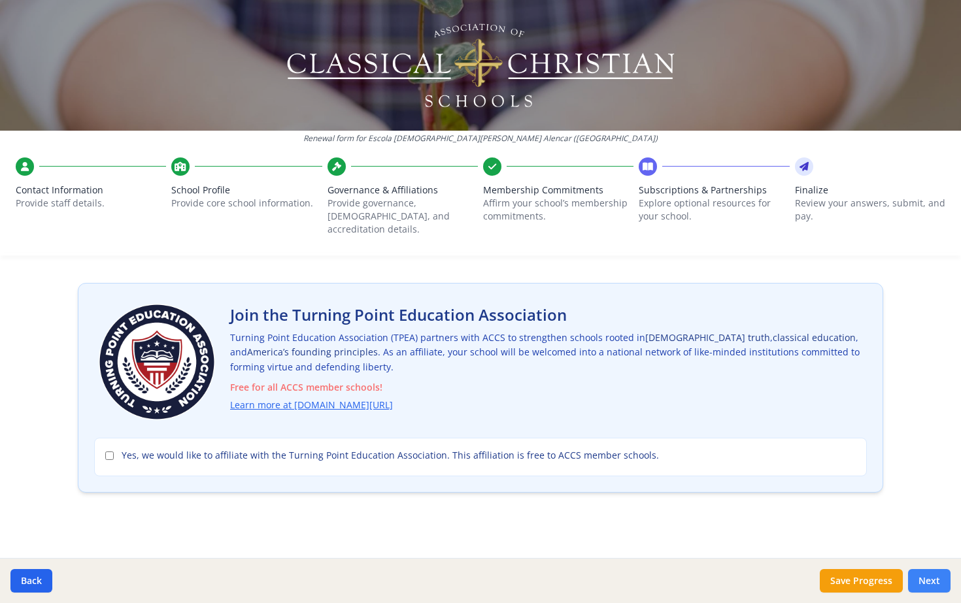
scroll to position [33, 0]
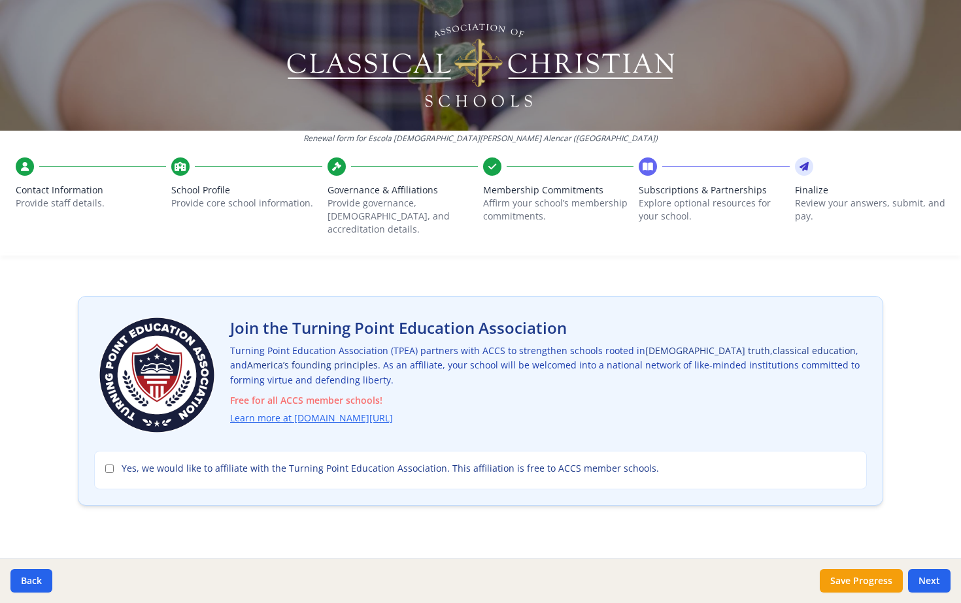
click at [237, 462] on span "Yes, we would like to affiliate with the Turning Point Education Association. T…" at bounding box center [390, 468] width 537 height 13
click at [114, 465] on input "Yes, we would like to affiliate with the Turning Point Education Association. T…" at bounding box center [109, 469] width 8 height 8
checkbox input "true"
click at [922, 578] on button "Next" at bounding box center [929, 581] width 42 height 24
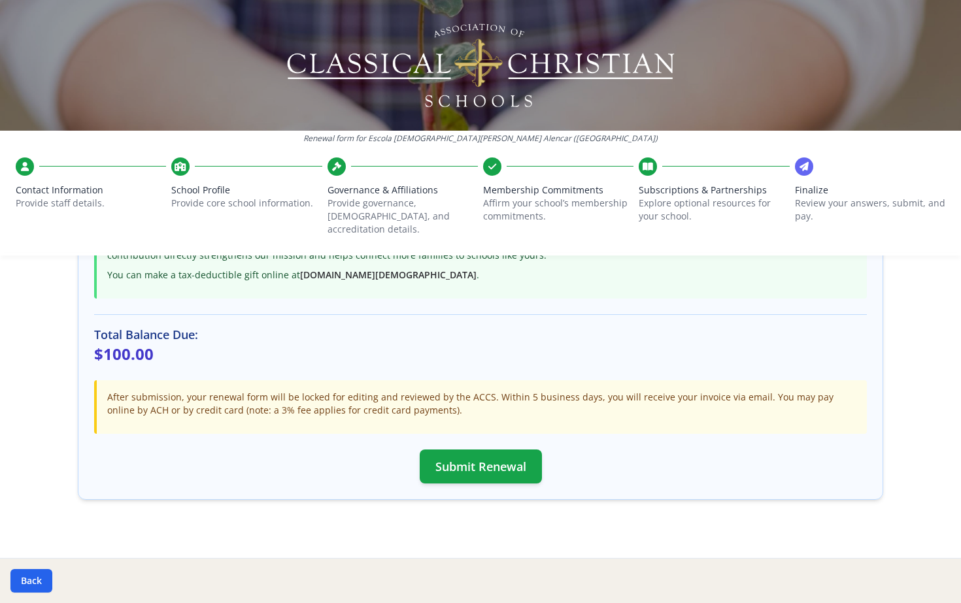
scroll to position [255, 0]
click at [673, 497] on div "Final Review & Submission ACCS Membership Dues Subtotal: $100.00 Turning Point …" at bounding box center [480, 295] width 805 height 443
click at [452, 458] on button "Submit Renewal" at bounding box center [481, 467] width 122 height 34
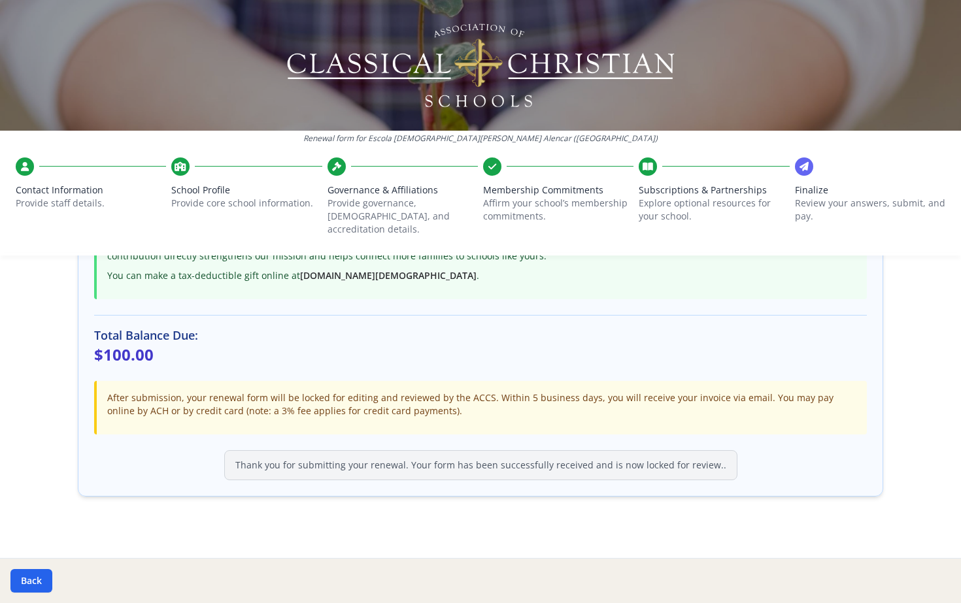
scroll to position [251, 0]
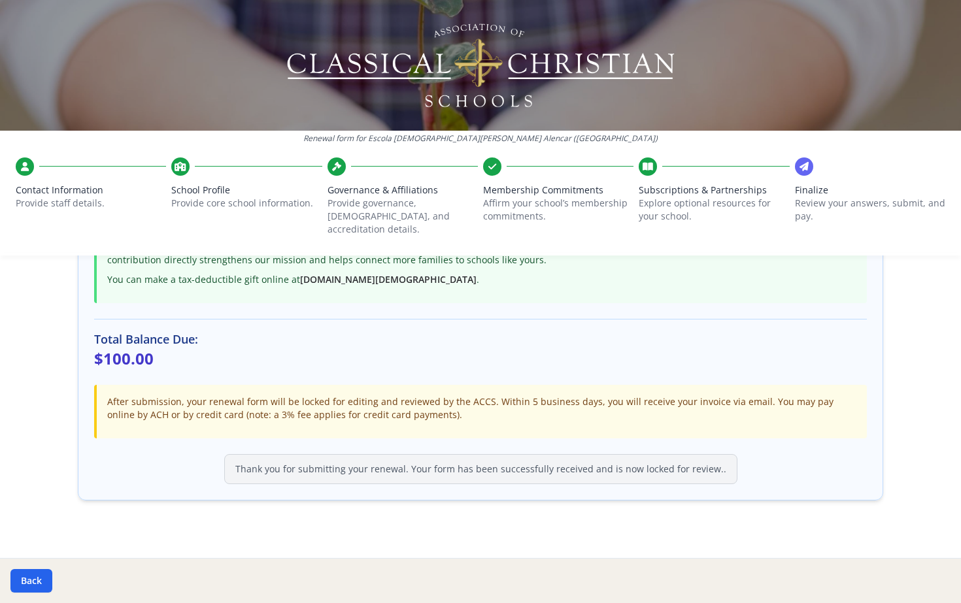
drag, startPoint x: 430, startPoint y: 404, endPoint x: 104, endPoint y: 389, distance: 326.6
click at [107, 396] on p "After submission, your renewal form will be locked for editing and reviewed by …" at bounding box center [481, 409] width 749 height 26
click at [487, 434] on div "Final Review & Submission ACCS Membership Dues Subtotal: $100.00 Turning Point …" at bounding box center [480, 289] width 805 height 423
drag, startPoint x: 724, startPoint y: 458, endPoint x: 234, endPoint y: 450, distance: 490.3
click at [234, 454] on div "Thank you for submitting your renewal. Your form has been successfully received…" at bounding box center [480, 469] width 773 height 30
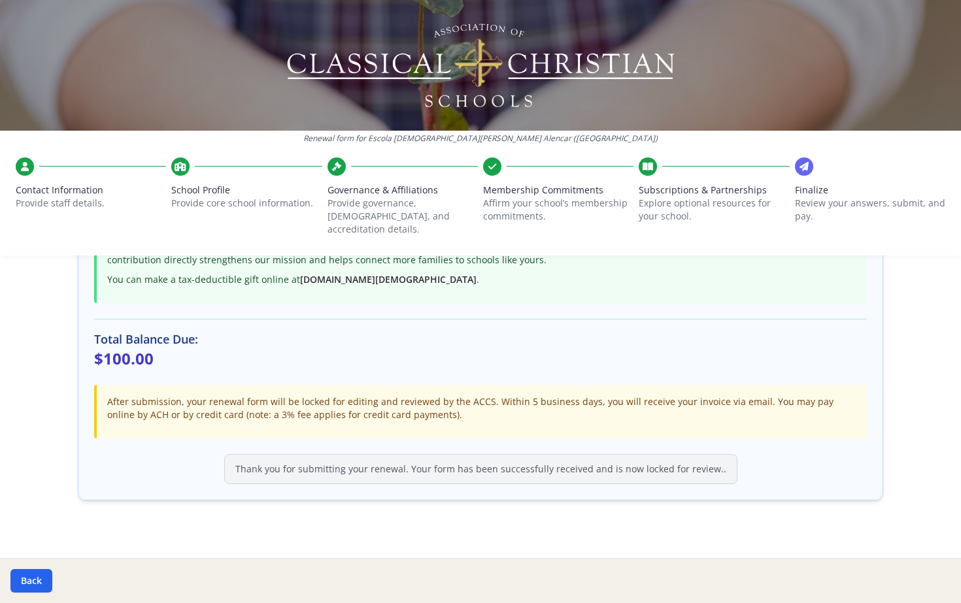
click at [815, 212] on p "Review your answers, submit, and pay." at bounding box center [870, 210] width 150 height 26
click at [647, 458] on div "Thank you for submitting your renewal. Your form has been successfully received…" at bounding box center [480, 469] width 513 height 30
click at [801, 198] on p "Review your answers, submit, and pay." at bounding box center [870, 210] width 150 height 26
click at [799, 158] on div at bounding box center [804, 167] width 18 height 18
click at [800, 165] on icon at bounding box center [804, 166] width 9 height 13
